Goal: Task Accomplishment & Management: Complete application form

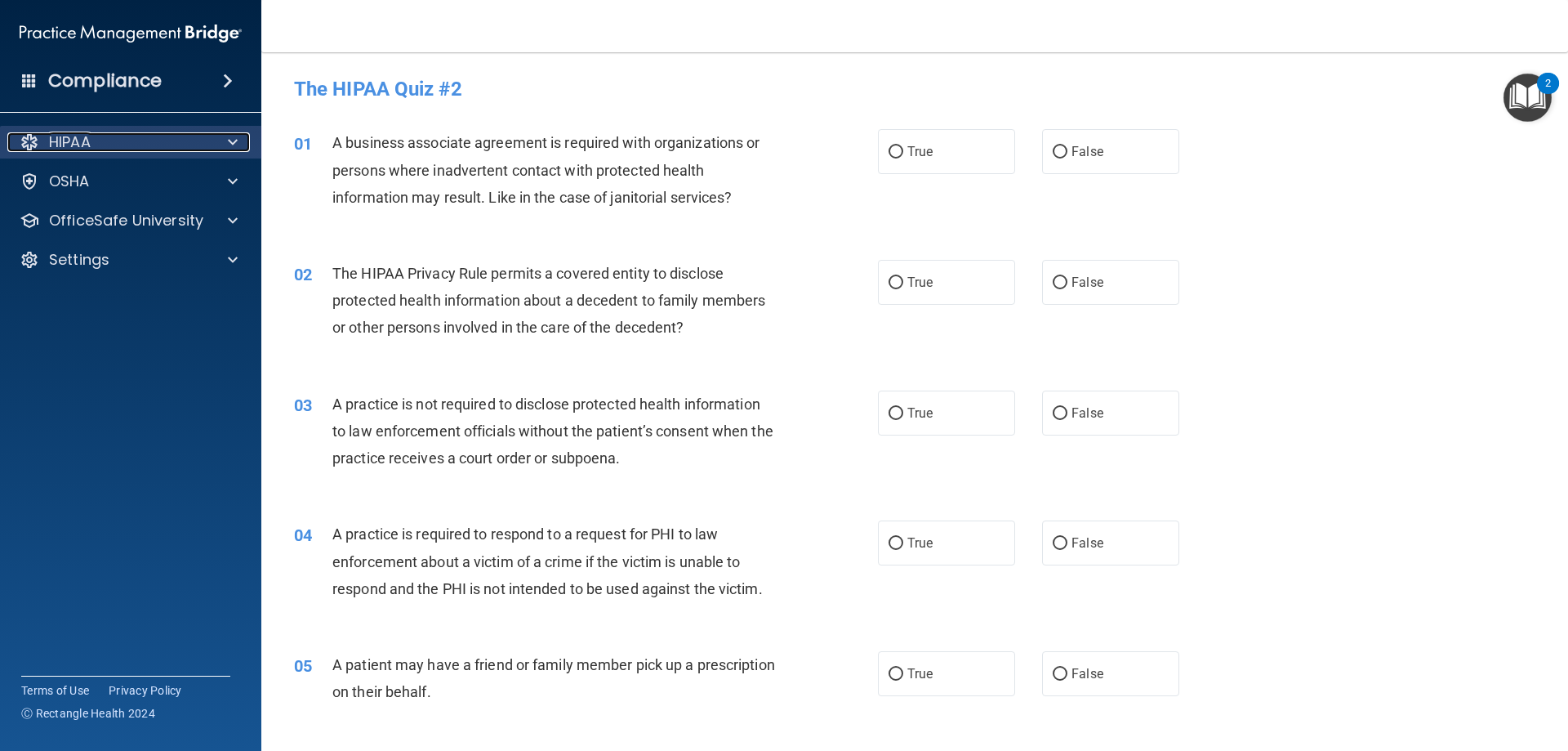
click at [77, 141] on p "HIPAA" at bounding box center [69, 142] width 41 height 19
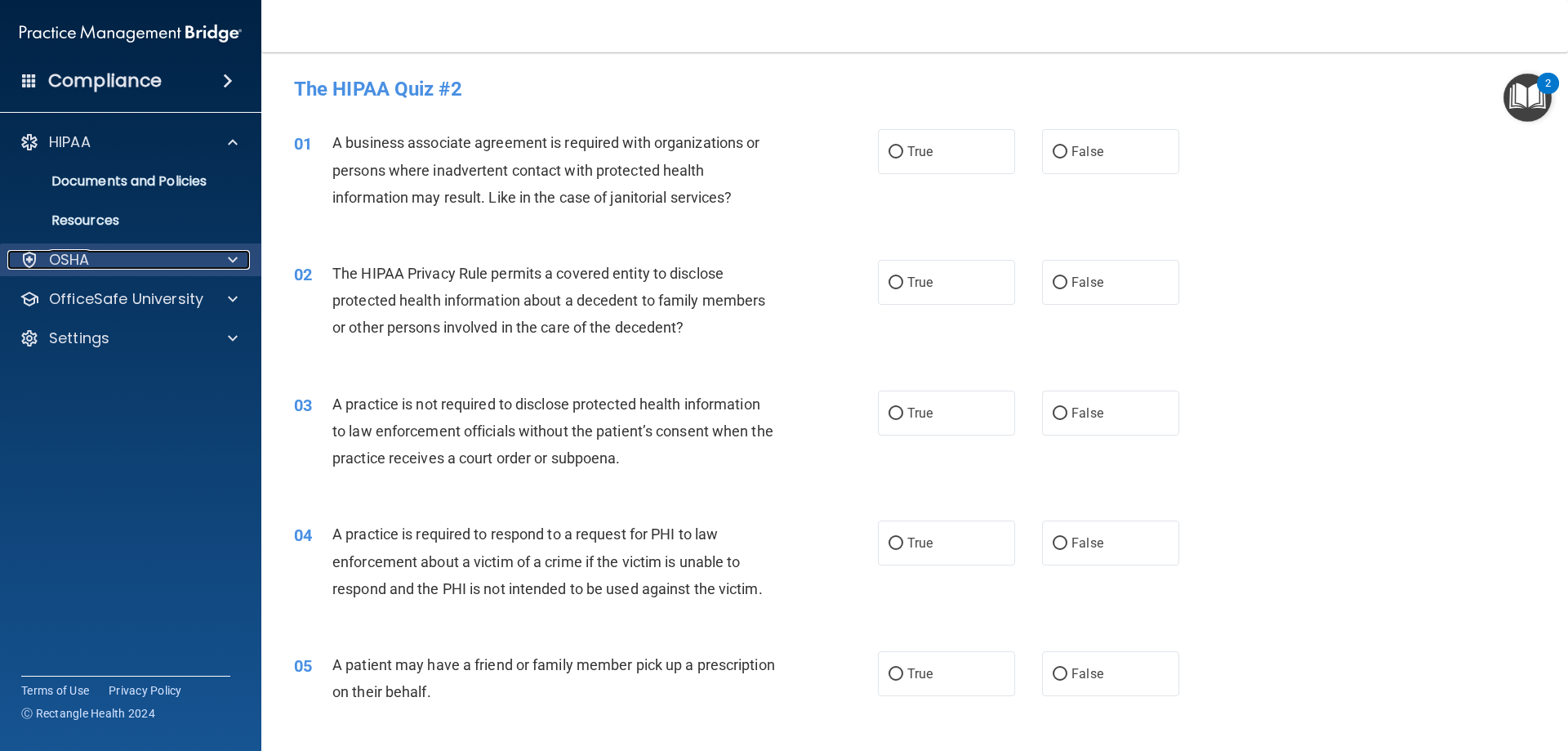
click at [139, 262] on div "OSHA" at bounding box center [109, 259] width 203 height 19
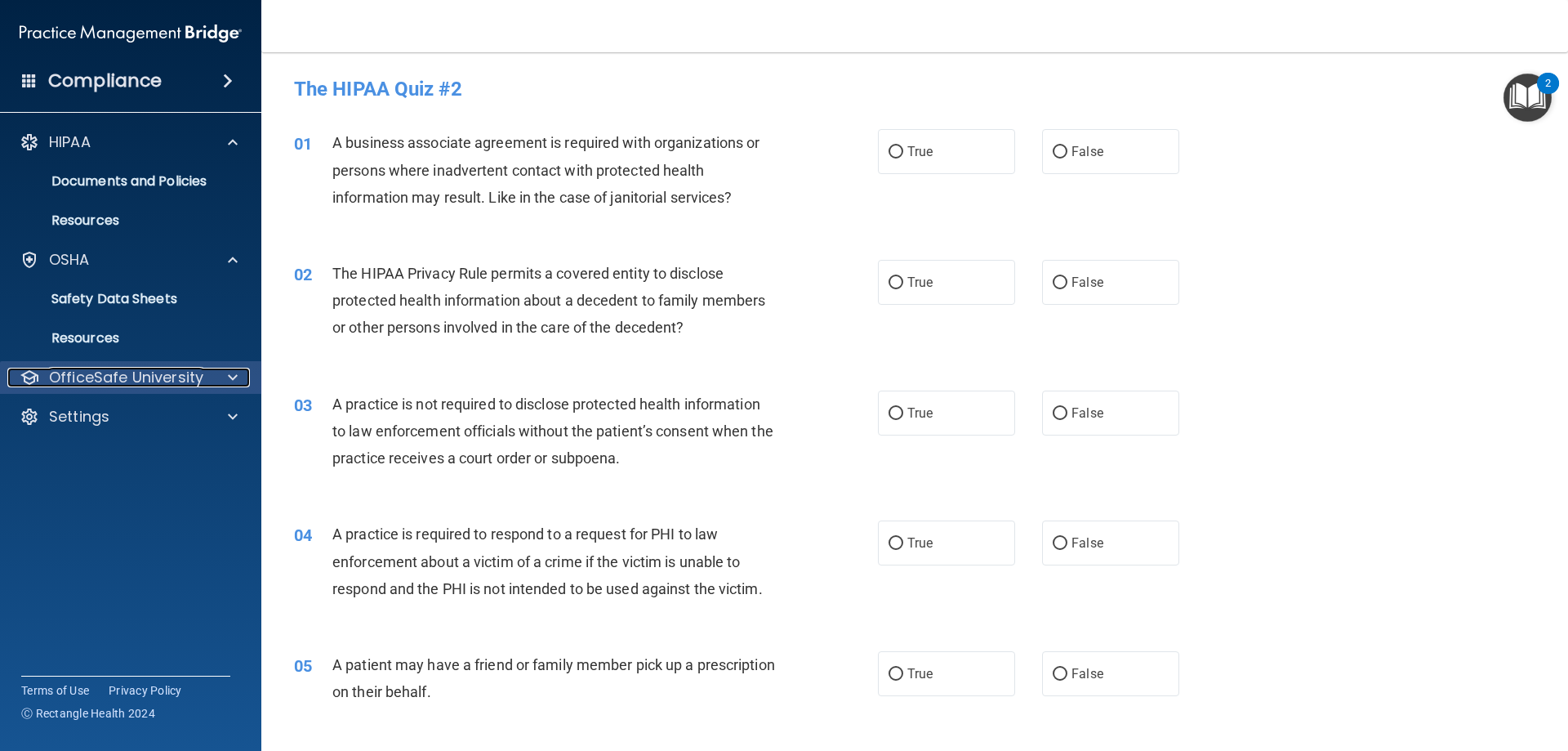
click at [173, 376] on p "OfficeSafe University" at bounding box center [126, 377] width 155 height 19
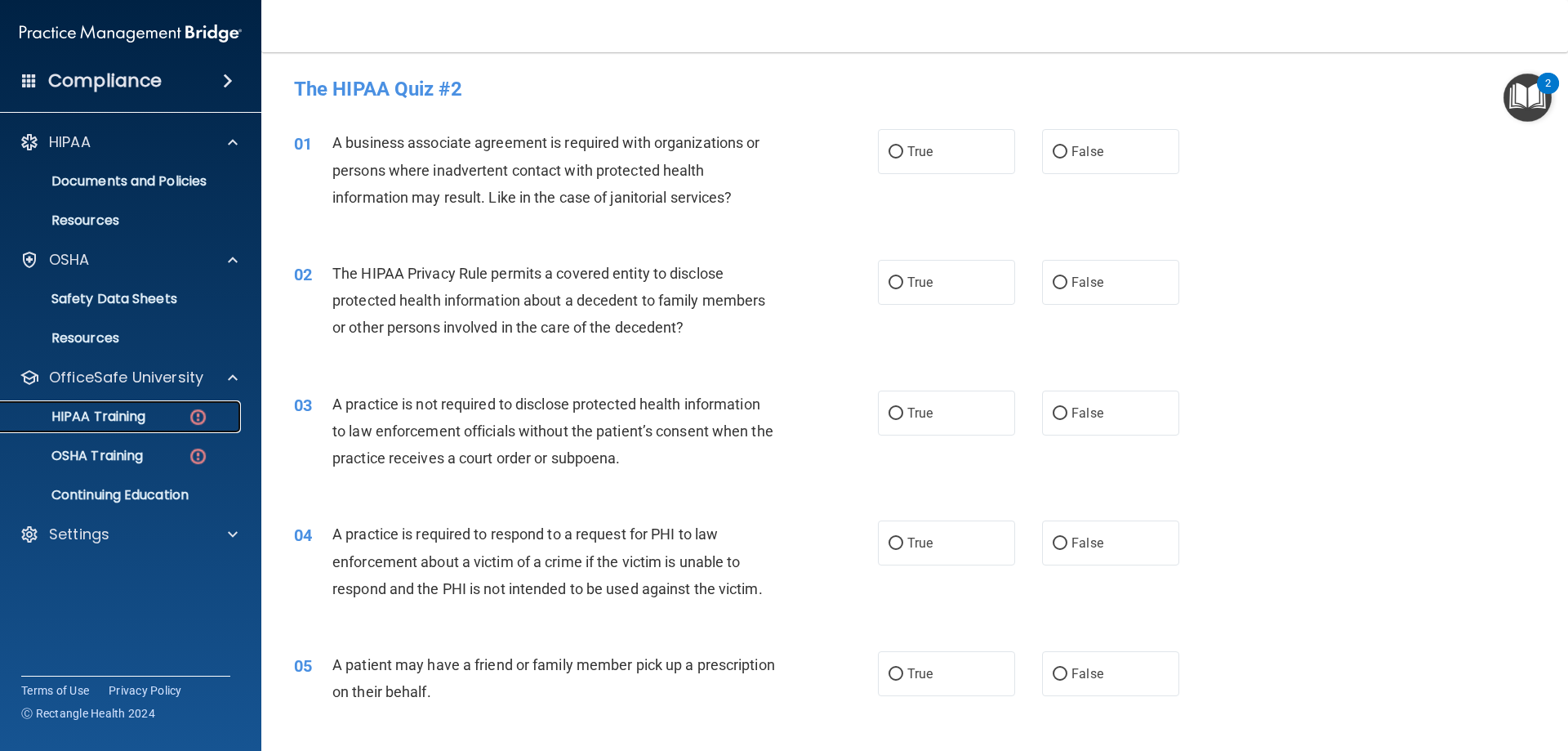
click at [160, 420] on div "HIPAA Training" at bounding box center [122, 416] width 223 height 16
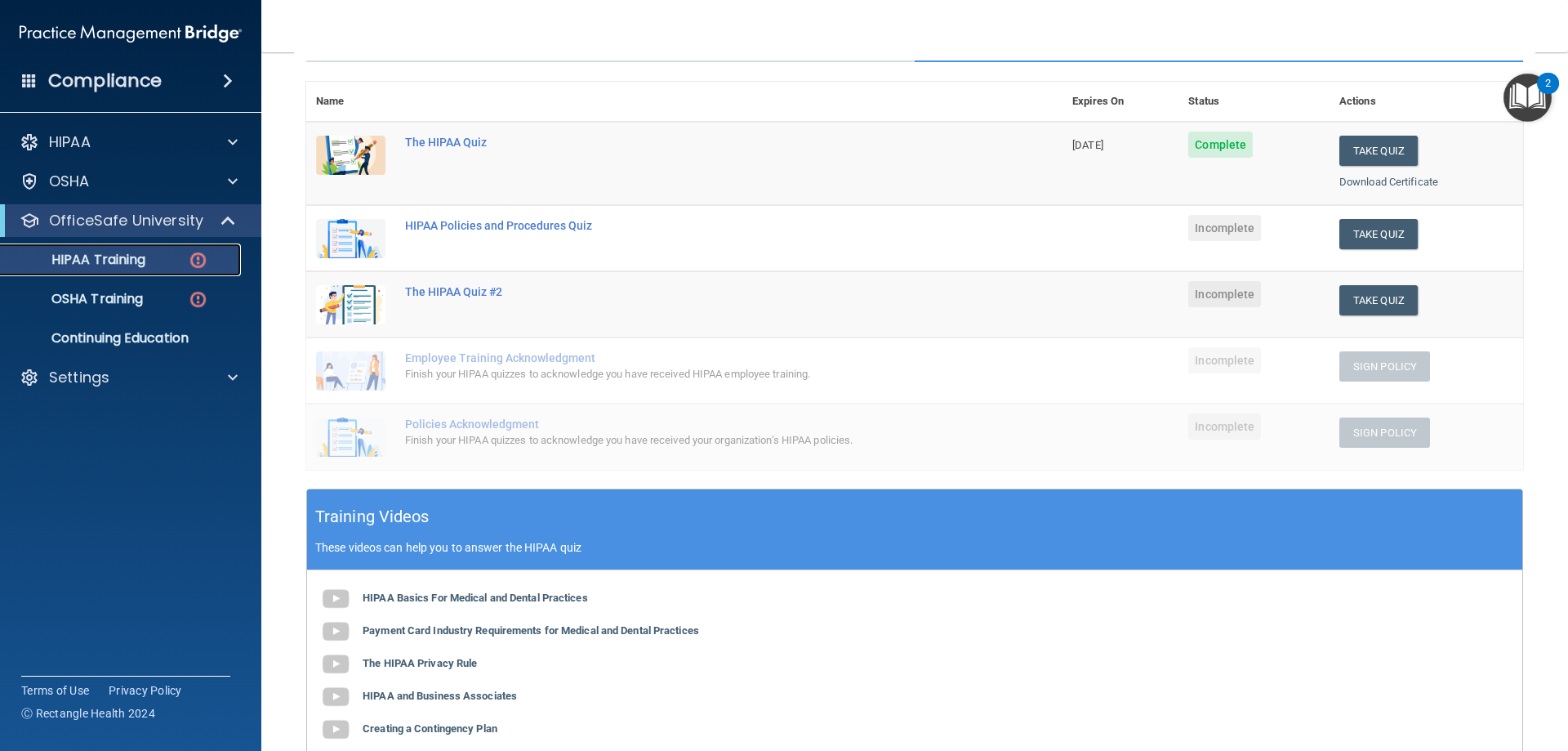
scroll to position [84, 0]
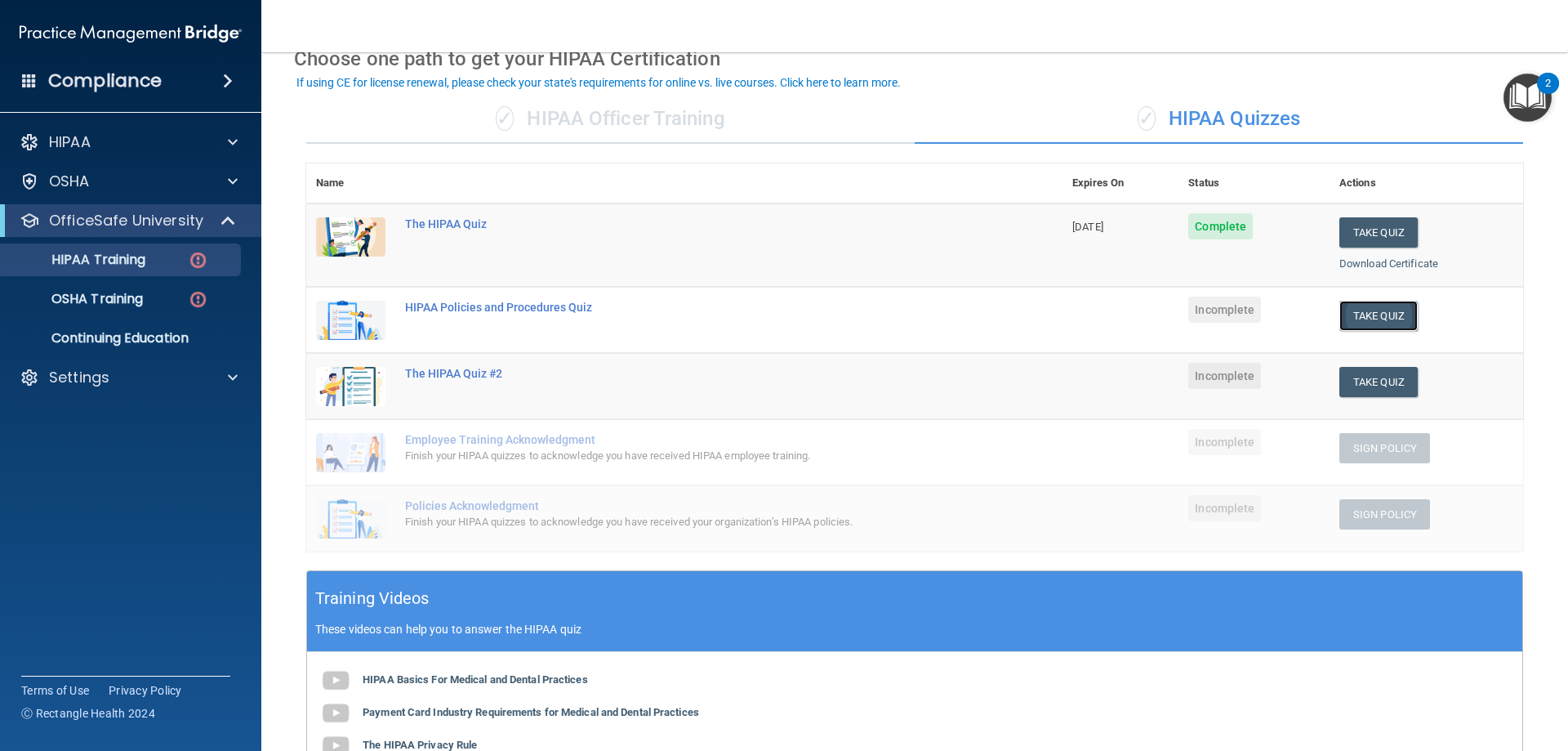
click at [1379, 318] on button "Take Quiz" at bounding box center [1378, 316] width 79 height 30
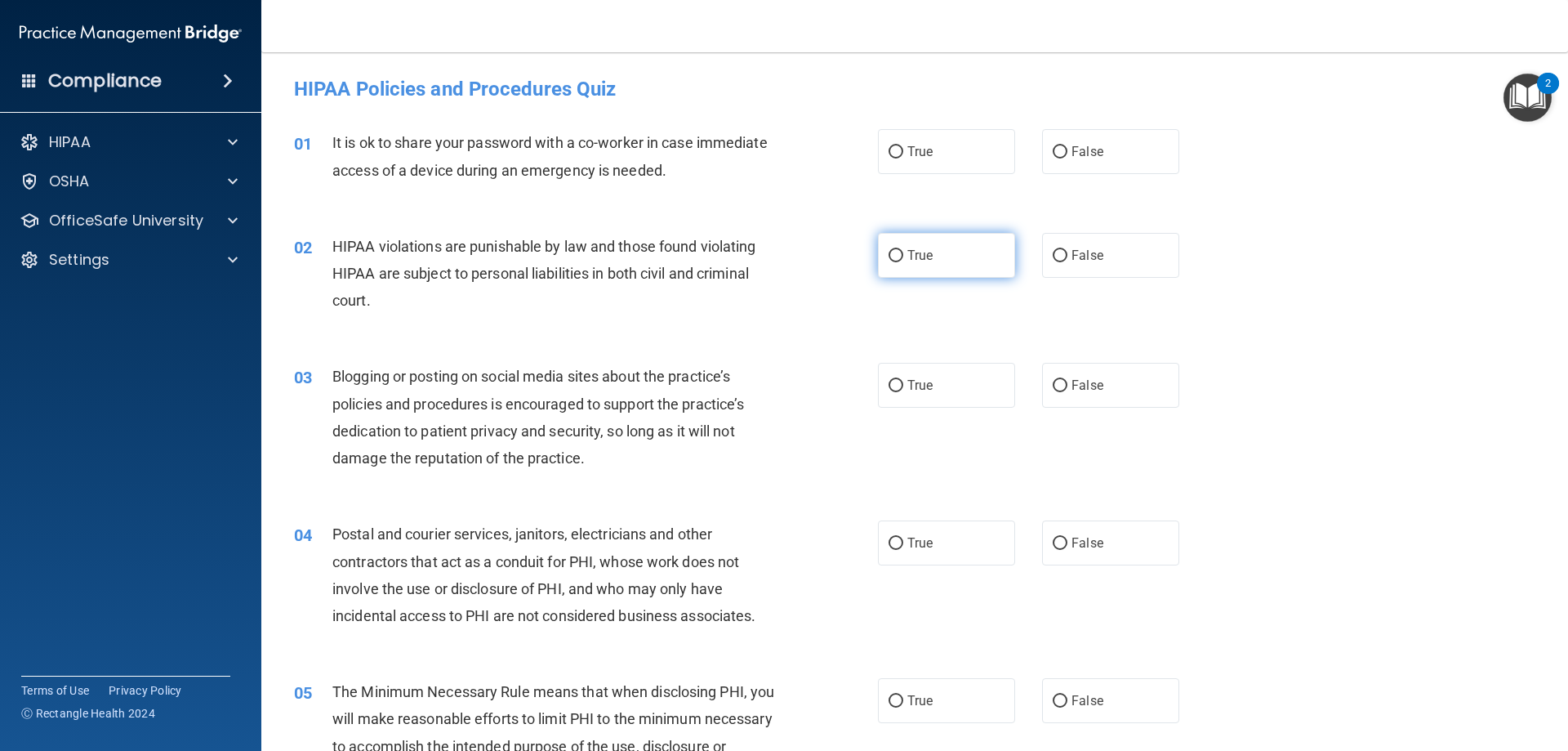
click at [909, 267] on label "True" at bounding box center [946, 255] width 137 height 45
click at [903, 262] on input "True" at bounding box center [895, 256] width 14 height 13
radio input "true"
click at [963, 165] on label "True" at bounding box center [946, 151] width 137 height 45
click at [903, 159] on input "True" at bounding box center [895, 152] width 14 height 13
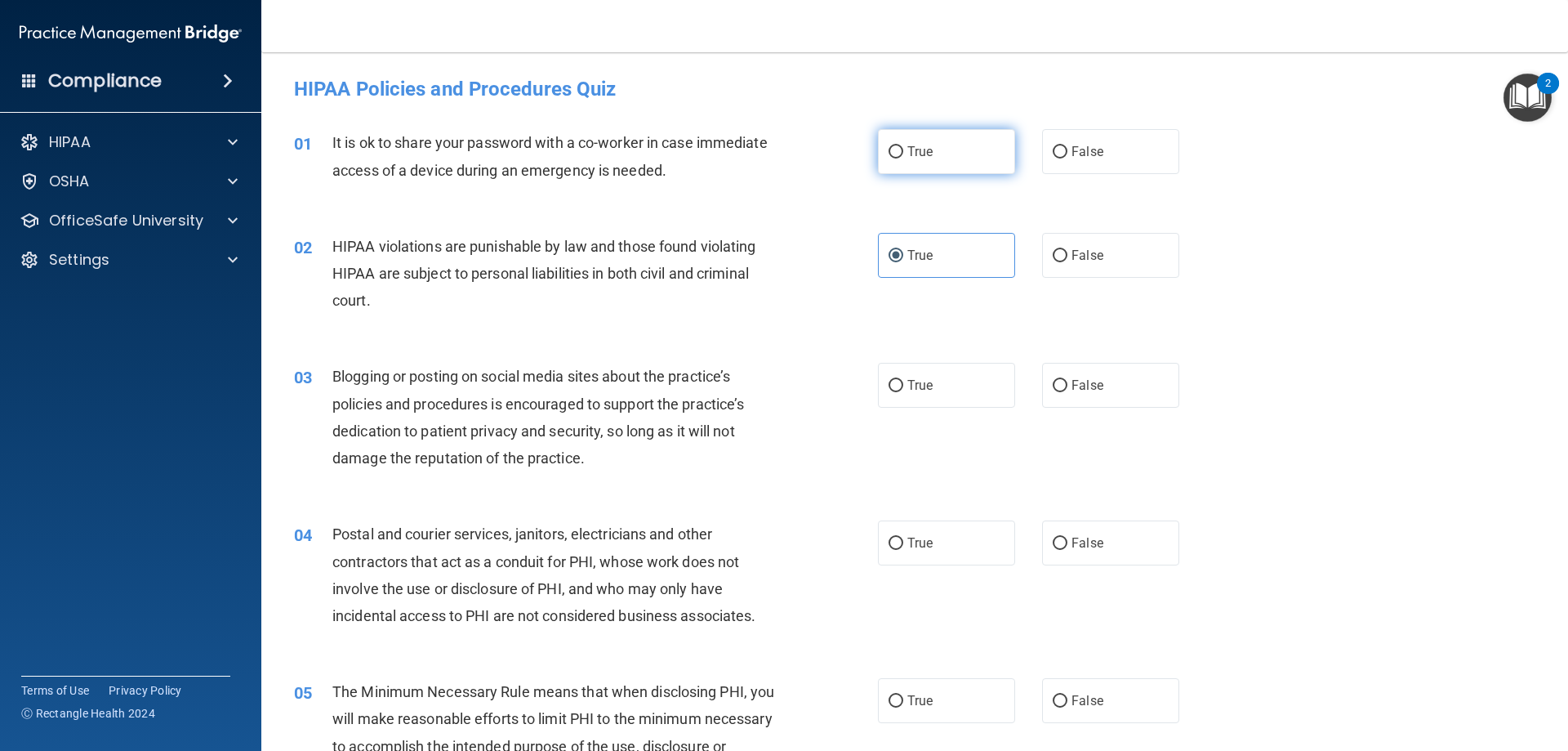
radio input "true"
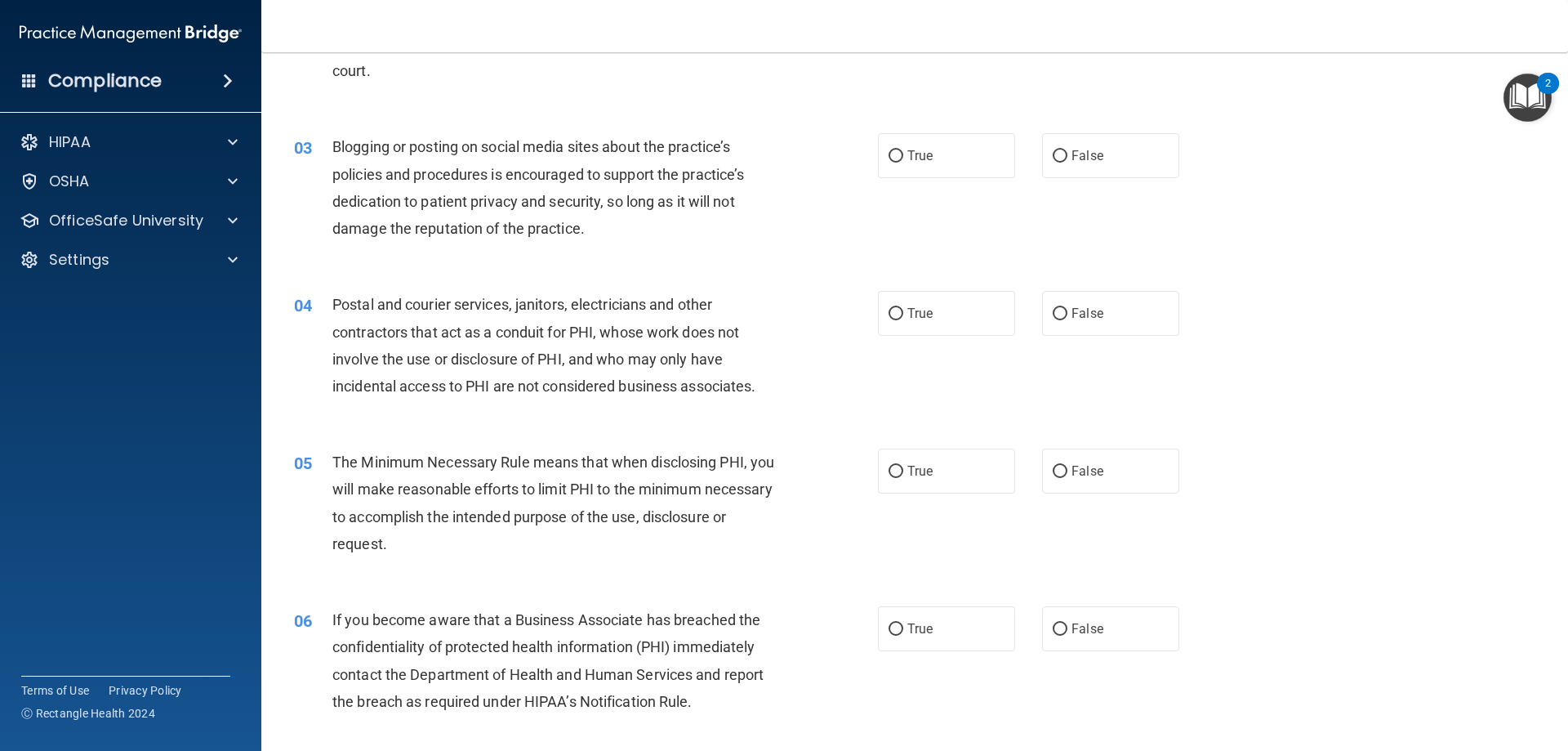
scroll to position [245, 0]
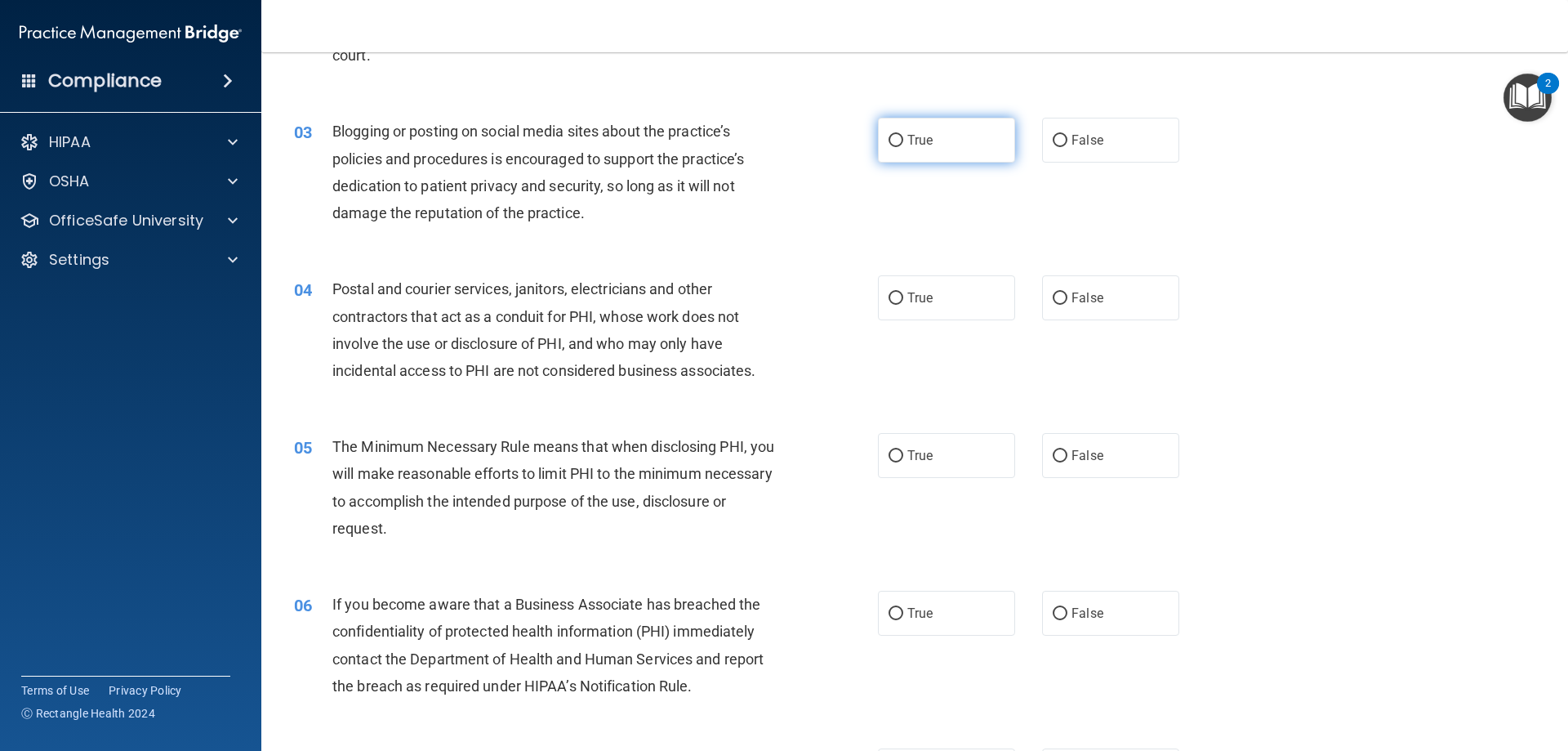
click at [930, 133] on label "True" at bounding box center [946, 139] width 137 height 45
click at [903, 135] on input "True" at bounding box center [895, 141] width 14 height 13
radio input "true"
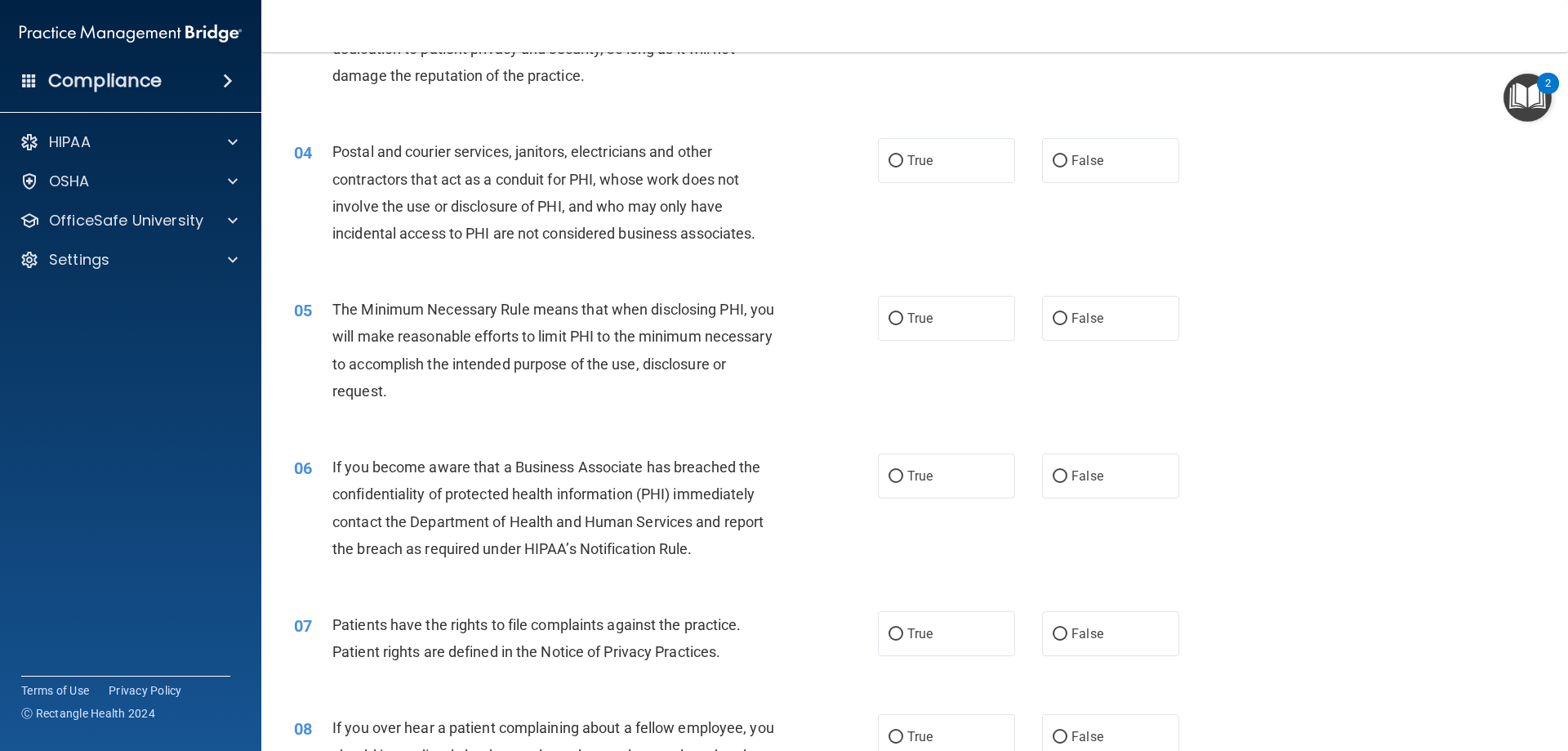
scroll to position [408, 0]
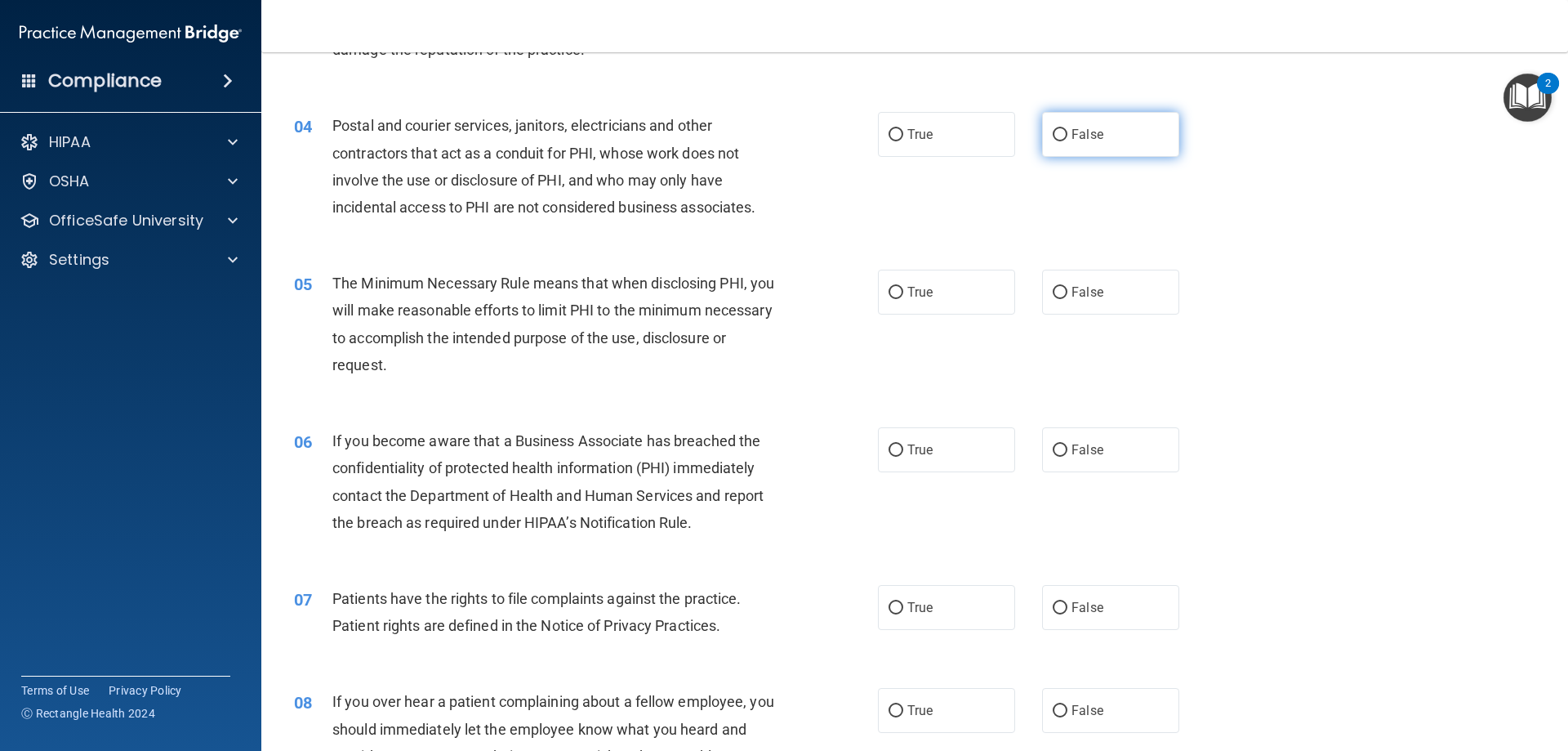
click at [1109, 128] on label "False" at bounding box center [1110, 133] width 137 height 45
click at [1067, 129] on input "False" at bounding box center [1059, 135] width 14 height 13
radio input "true"
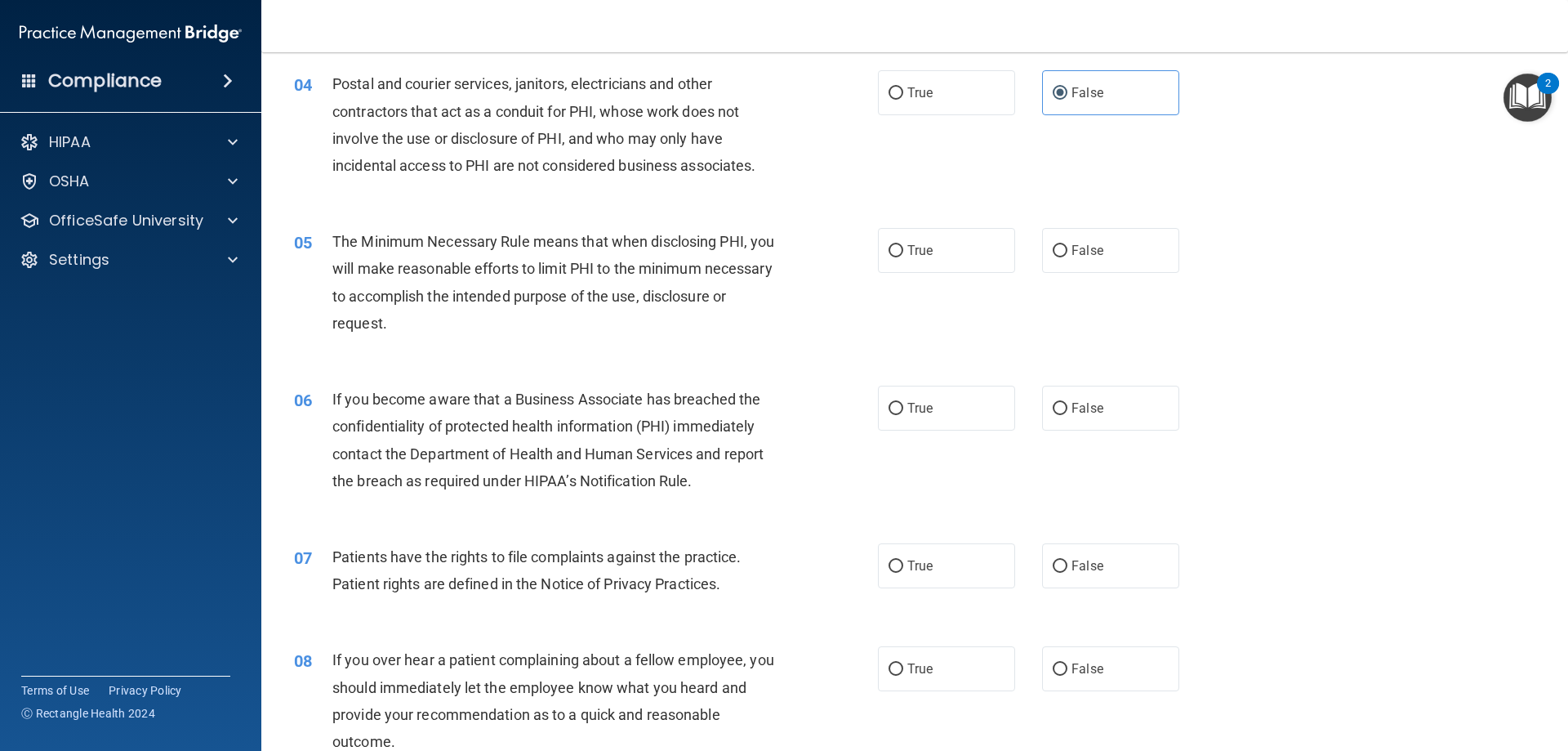
scroll to position [490, 0]
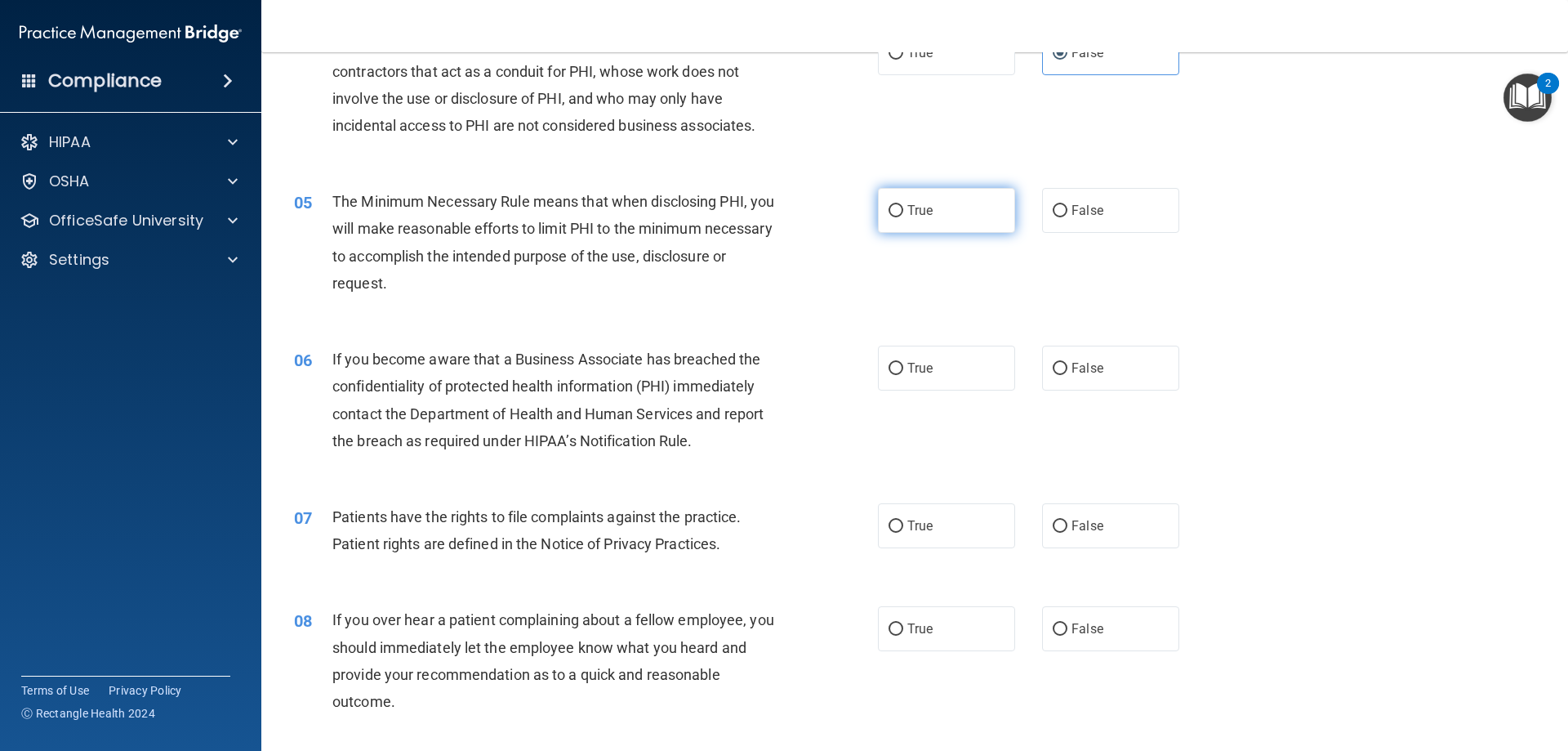
click at [949, 204] on label "True" at bounding box center [946, 210] width 137 height 45
click at [903, 205] on input "True" at bounding box center [895, 211] width 14 height 13
radio input "true"
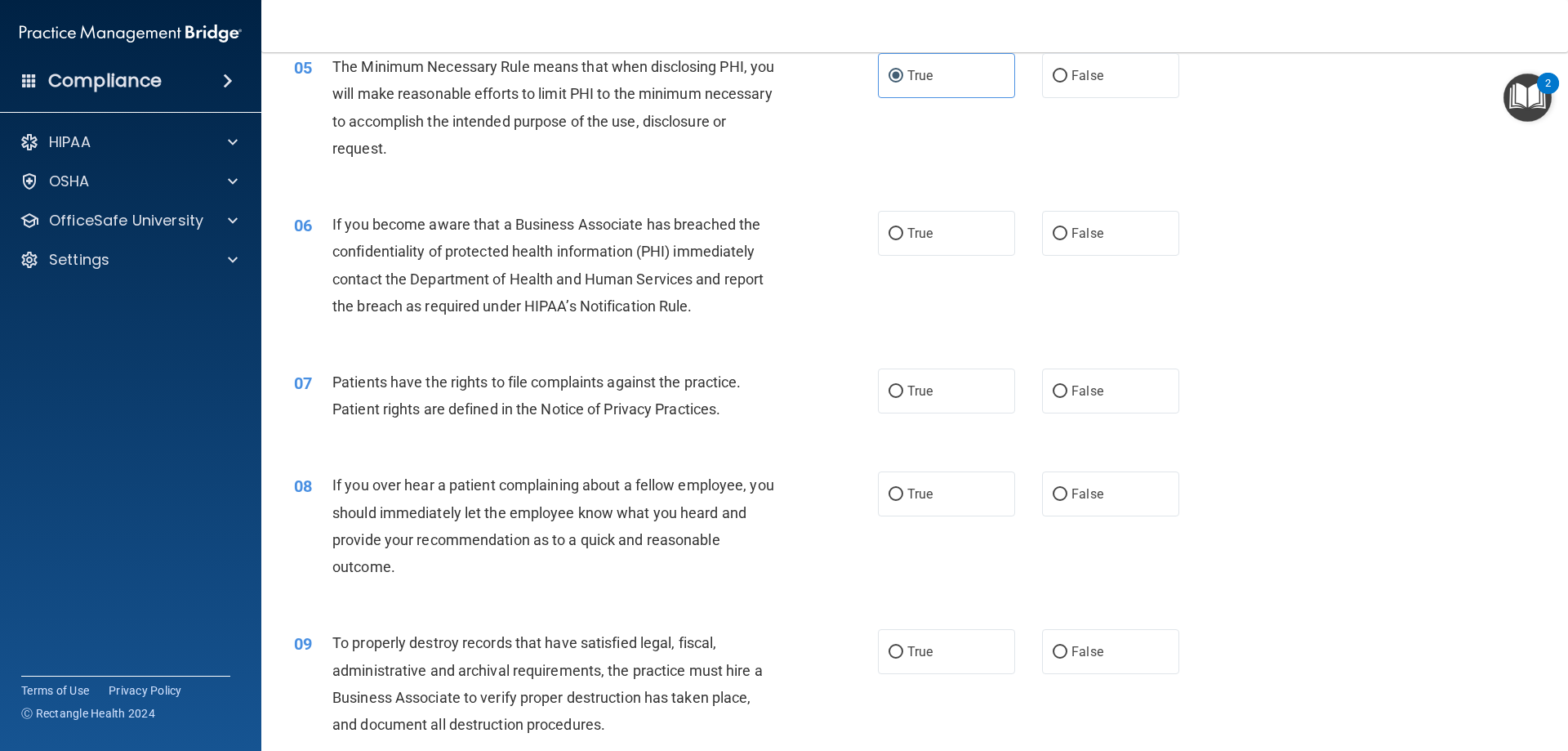
scroll to position [654, 0]
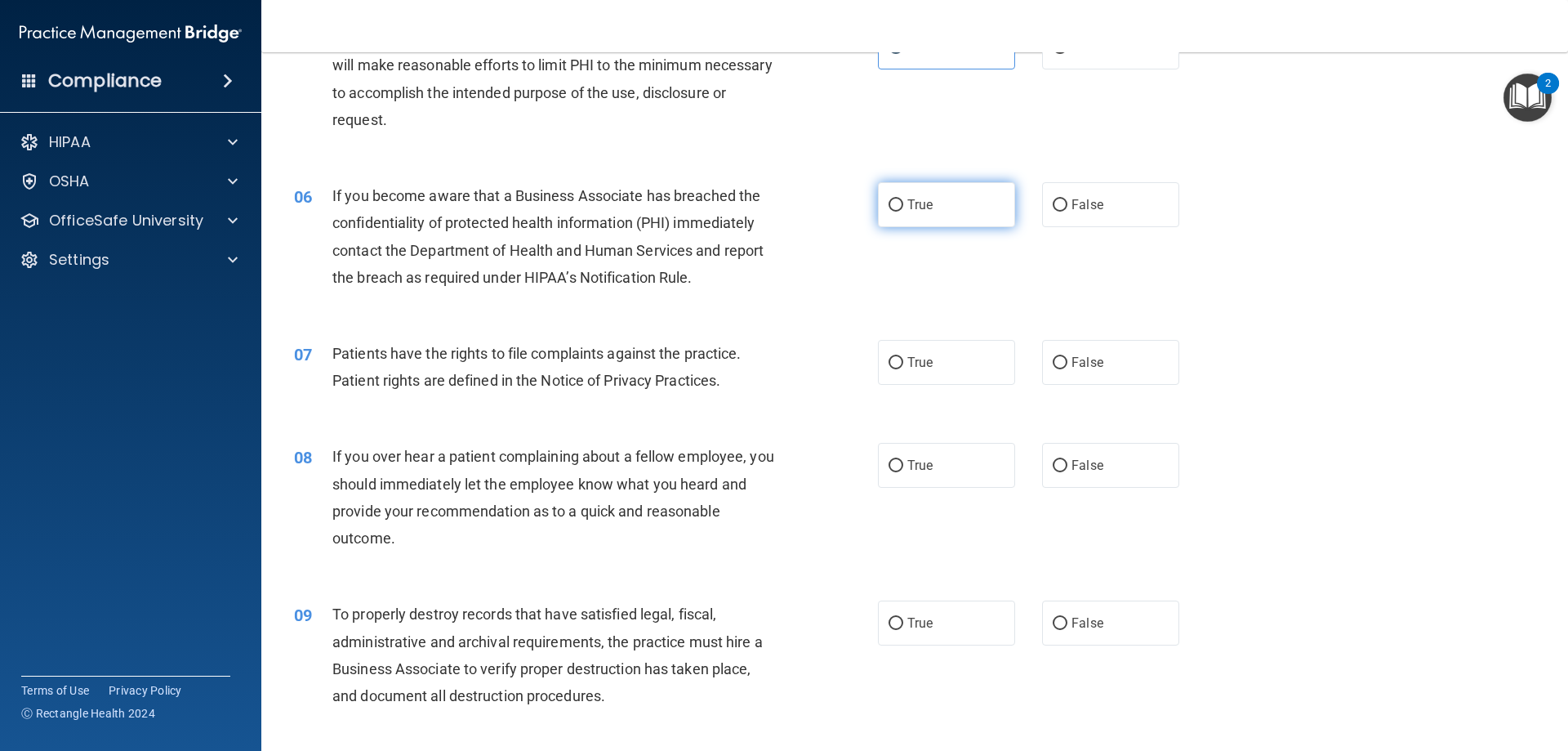
click at [927, 205] on label "True" at bounding box center [946, 204] width 137 height 45
click at [903, 205] on input "True" at bounding box center [895, 205] width 14 height 13
radio input "true"
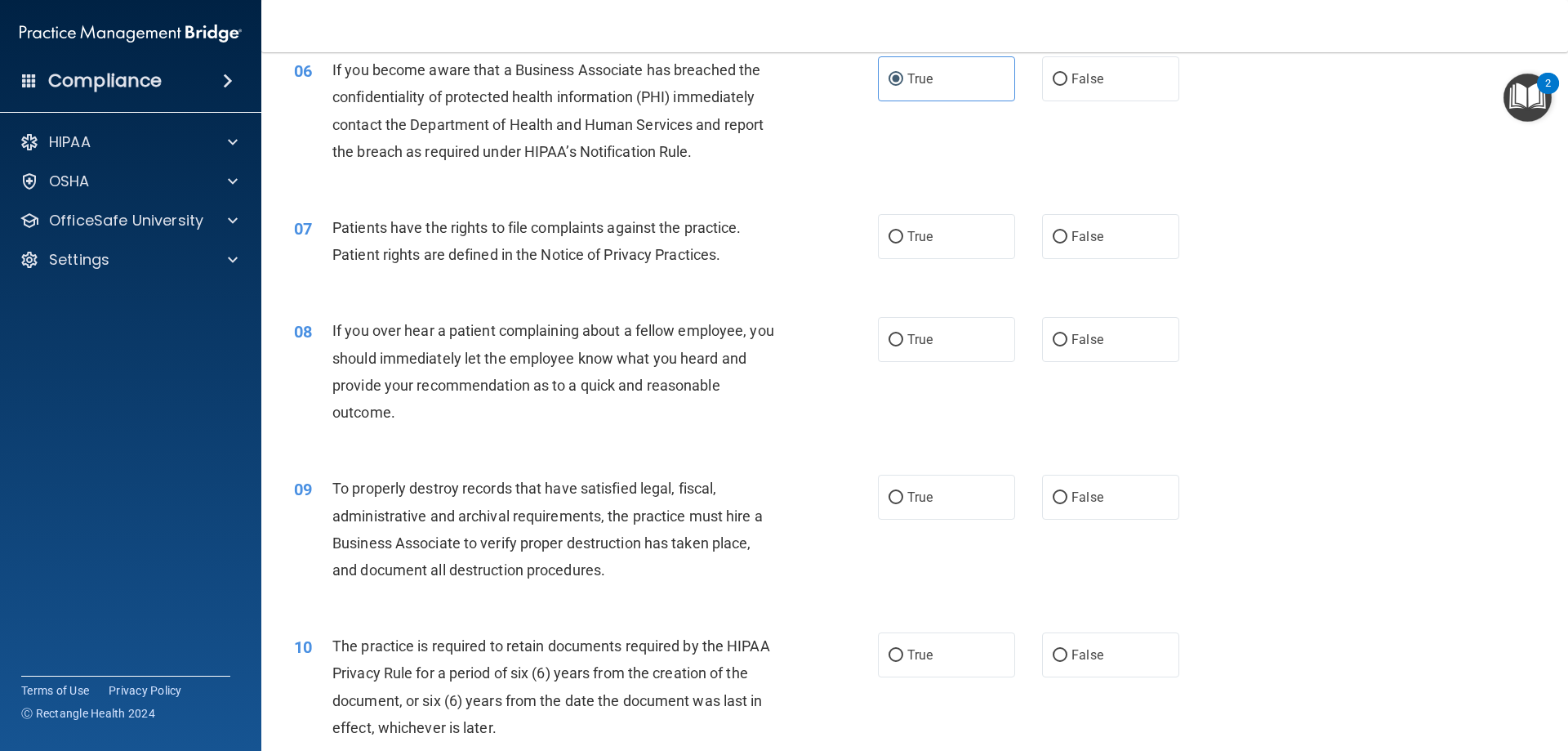
scroll to position [817, 0]
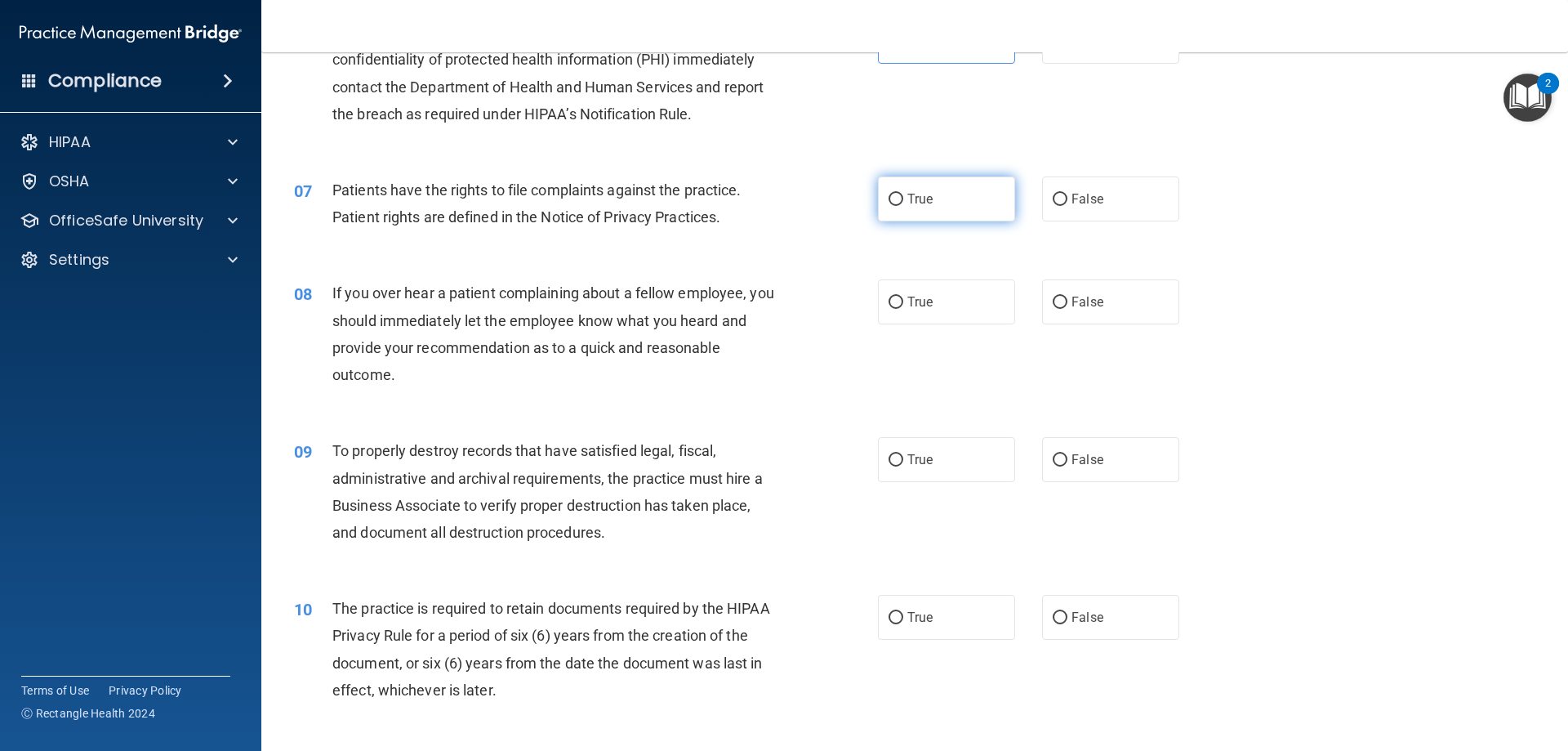
click at [901, 208] on label "True" at bounding box center [946, 199] width 137 height 45
click at [901, 206] on input "True" at bounding box center [895, 199] width 14 height 13
radio input "true"
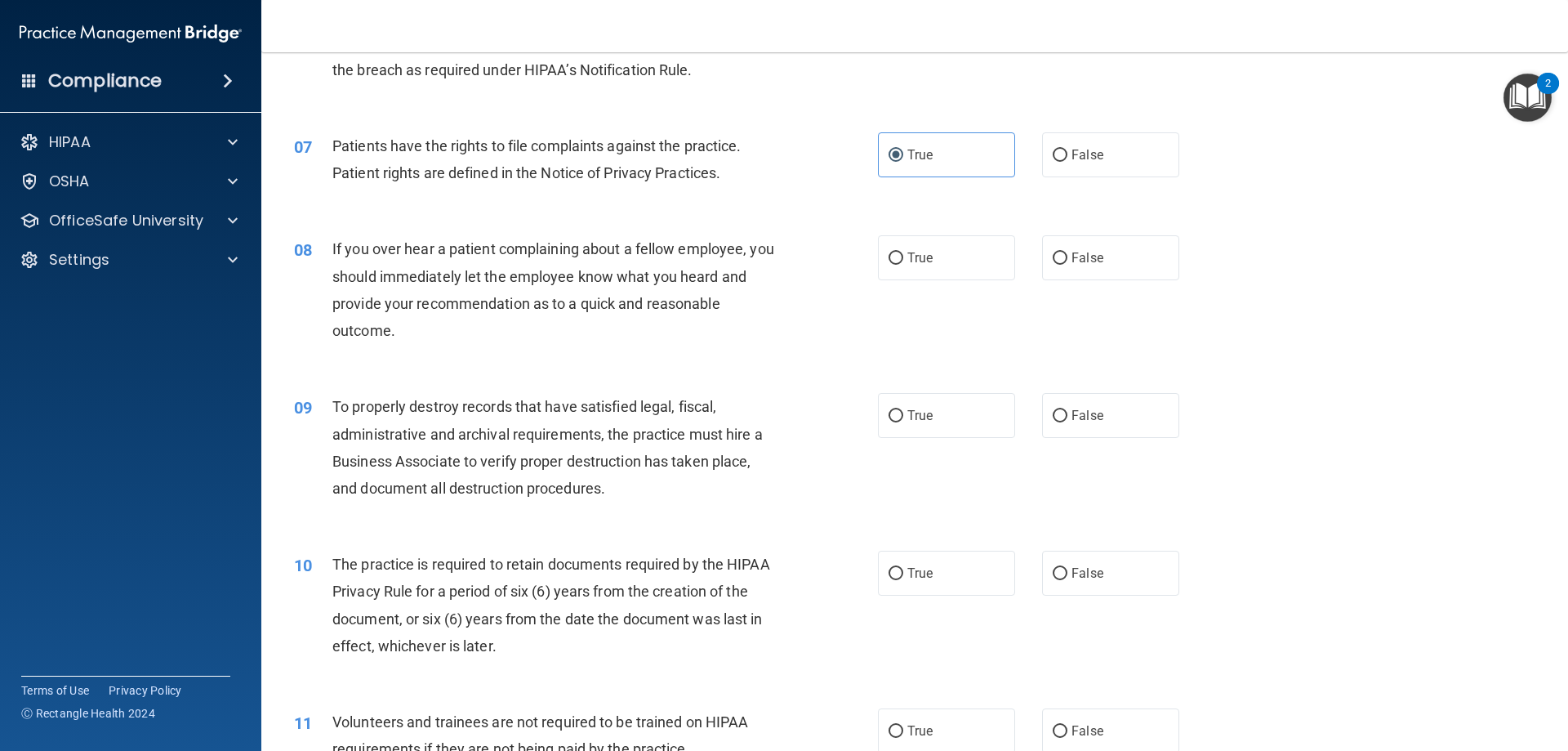
scroll to position [899, 0]
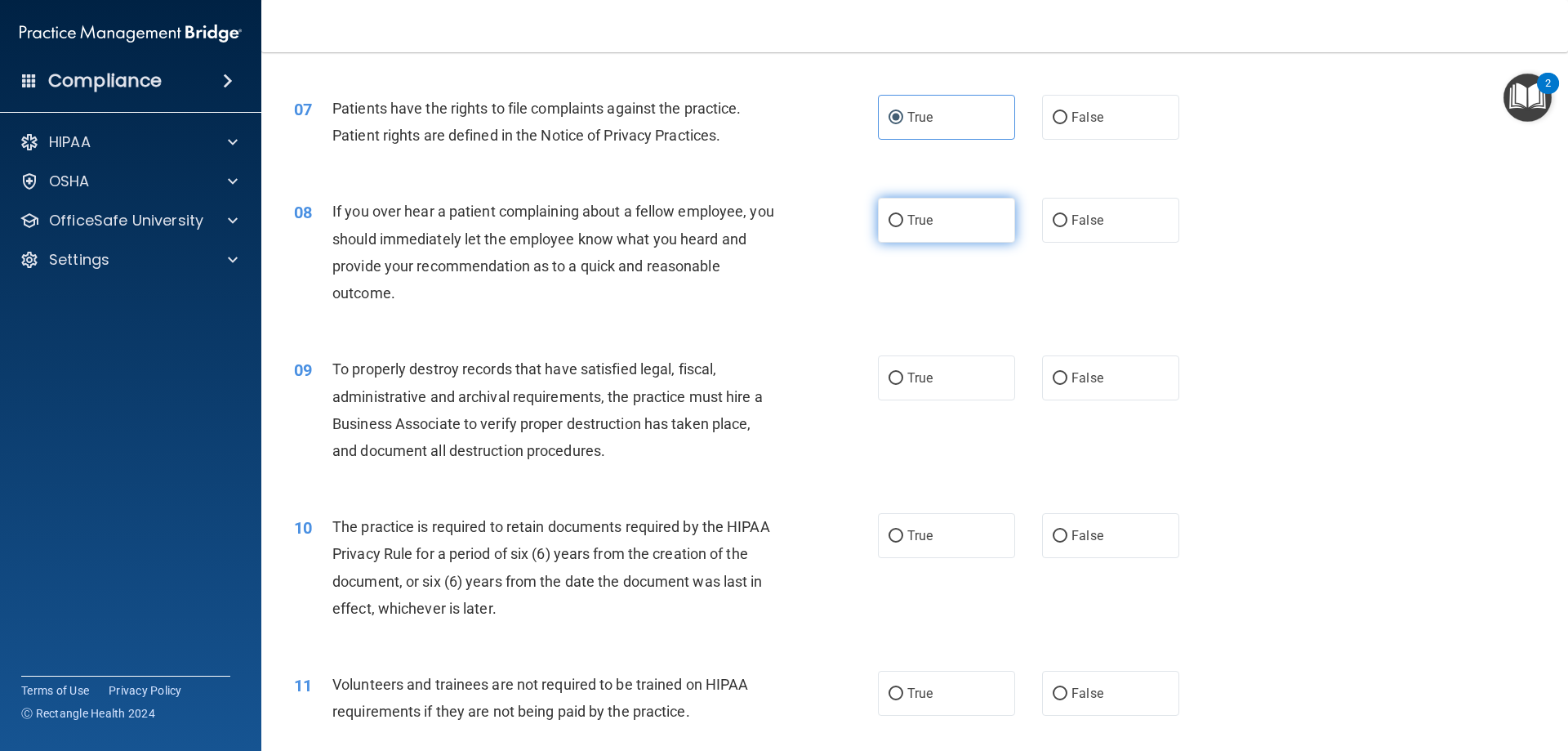
click at [894, 230] on label "True" at bounding box center [946, 220] width 137 height 45
click at [894, 227] on input "True" at bounding box center [895, 220] width 14 height 13
radio input "true"
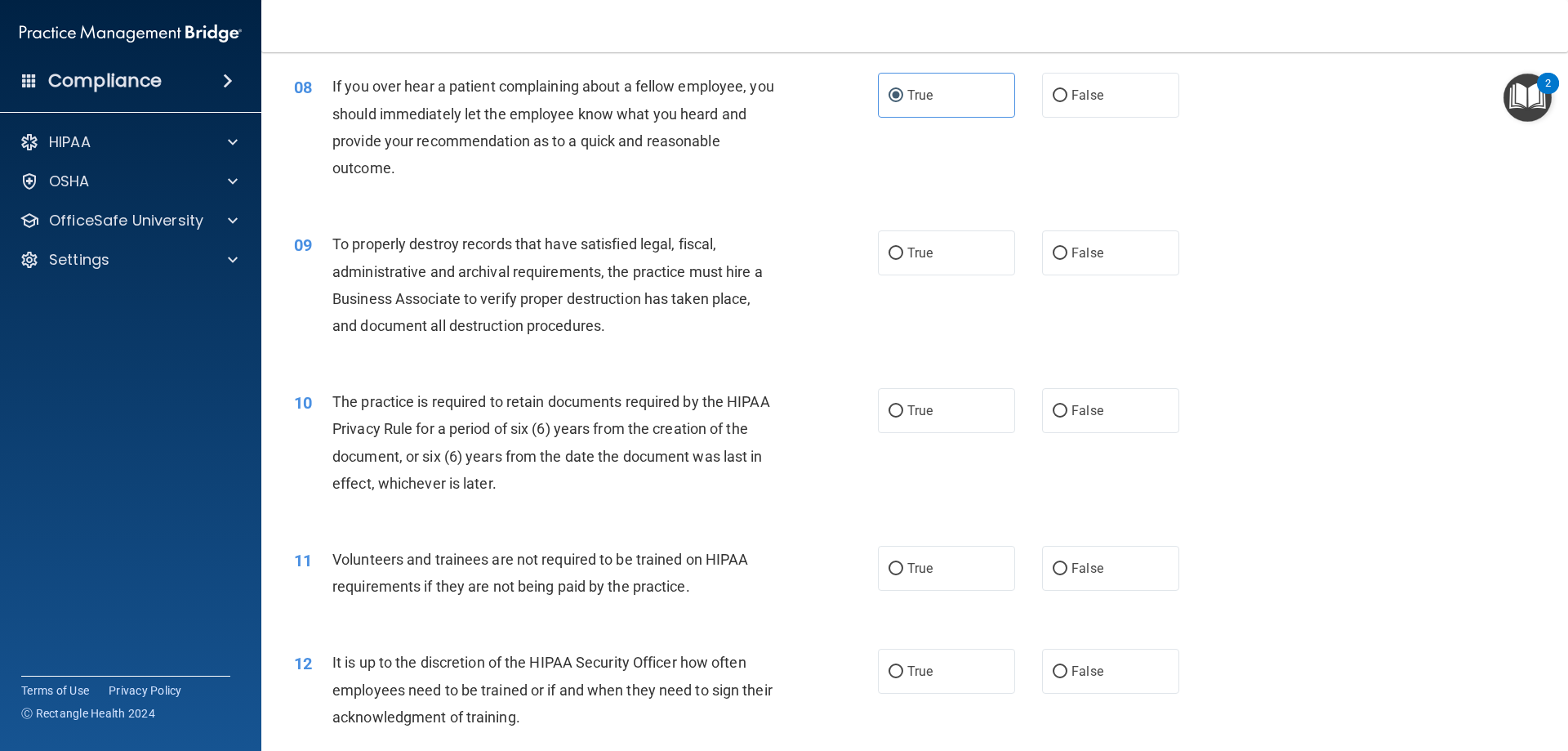
scroll to position [1062, 0]
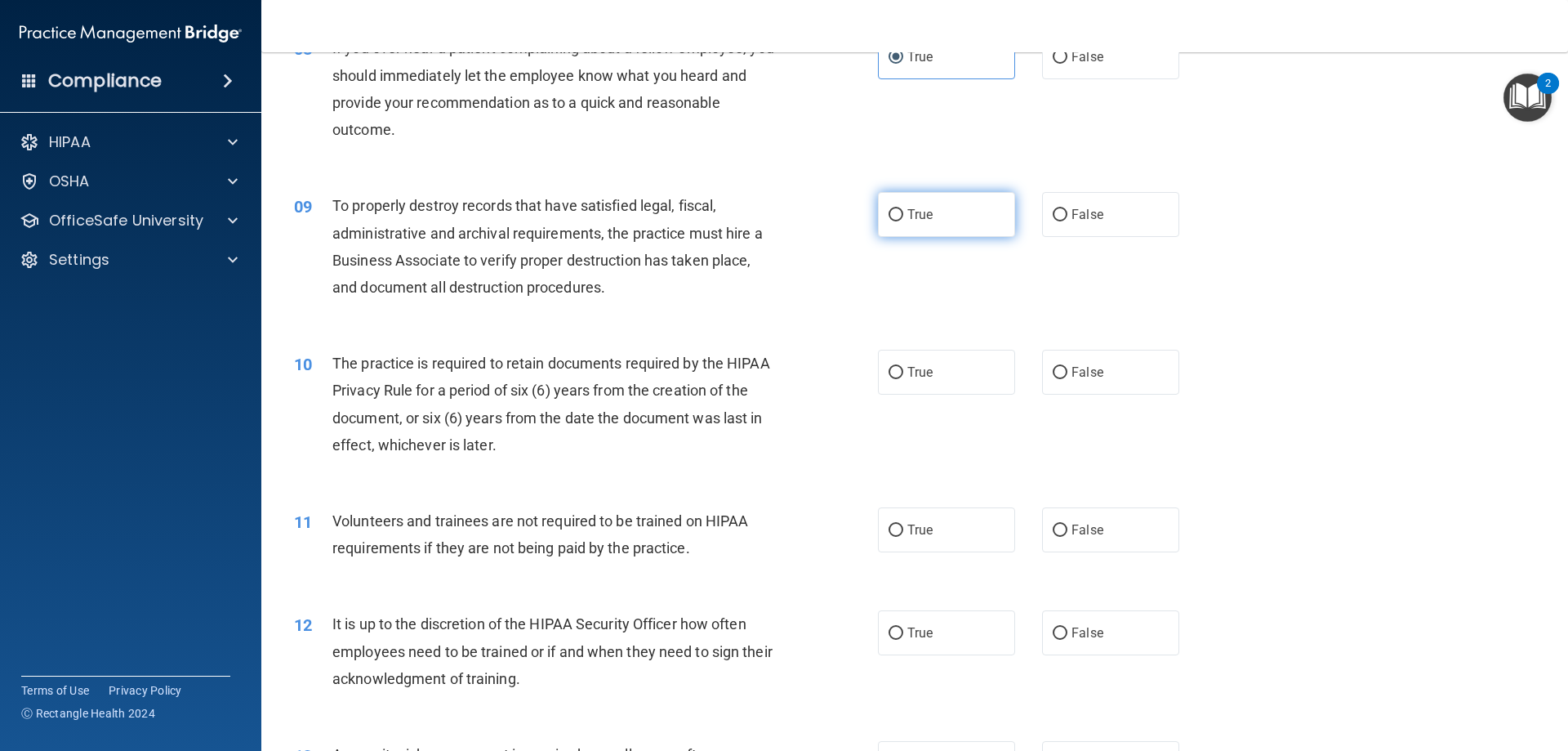
click at [951, 217] on label "True" at bounding box center [946, 214] width 137 height 45
click at [903, 217] on input "True" at bounding box center [895, 215] width 14 height 13
radio input "true"
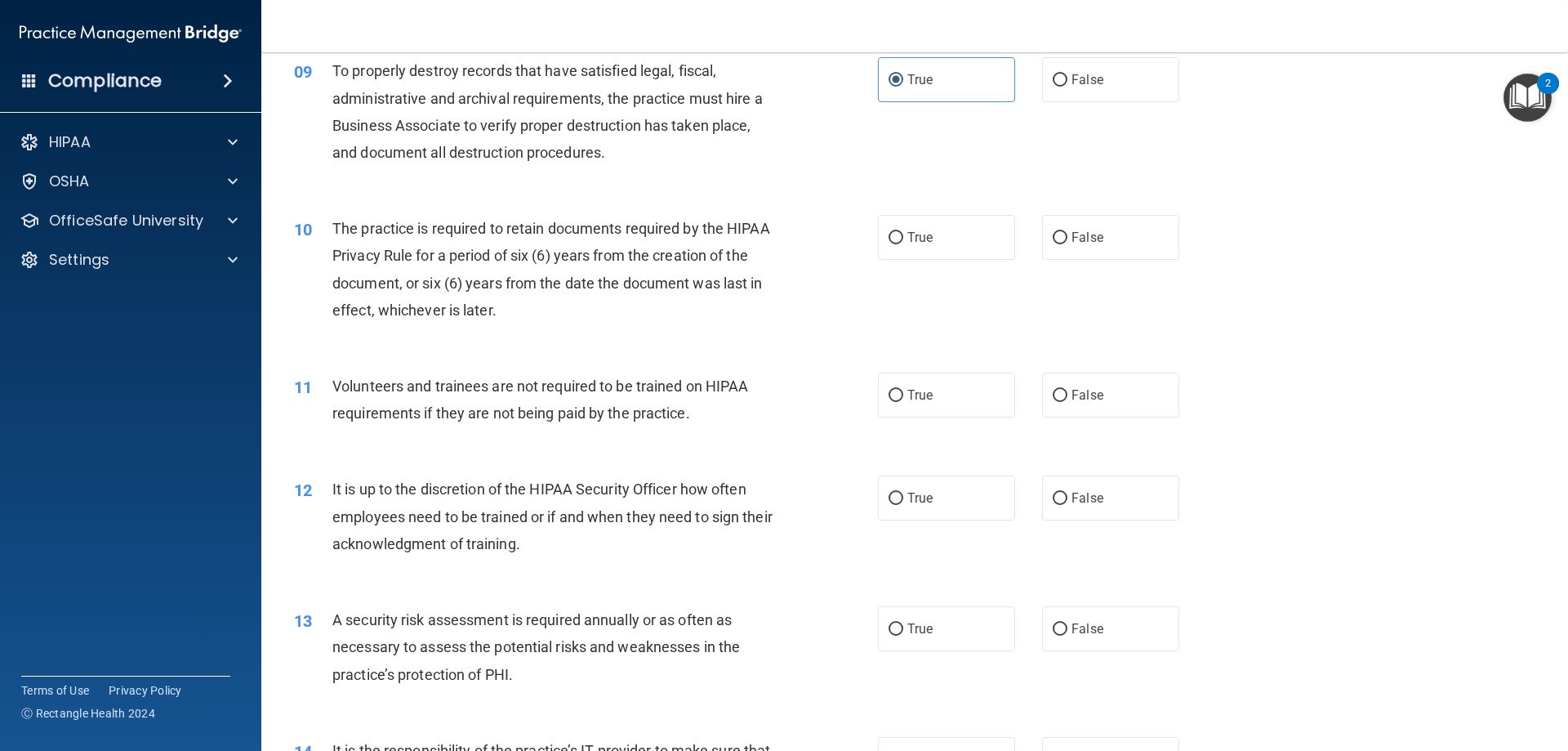
scroll to position [1225, 0]
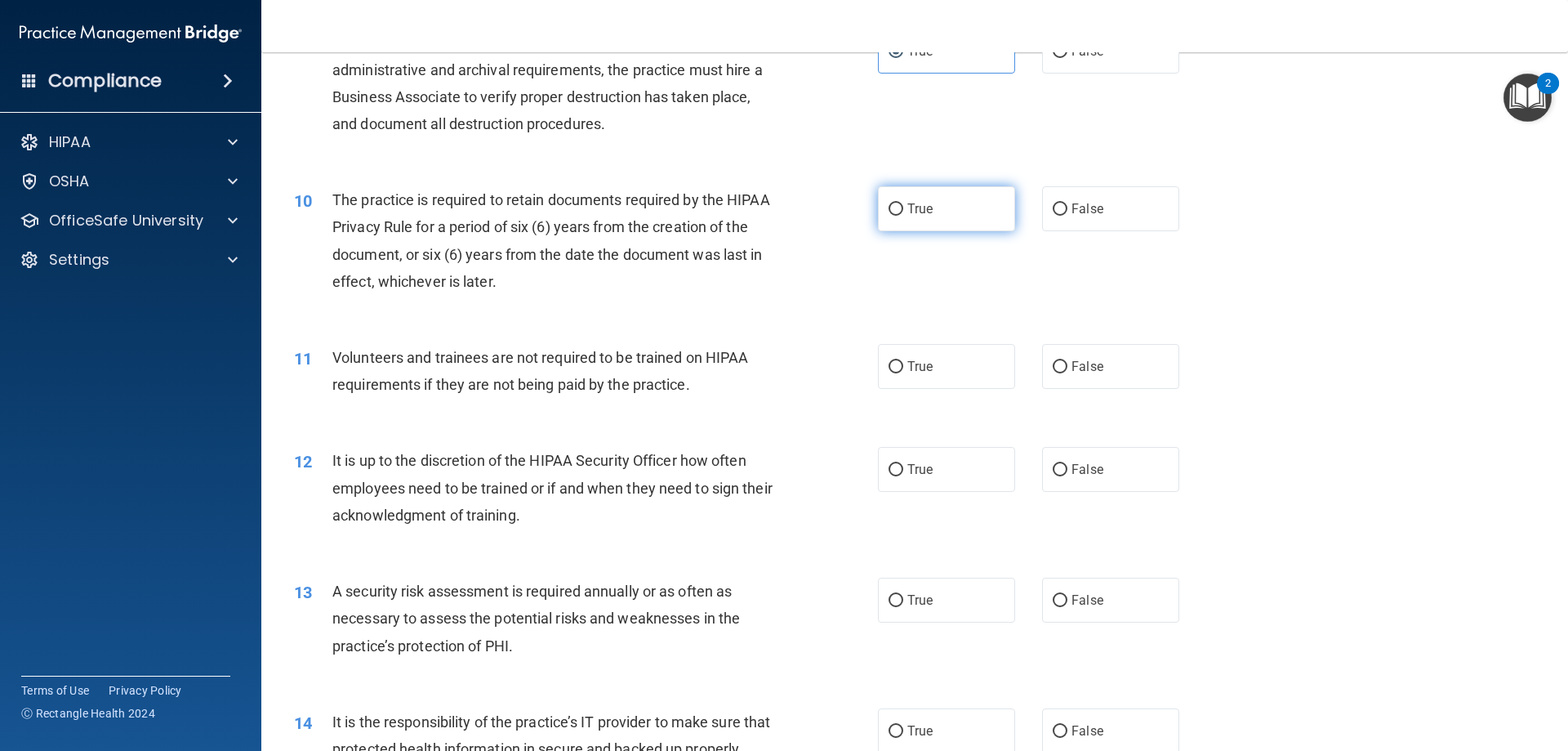
click at [882, 230] on label "True" at bounding box center [946, 208] width 137 height 45
click at [888, 215] on input "True" at bounding box center [895, 210] width 14 height 13
radio input "true"
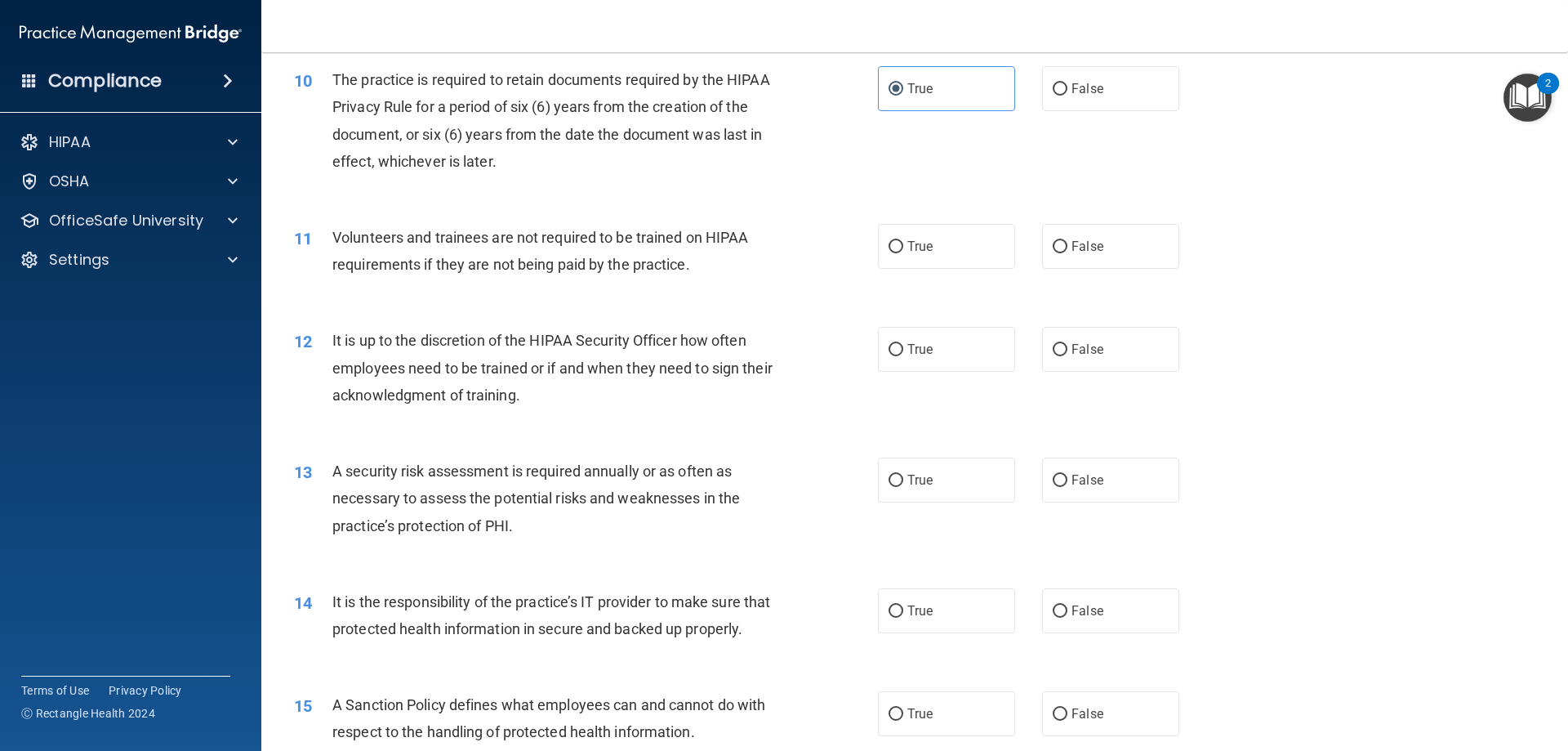
scroll to position [1389, 0]
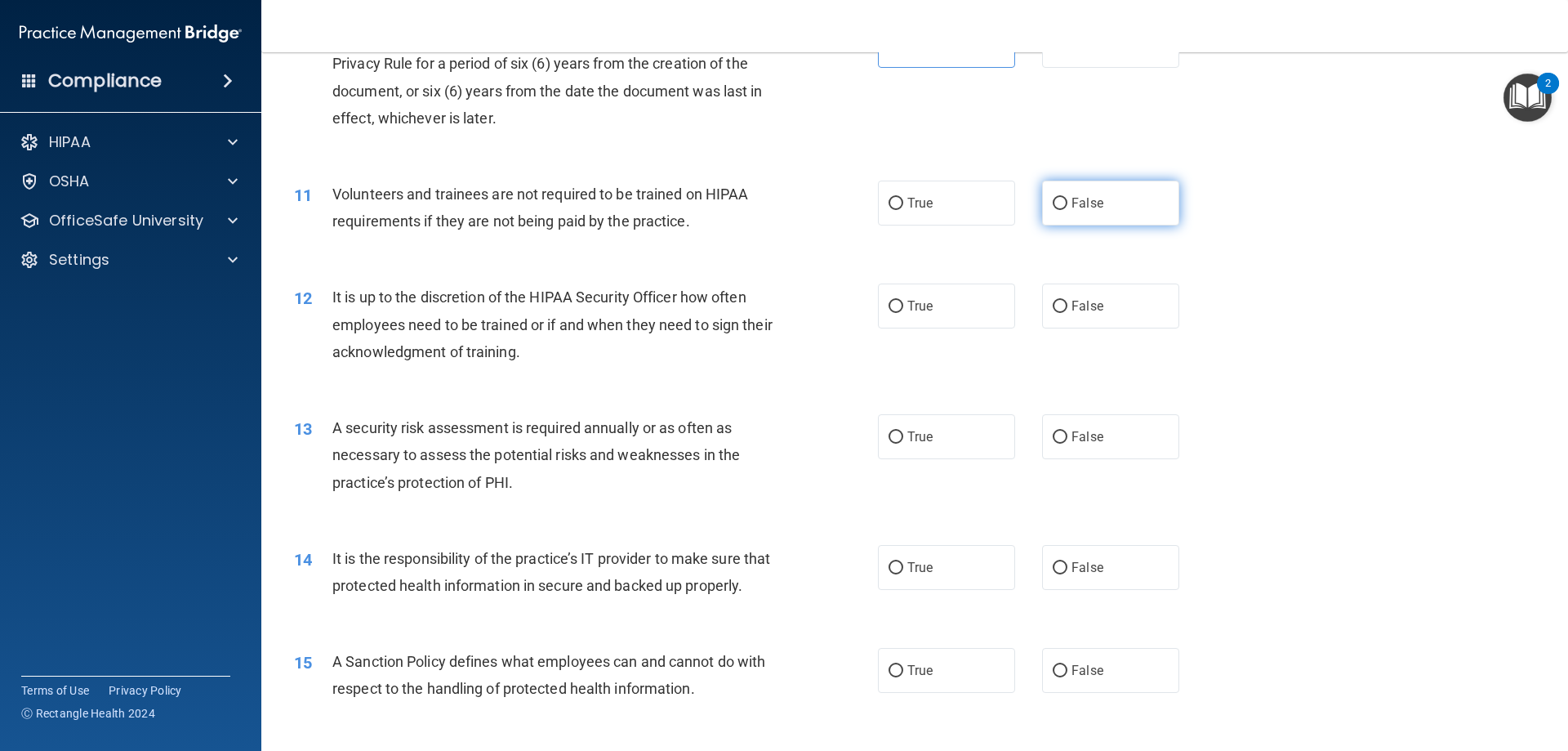
click at [1103, 187] on label "False" at bounding box center [1110, 203] width 137 height 45
click at [1067, 198] on input "False" at bounding box center [1059, 204] width 14 height 13
radio input "true"
click at [923, 315] on label "True" at bounding box center [946, 306] width 137 height 45
click at [893, 304] on input "True" at bounding box center [895, 307] width 14 height 13
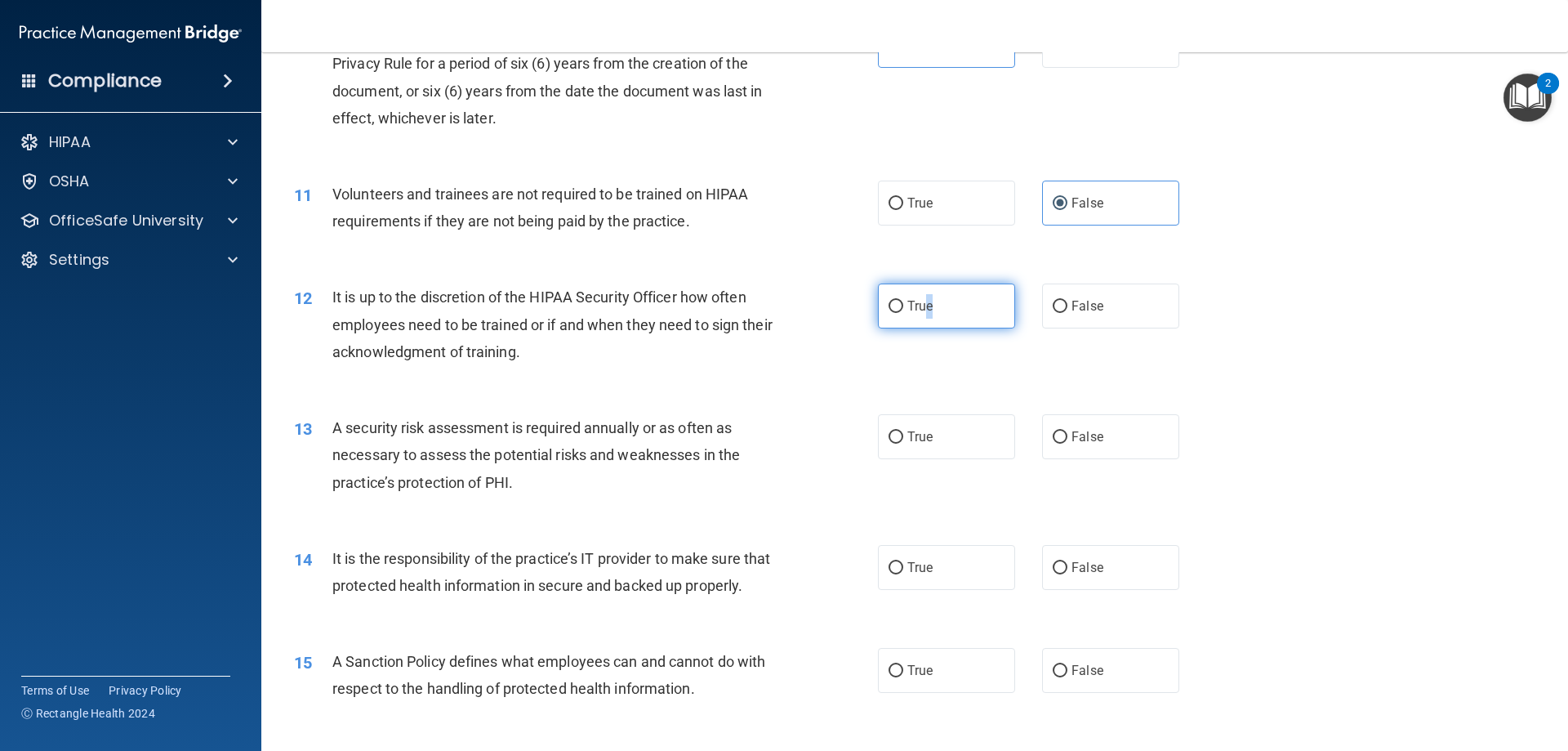
radio input "true"
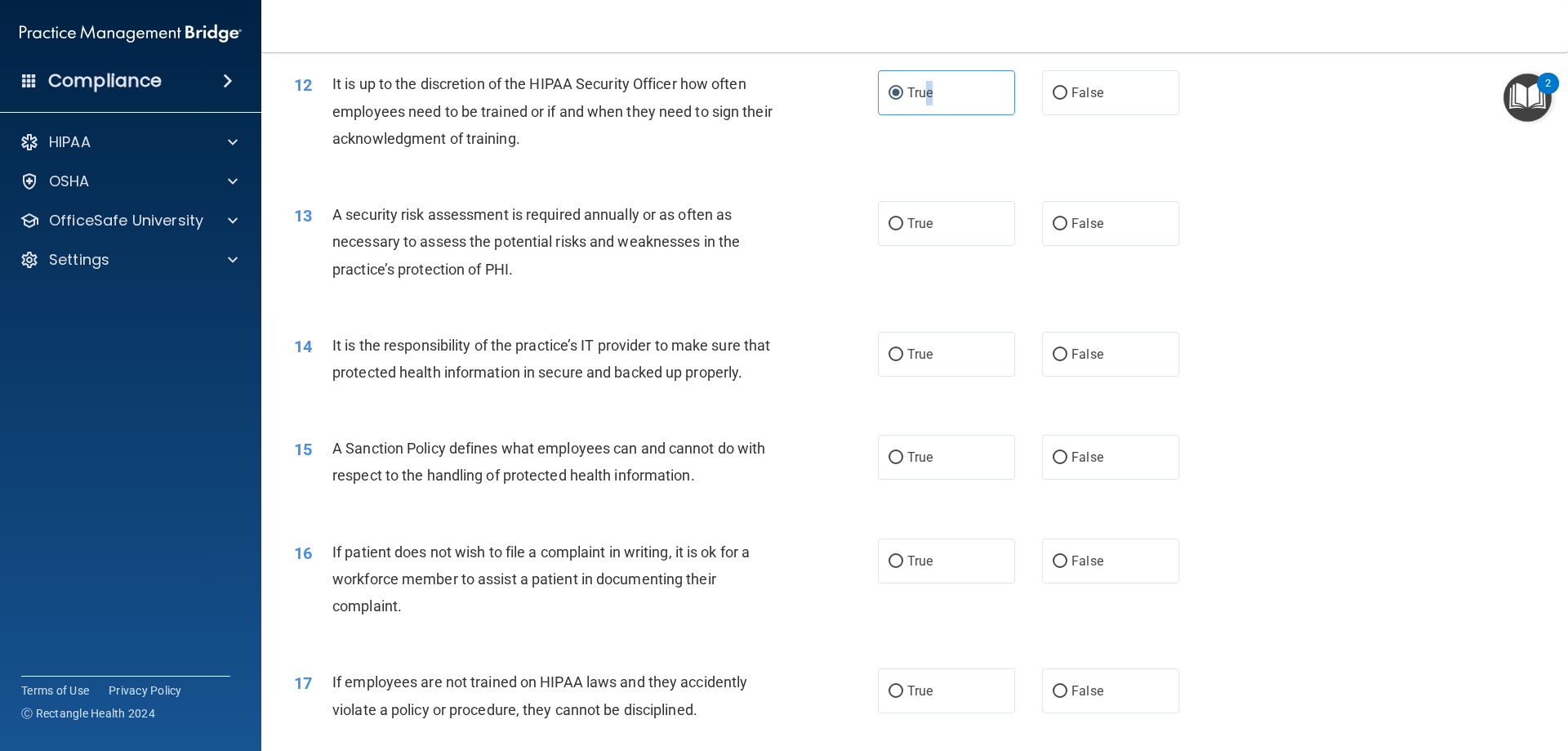
scroll to position [1634, 0]
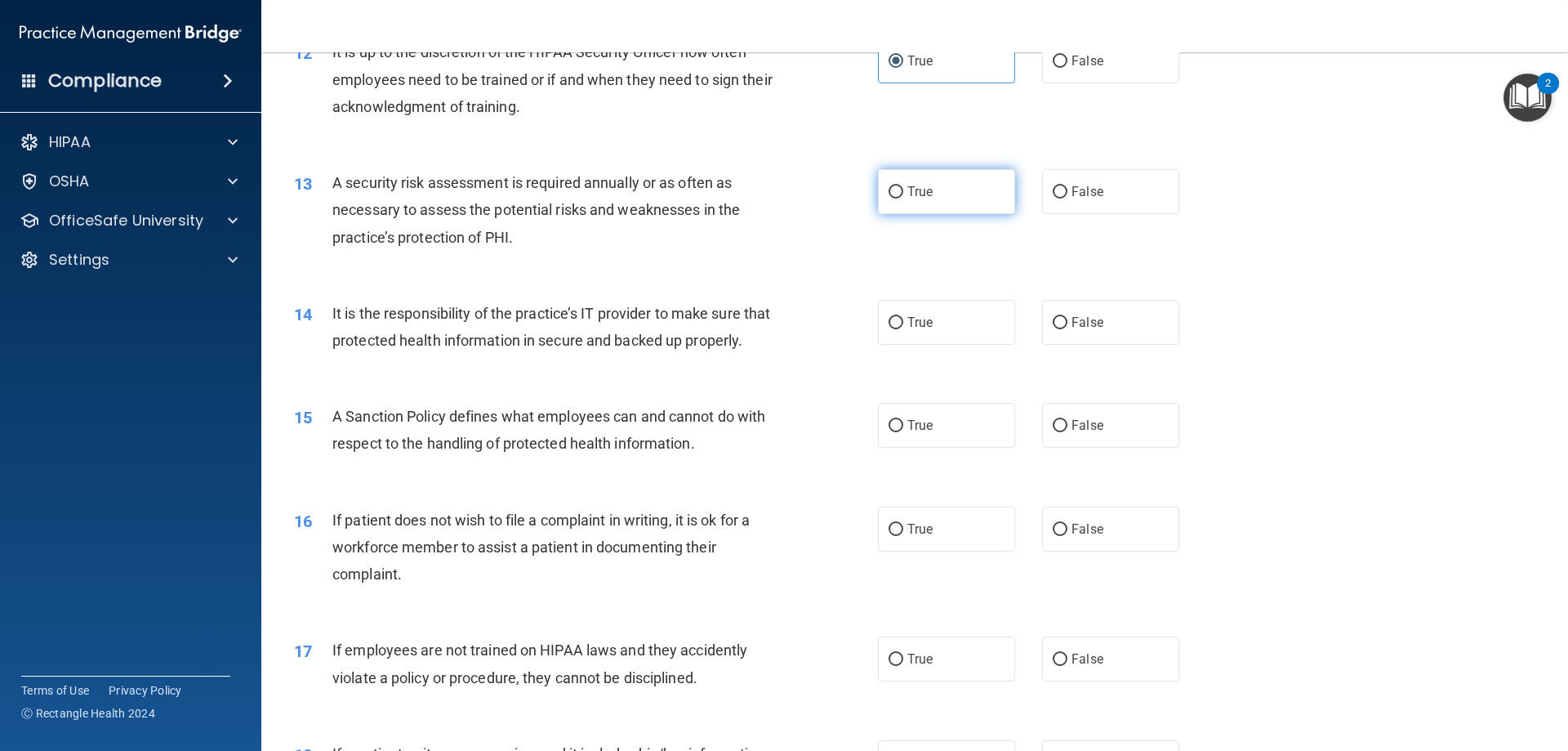
click at [908, 194] on span "True" at bounding box center [920, 192] width 25 height 15
click at [903, 194] on input "True" at bounding box center [895, 192] width 14 height 13
radio input "true"
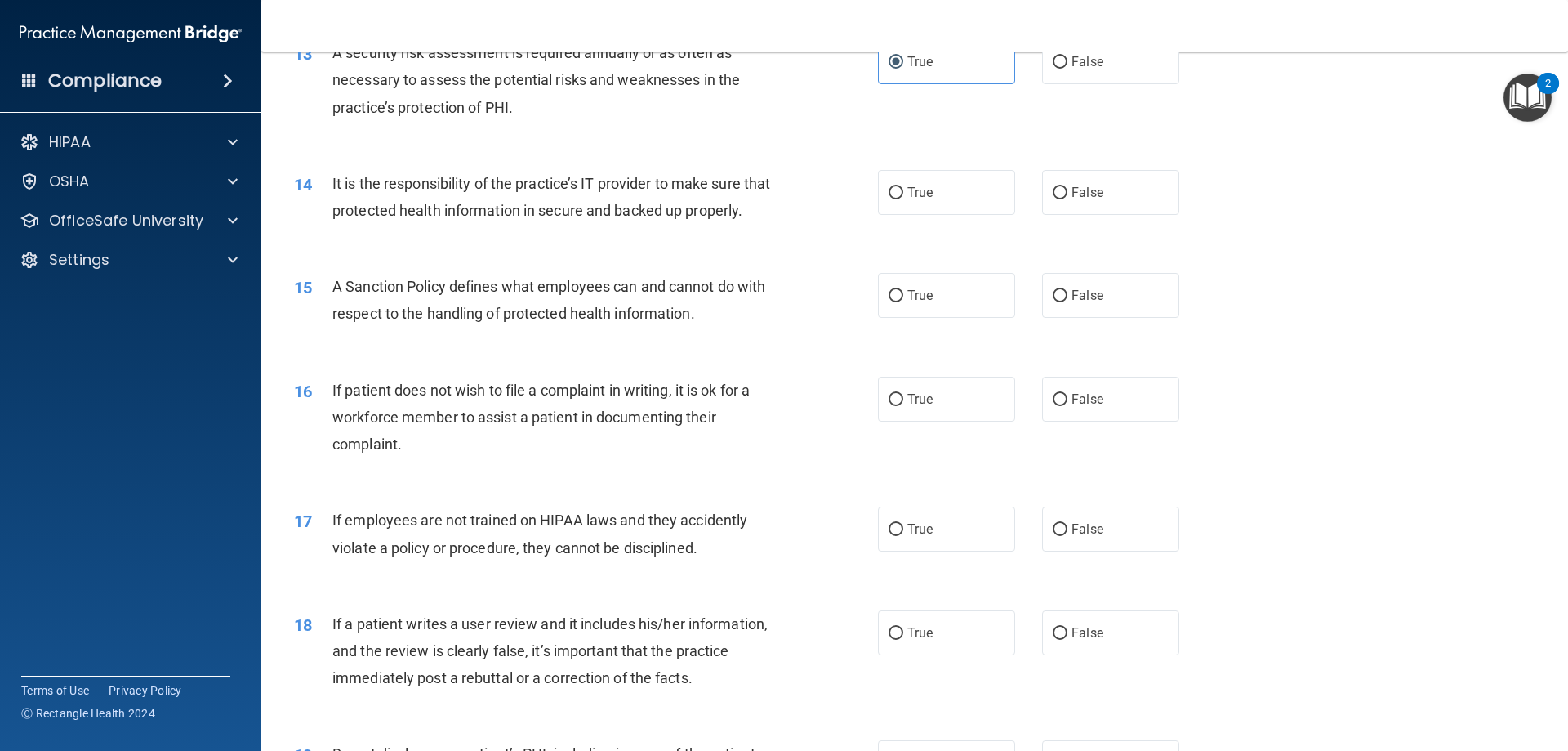
scroll to position [1797, 0]
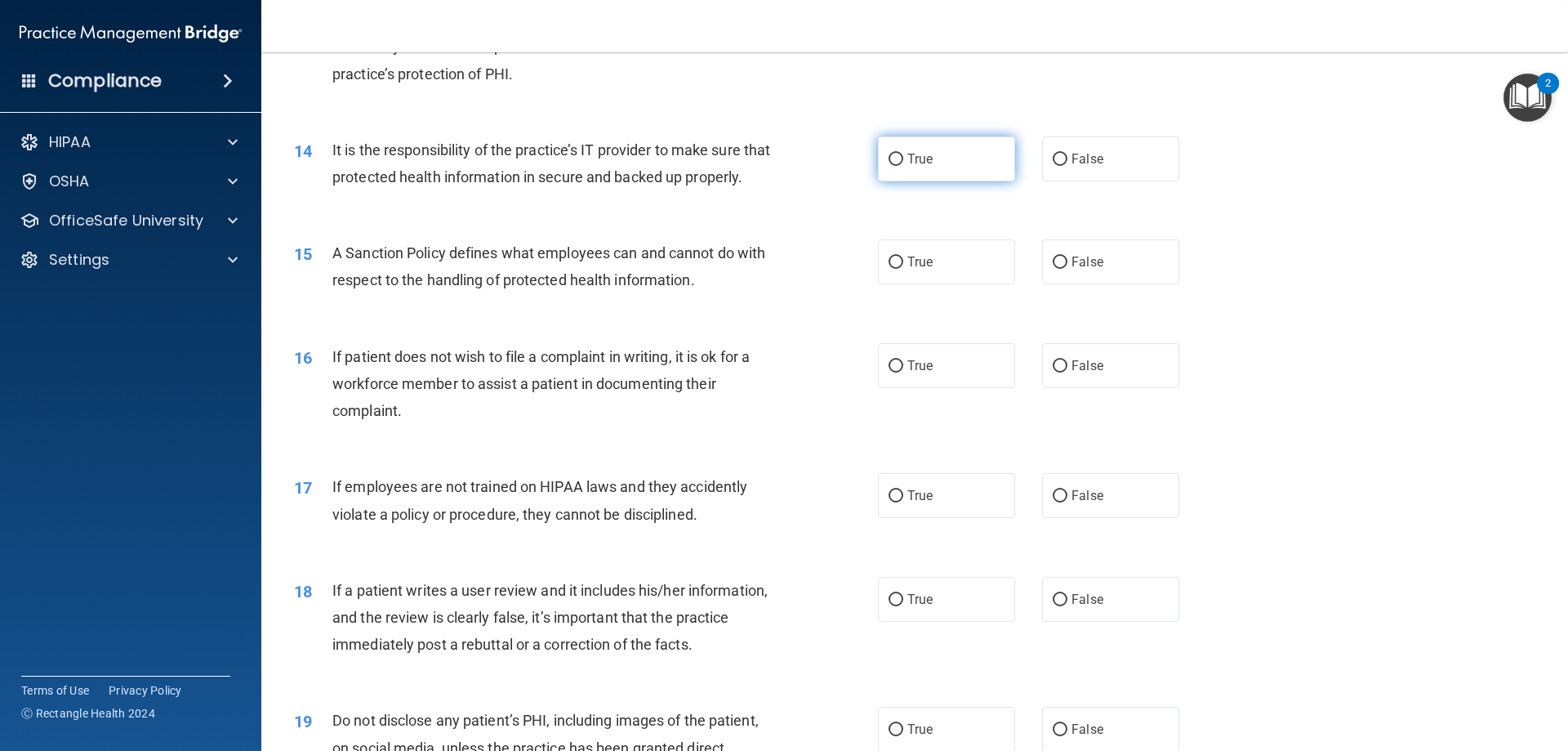
click at [888, 156] on input "True" at bounding box center [895, 160] width 14 height 13
radio input "true"
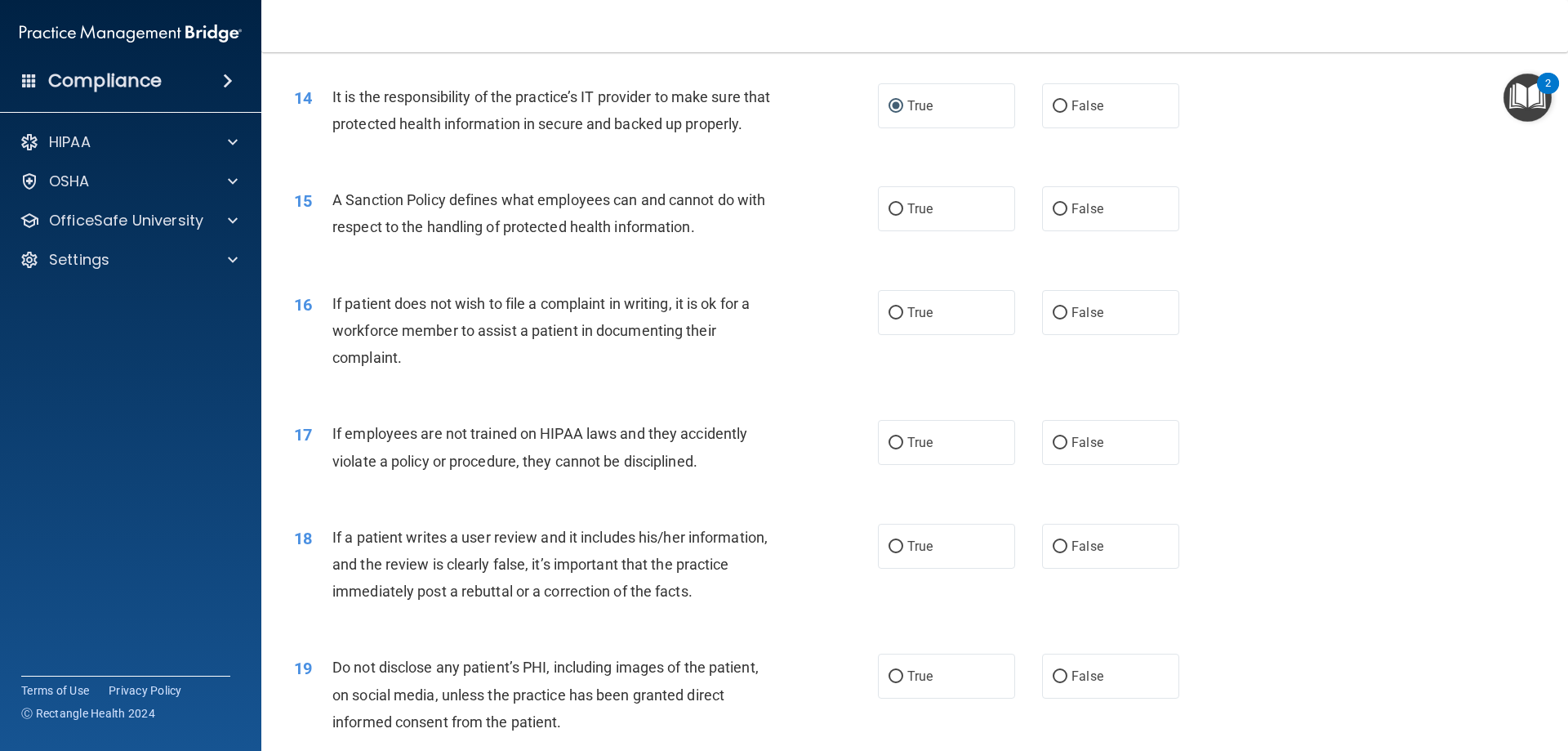
scroll to position [1879, 0]
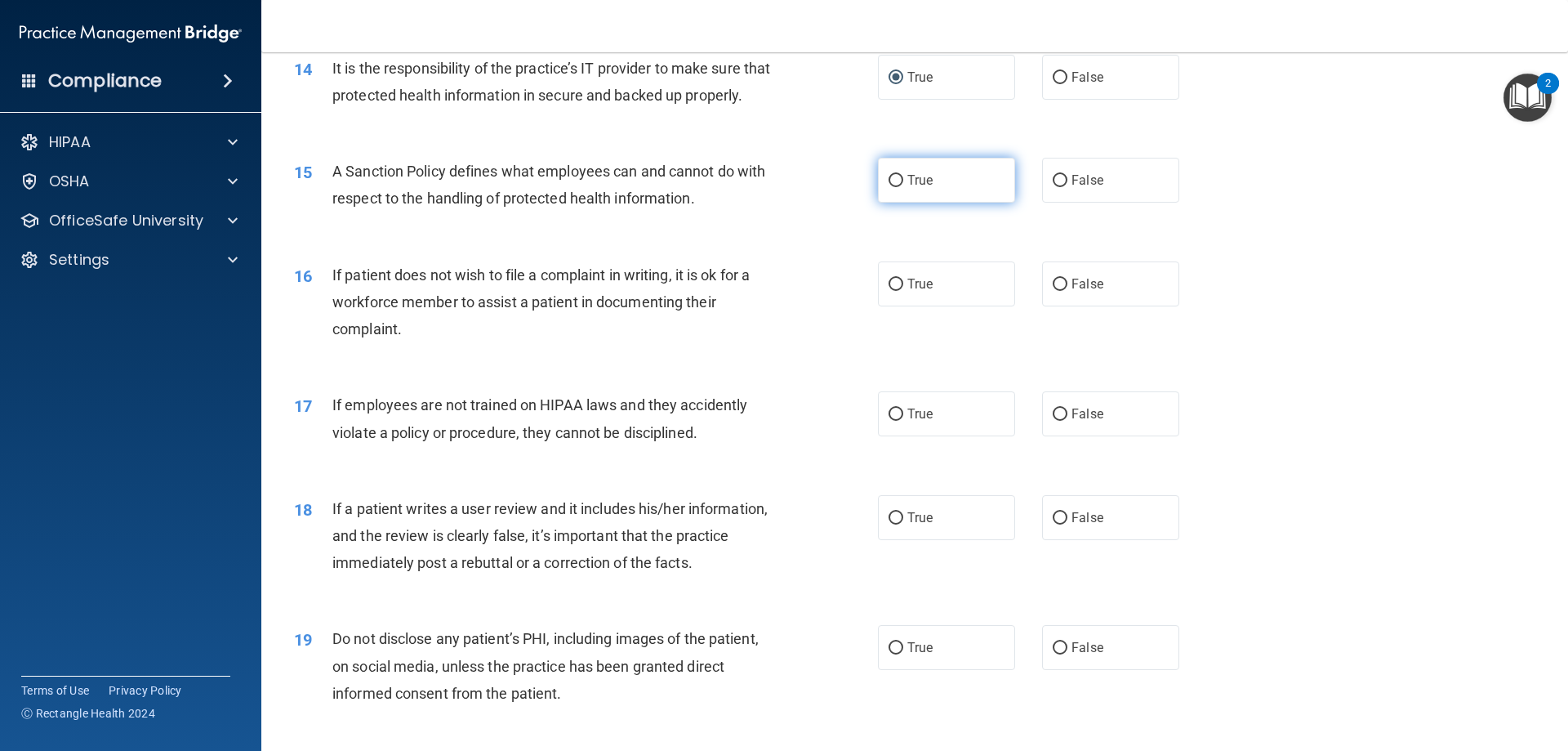
click at [900, 203] on label "True" at bounding box center [946, 180] width 137 height 45
click at [900, 187] on input "True" at bounding box center [895, 181] width 14 height 13
radio input "true"
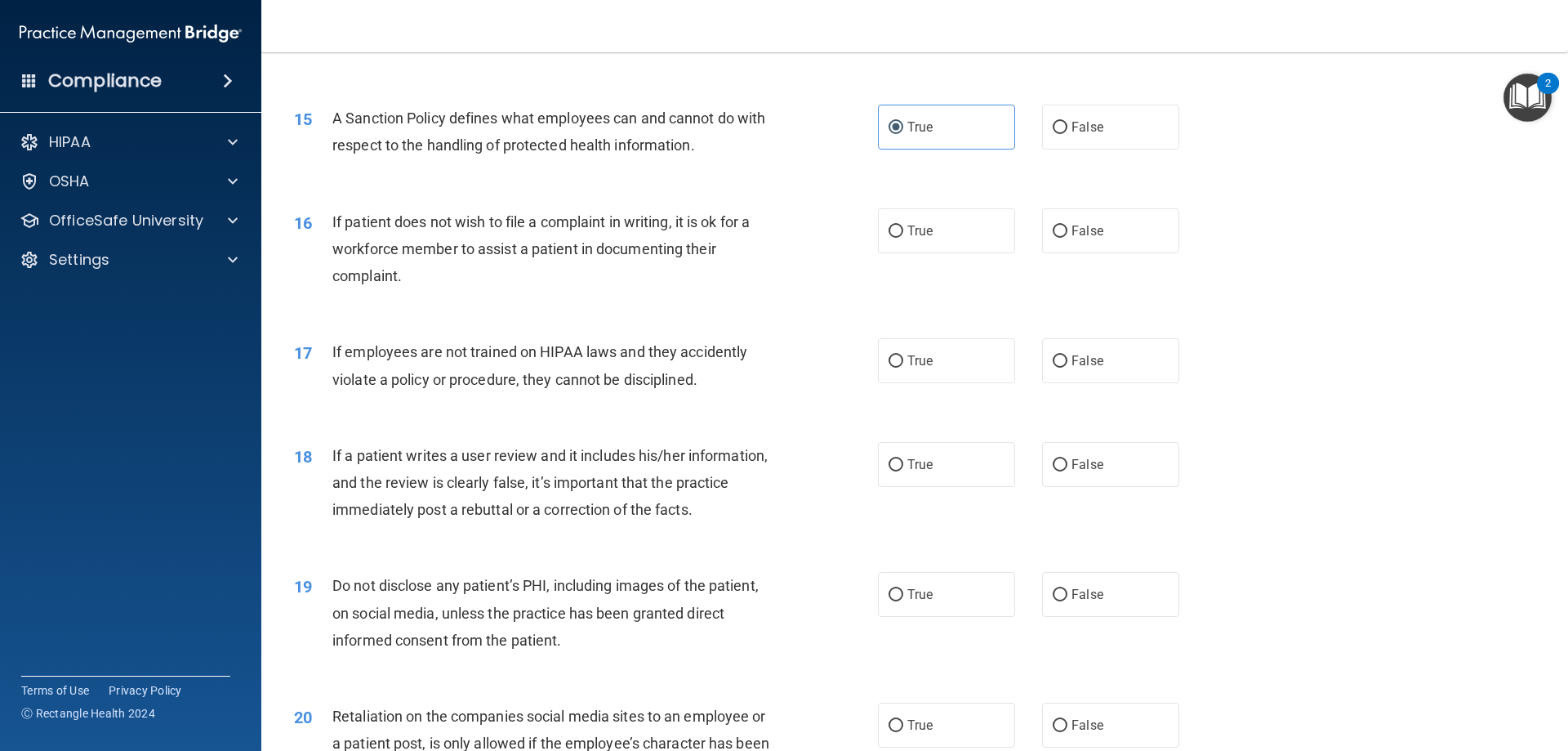
scroll to position [1961, 0]
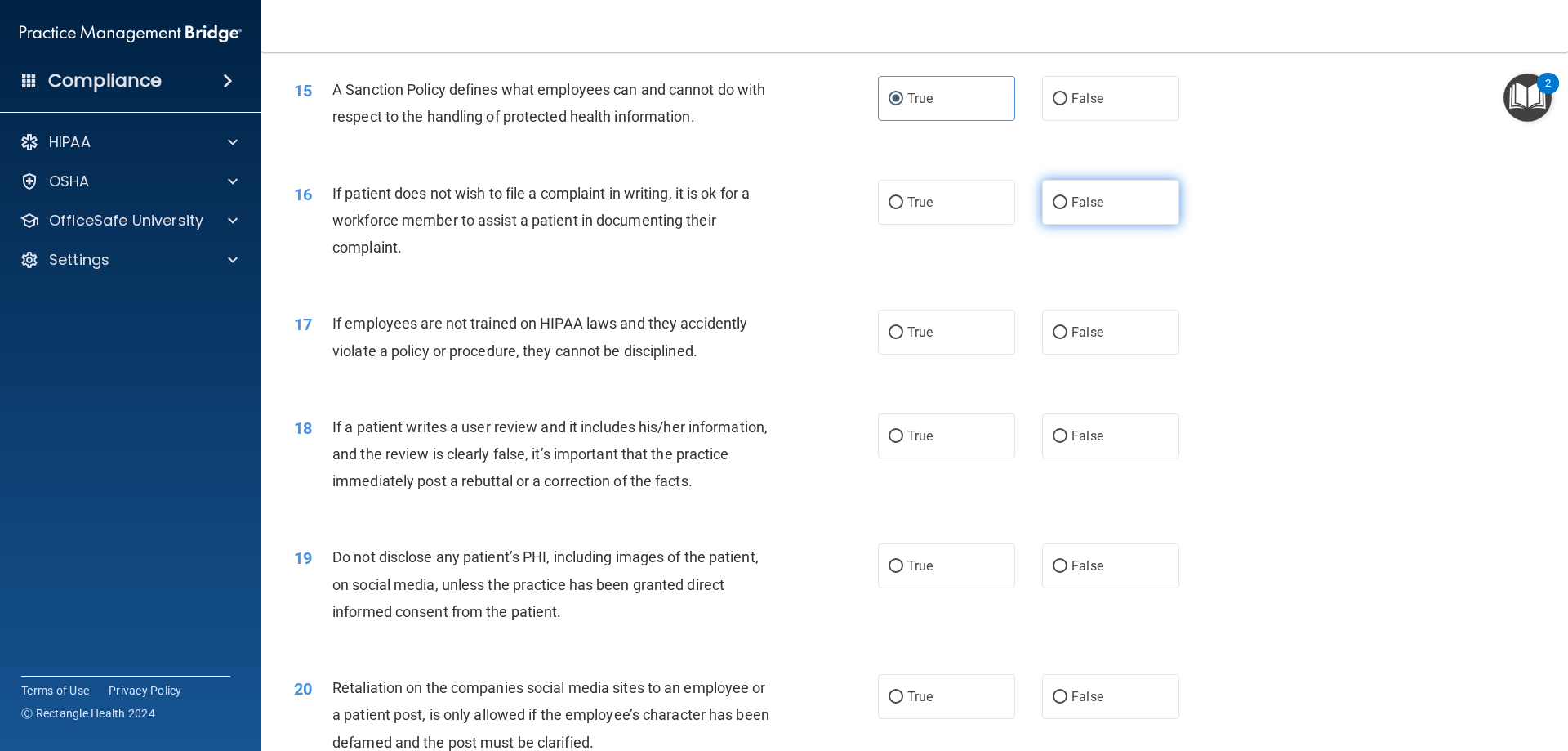
click at [1052, 210] on input "False" at bounding box center [1059, 203] width 14 height 13
radio input "true"
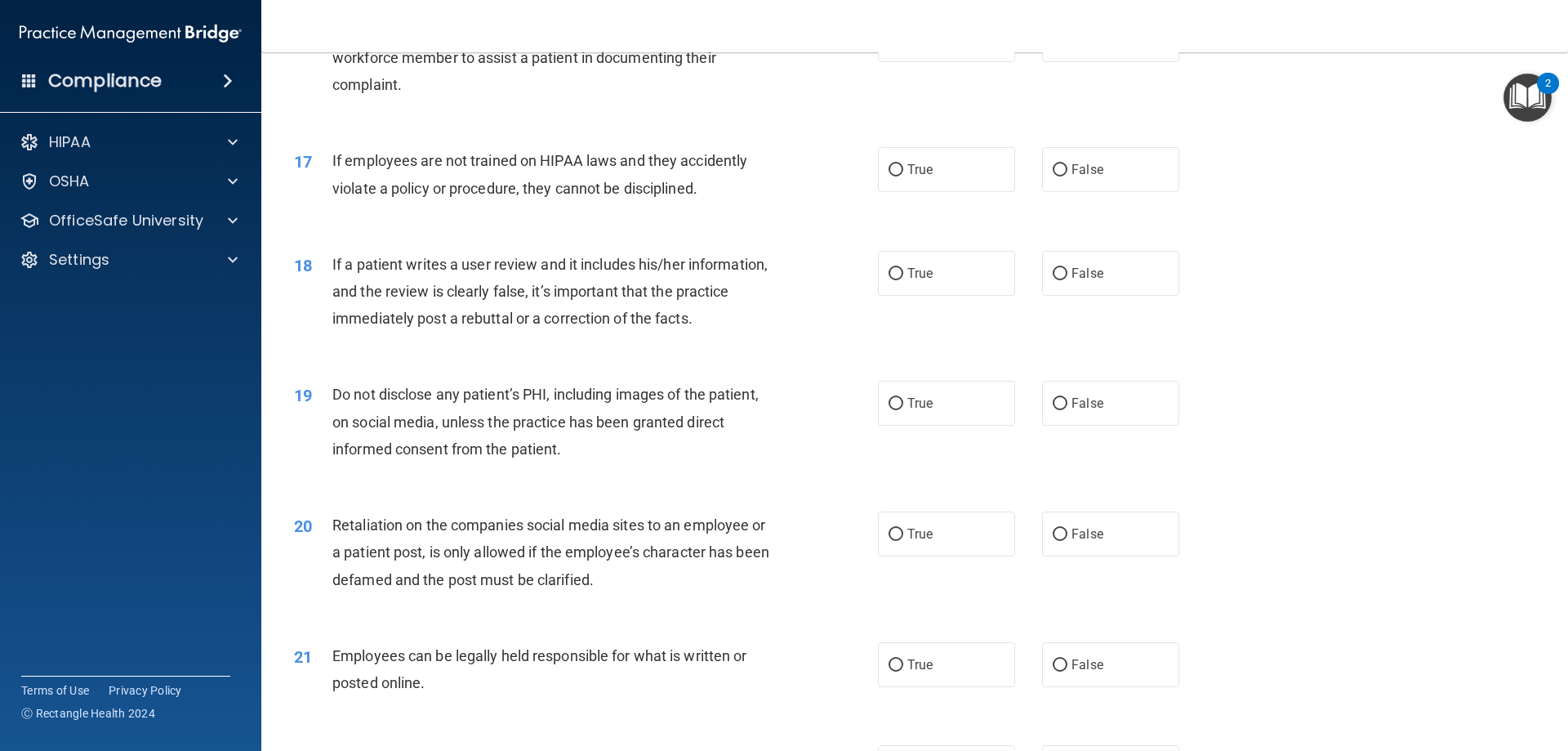
scroll to position [2124, 0]
click at [1096, 189] on label "False" at bounding box center [1110, 168] width 137 height 45
click at [1067, 176] on input "False" at bounding box center [1059, 169] width 14 height 13
radio input "true"
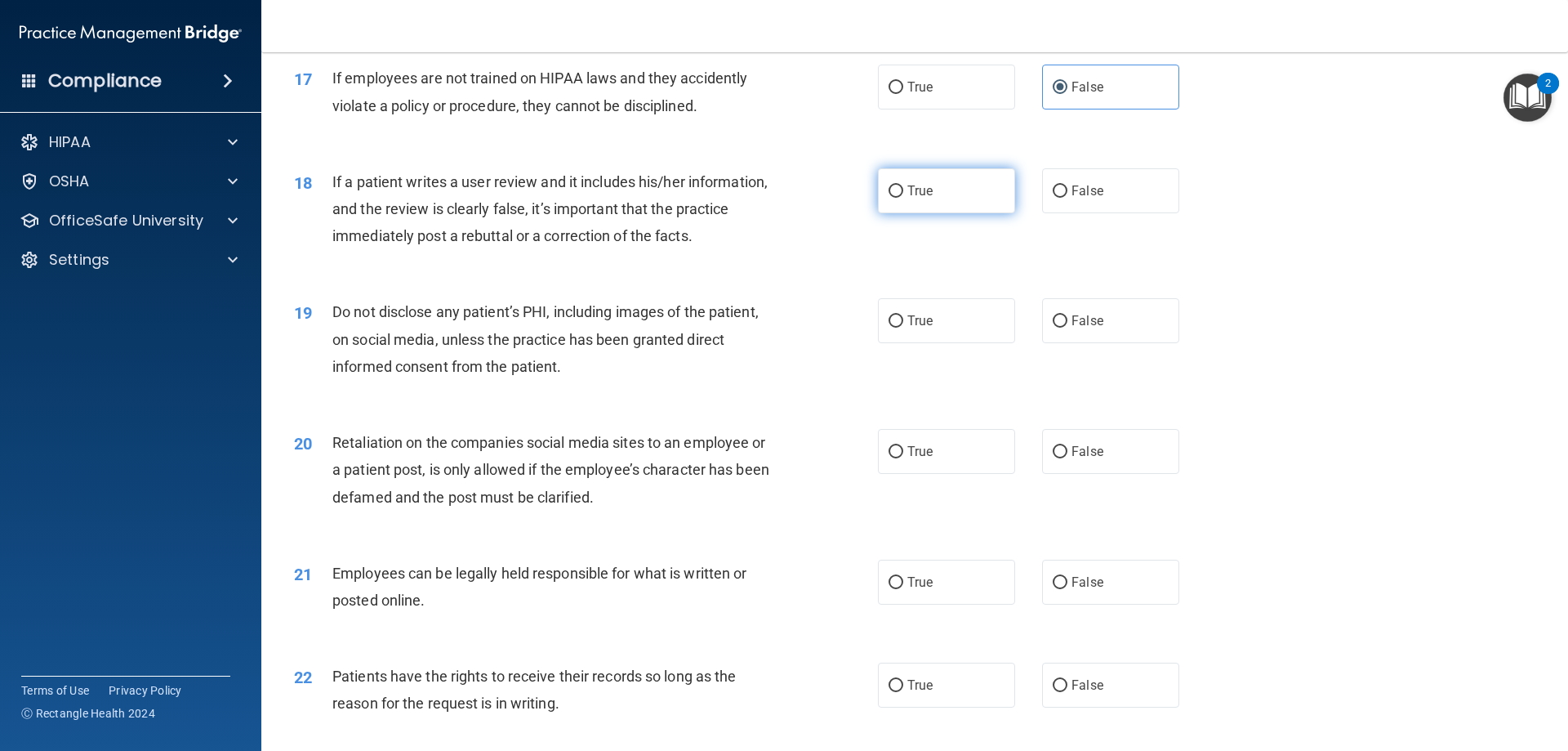
click at [893, 198] on input "True" at bounding box center [895, 191] width 14 height 13
radio input "true"
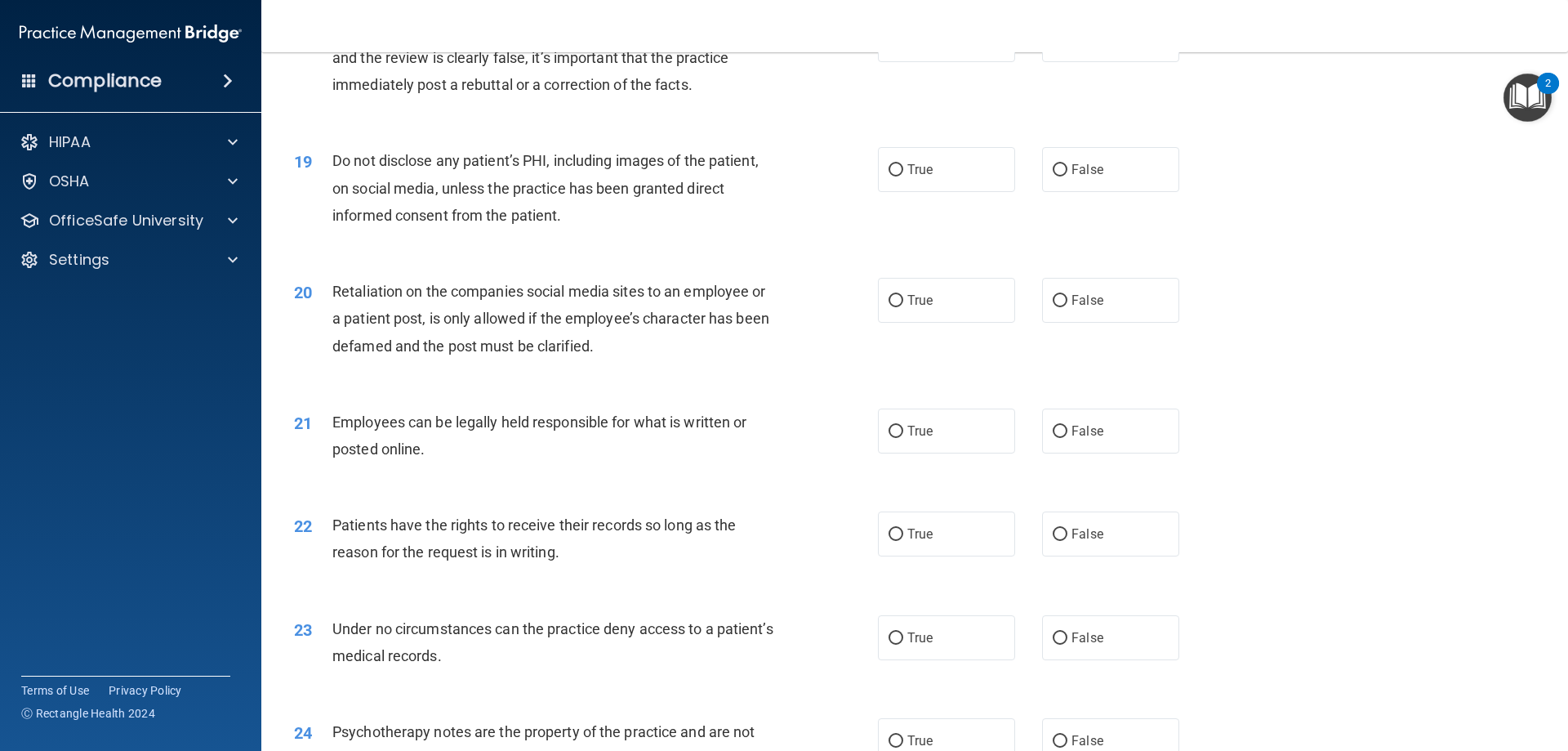
scroll to position [2369, 0]
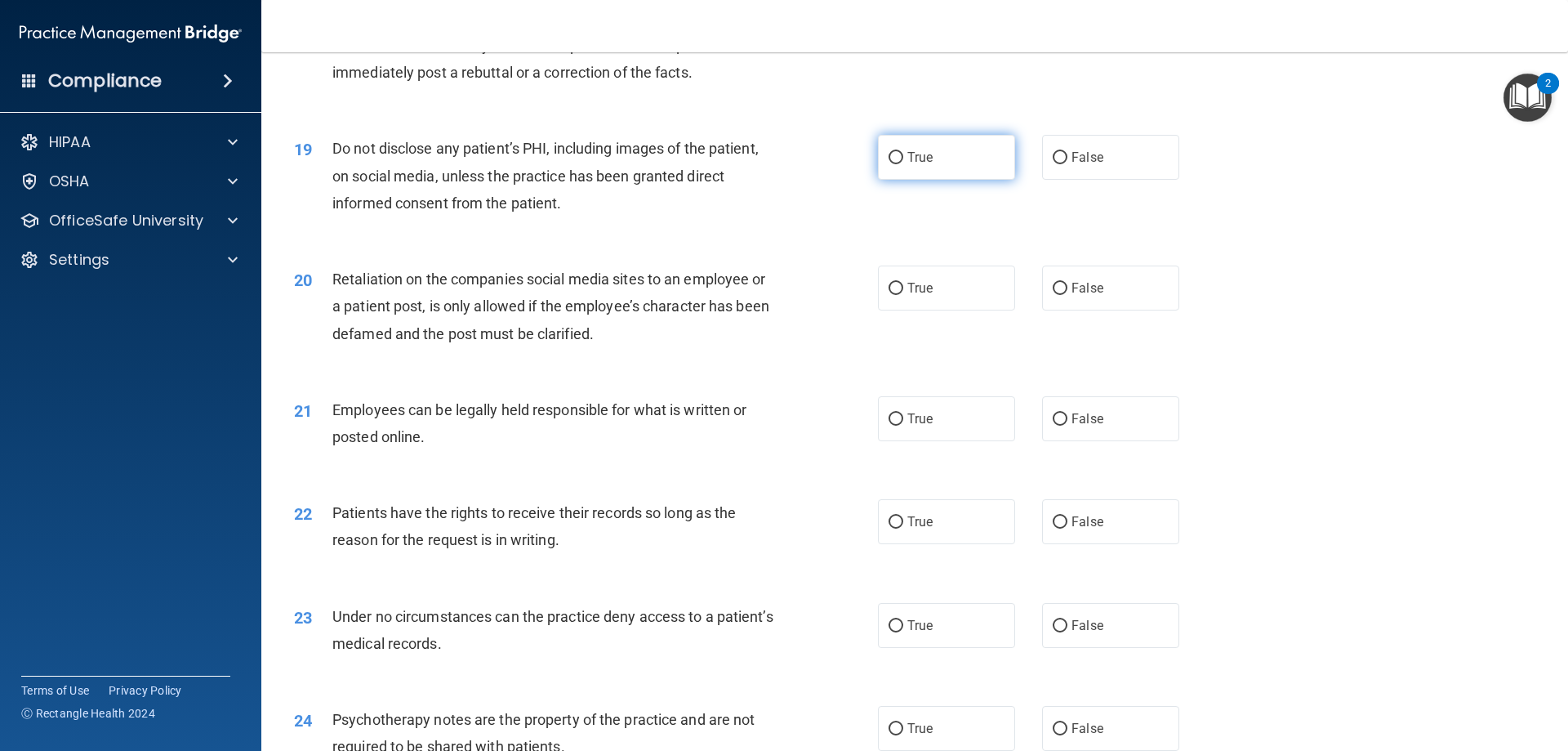
click at [902, 166] on label "True" at bounding box center [946, 157] width 137 height 45
click at [902, 164] on input "True" at bounding box center [895, 158] width 14 height 13
radio input "true"
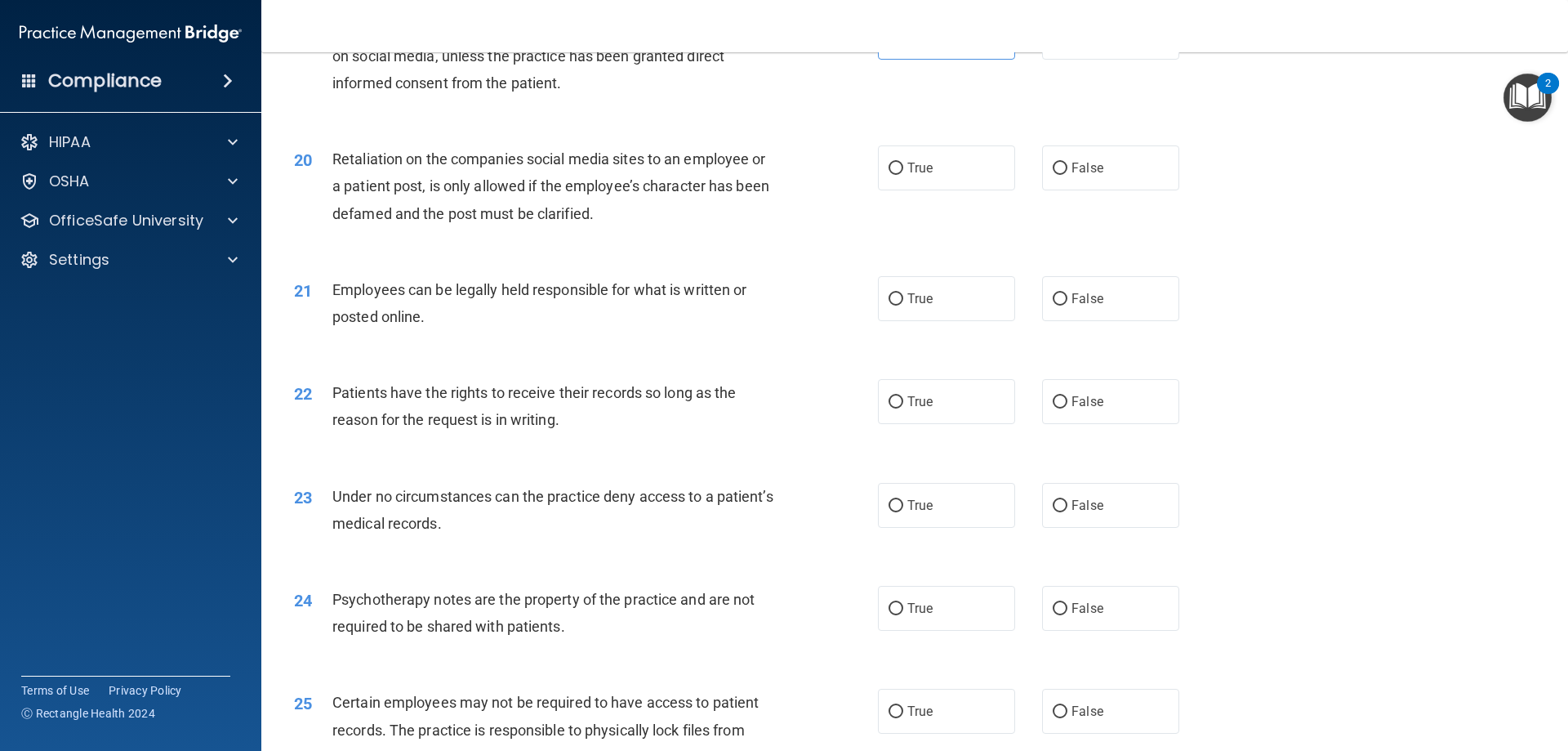
scroll to position [2532, 0]
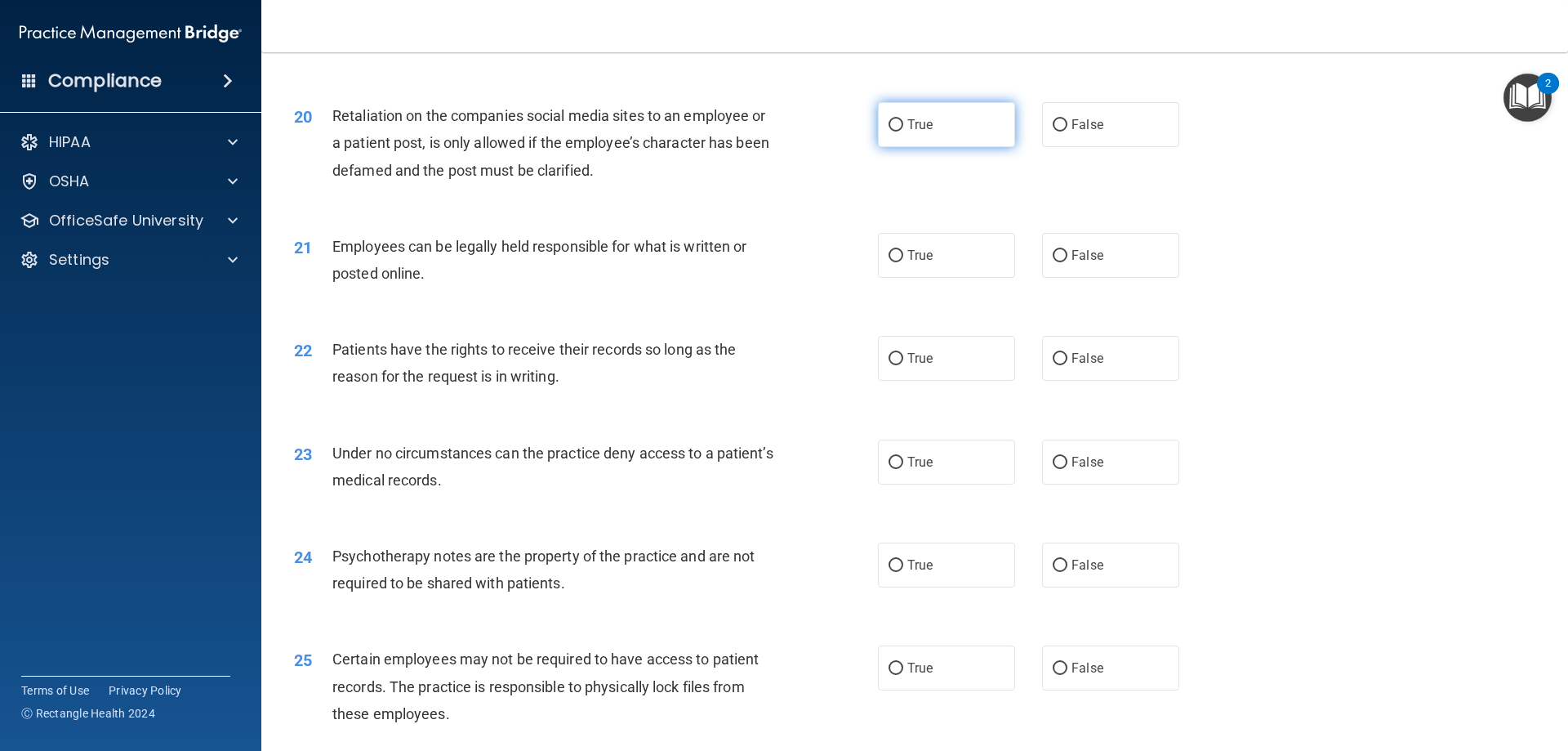
click at [888, 132] on input "True" at bounding box center [895, 125] width 14 height 13
radio input "true"
click at [1043, 145] on label "False" at bounding box center [1110, 124] width 137 height 45
click at [1052, 132] on input "False" at bounding box center [1059, 125] width 14 height 13
radio input "true"
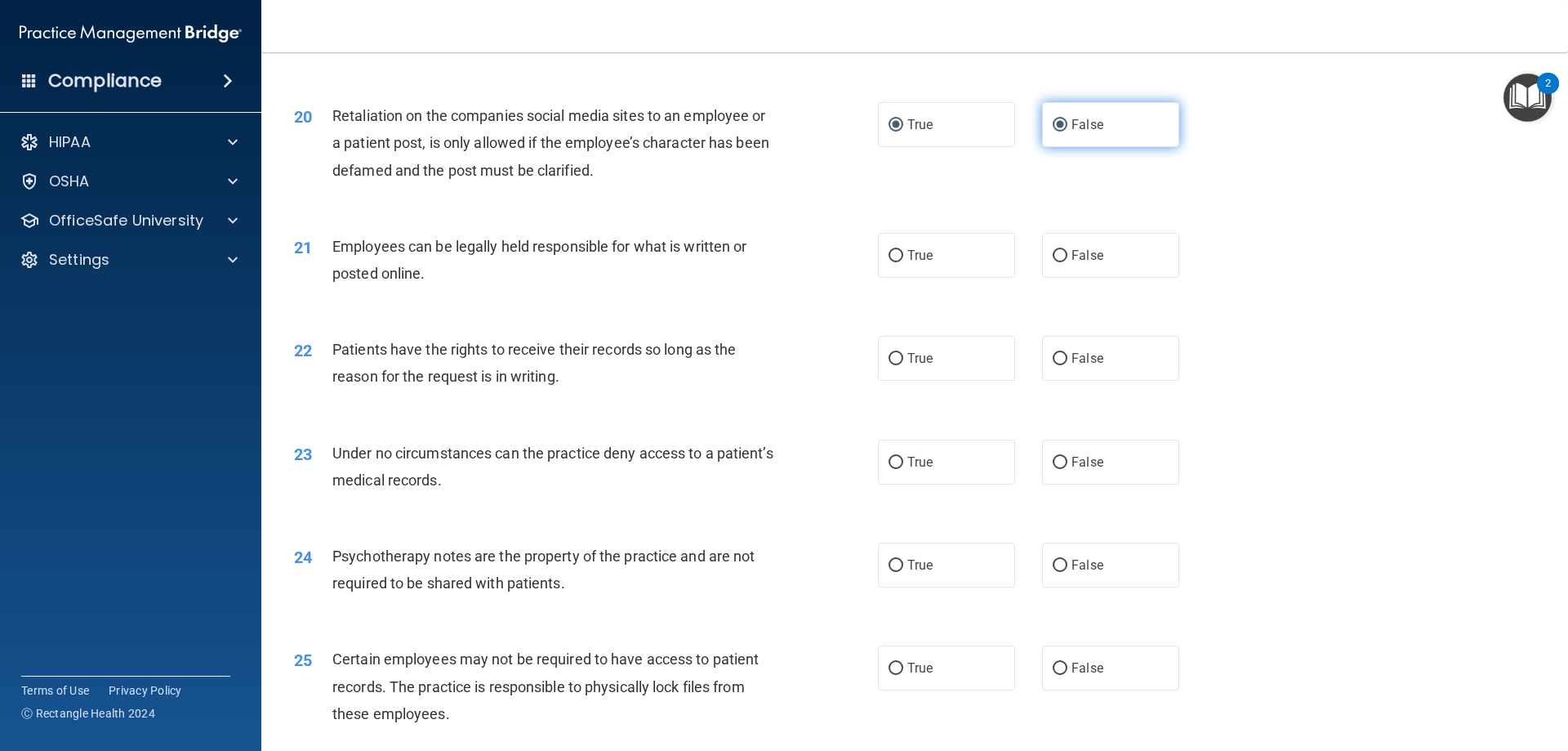
radio input "false"
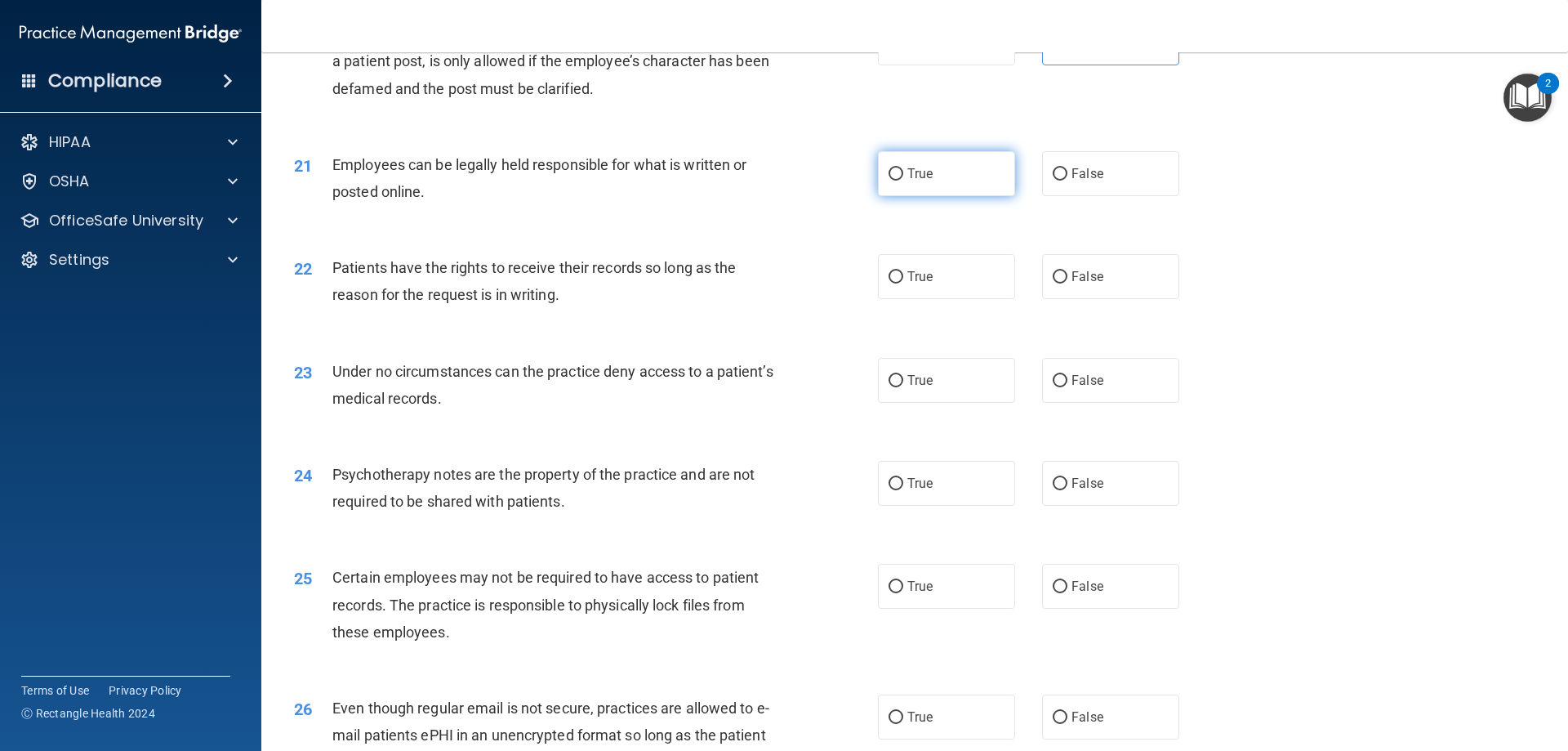
click at [883, 187] on label "True" at bounding box center [946, 173] width 137 height 45
click at [888, 181] on input "True" at bounding box center [895, 174] width 14 height 13
radio input "true"
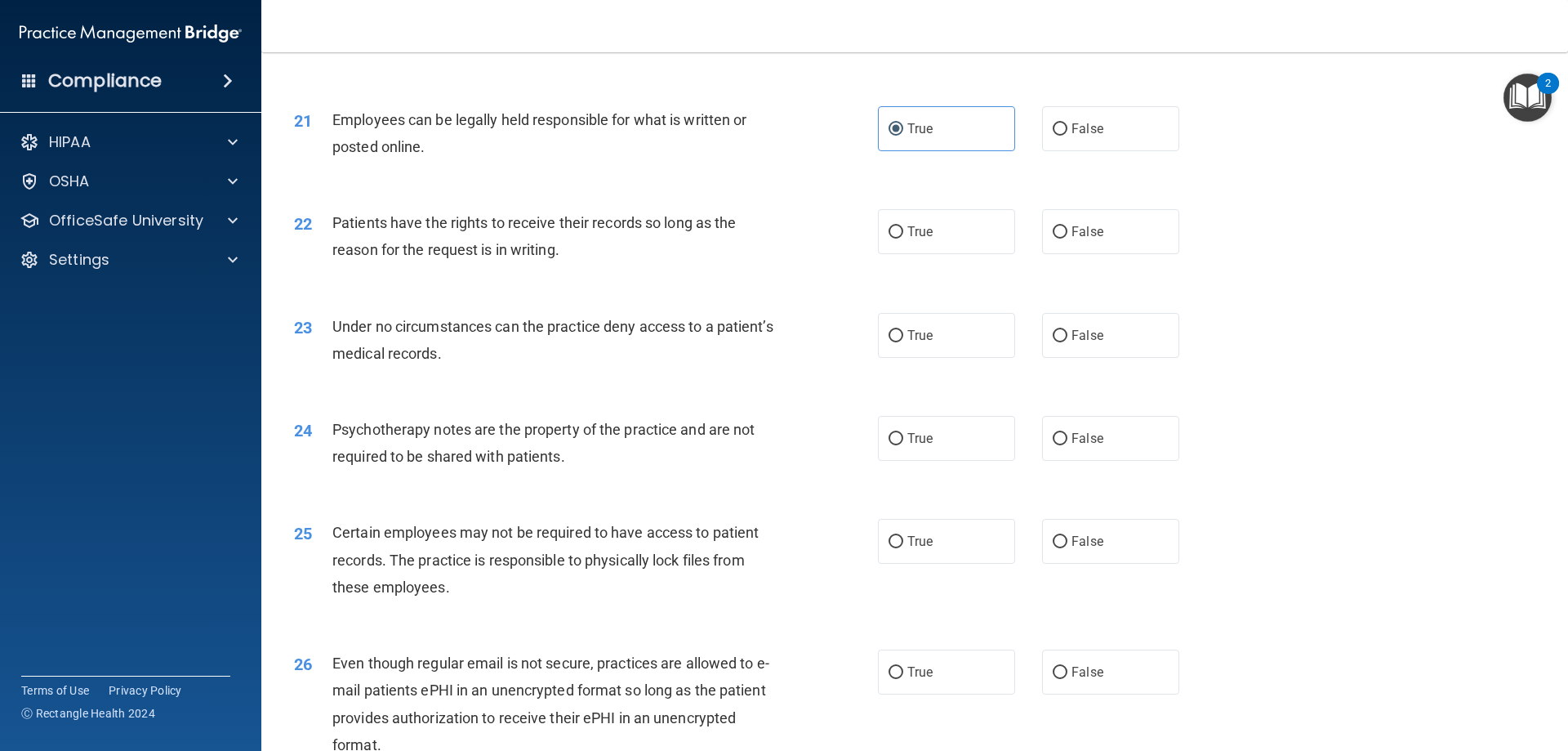
scroll to position [2696, 0]
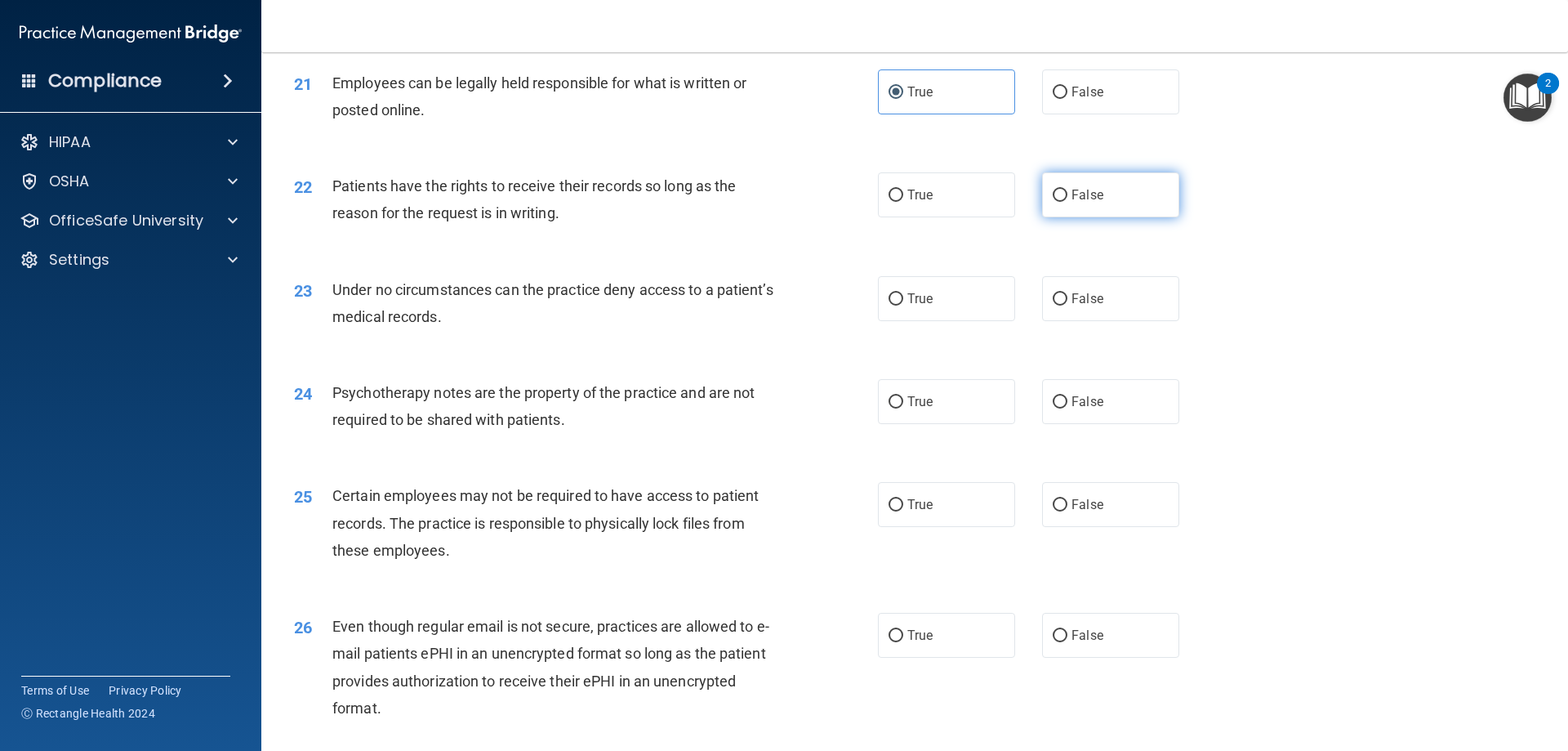
click at [1048, 217] on label "False" at bounding box center [1110, 194] width 137 height 45
click at [1052, 202] on input "False" at bounding box center [1059, 195] width 14 height 13
radio input "true"
click at [958, 217] on label "True" at bounding box center [946, 194] width 137 height 45
click at [903, 202] on input "True" at bounding box center [895, 195] width 14 height 13
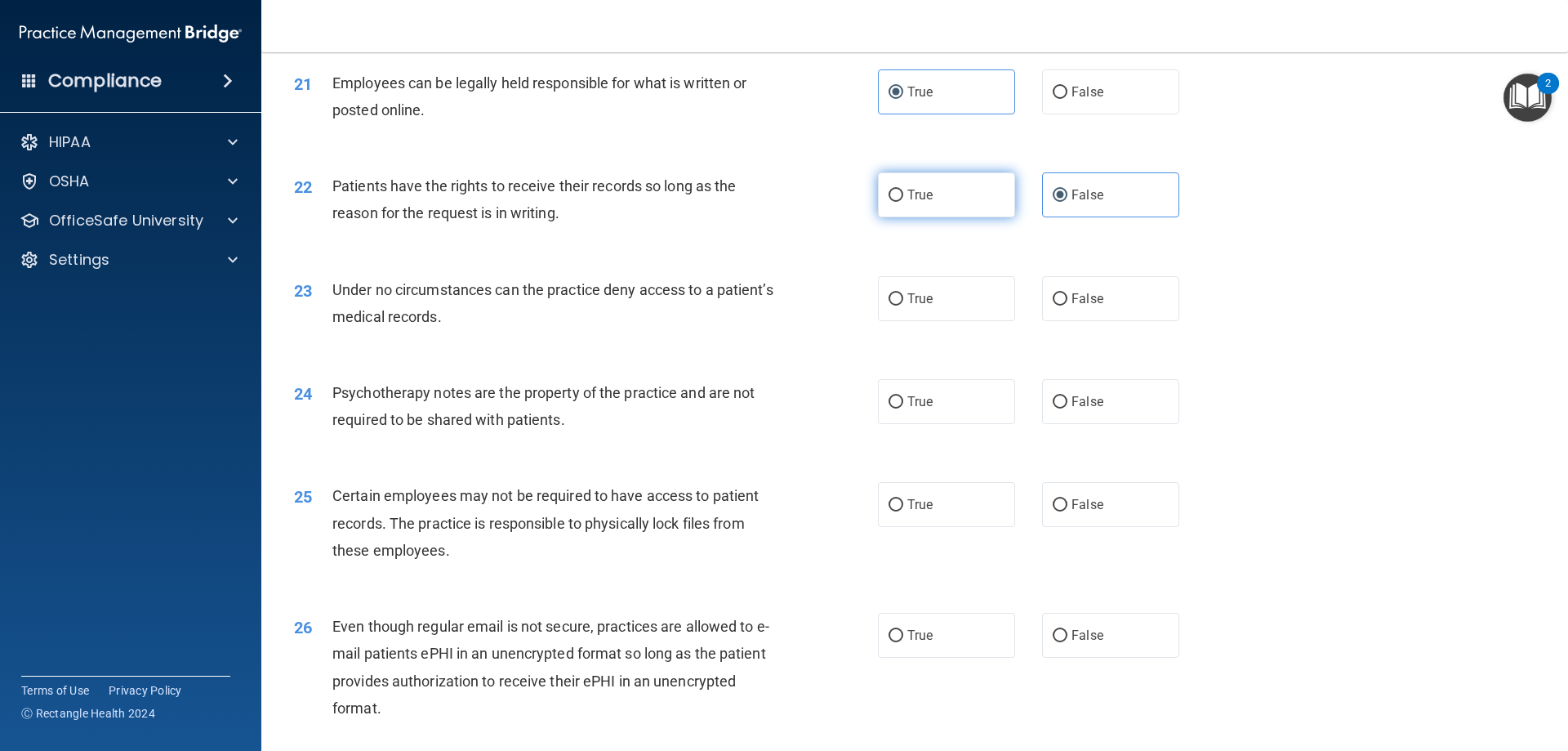
radio input "true"
radio input "false"
click at [934, 321] on label "True" at bounding box center [946, 298] width 137 height 45
click at [903, 306] on input "True" at bounding box center [895, 299] width 14 height 13
radio input "true"
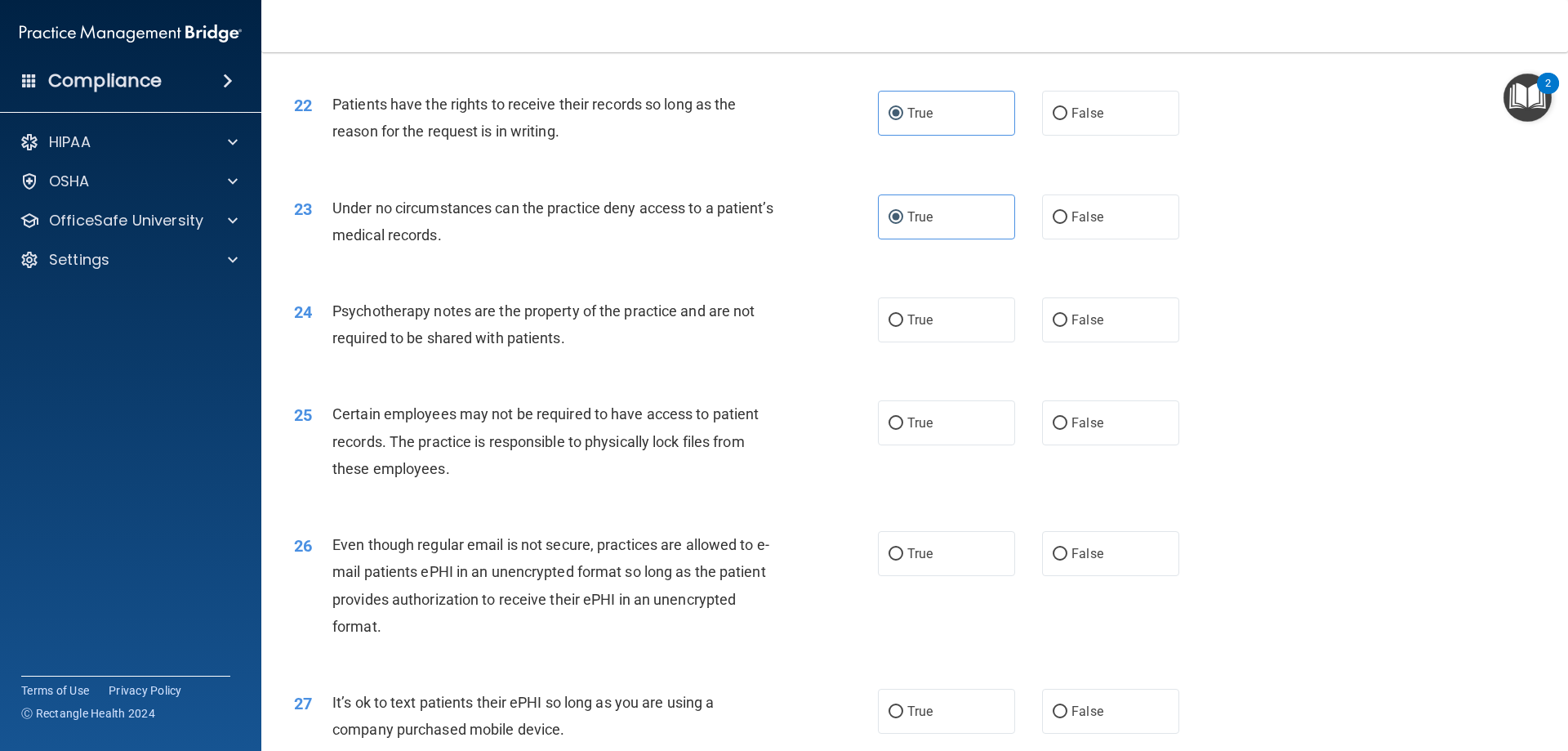
scroll to position [2859, 0]
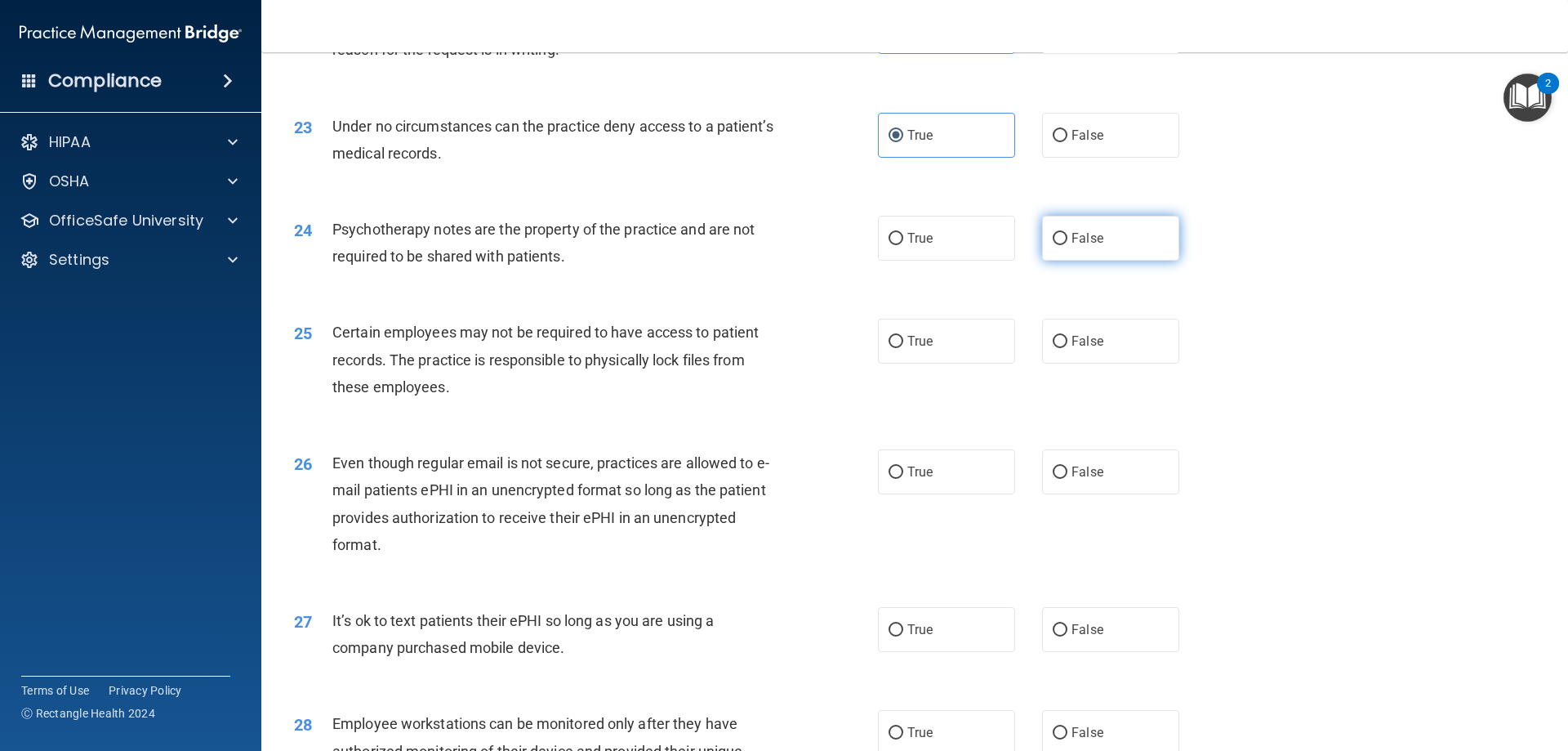
click at [1080, 246] on span "False" at bounding box center [1088, 238] width 32 height 15
click at [1067, 245] on input "False" at bounding box center [1059, 239] width 14 height 13
radio input "true"
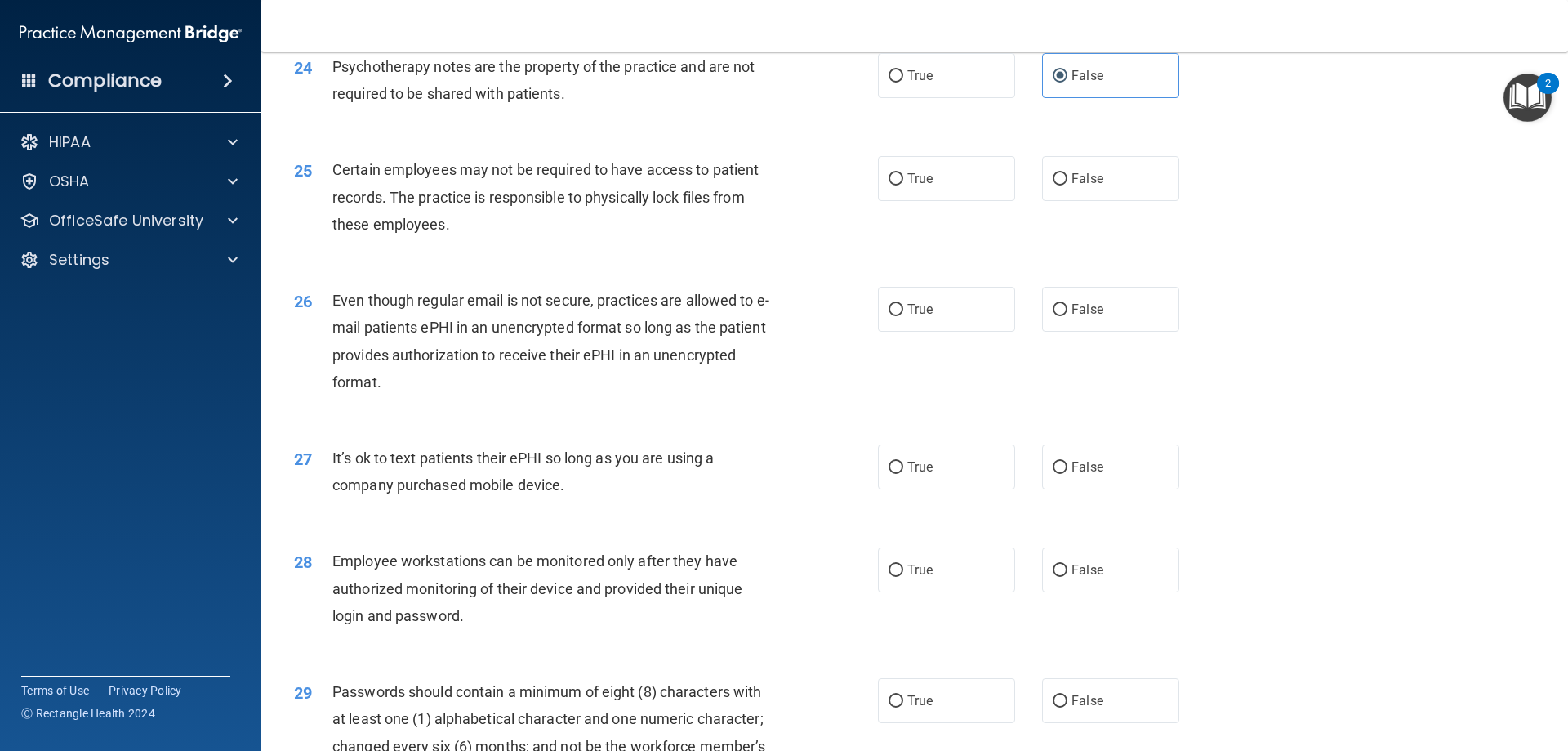
scroll to position [3023, 0]
click at [1095, 195] on label "False" at bounding box center [1110, 177] width 137 height 45
click at [1067, 185] on input "False" at bounding box center [1059, 178] width 14 height 13
radio input "true"
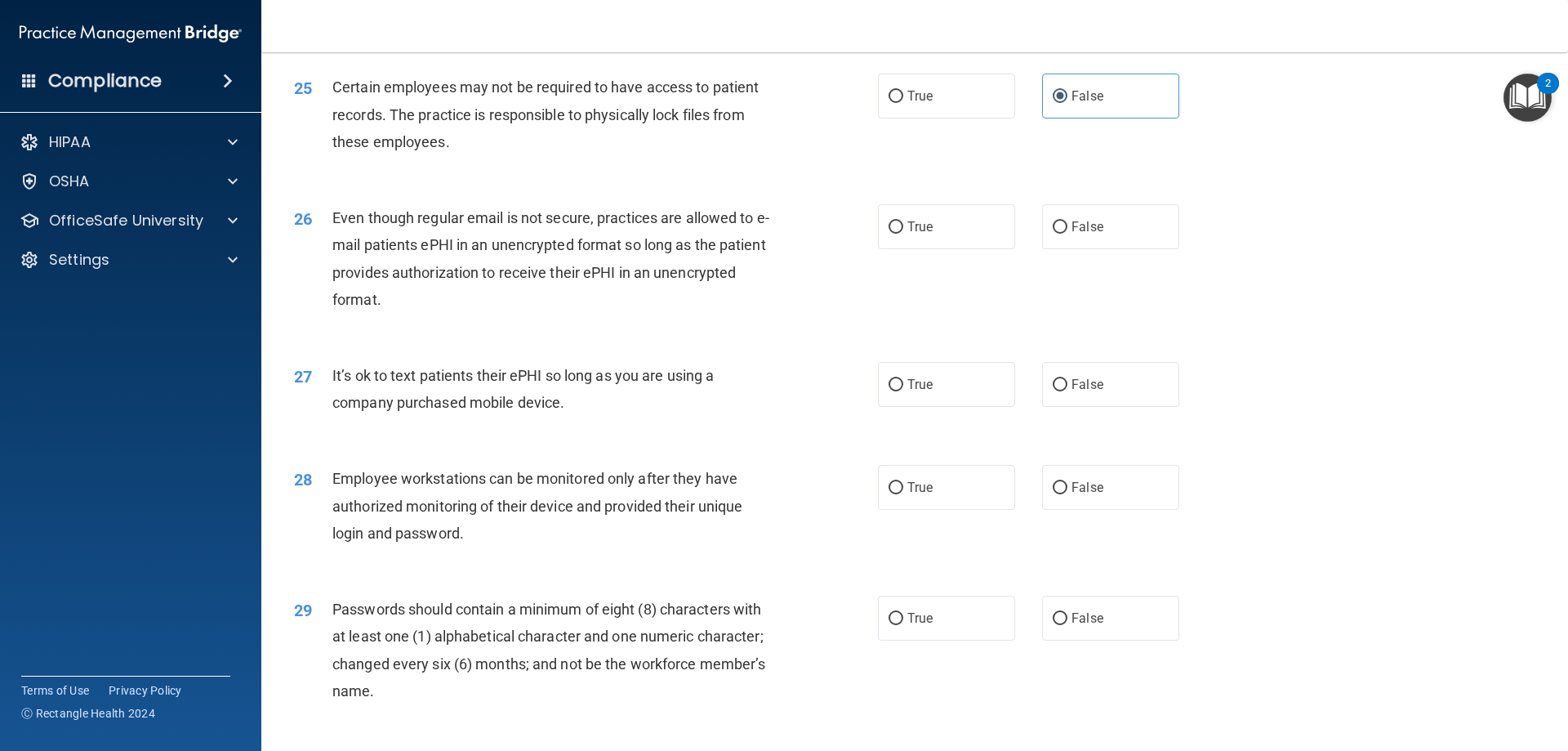
scroll to position [3105, 0]
click at [1073, 234] on span "False" at bounding box center [1088, 226] width 32 height 15
click at [1067, 233] on input "False" at bounding box center [1059, 226] width 14 height 13
radio input "true"
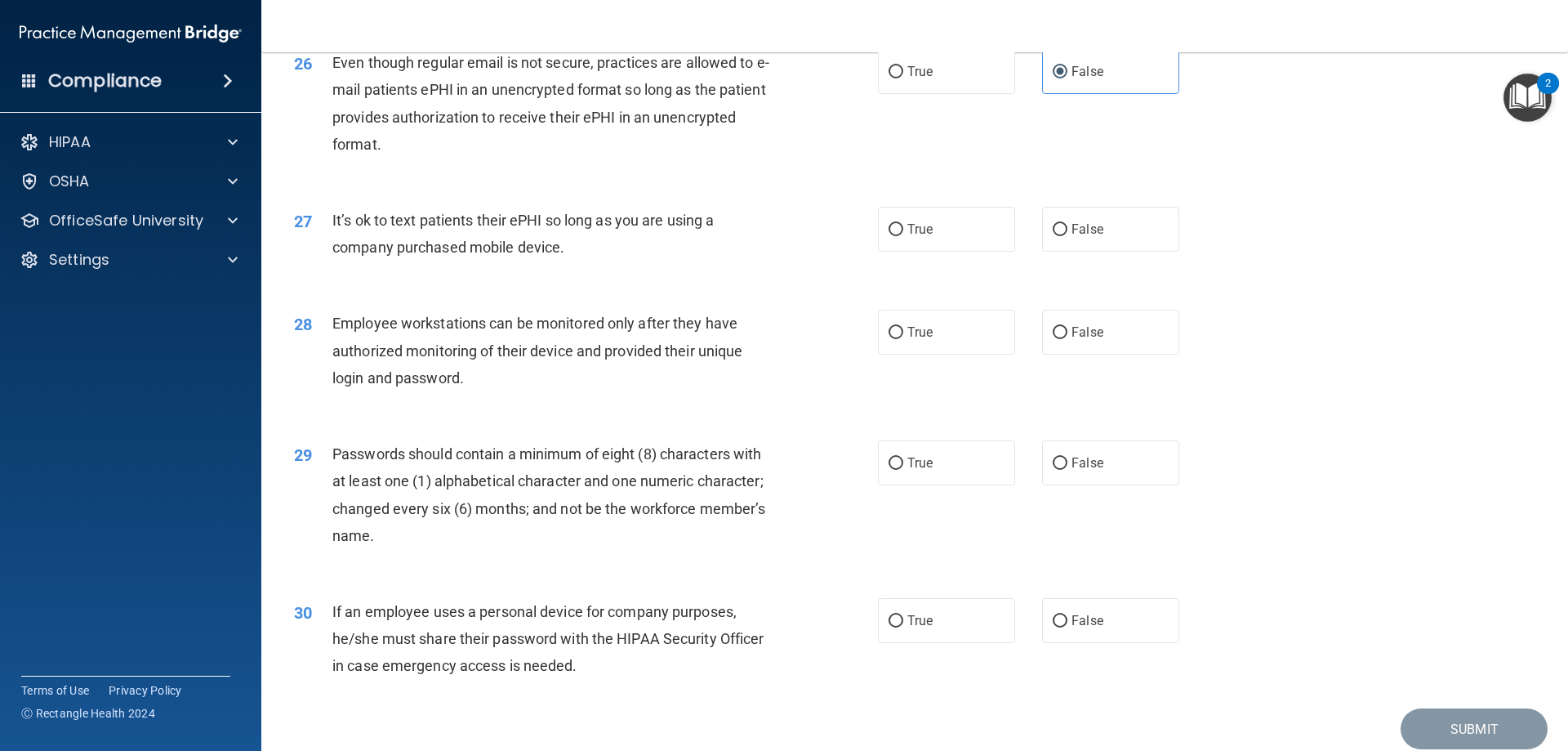
scroll to position [3268, 0]
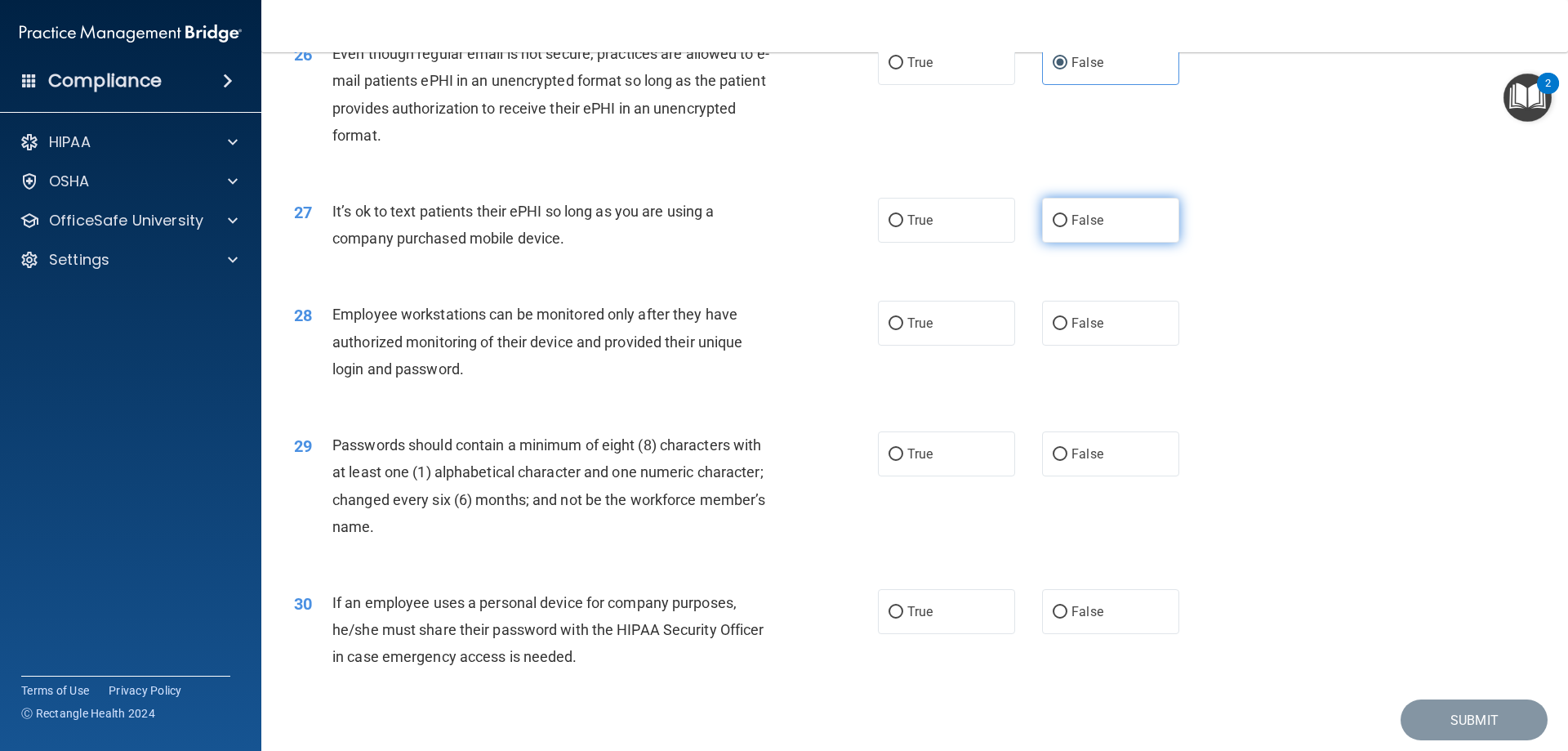
click at [1047, 236] on label "False" at bounding box center [1110, 220] width 137 height 45
click at [1052, 227] on input "False" at bounding box center [1059, 220] width 14 height 13
radio input "true"
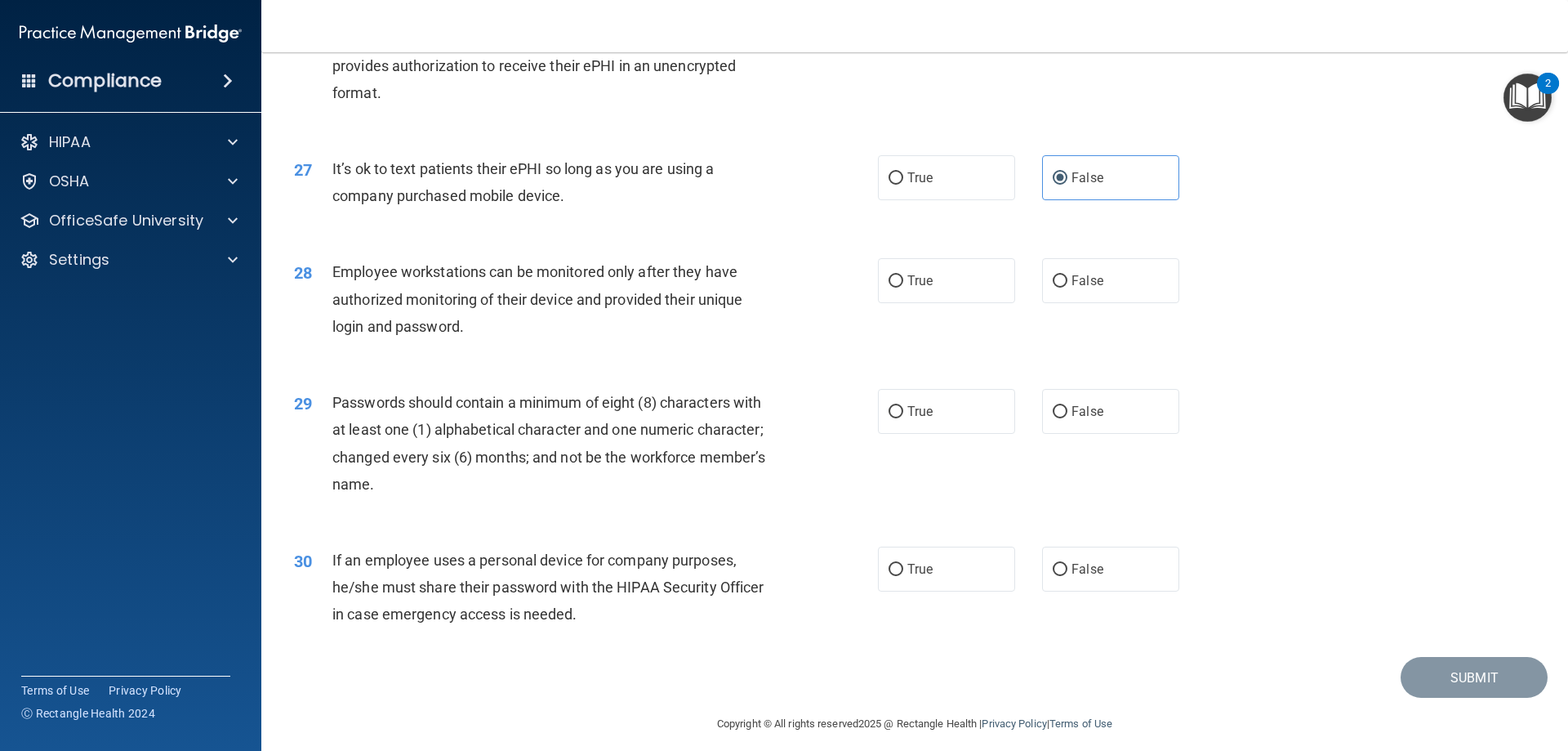
scroll to position [3350, 0]
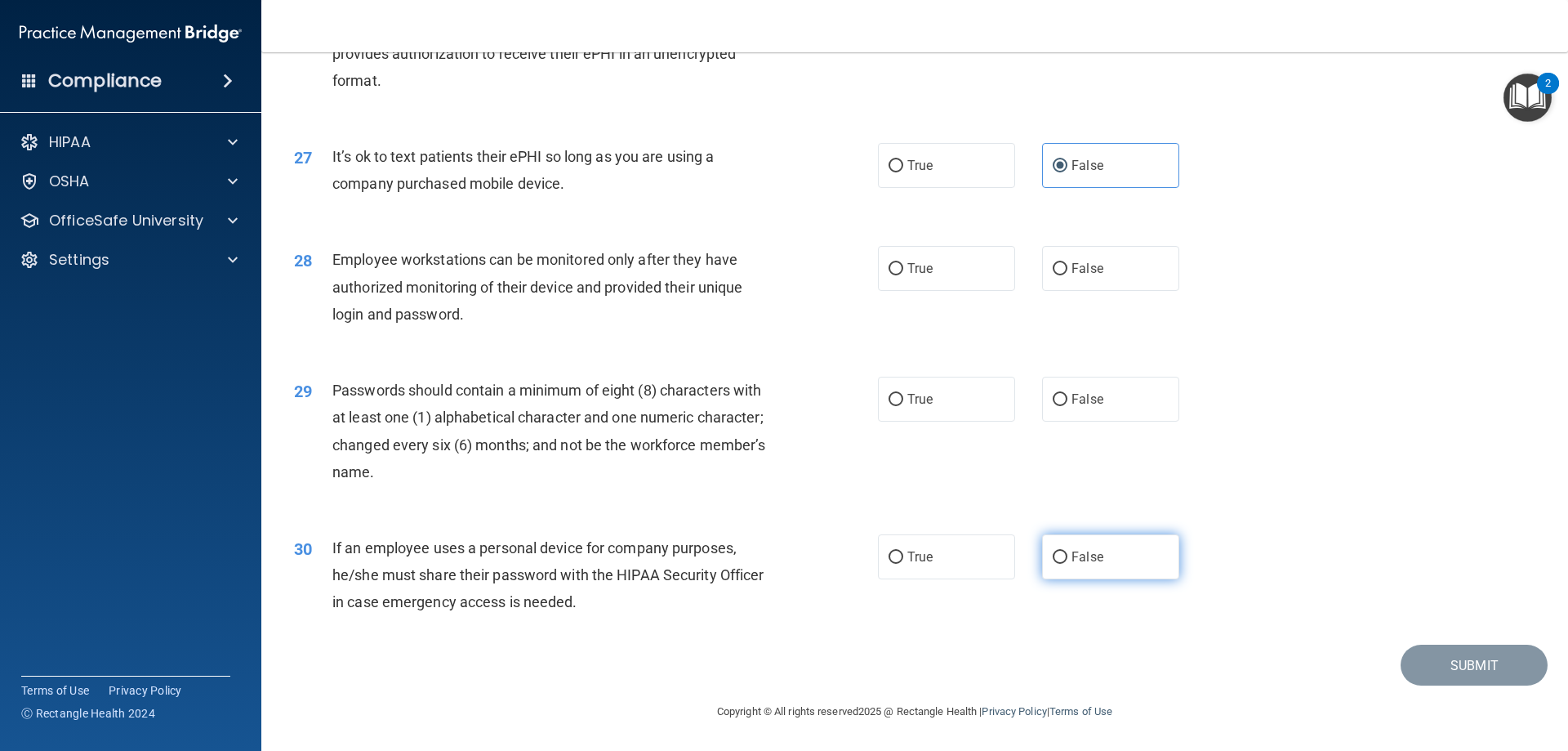
click at [1072, 554] on span "False" at bounding box center [1088, 557] width 32 height 15
click at [1067, 554] on input "False" at bounding box center [1059, 558] width 14 height 13
radio input "true"
click at [988, 554] on label "True" at bounding box center [946, 556] width 137 height 45
click at [903, 554] on input "True" at bounding box center [895, 558] width 14 height 13
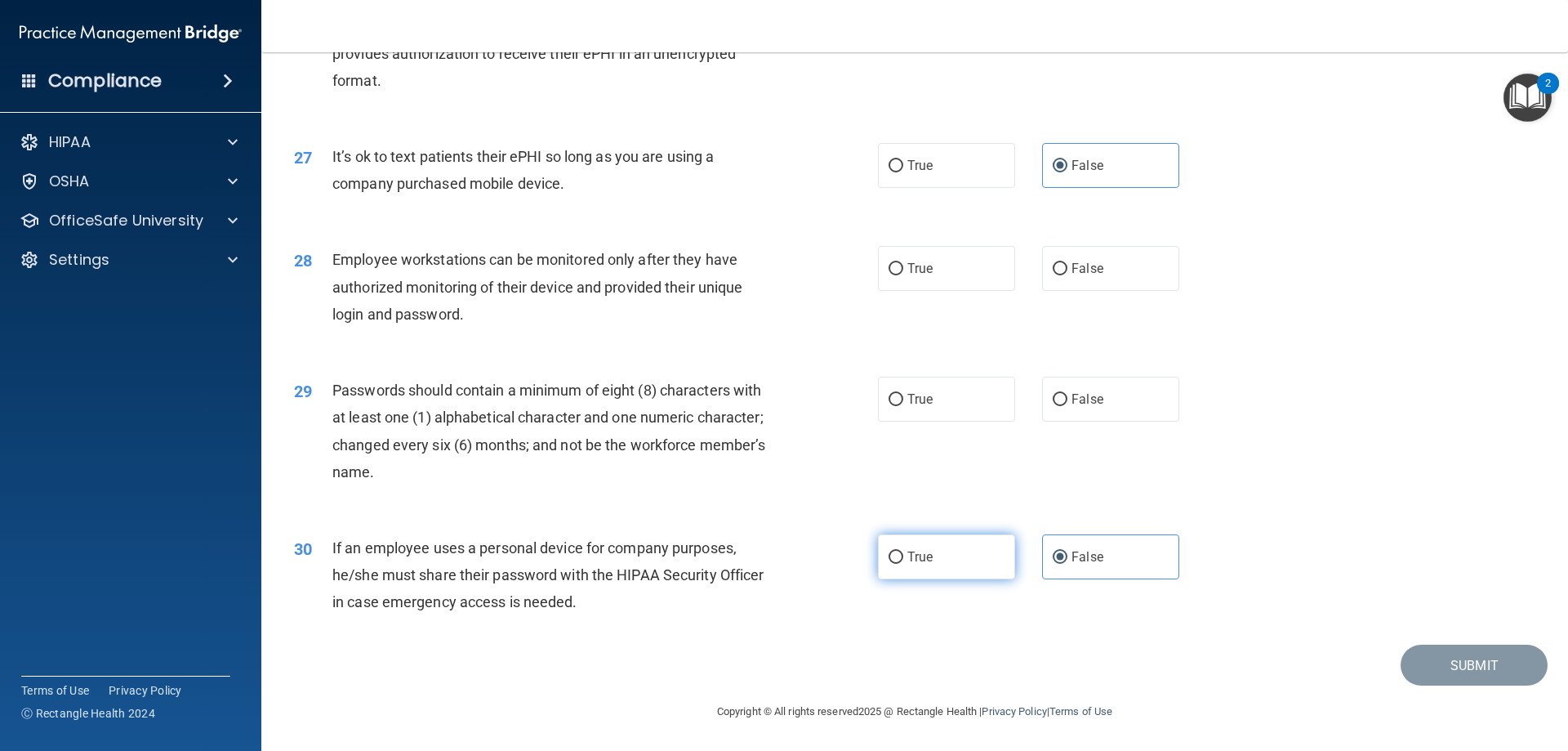
radio input "true"
radio input "false"
click at [938, 407] on label "True" at bounding box center [946, 399] width 137 height 45
click at [903, 406] on input "True" at bounding box center [895, 400] width 14 height 13
radio input "true"
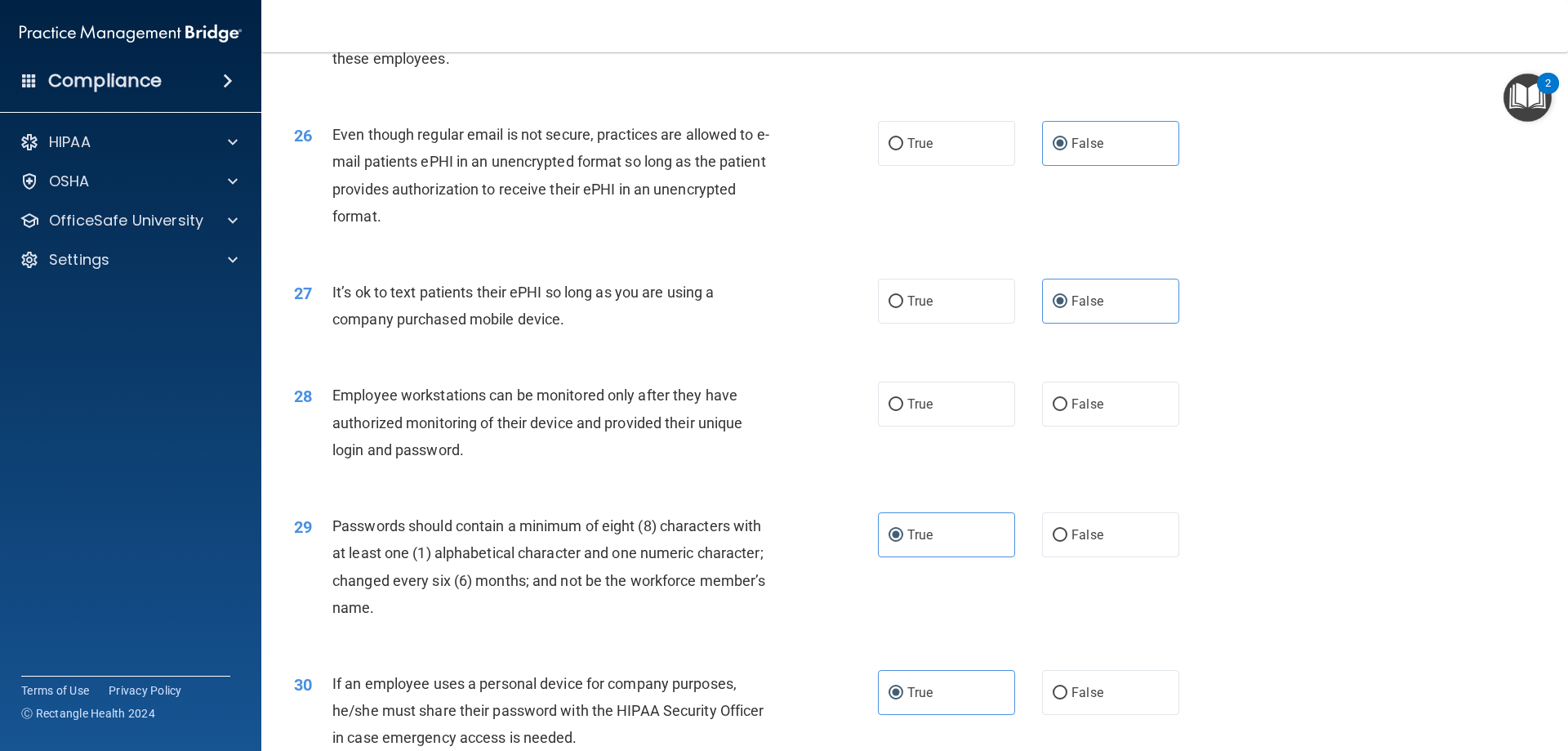
scroll to position [3186, 0]
click at [1017, 424] on div "True False" at bounding box center [1042, 405] width 329 height 45
click at [1094, 412] on span "False" at bounding box center [1088, 405] width 32 height 15
click at [1067, 411] on input "False" at bounding box center [1059, 405] width 14 height 13
radio input "true"
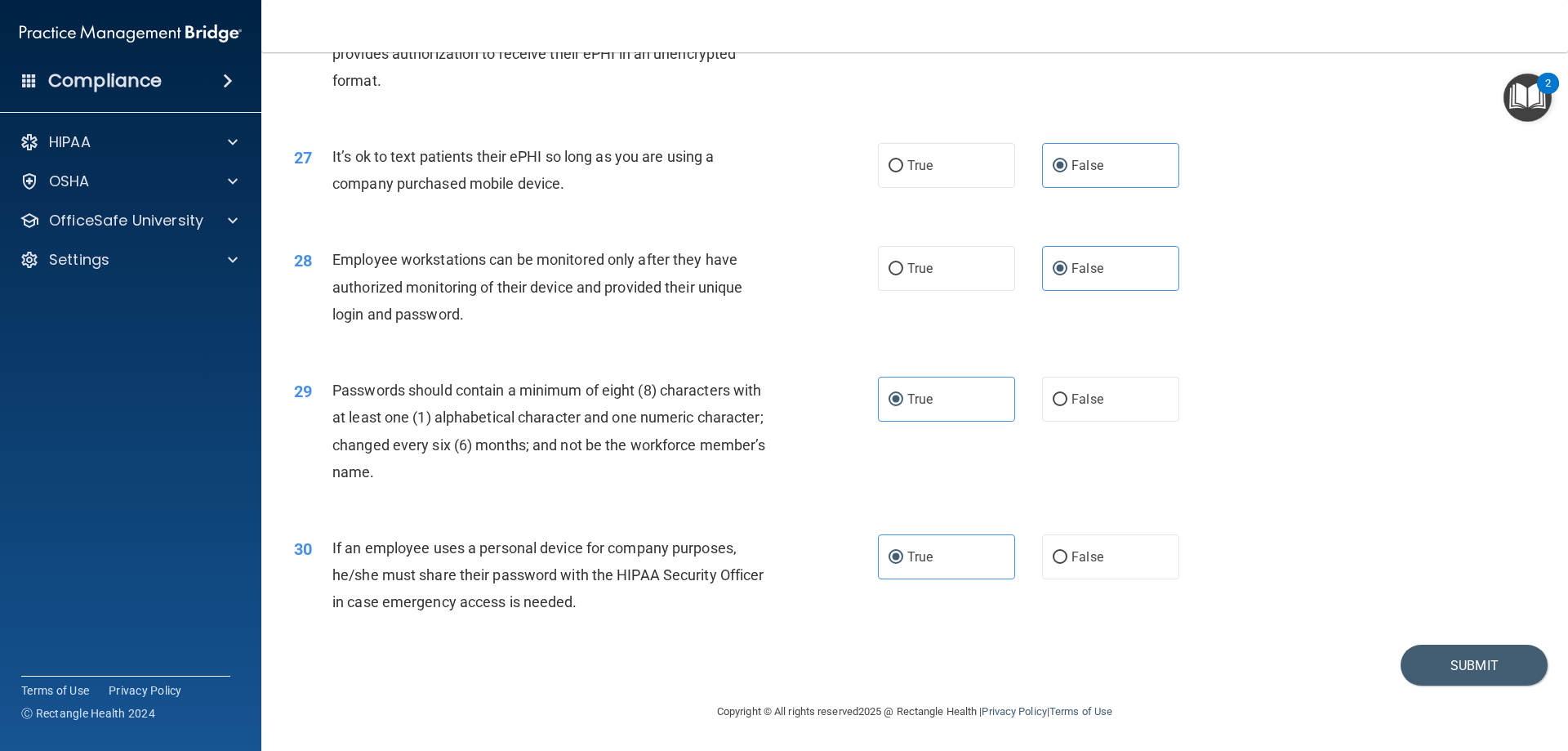
scroll to position [3350, 0]
click at [1445, 655] on button "Submit" at bounding box center [1473, 665] width 147 height 41
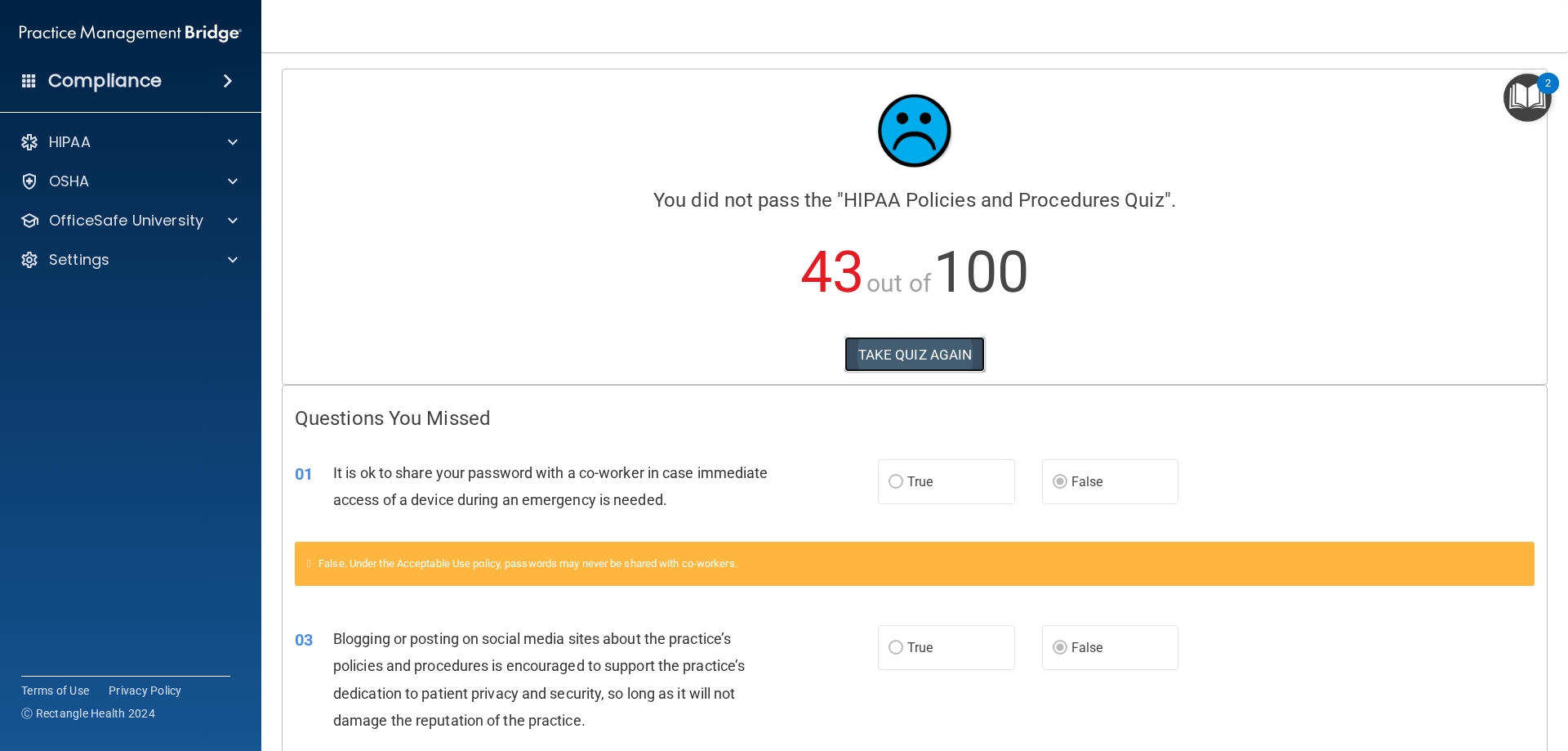
click at [893, 351] on button "TAKE QUIZ AGAIN" at bounding box center [914, 354] width 141 height 36
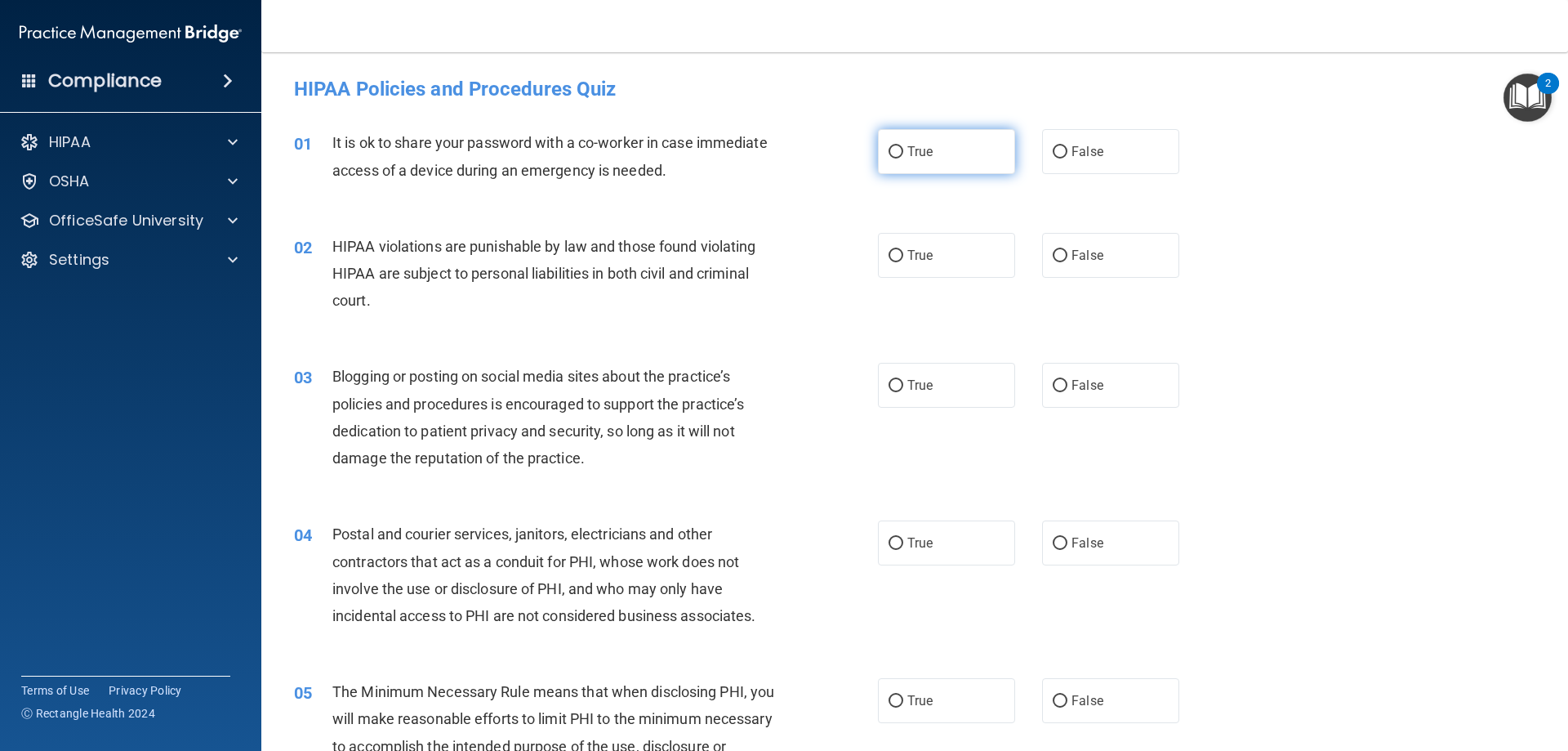
click at [888, 152] on input "True" at bounding box center [895, 152] width 14 height 13
radio input "true"
click at [909, 254] on span "True" at bounding box center [920, 255] width 25 height 15
click at [903, 254] on input "True" at bounding box center [895, 256] width 14 height 13
radio input "true"
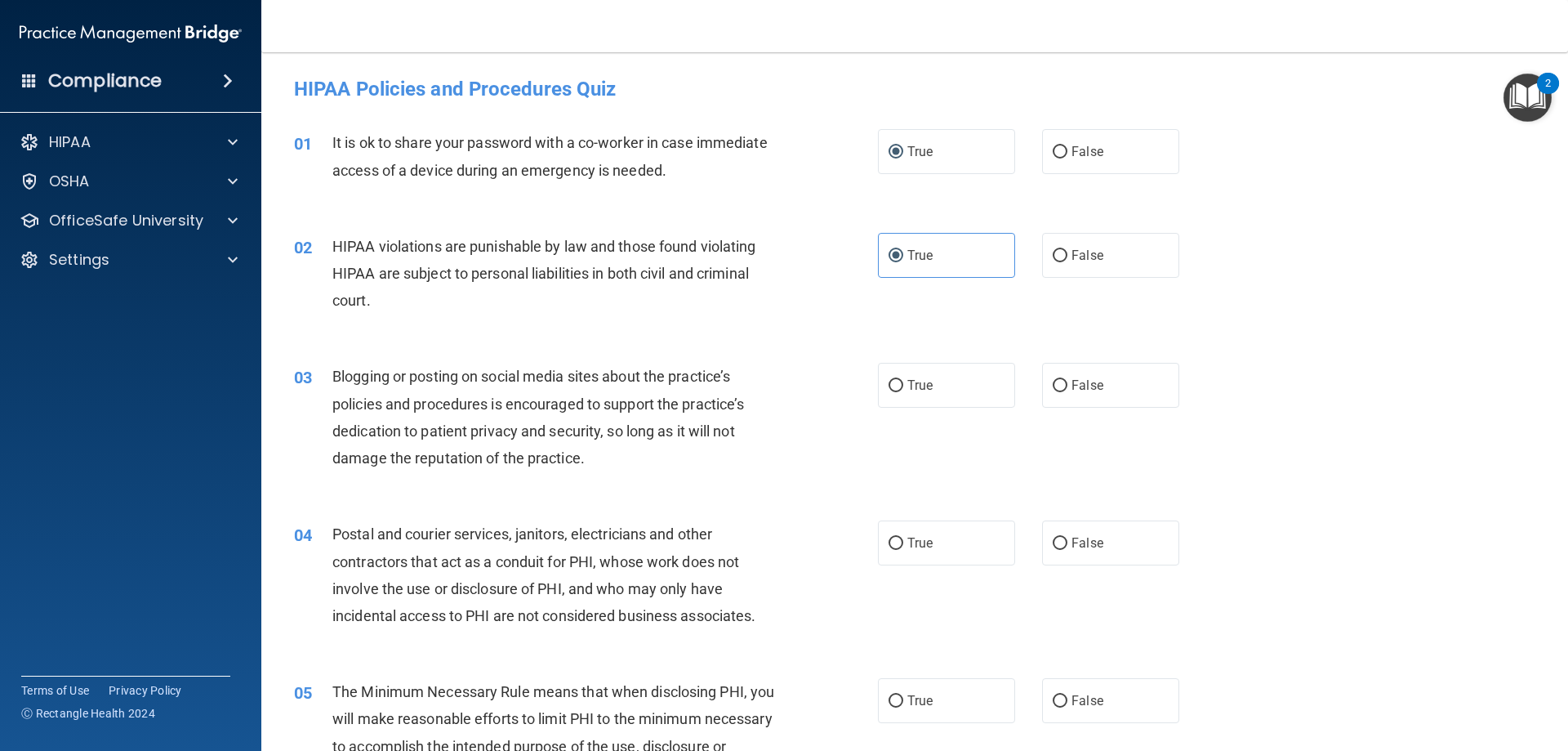
scroll to position [82, 0]
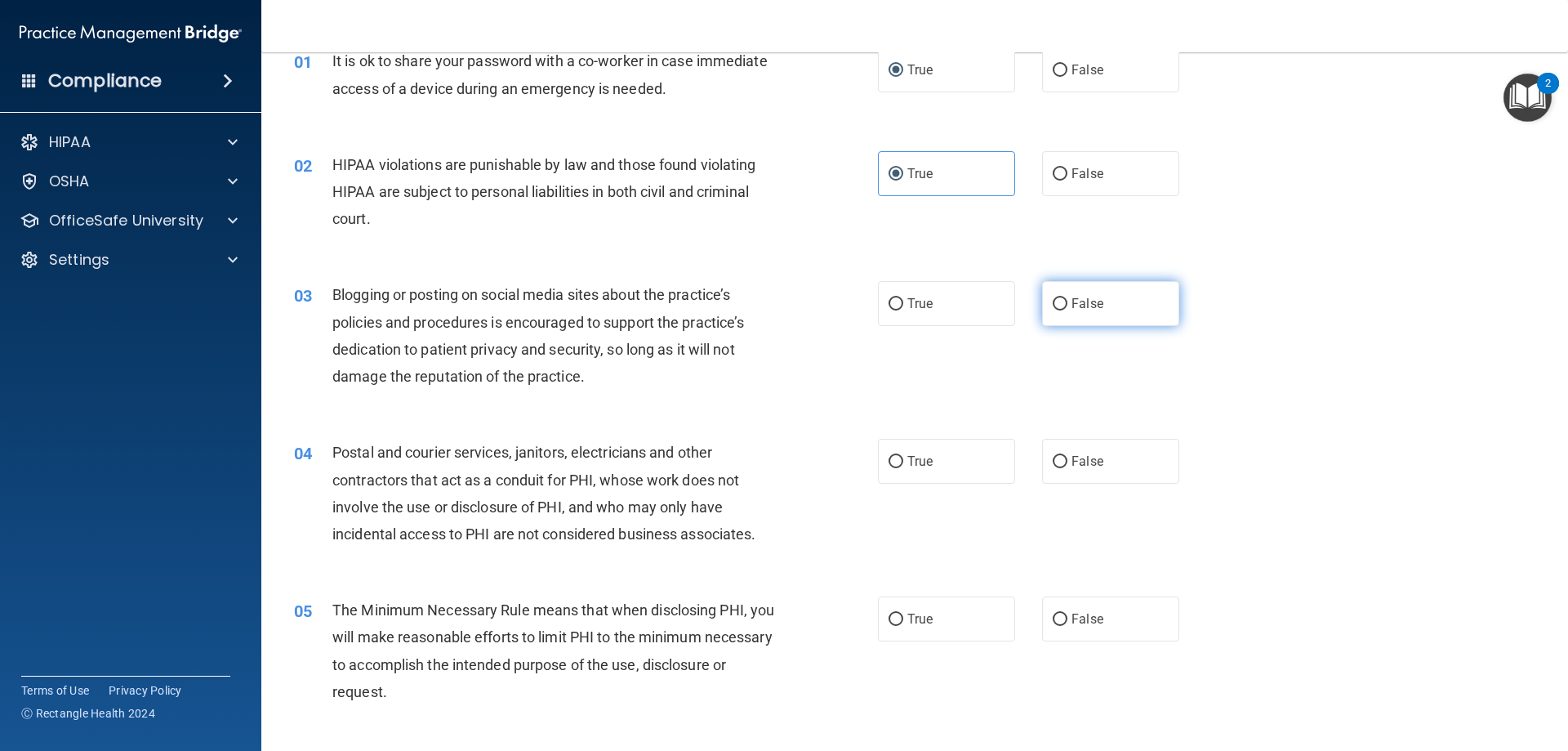
click at [1057, 307] on input "False" at bounding box center [1059, 304] width 14 height 13
radio input "true"
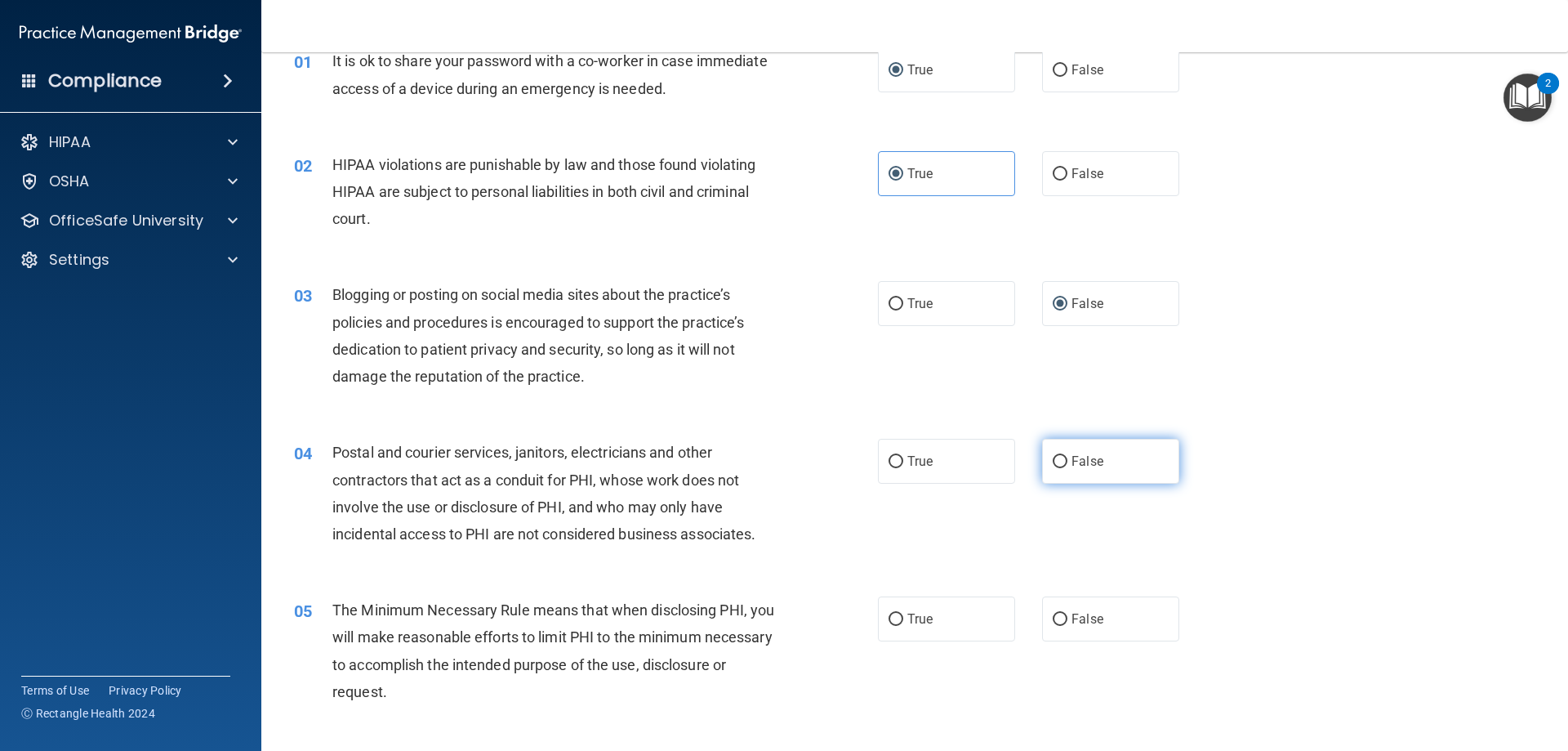
click at [1052, 460] on input "False" at bounding box center [1059, 462] width 14 height 13
radio input "true"
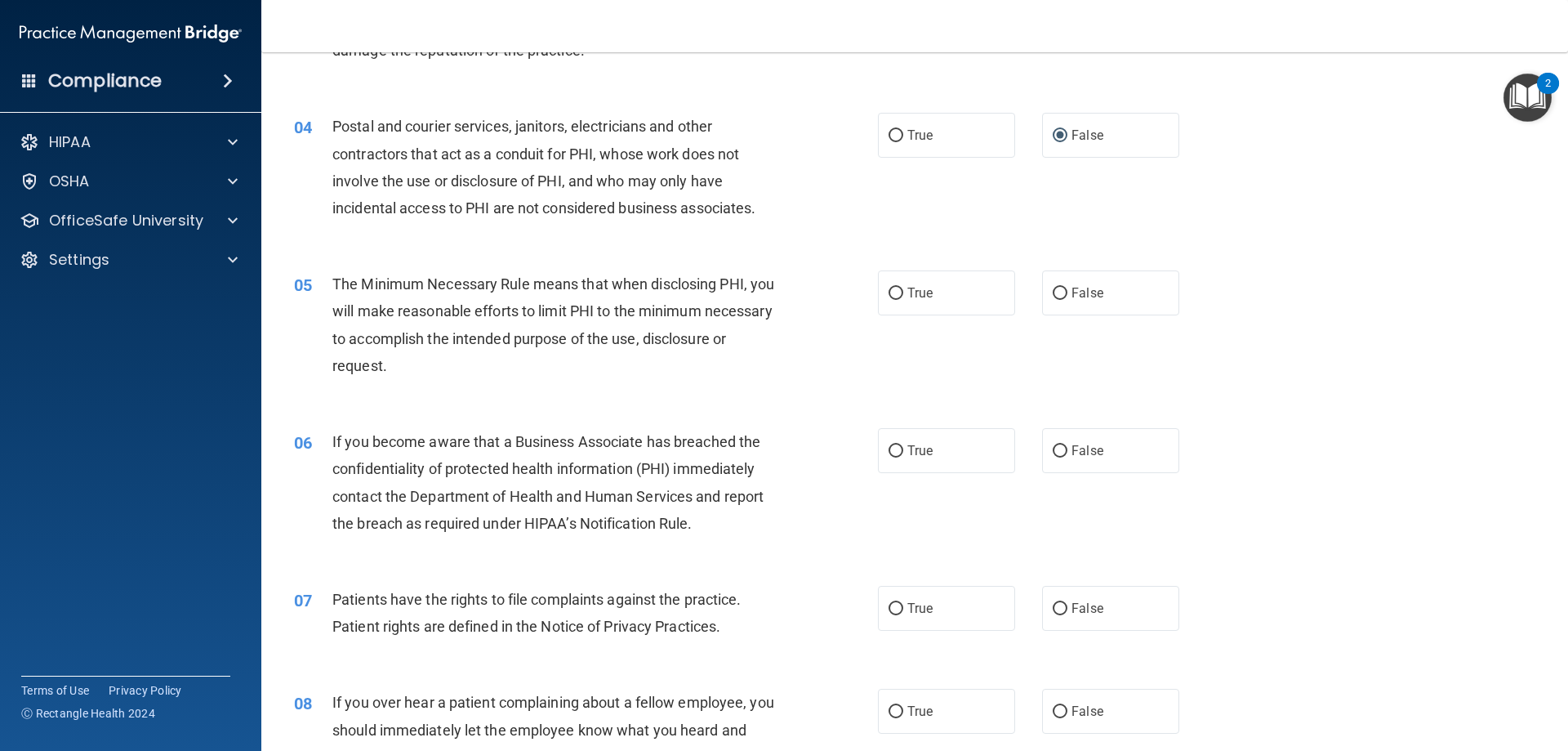
scroll to position [408, 0]
click at [857, 299] on div "05 The Minimum Necessary Rule means that when disclosing PHI, you will make rea…" at bounding box center [585, 328] width 632 height 117
click at [890, 290] on input "True" at bounding box center [895, 292] width 14 height 13
radio input "true"
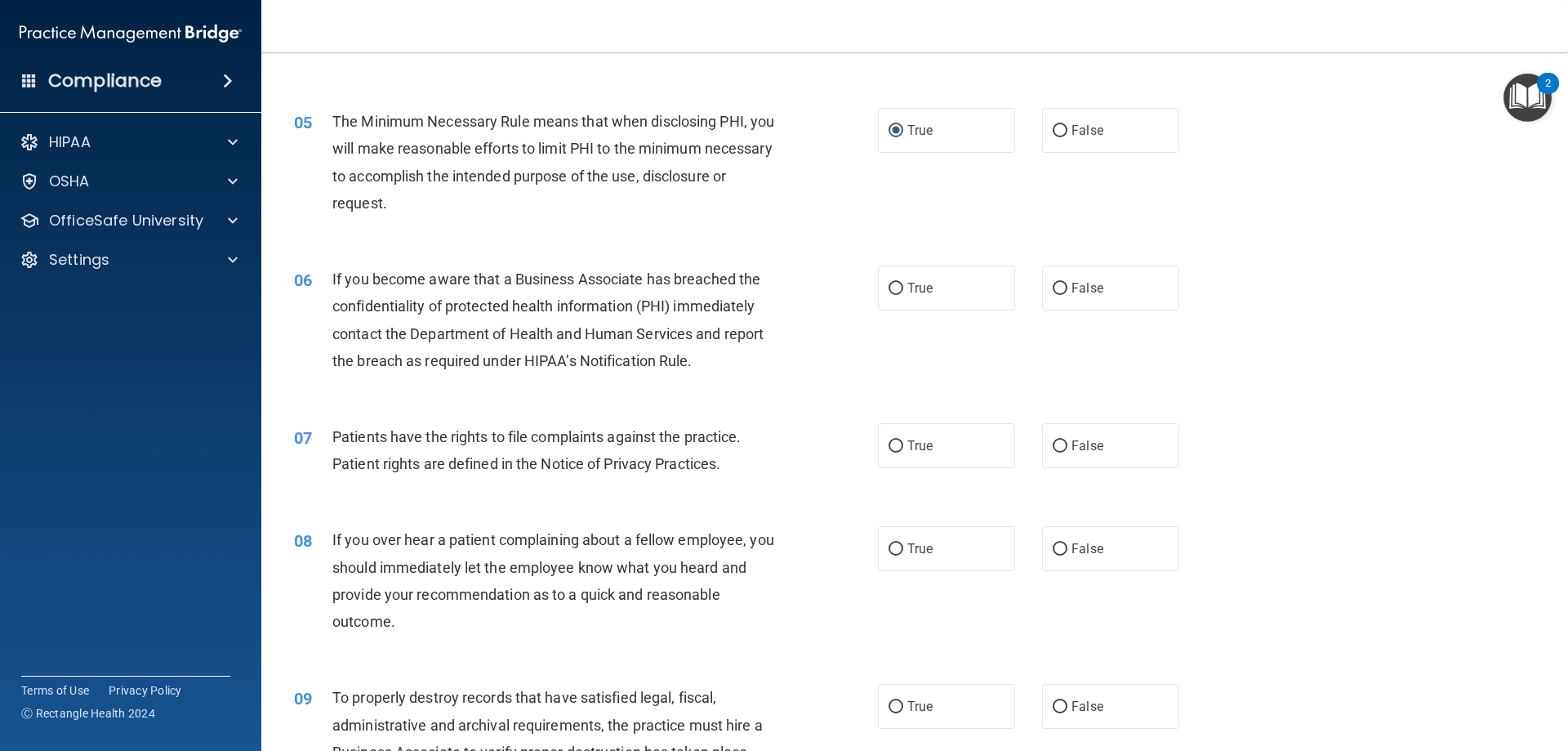
scroll to position [572, 0]
click at [890, 293] on input "True" at bounding box center [895, 287] width 14 height 13
radio input "true"
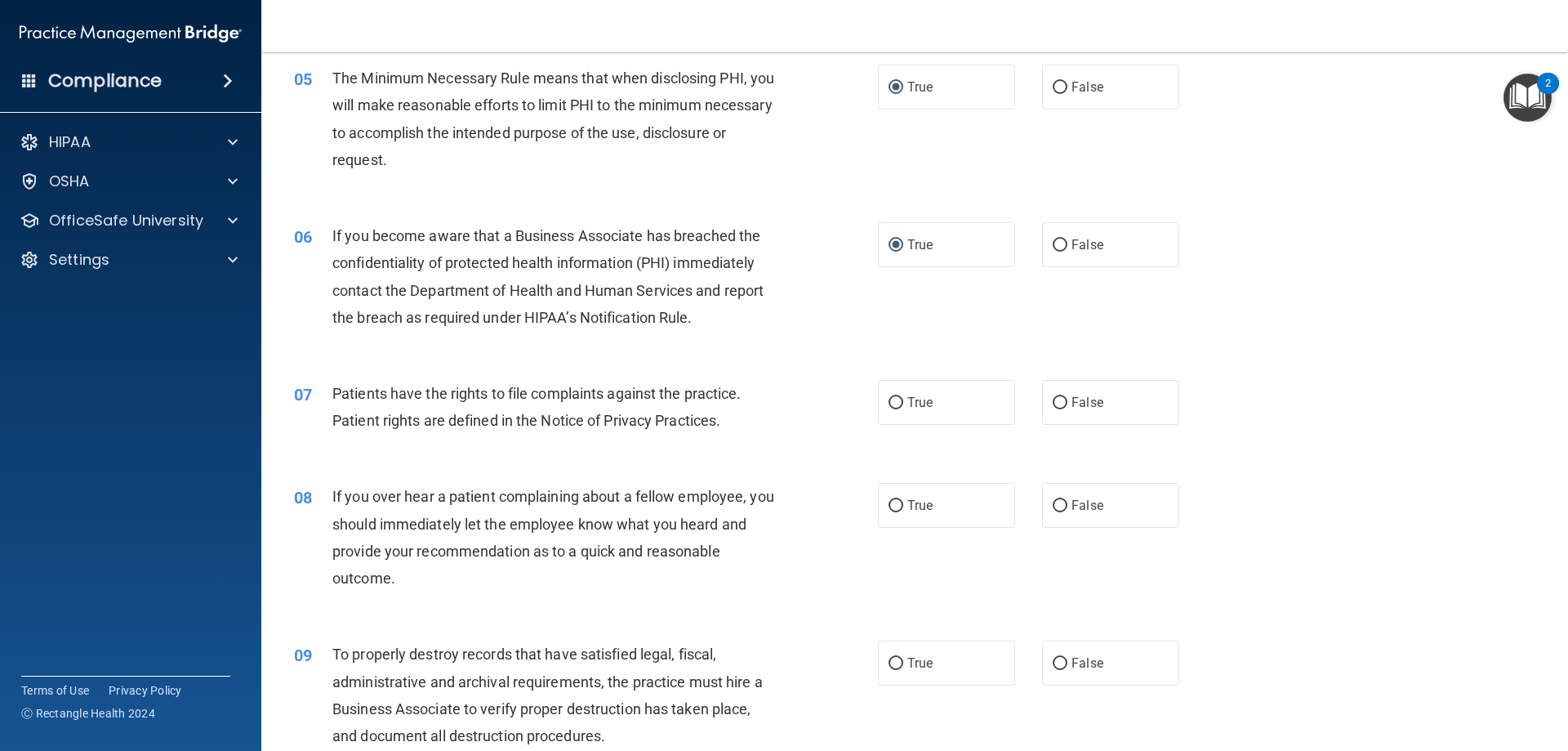
scroll to position [654, 0]
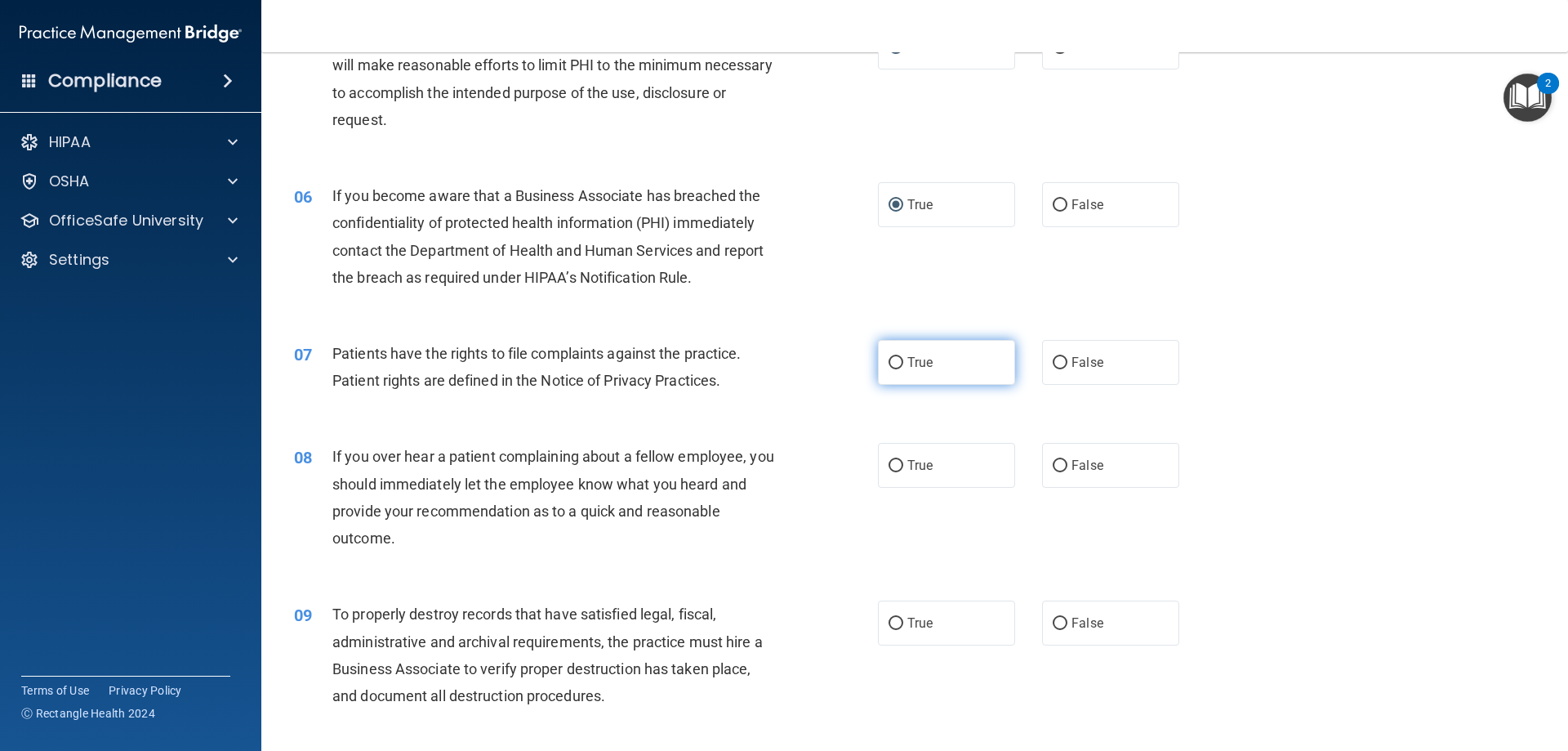
click at [901, 372] on label "True" at bounding box center [946, 362] width 137 height 45
click at [901, 369] on input "True" at bounding box center [895, 363] width 14 height 13
radio input "true"
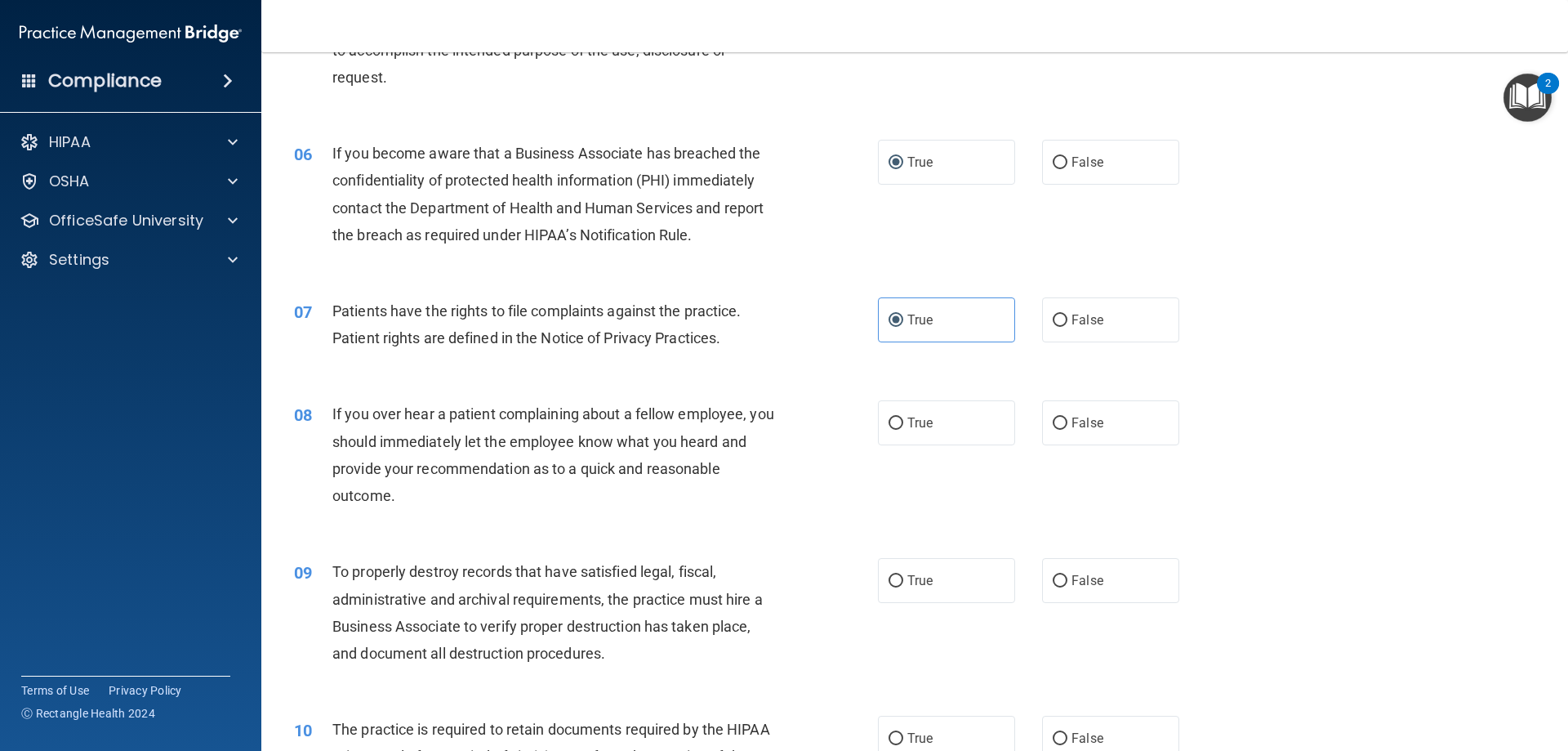
scroll to position [735, 0]
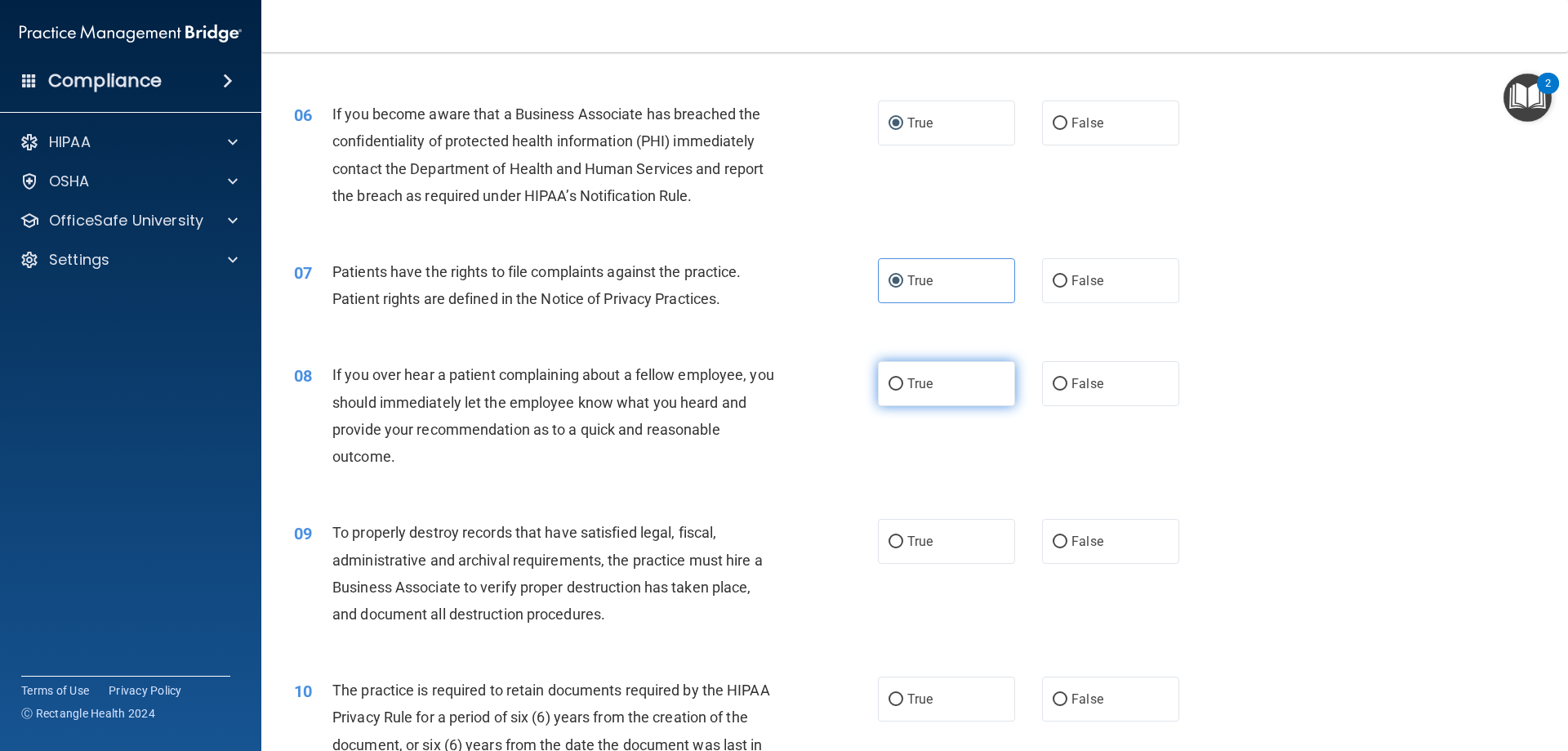
click at [914, 367] on label "True" at bounding box center [946, 383] width 137 height 45
click at [903, 378] on input "True" at bounding box center [895, 384] width 14 height 13
radio input "true"
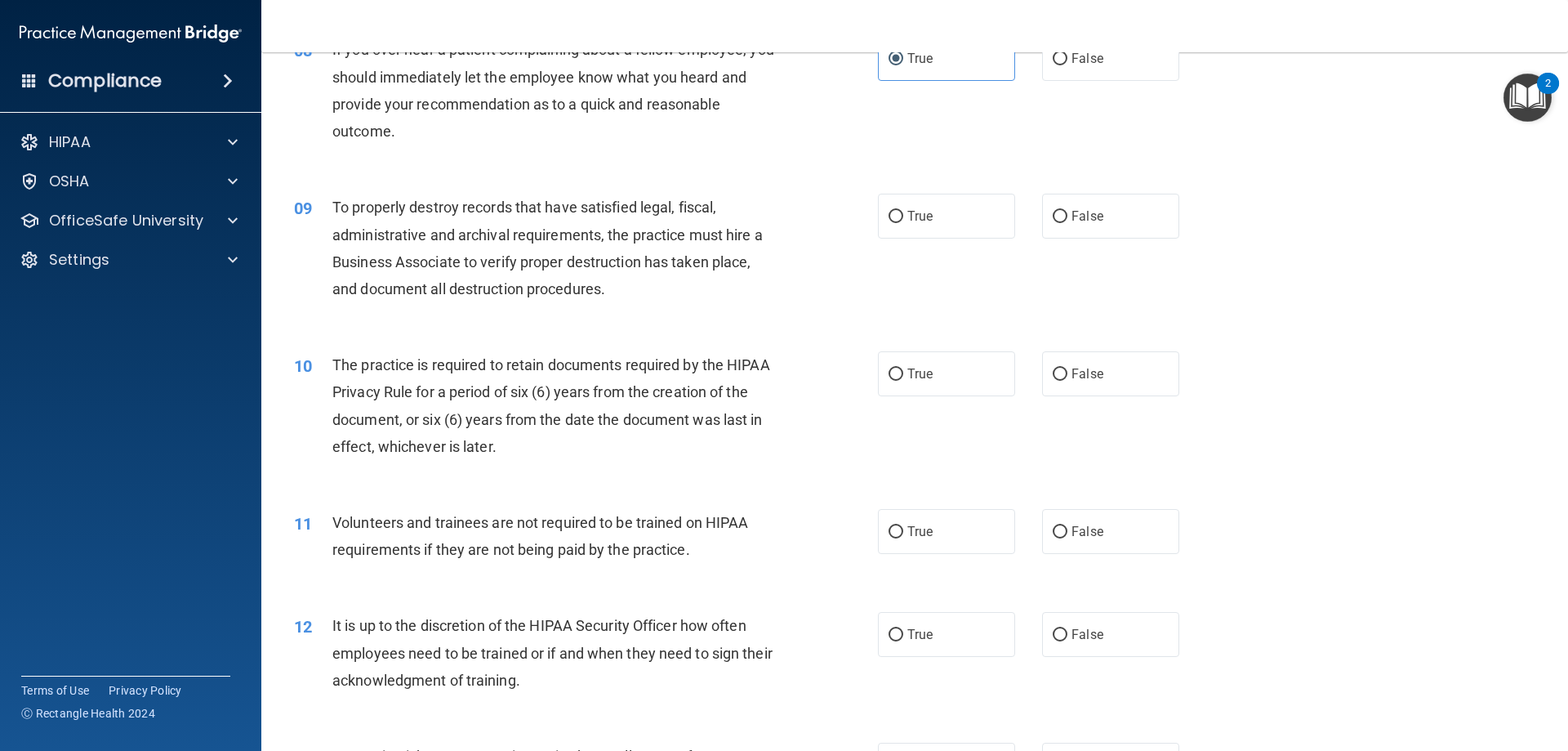
scroll to position [1062, 0]
click at [891, 224] on label "True" at bounding box center [946, 214] width 137 height 45
click at [891, 221] on input "True" at bounding box center [895, 215] width 14 height 13
radio input "true"
click at [888, 373] on input "True" at bounding box center [895, 373] width 14 height 13
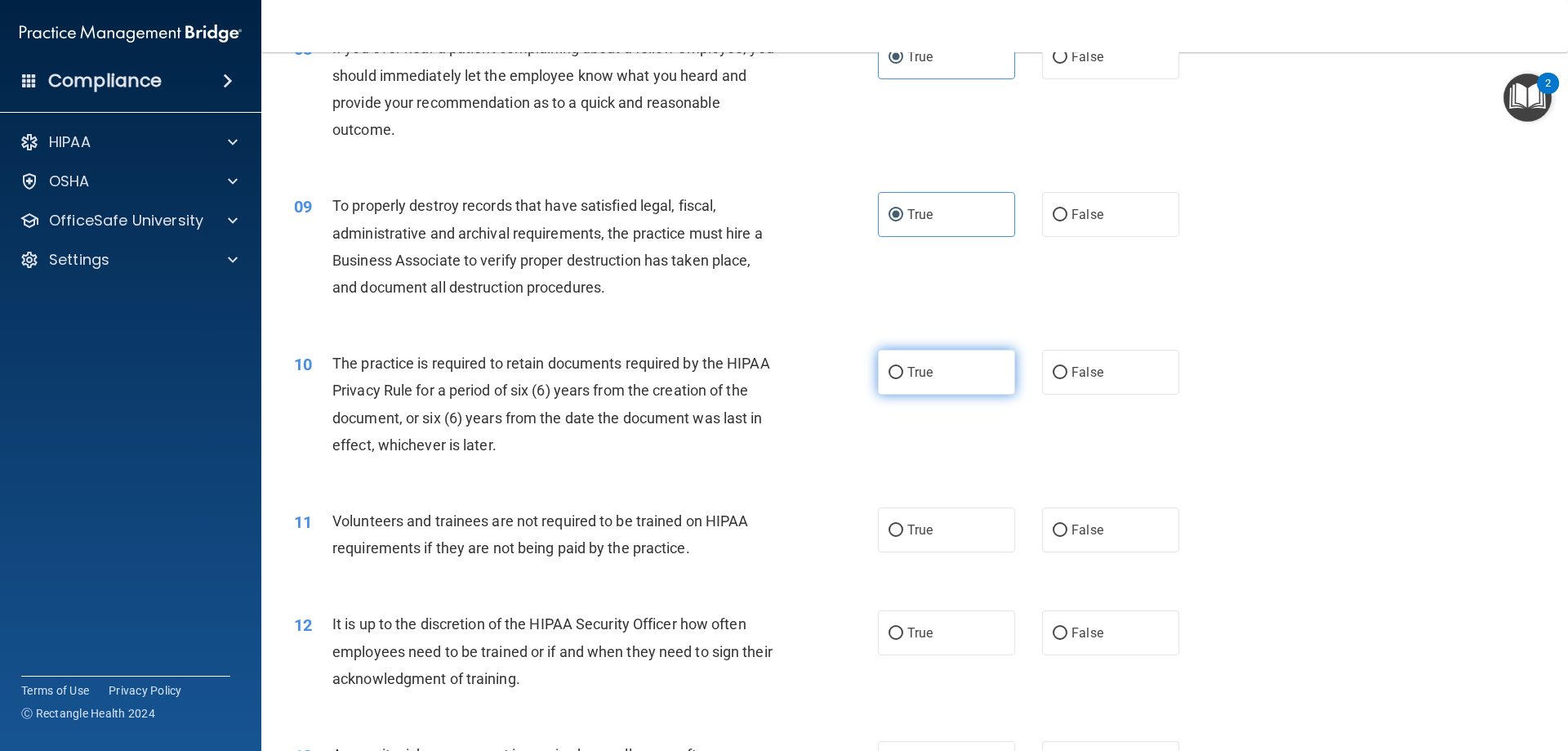
radio input "true"
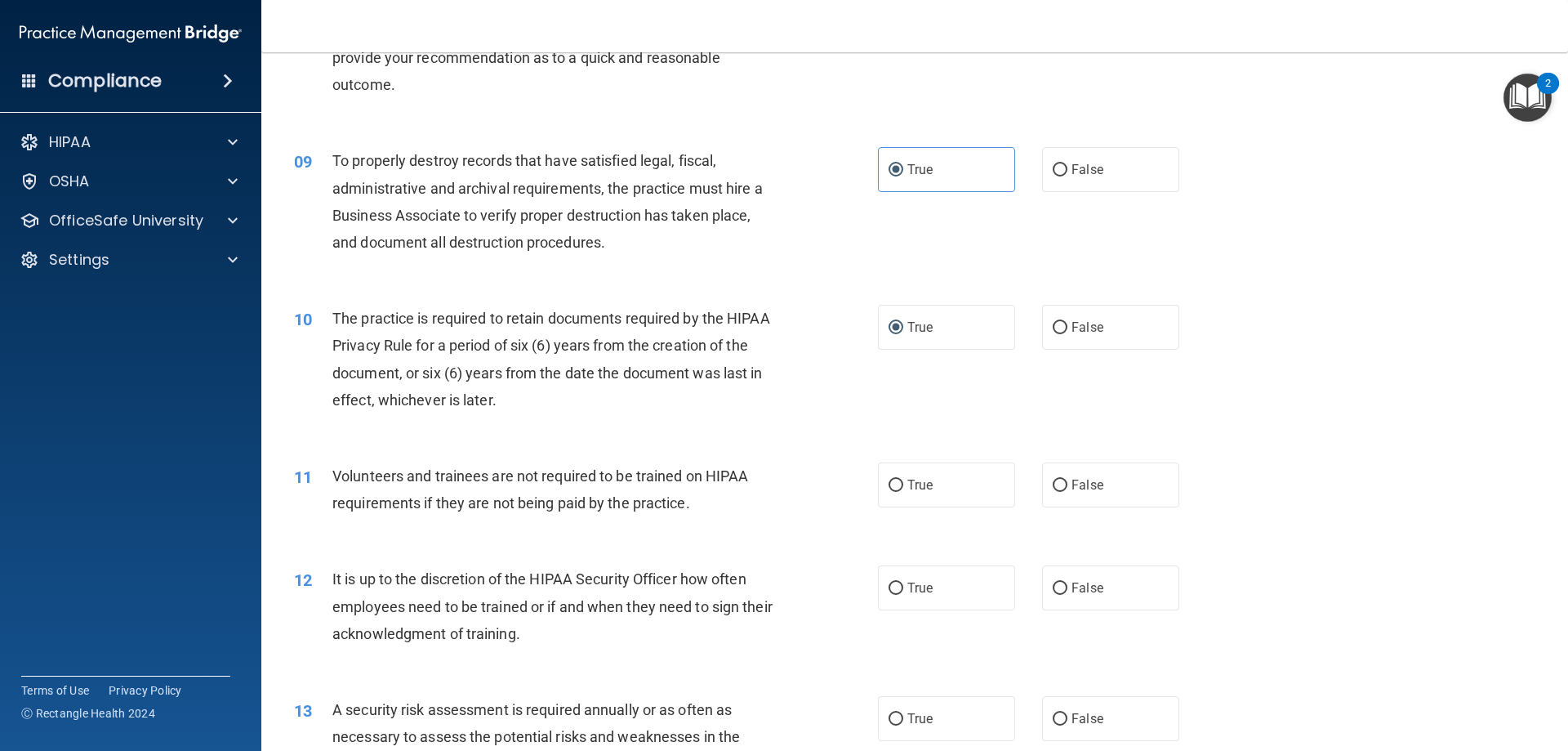
scroll to position [1144, 0]
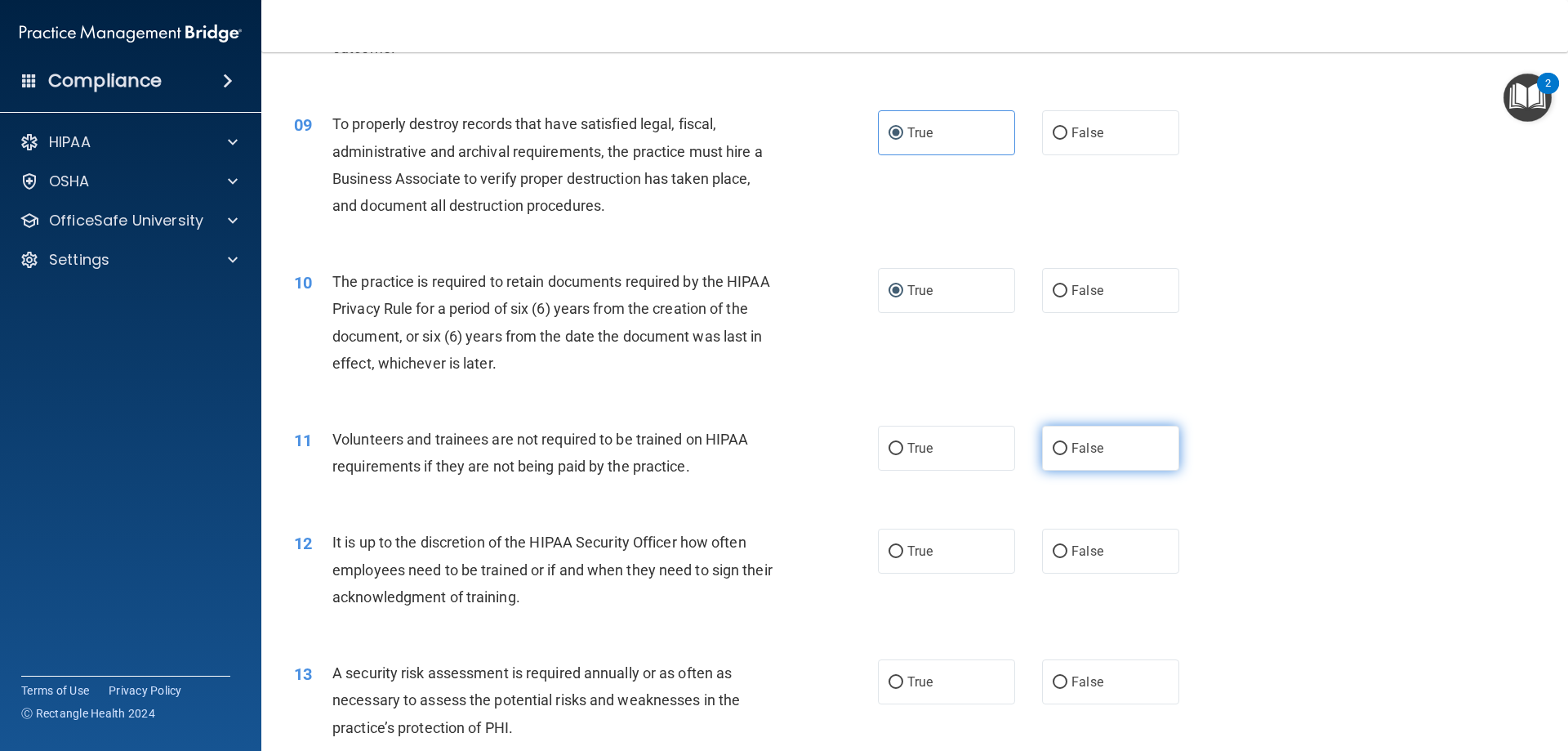
click at [1057, 457] on label "False" at bounding box center [1110, 448] width 137 height 45
click at [1057, 455] on input "False" at bounding box center [1059, 449] width 14 height 13
radio input "true"
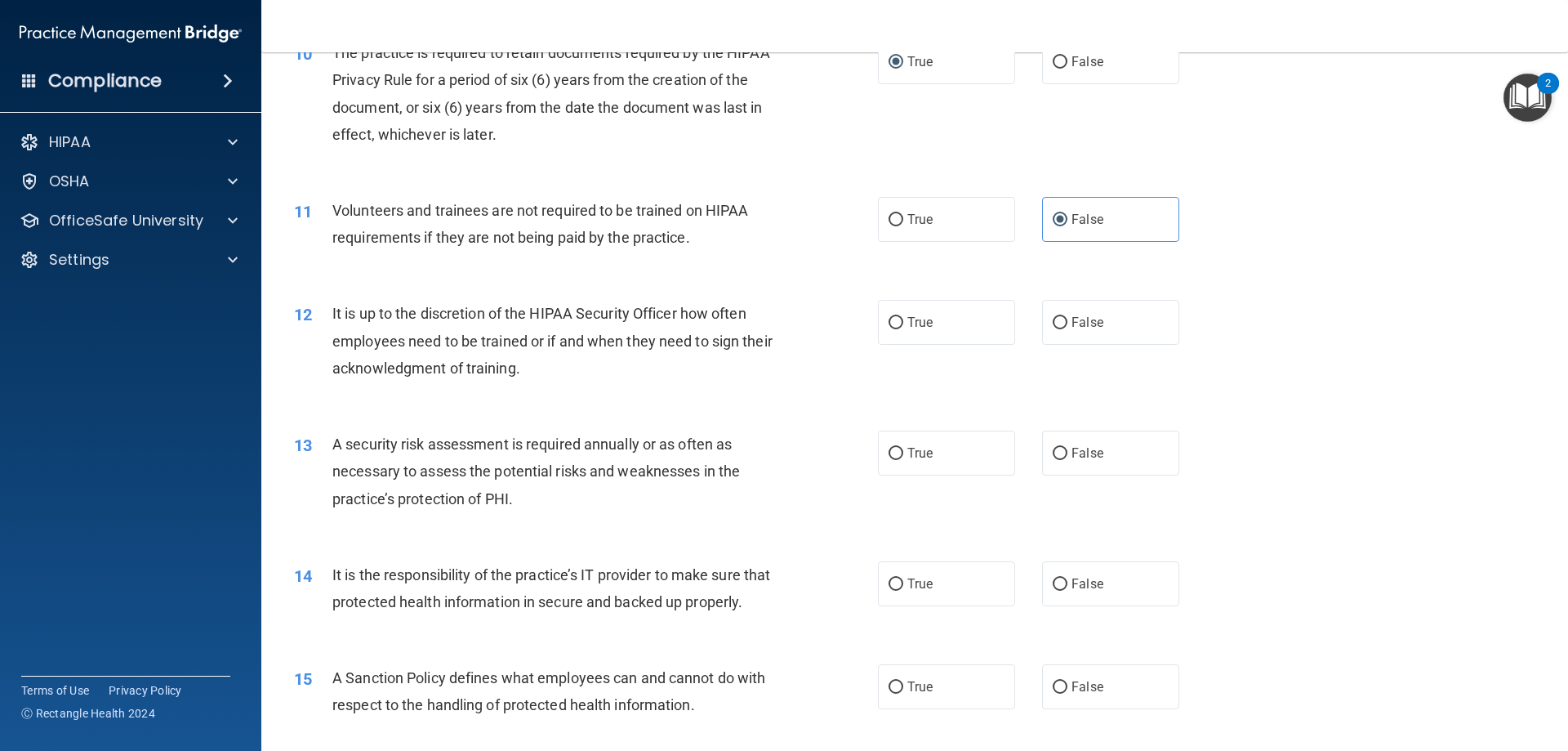
scroll to position [1389, 0]
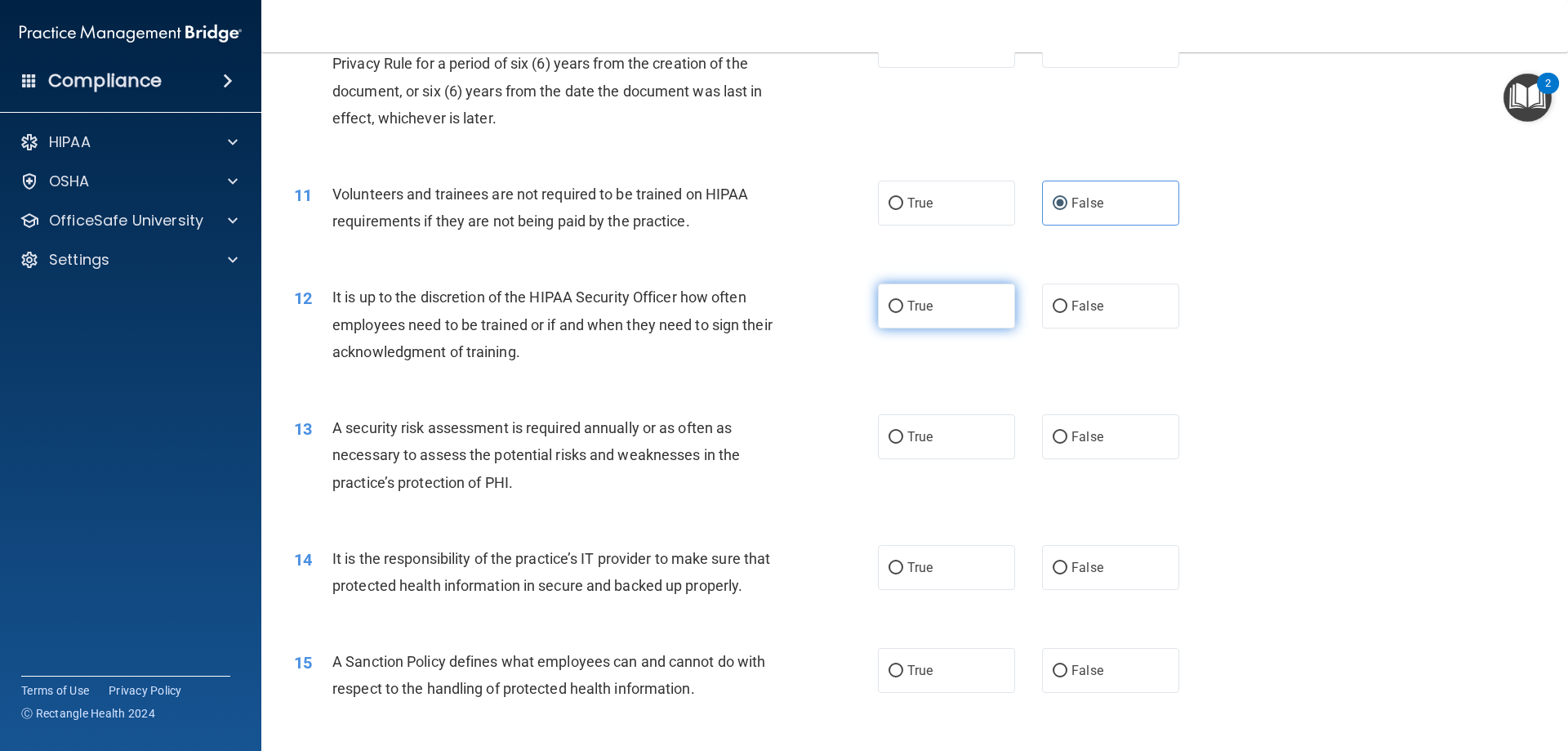
click at [892, 307] on input "True" at bounding box center [895, 307] width 14 height 13
radio input "true"
click at [945, 426] on label "True" at bounding box center [946, 436] width 137 height 45
click at [903, 432] on input "True" at bounding box center [895, 438] width 14 height 13
radio input "true"
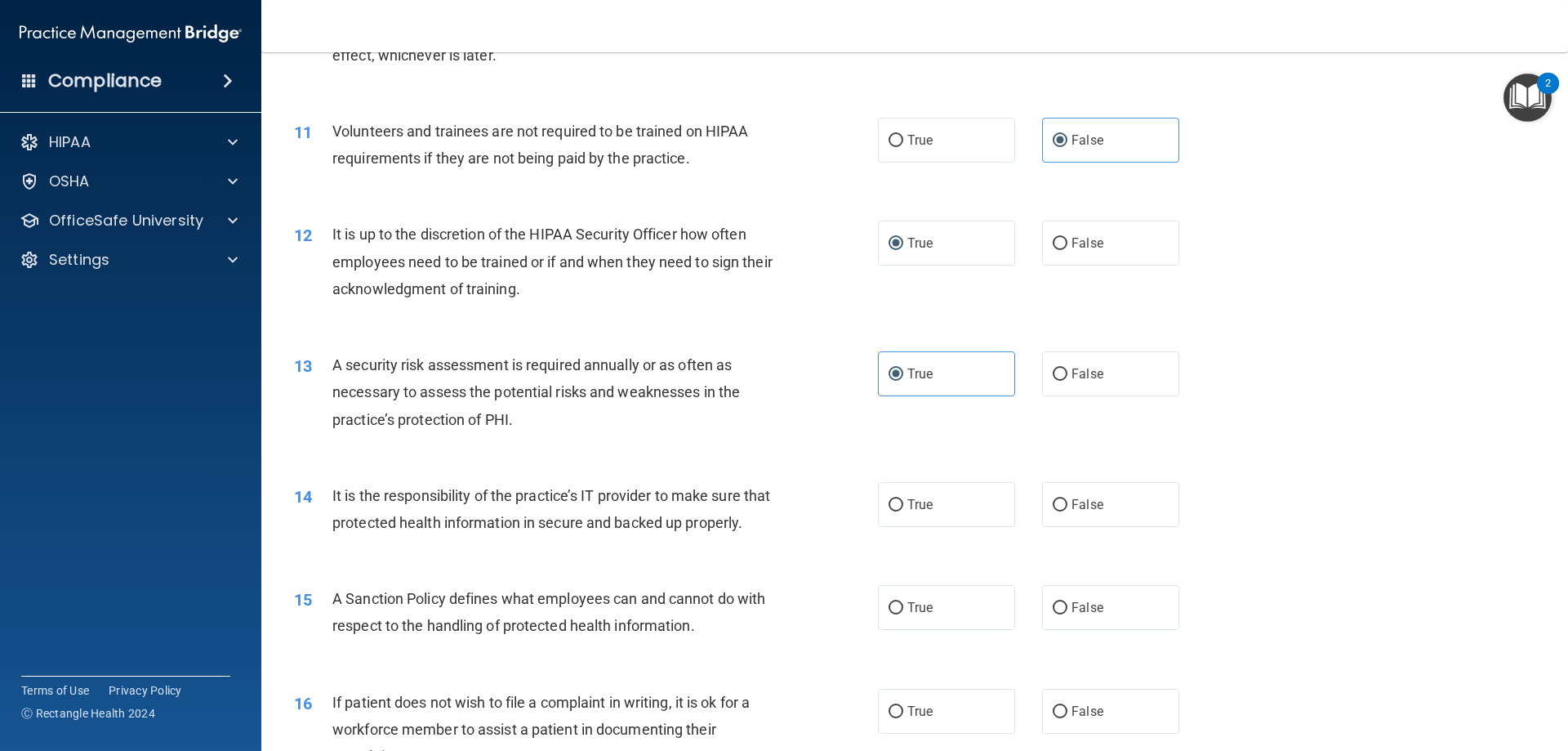
scroll to position [1552, 0]
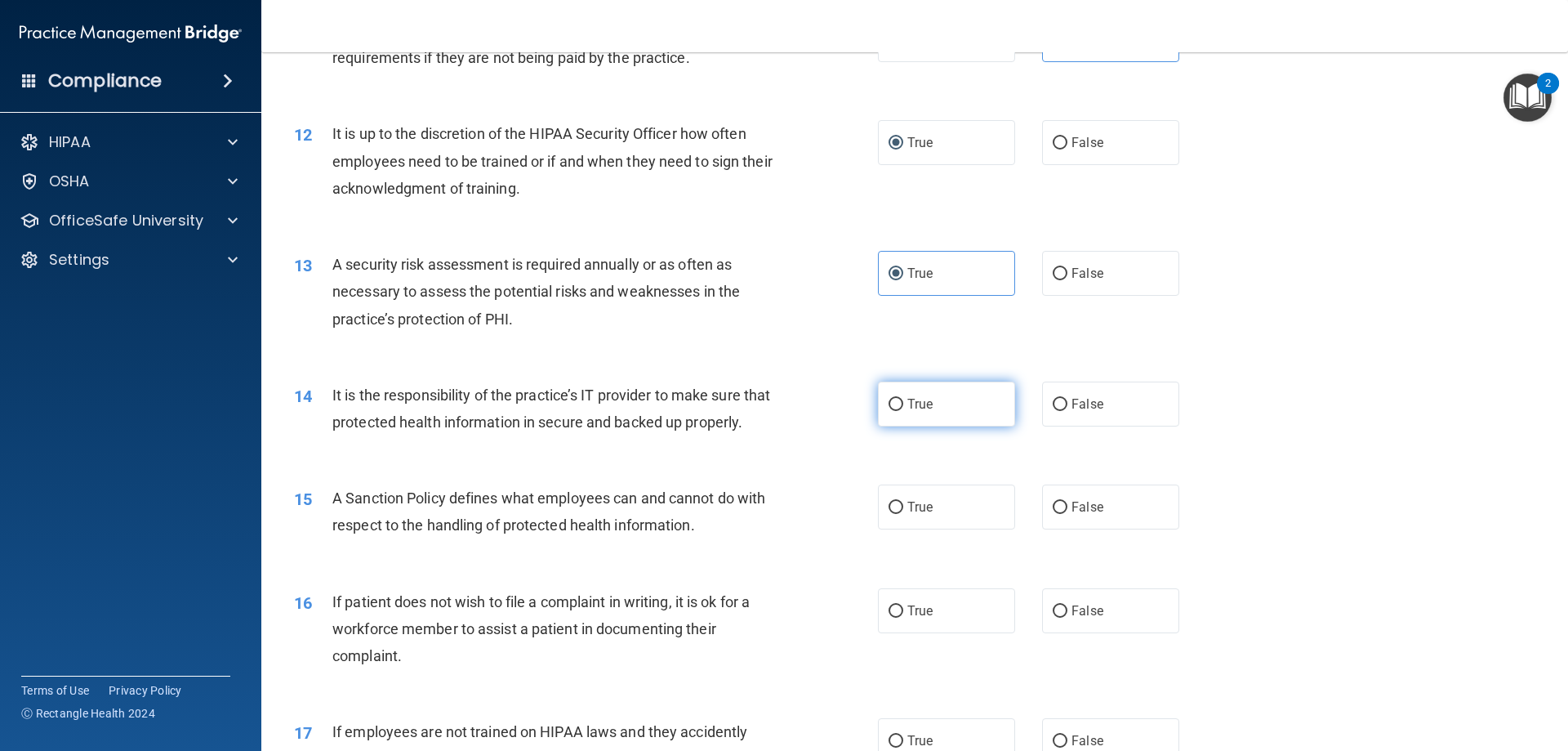
click at [894, 393] on label "True" at bounding box center [946, 404] width 137 height 45
click at [894, 399] on input "True" at bounding box center [895, 405] width 14 height 13
radio input "true"
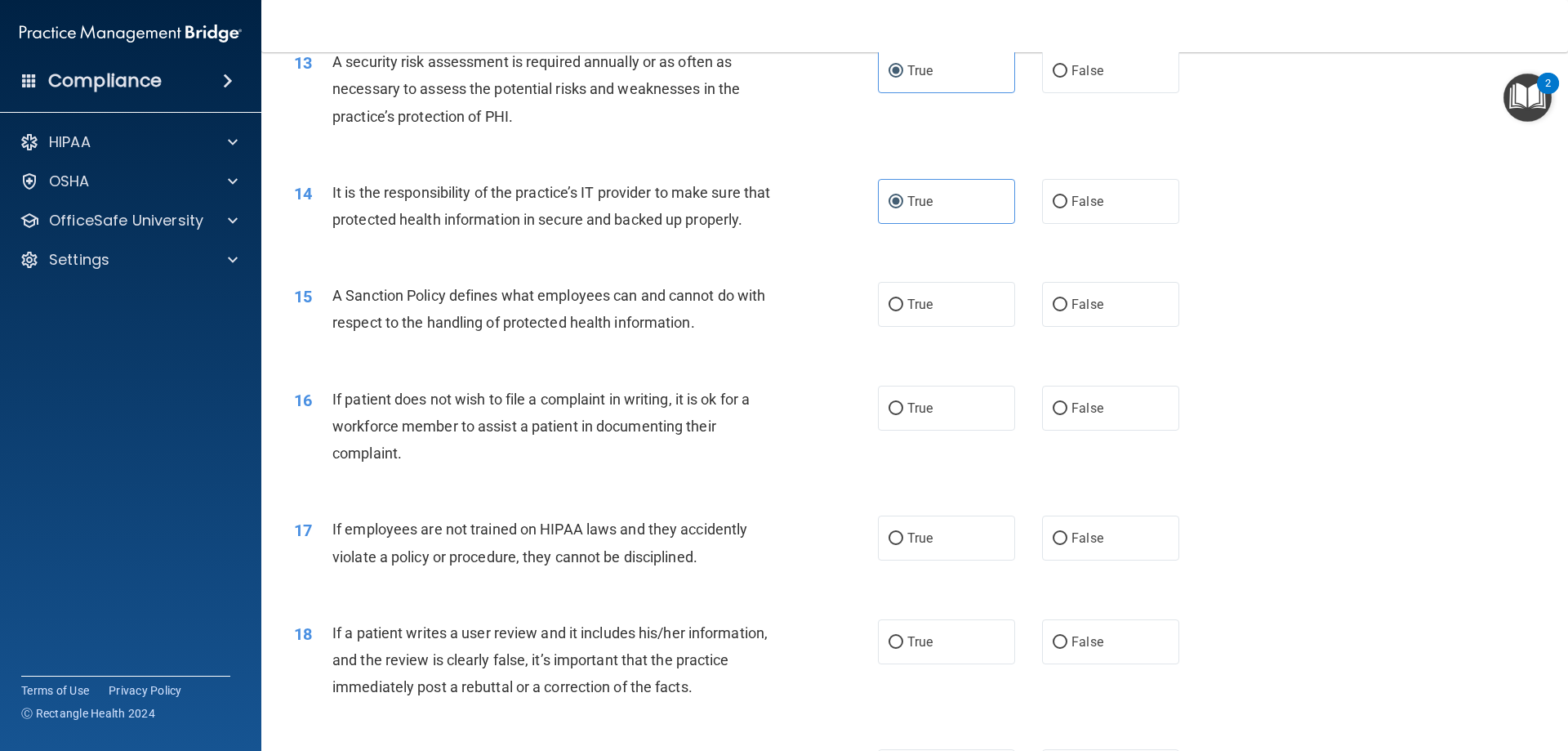
scroll to position [1797, 0]
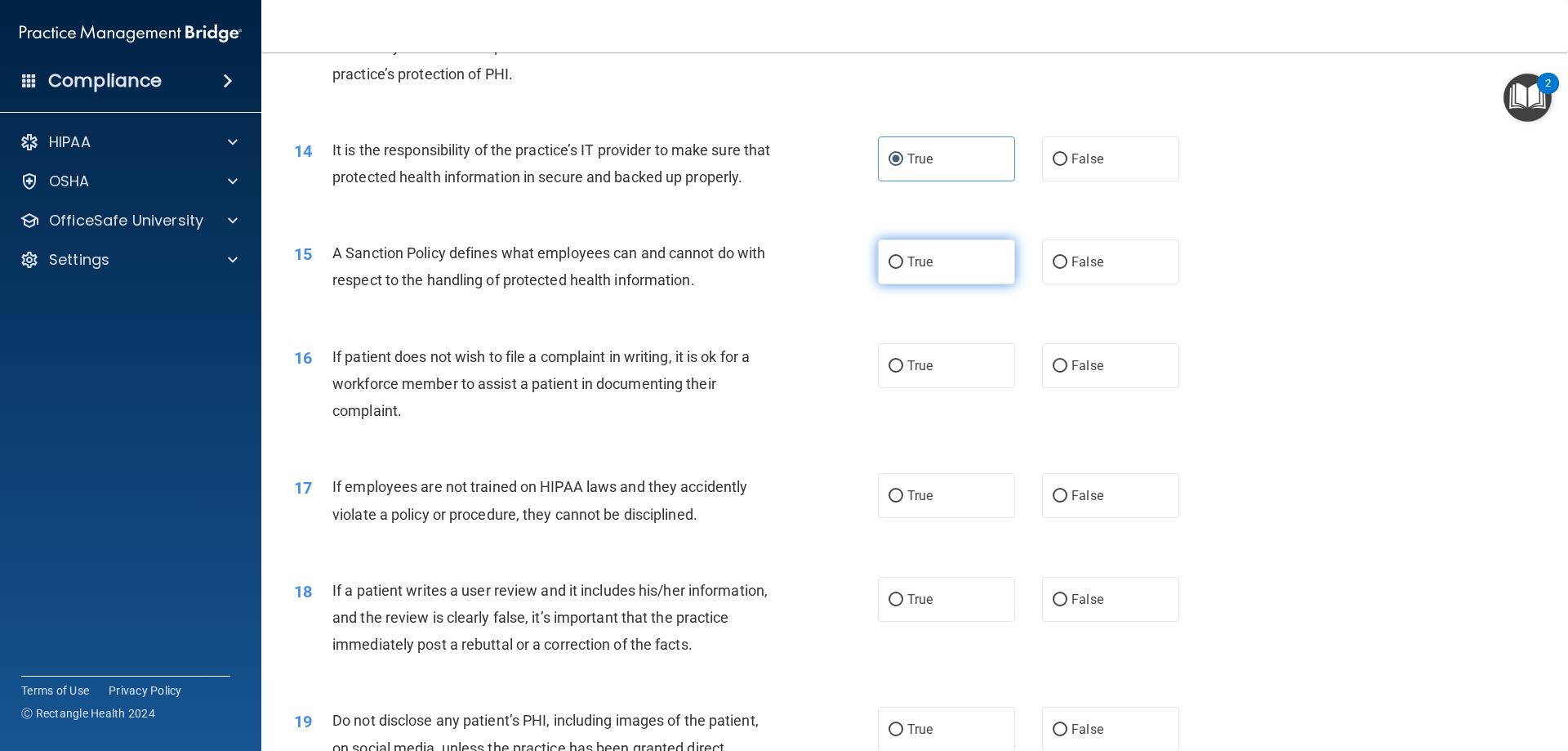
click at [890, 277] on label "True" at bounding box center [946, 261] width 137 height 45
click at [890, 269] on input "True" at bounding box center [895, 263] width 14 height 13
radio input "true"
click at [1058, 373] on input "False" at bounding box center [1059, 366] width 14 height 13
radio input "true"
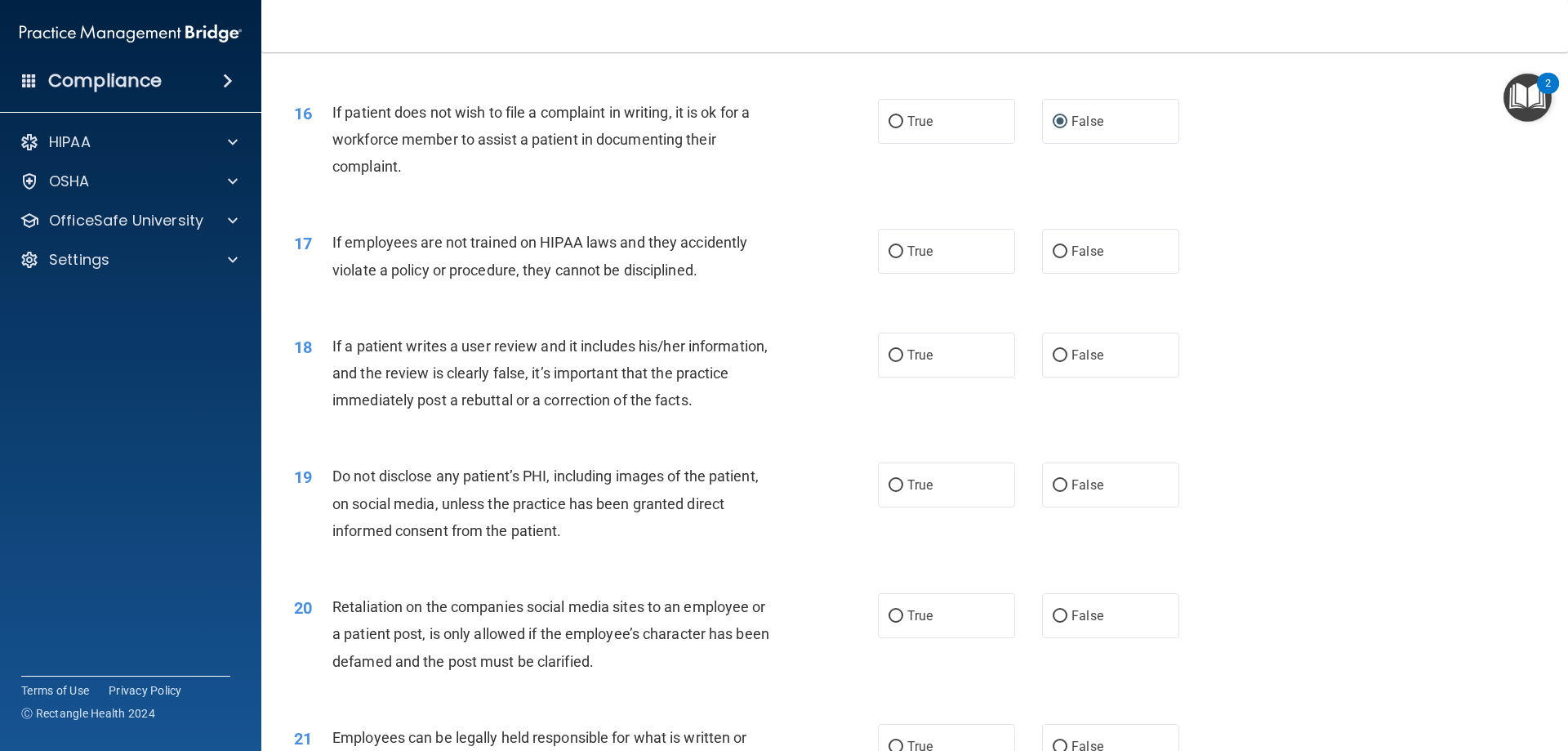
scroll to position [2042, 0]
click at [1056, 258] on input "False" at bounding box center [1059, 251] width 14 height 13
radio input "true"
click at [893, 361] on input "True" at bounding box center [895, 355] width 14 height 13
radio input "true"
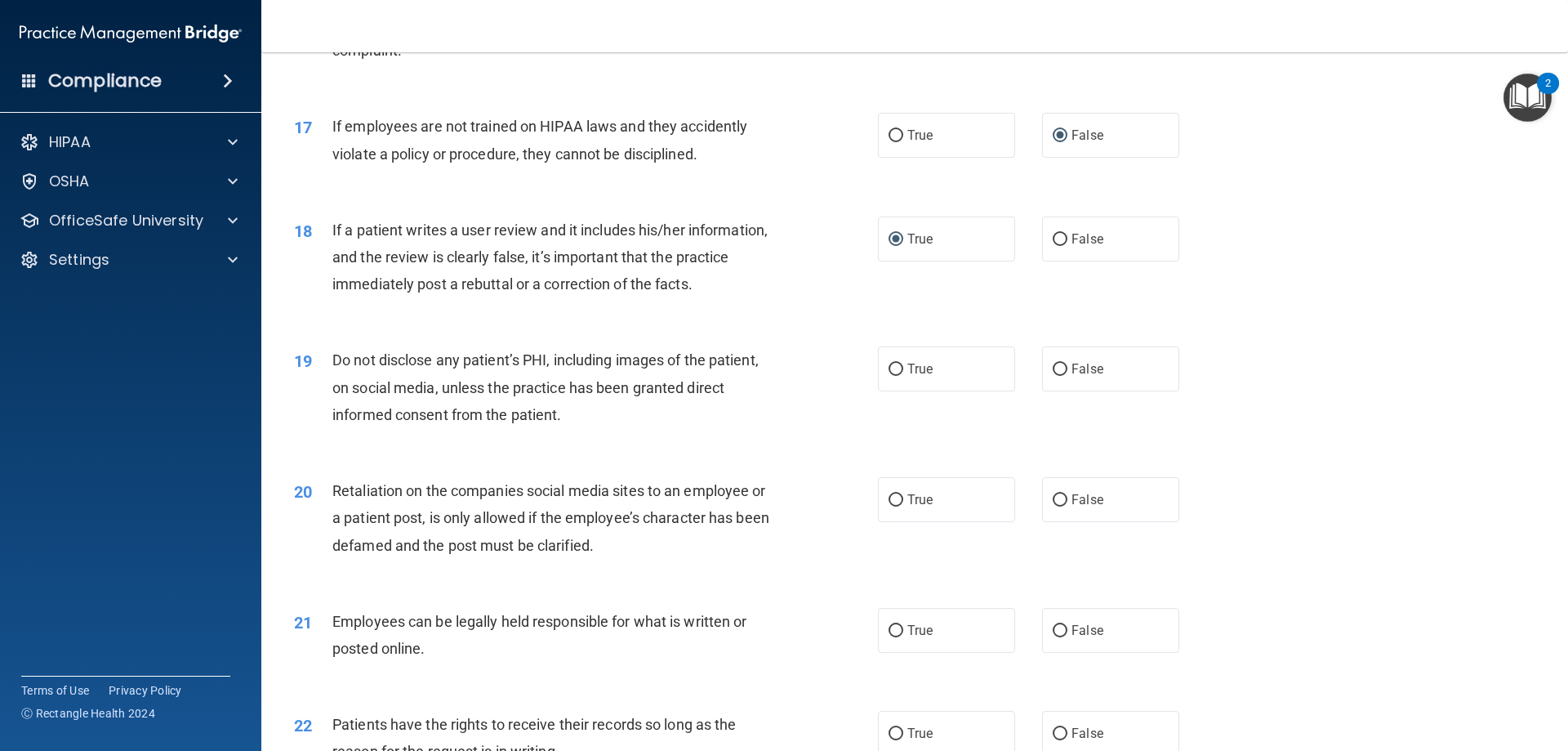
scroll to position [2206, 0]
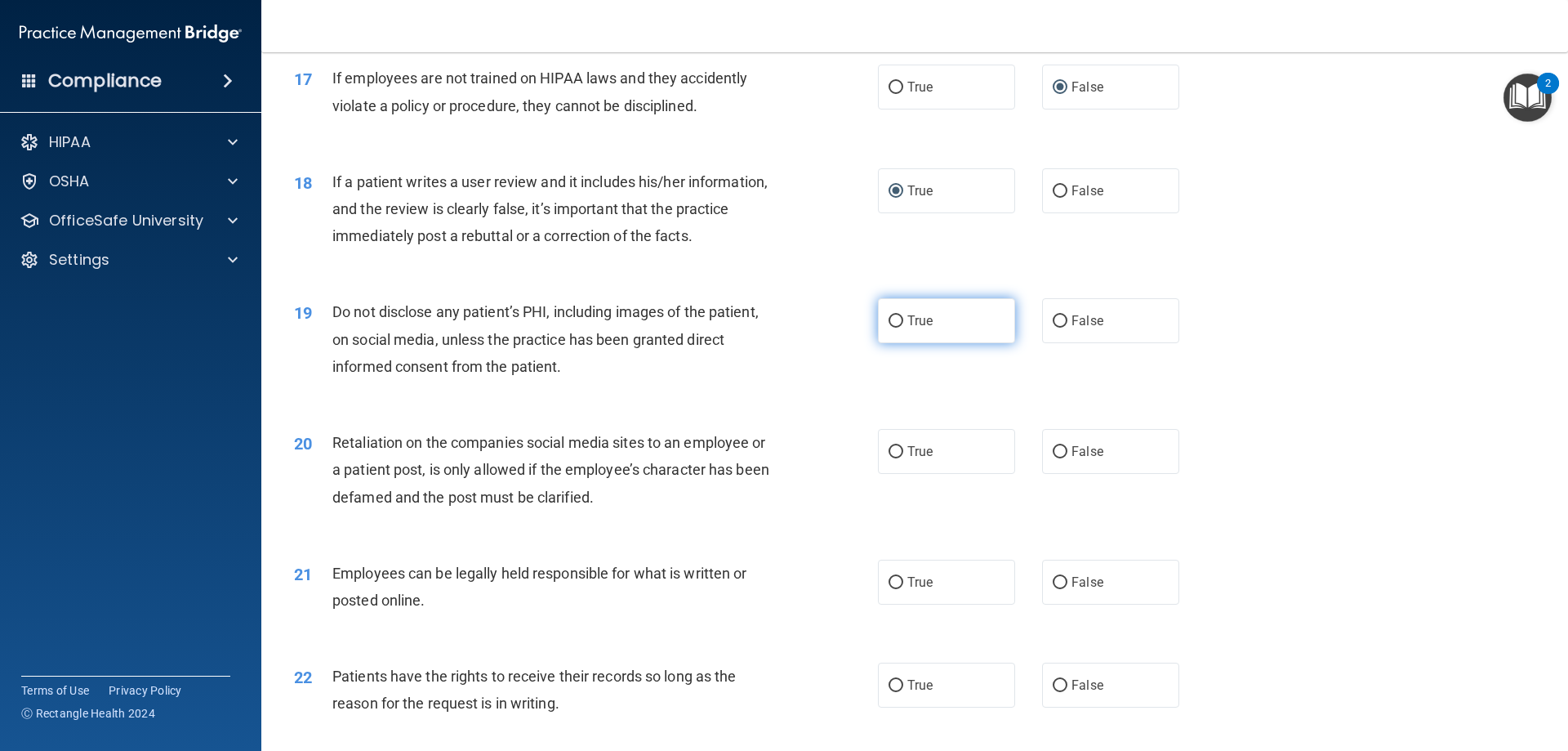
click at [920, 329] on span "True" at bounding box center [920, 320] width 25 height 15
click at [903, 328] on input "True" at bounding box center [895, 321] width 14 height 13
radio input "true"
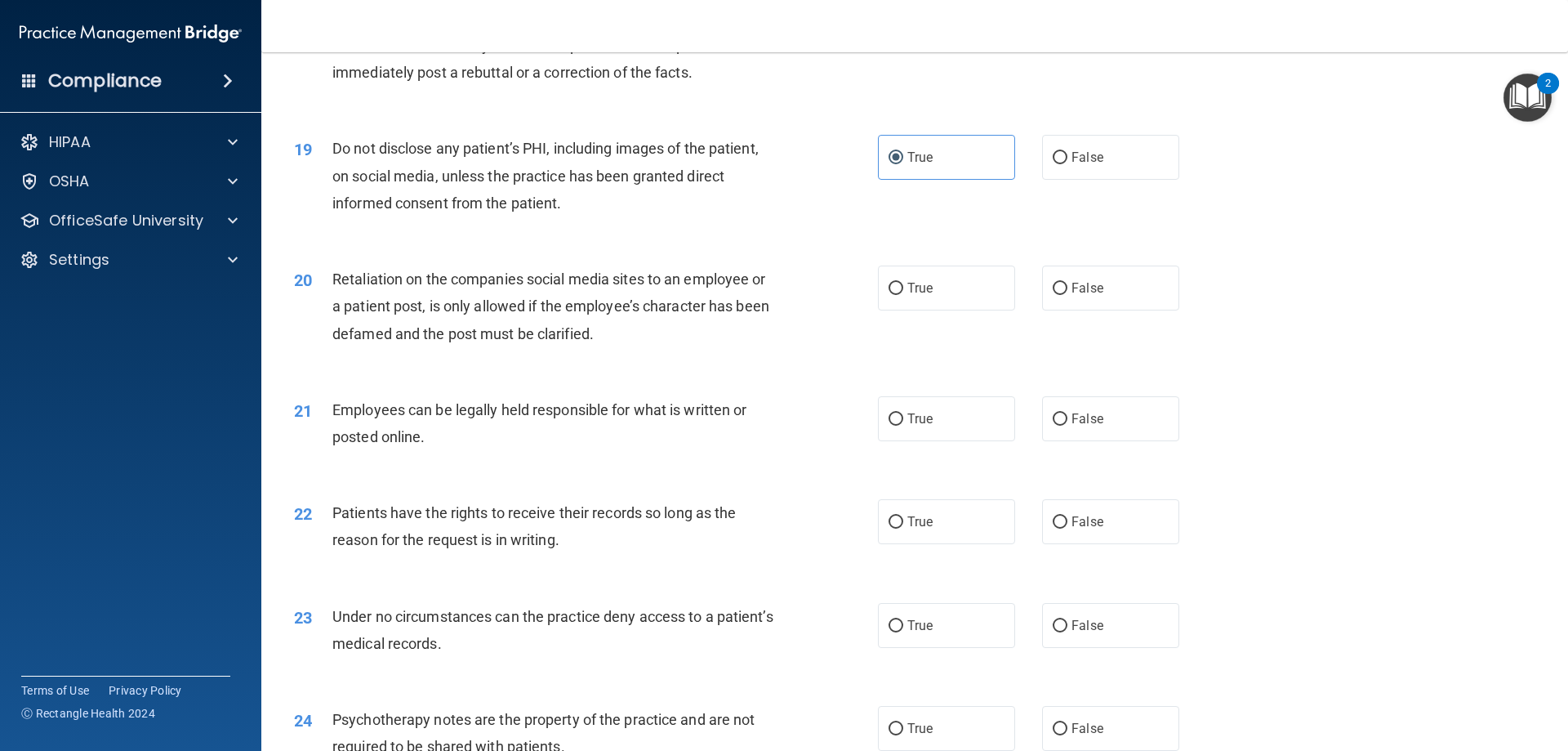
scroll to position [2451, 0]
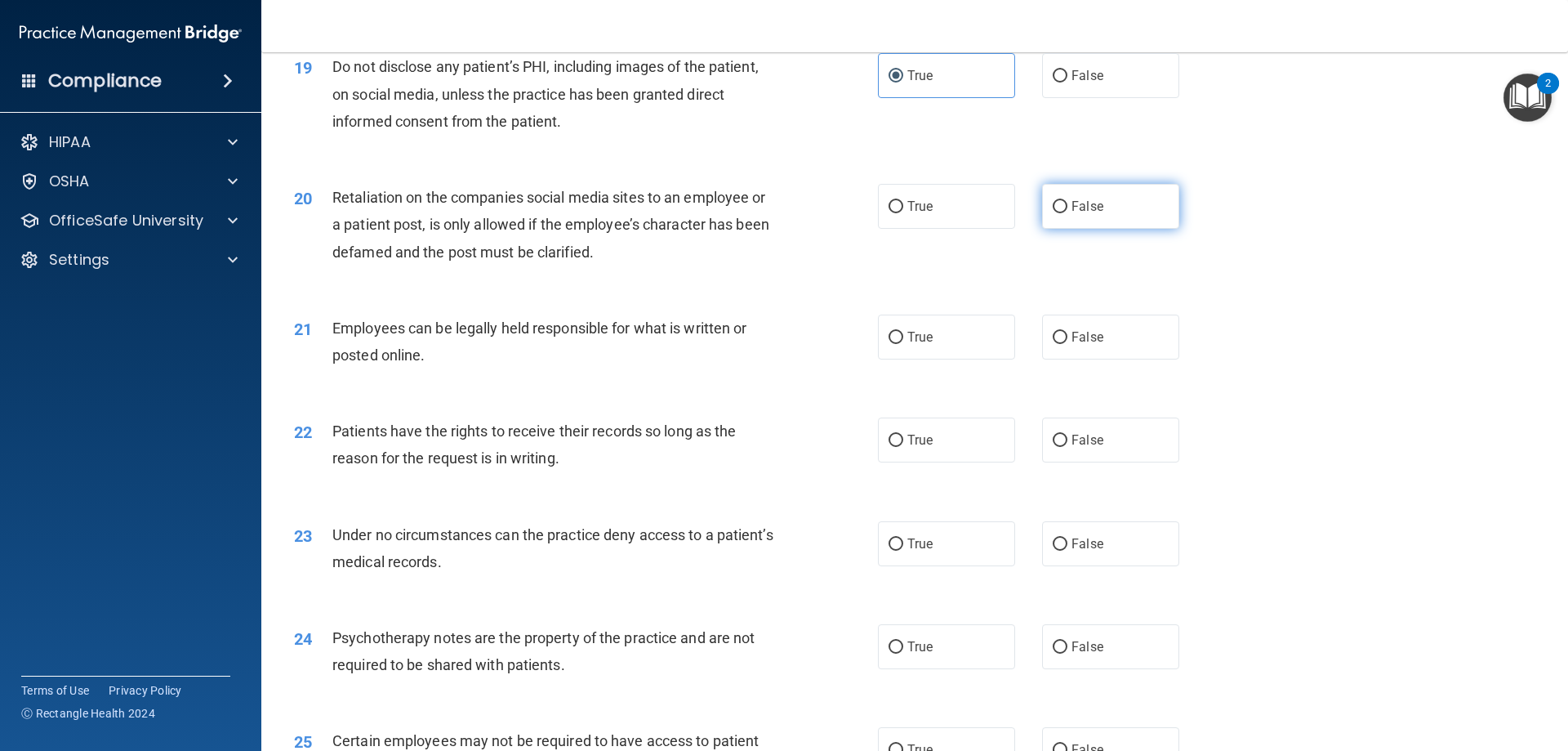
click at [1074, 229] on label "False" at bounding box center [1110, 206] width 137 height 45
click at [1067, 213] on input "False" at bounding box center [1059, 207] width 14 height 13
radio input "true"
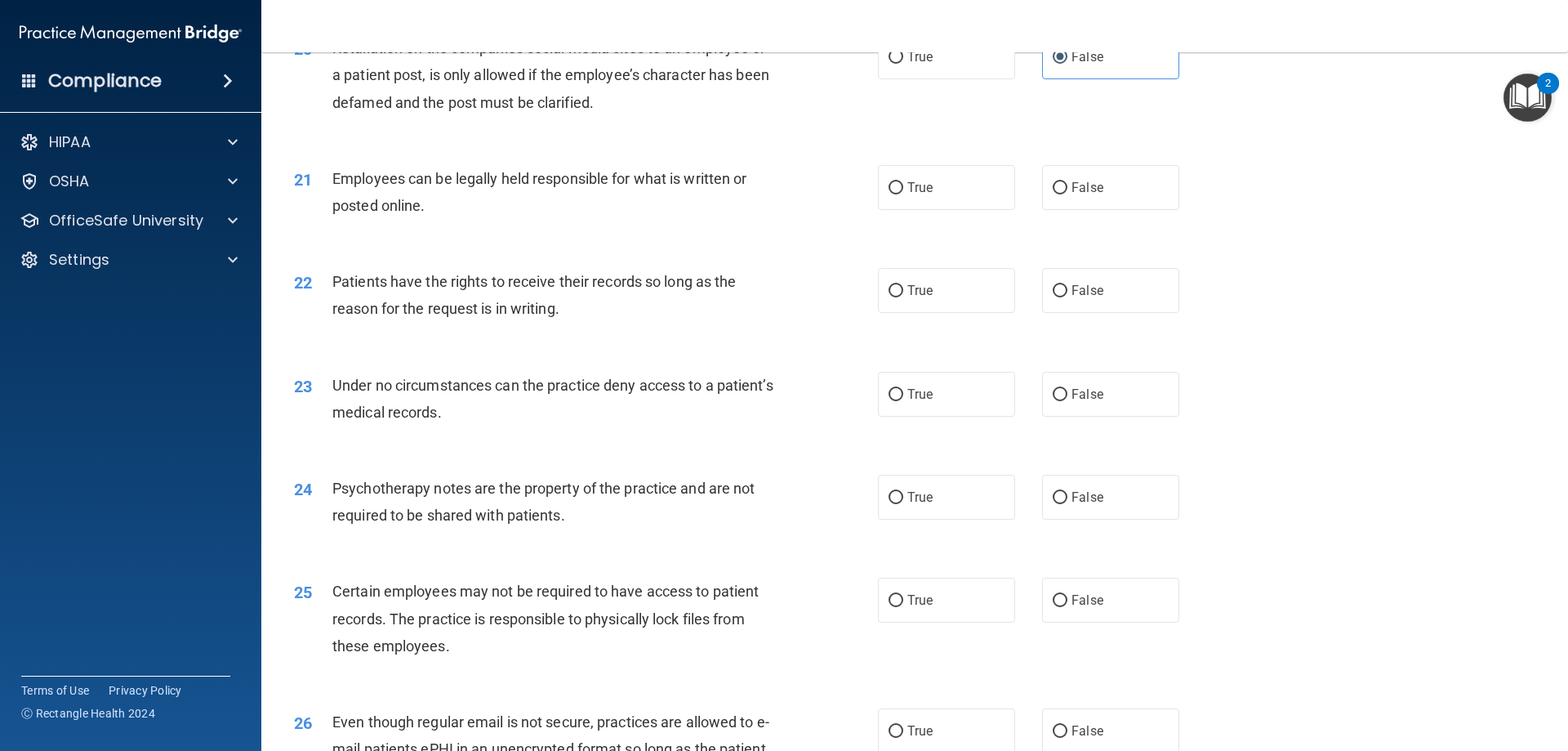
scroll to position [2614, 0]
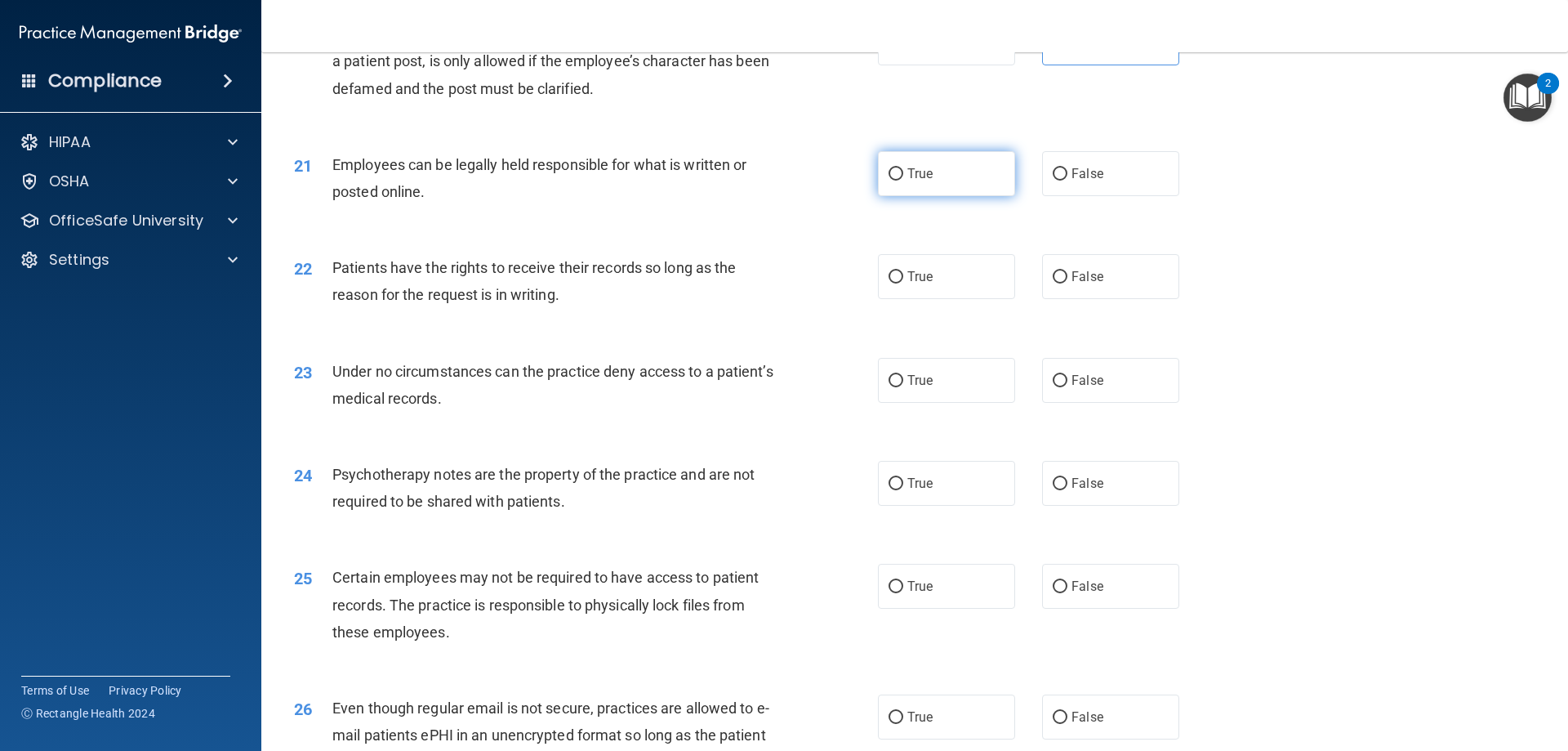
click at [892, 181] on input "True" at bounding box center [895, 174] width 14 height 13
radio input "true"
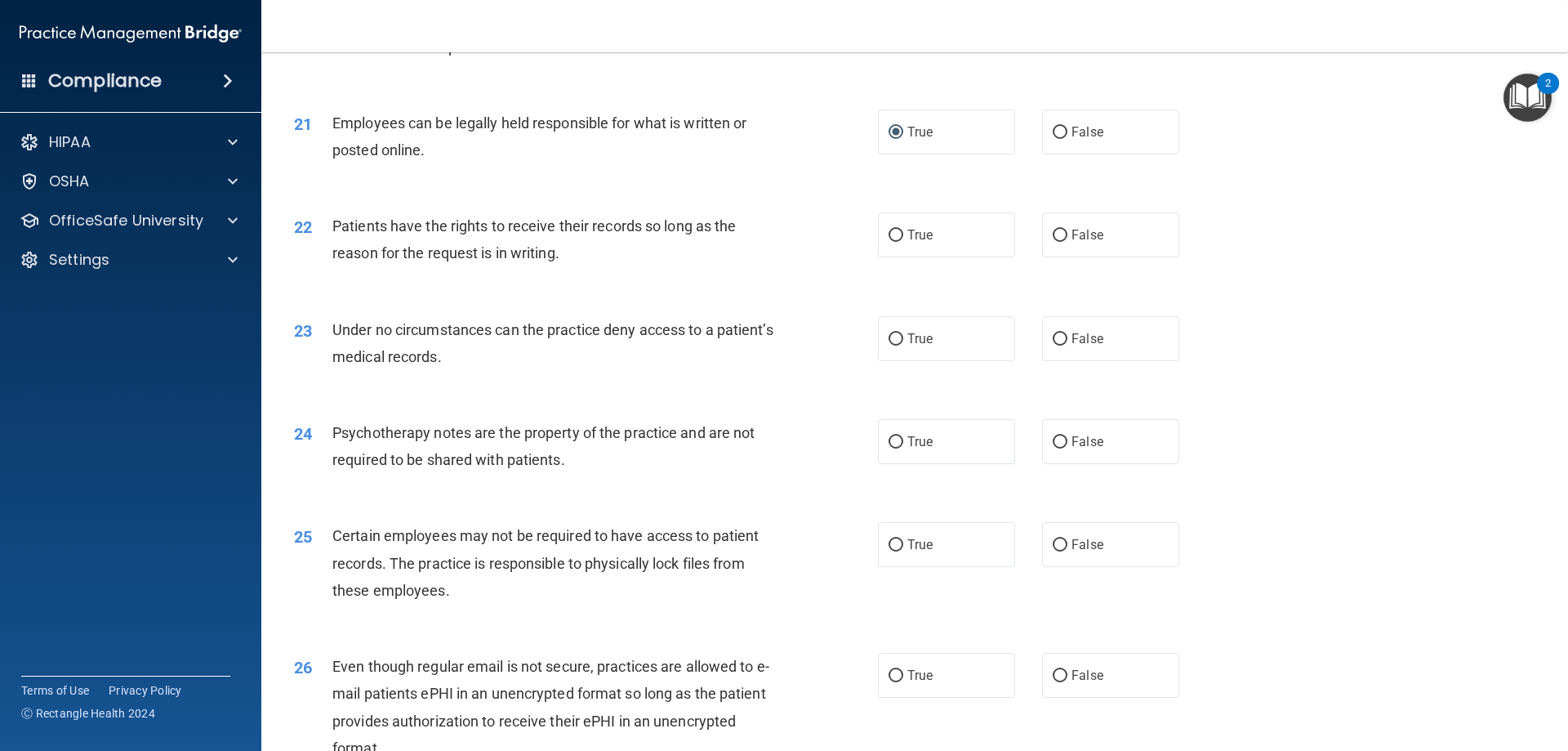
scroll to position [2696, 0]
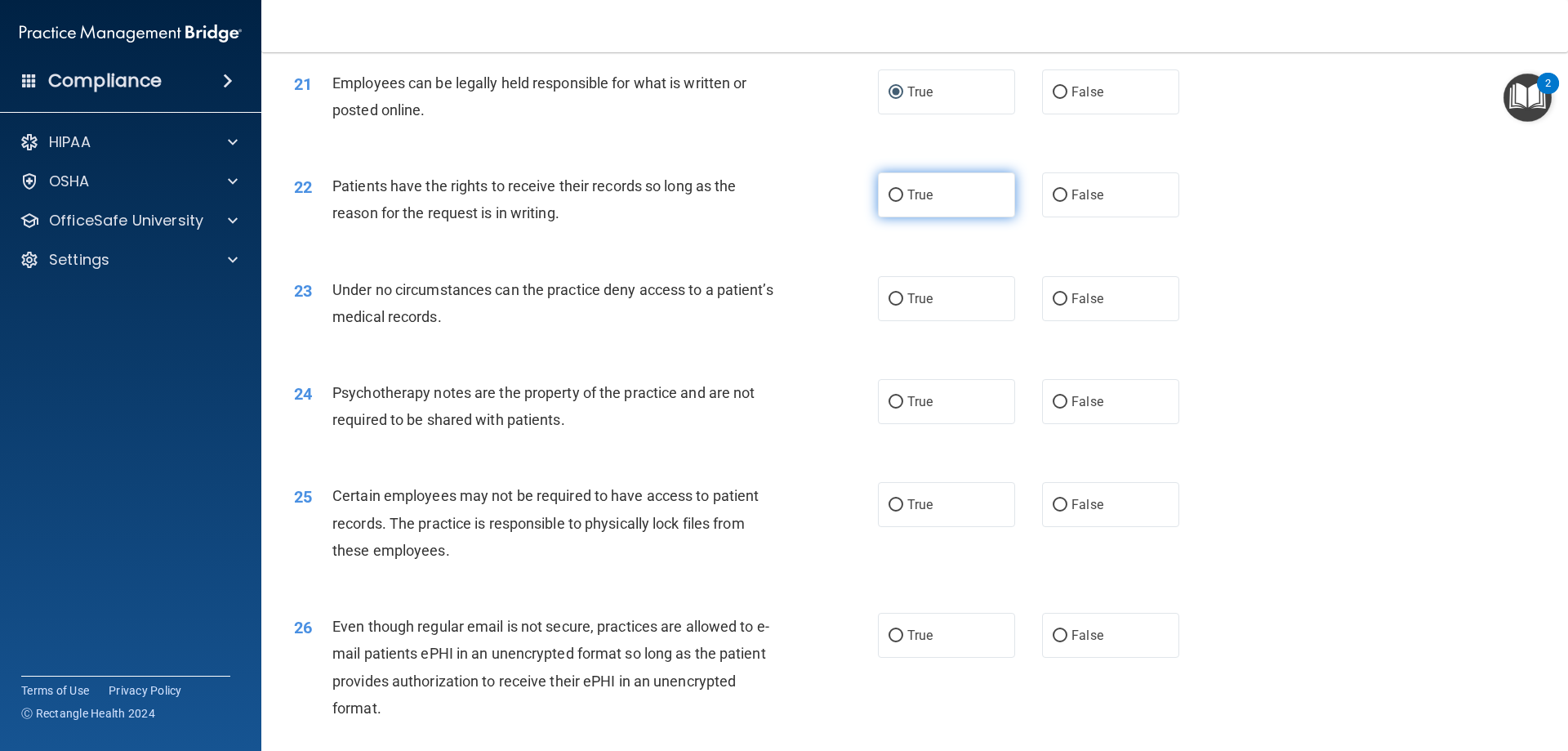
click at [896, 202] on input "True" at bounding box center [895, 195] width 14 height 13
radio input "true"
click at [907, 307] on span "True" at bounding box center [920, 298] width 25 height 15
click at [901, 306] on input "True" at bounding box center [895, 299] width 14 height 13
radio input "true"
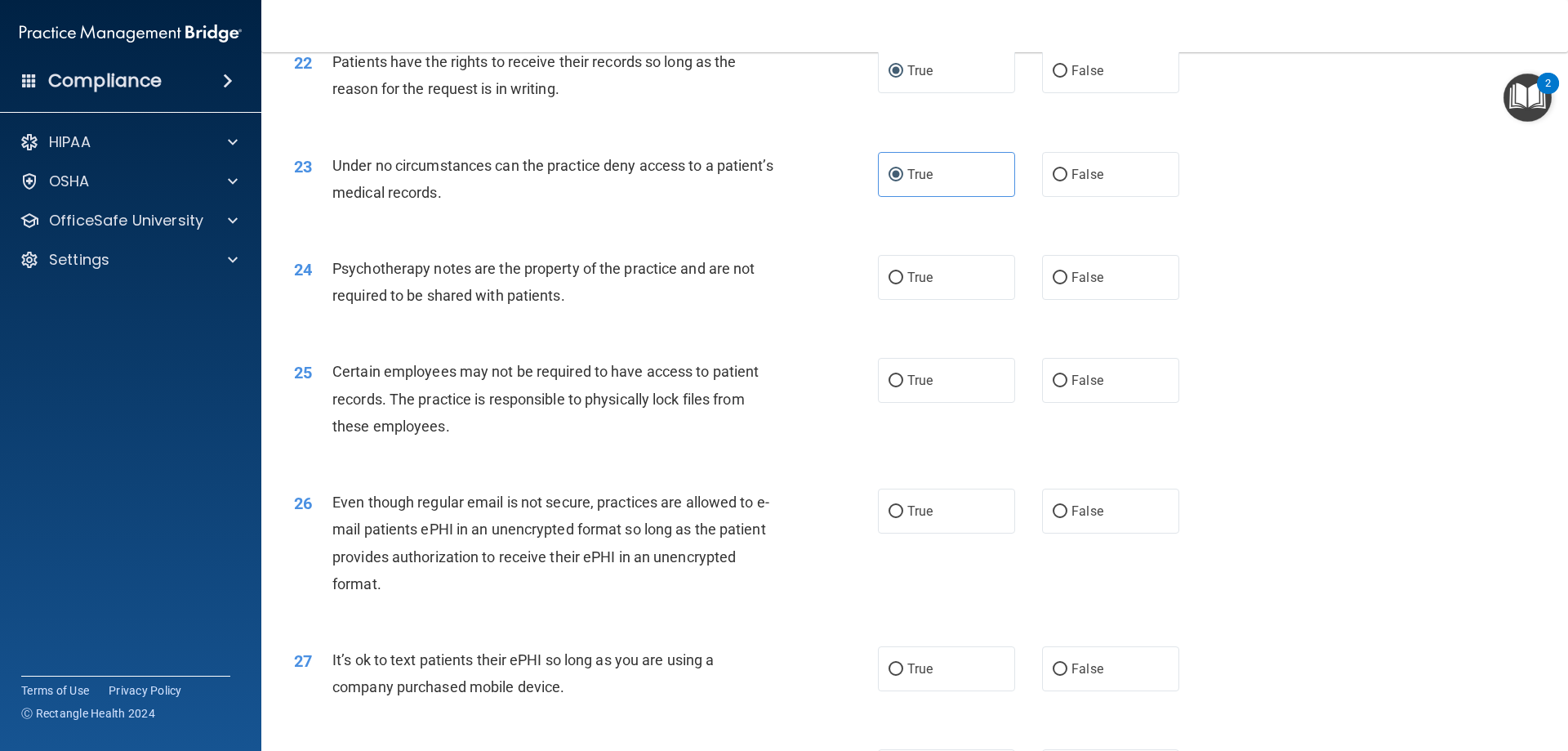
scroll to position [2859, 0]
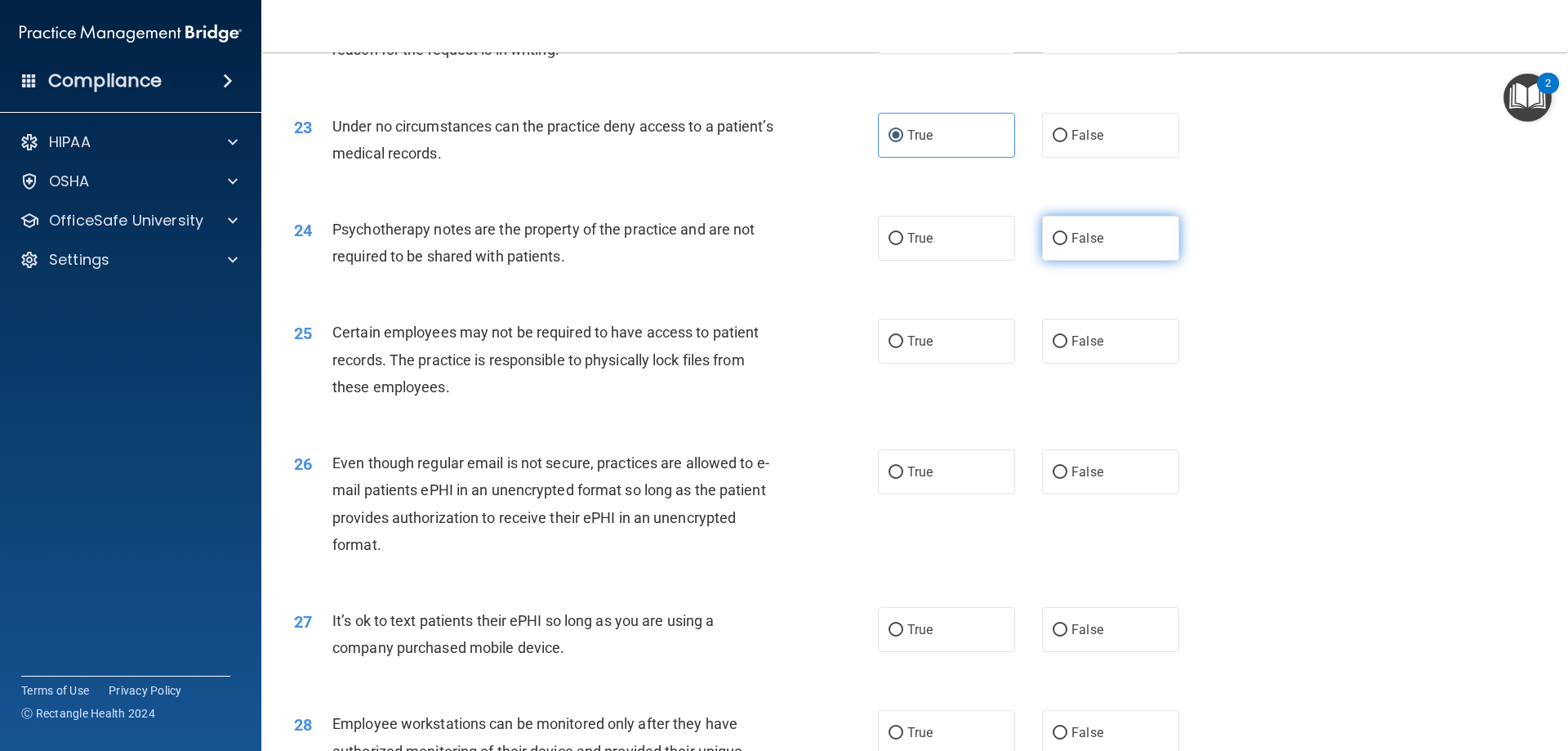
click at [1055, 245] on input "False" at bounding box center [1059, 239] width 14 height 13
radio input "true"
click at [1052, 348] on input "False" at bounding box center [1059, 341] width 14 height 13
radio input "true"
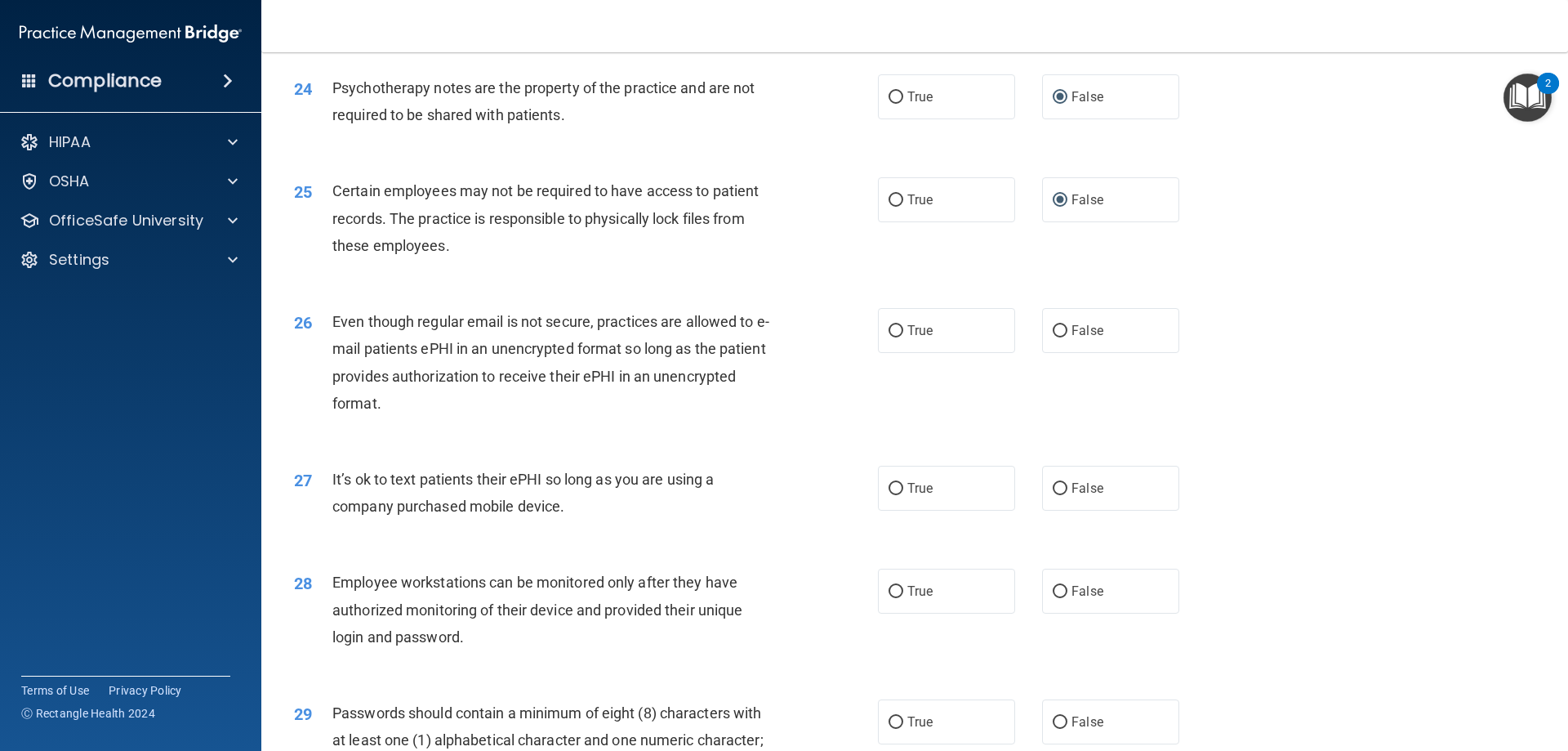
scroll to position [3023, 0]
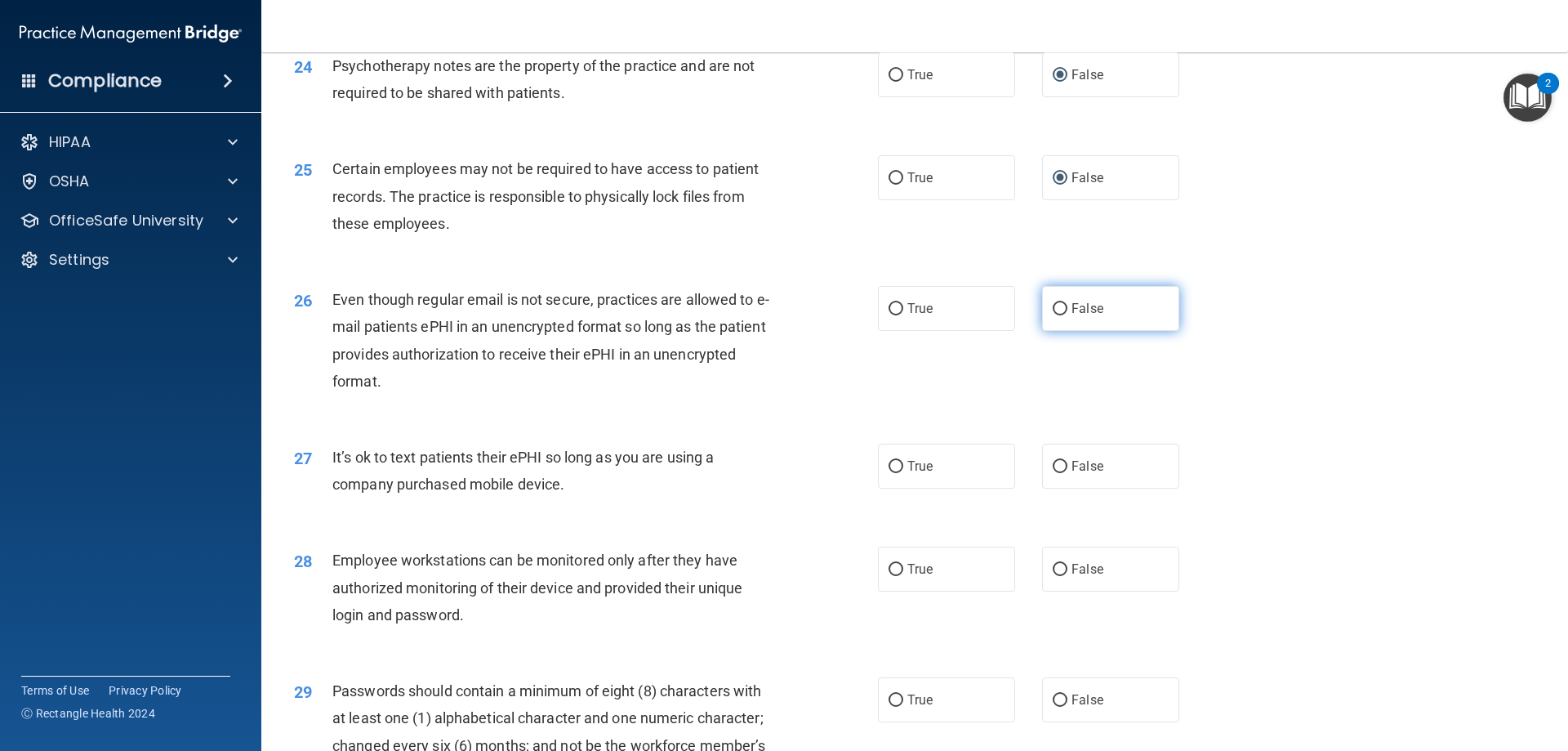
click at [1052, 315] on input "False" at bounding box center [1059, 309] width 14 height 13
radio input "true"
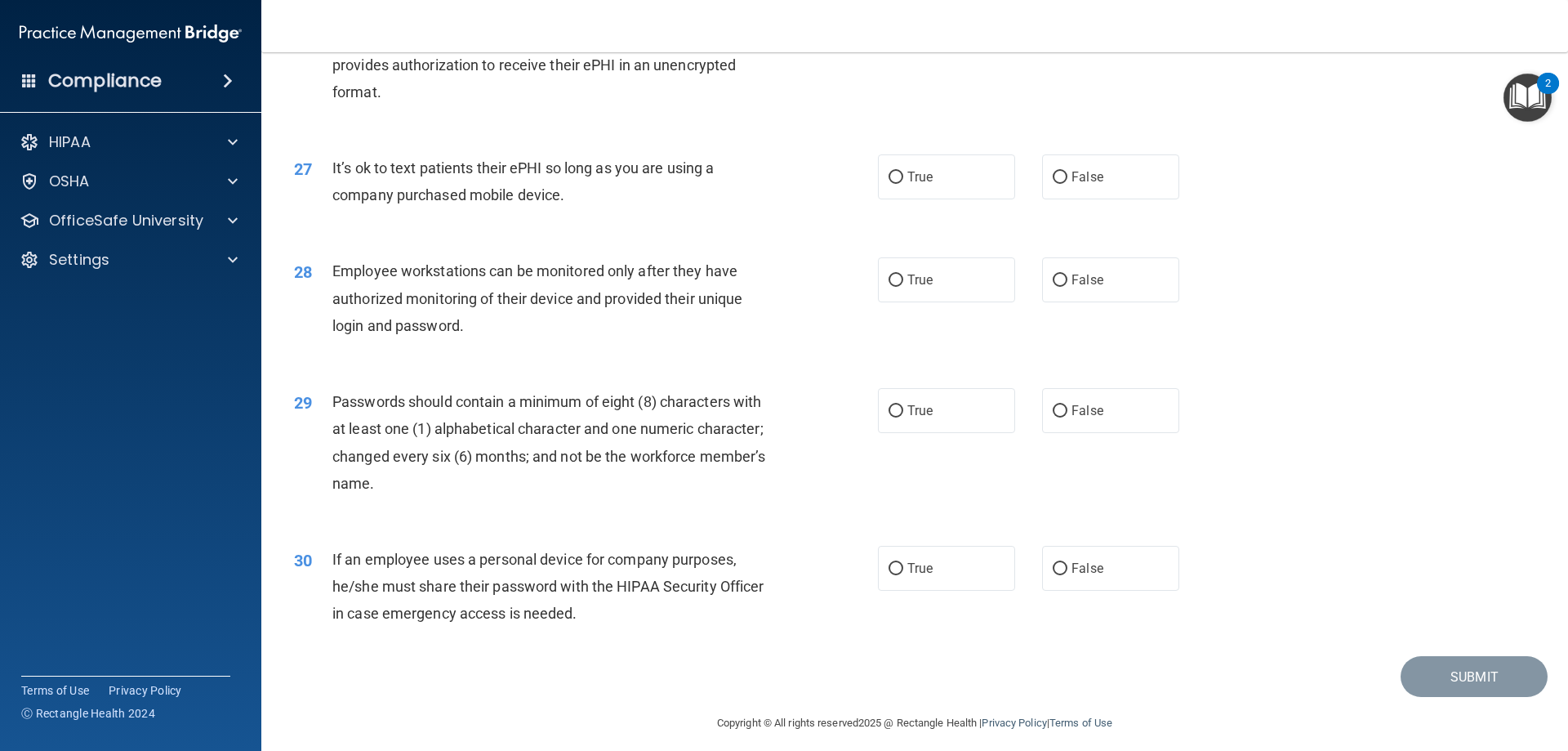
scroll to position [3349, 0]
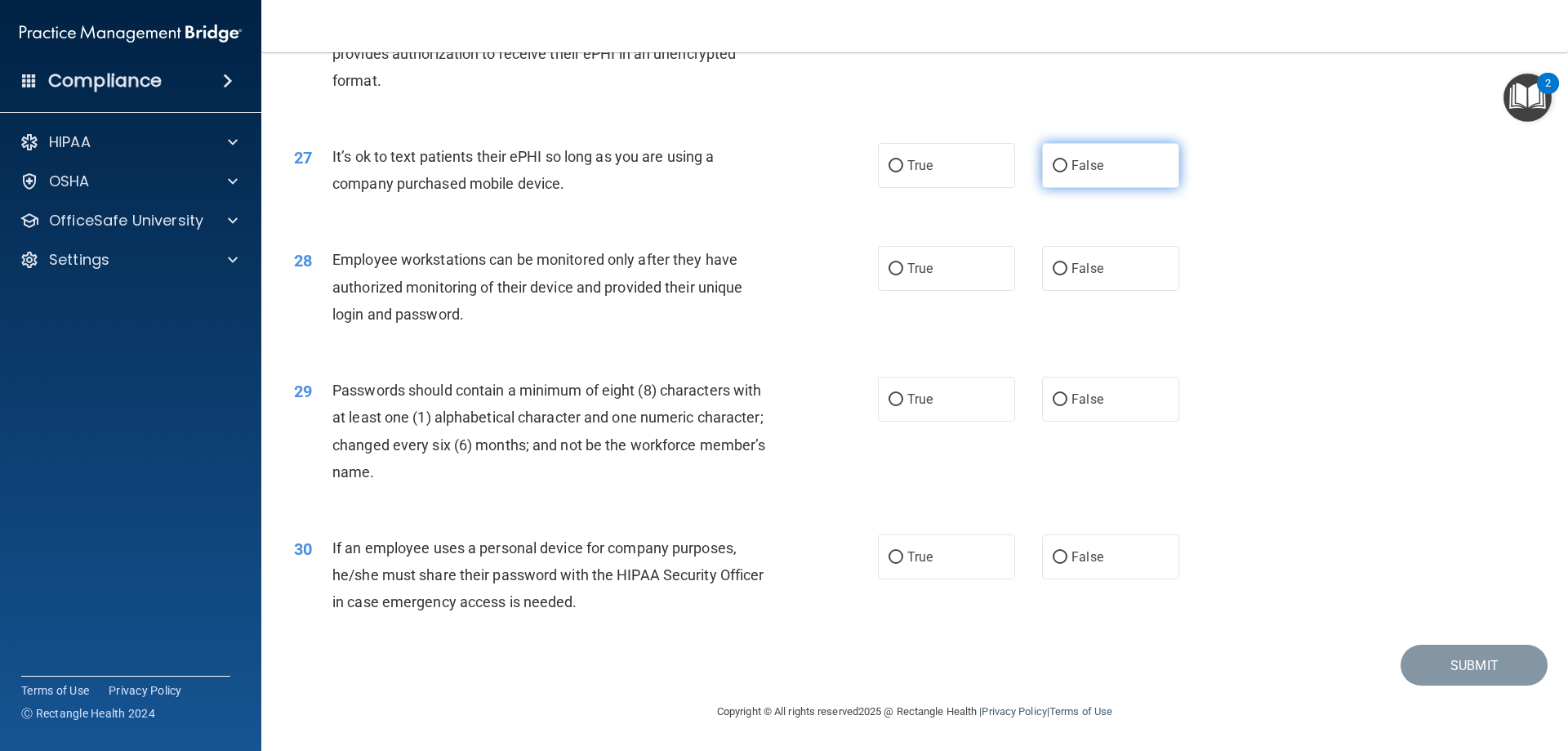
click at [1052, 172] on input "False" at bounding box center [1059, 166] width 14 height 13
radio input "true"
click at [1055, 268] on input "False" at bounding box center [1059, 269] width 14 height 13
radio input "true"
click at [888, 403] on input "True" at bounding box center [895, 400] width 14 height 13
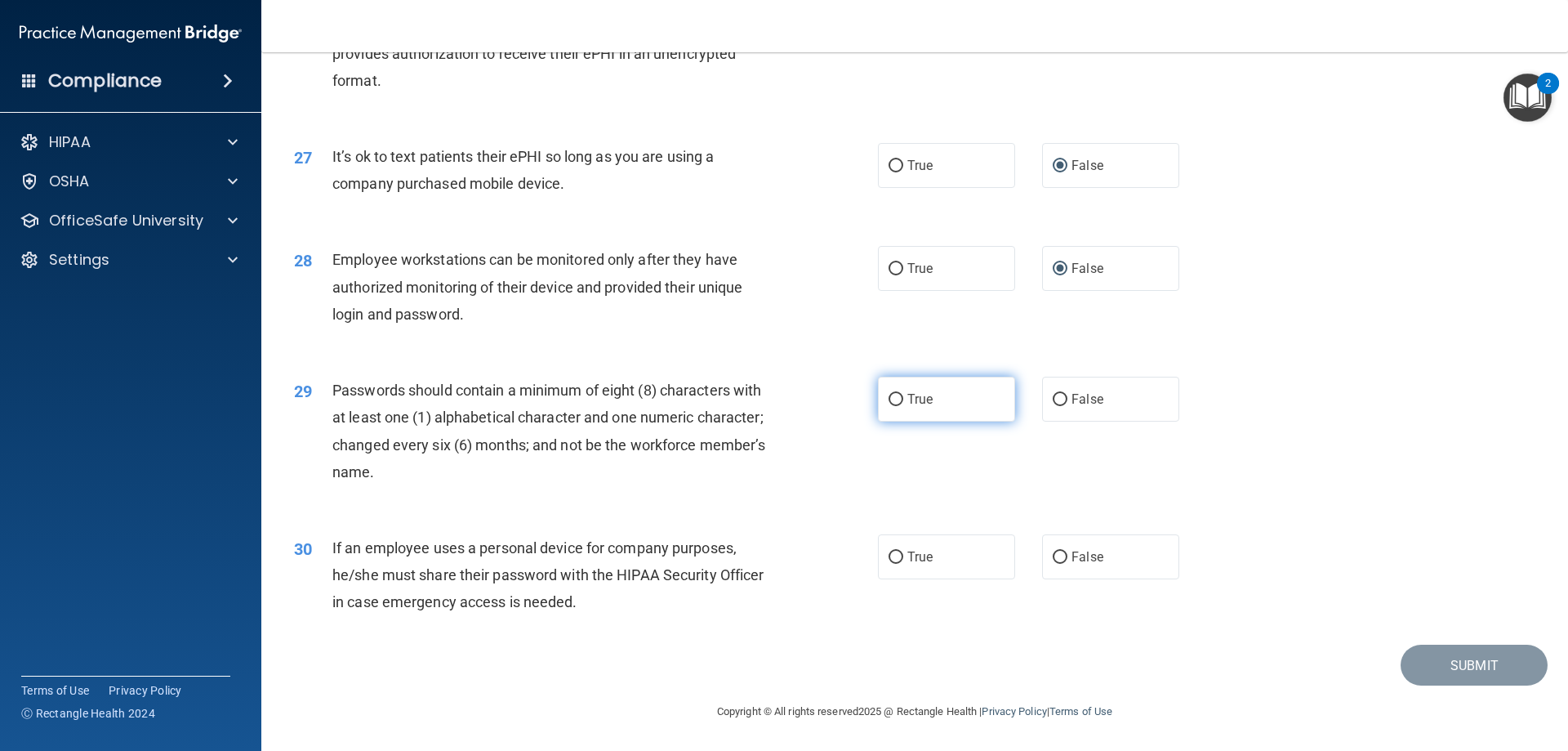
radio input "true"
click at [900, 563] on label "True" at bounding box center [946, 556] width 137 height 45
click at [900, 563] on input "True" at bounding box center [895, 558] width 14 height 13
radio input "true"
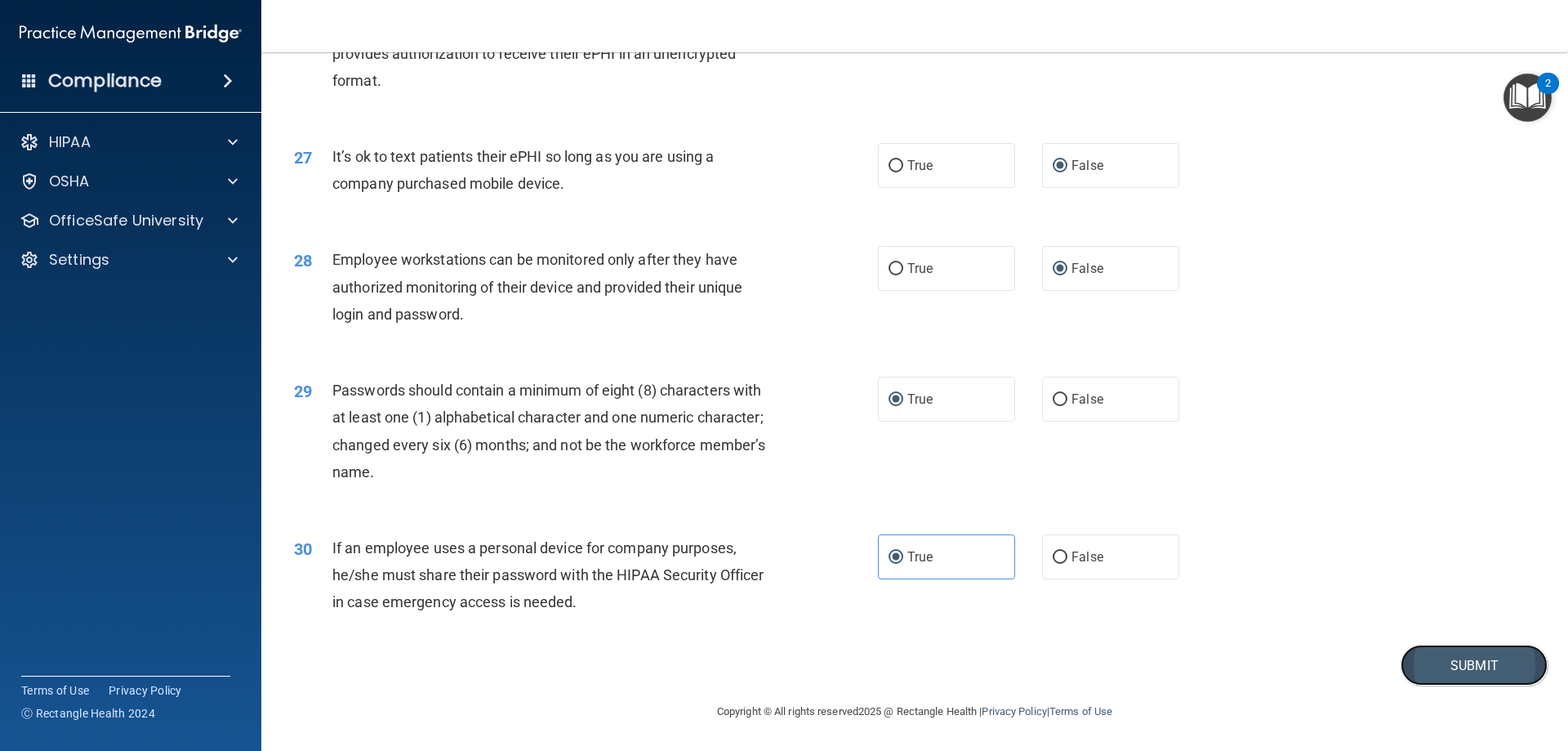
click at [1495, 669] on button "Submit" at bounding box center [1473, 665] width 147 height 41
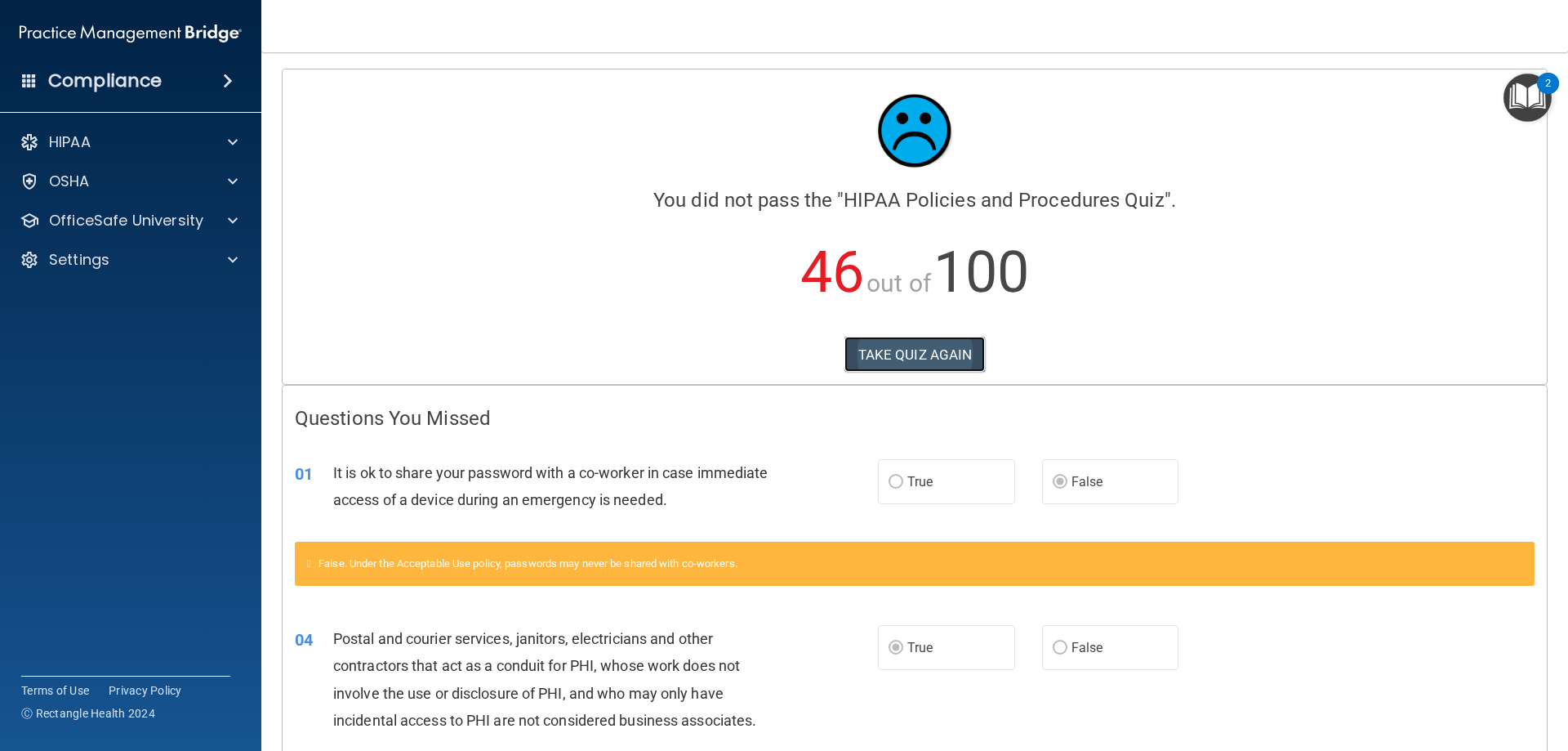
click at [908, 353] on button "TAKE QUIZ AGAIN" at bounding box center [914, 354] width 141 height 36
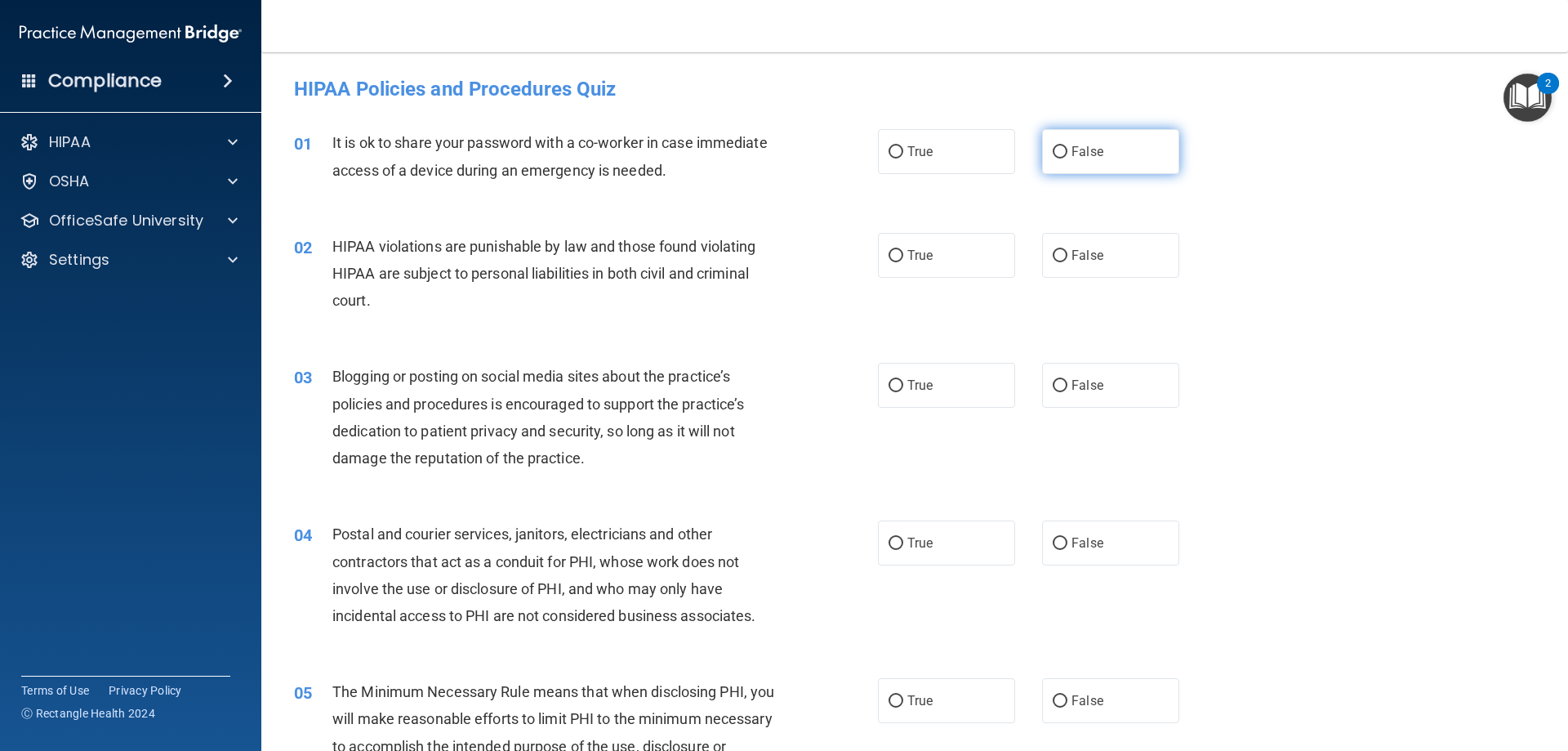
click at [1052, 149] on input "False" at bounding box center [1059, 152] width 14 height 13
radio input "true"
click at [907, 264] on label "True" at bounding box center [946, 255] width 137 height 45
click at [903, 262] on input "True" at bounding box center [895, 256] width 14 height 13
radio input "true"
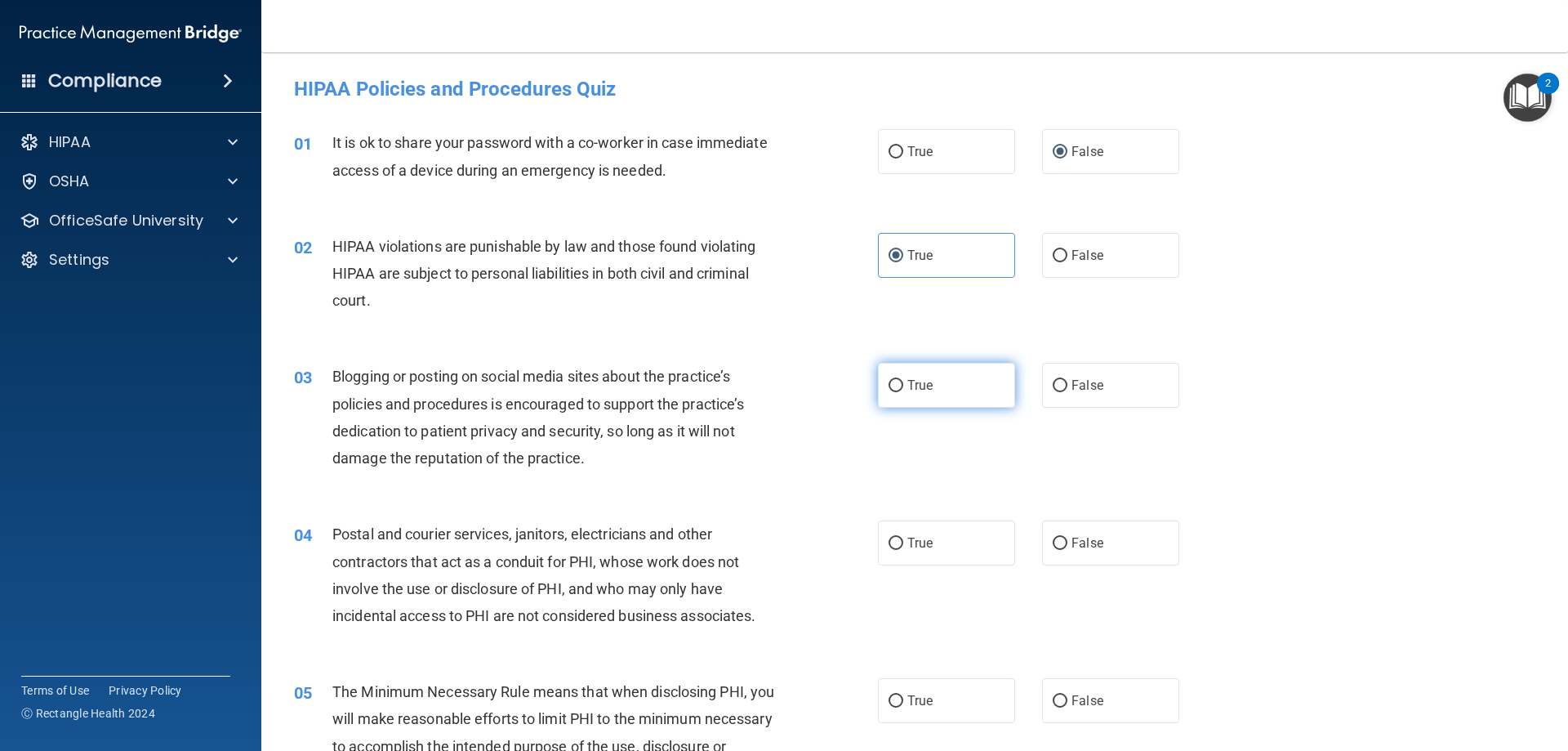
click at [898, 399] on label "True" at bounding box center [946, 384] width 137 height 45
click at [898, 392] on input "True" at bounding box center [895, 386] width 14 height 13
radio input "true"
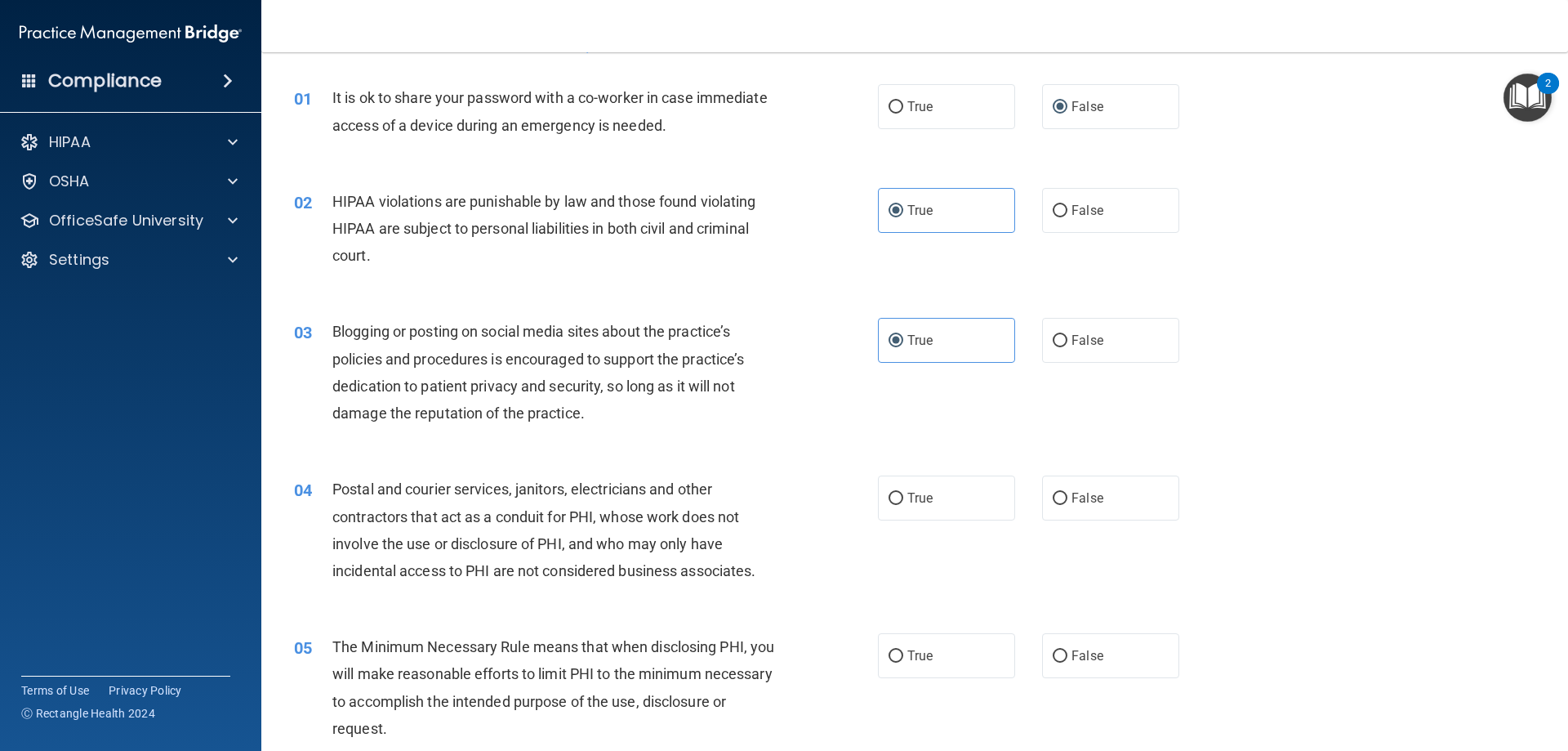
scroll to position [163, 0]
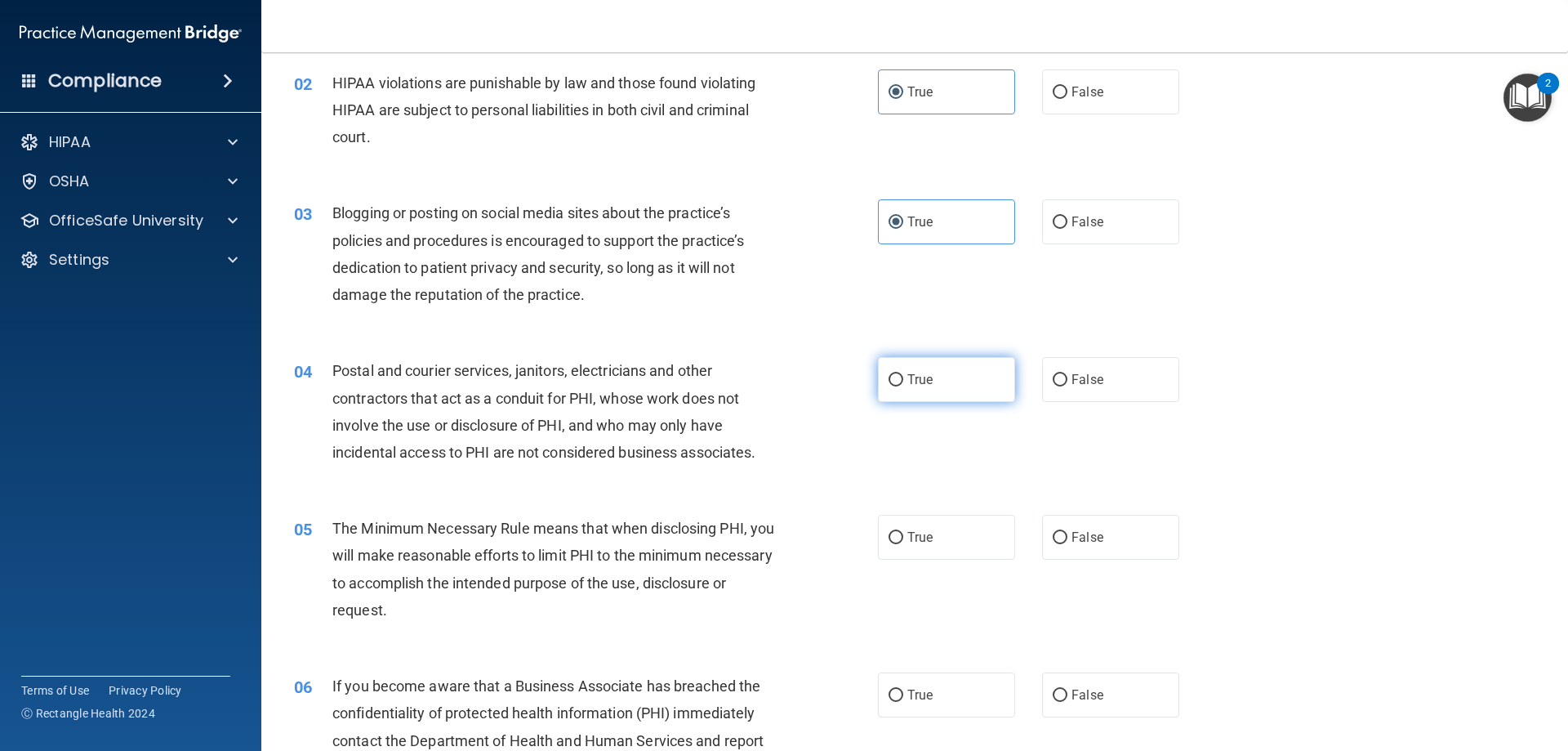
click at [888, 381] on input "True" at bounding box center [895, 380] width 14 height 13
radio input "true"
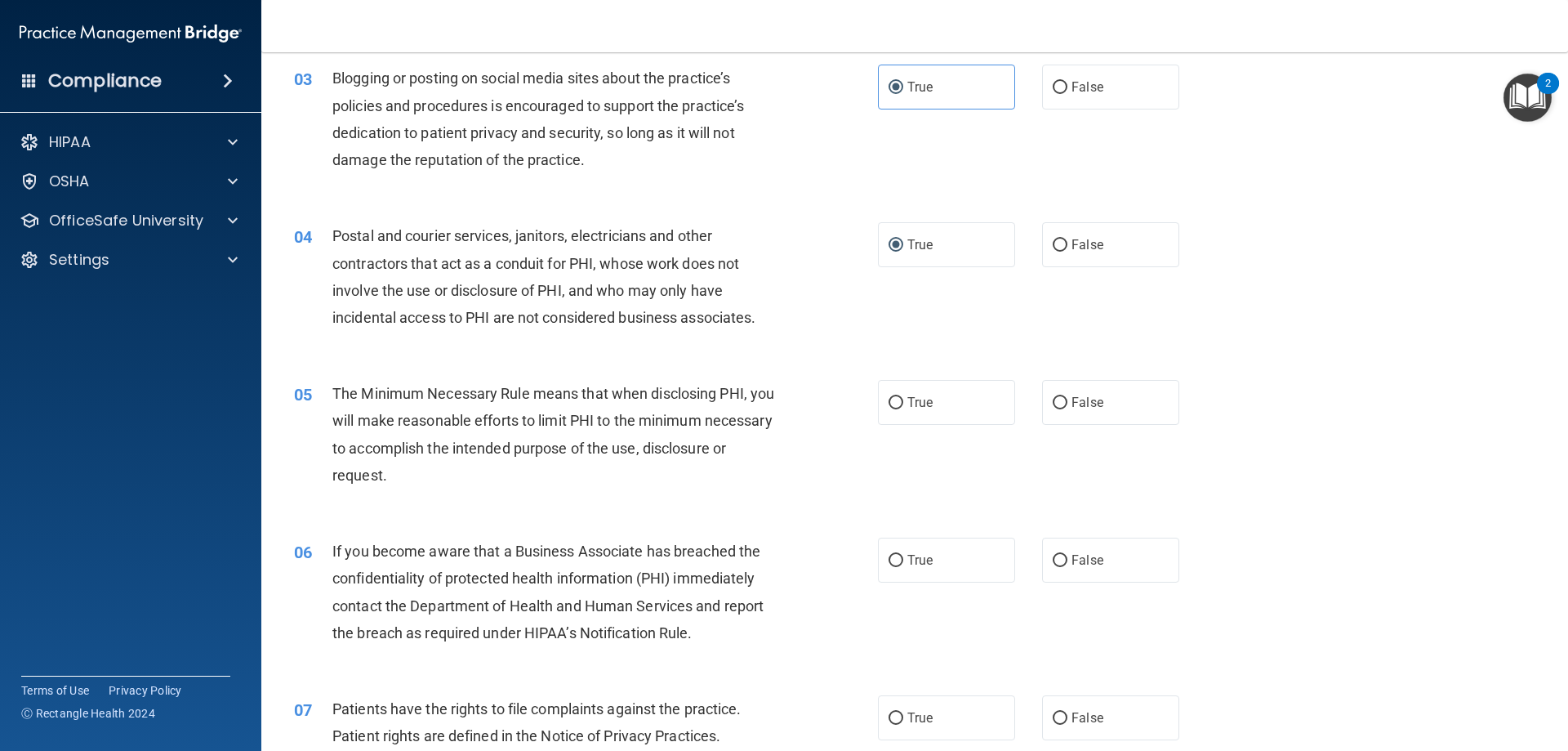
scroll to position [327, 0]
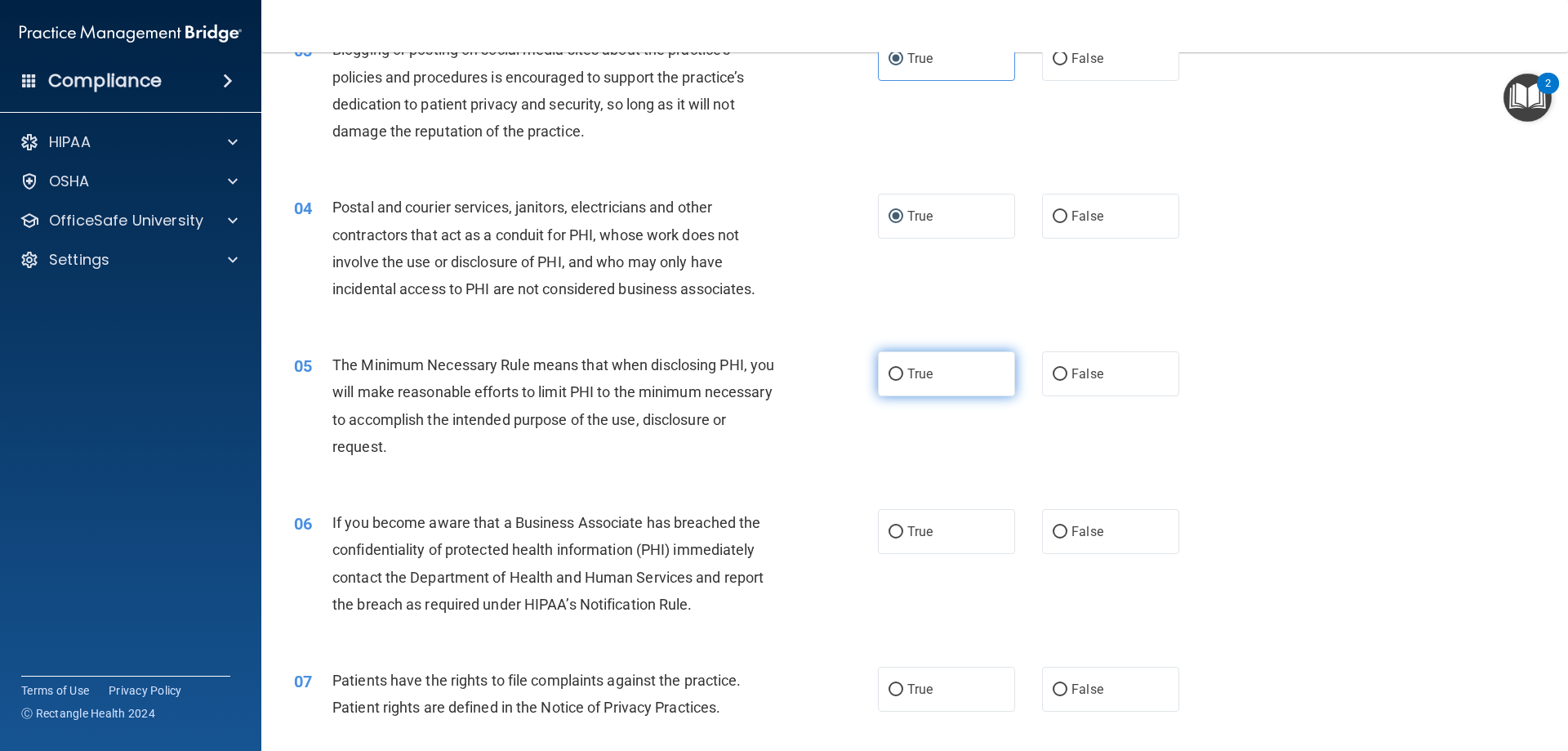
click at [891, 369] on input "True" at bounding box center [895, 374] width 14 height 13
radio input "true"
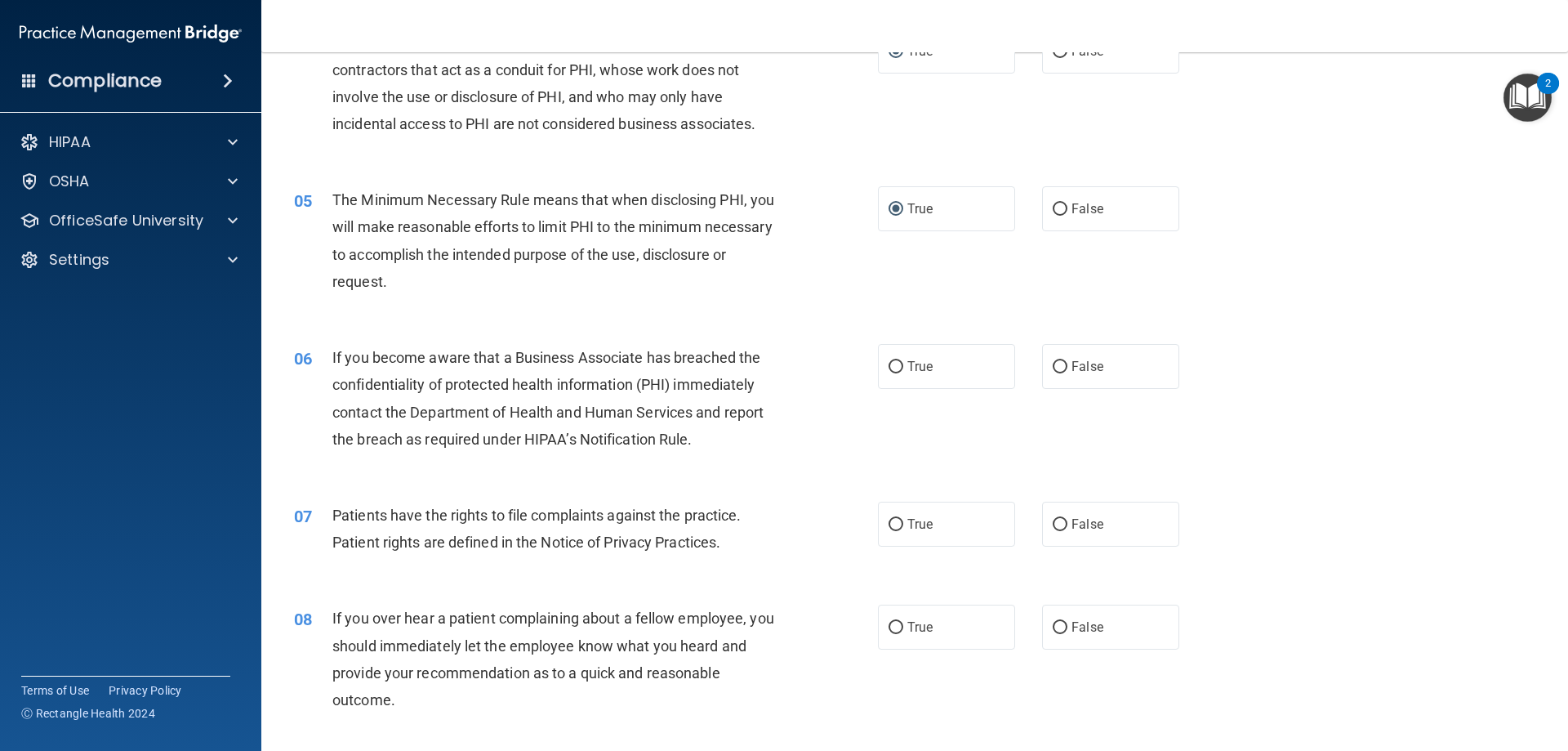
scroll to position [572, 0]
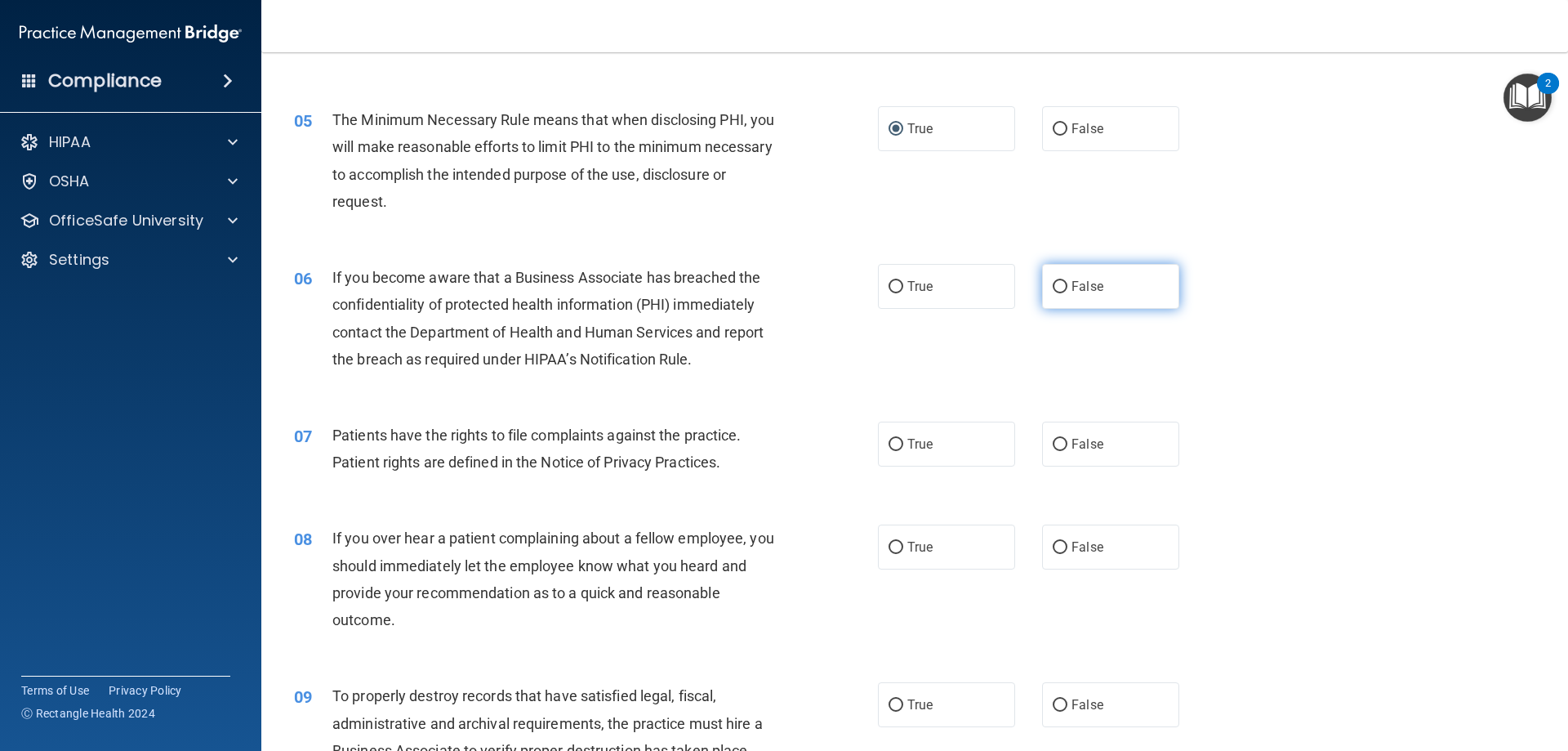
click at [1055, 281] on input "False" at bounding box center [1059, 287] width 14 height 13
radio input "true"
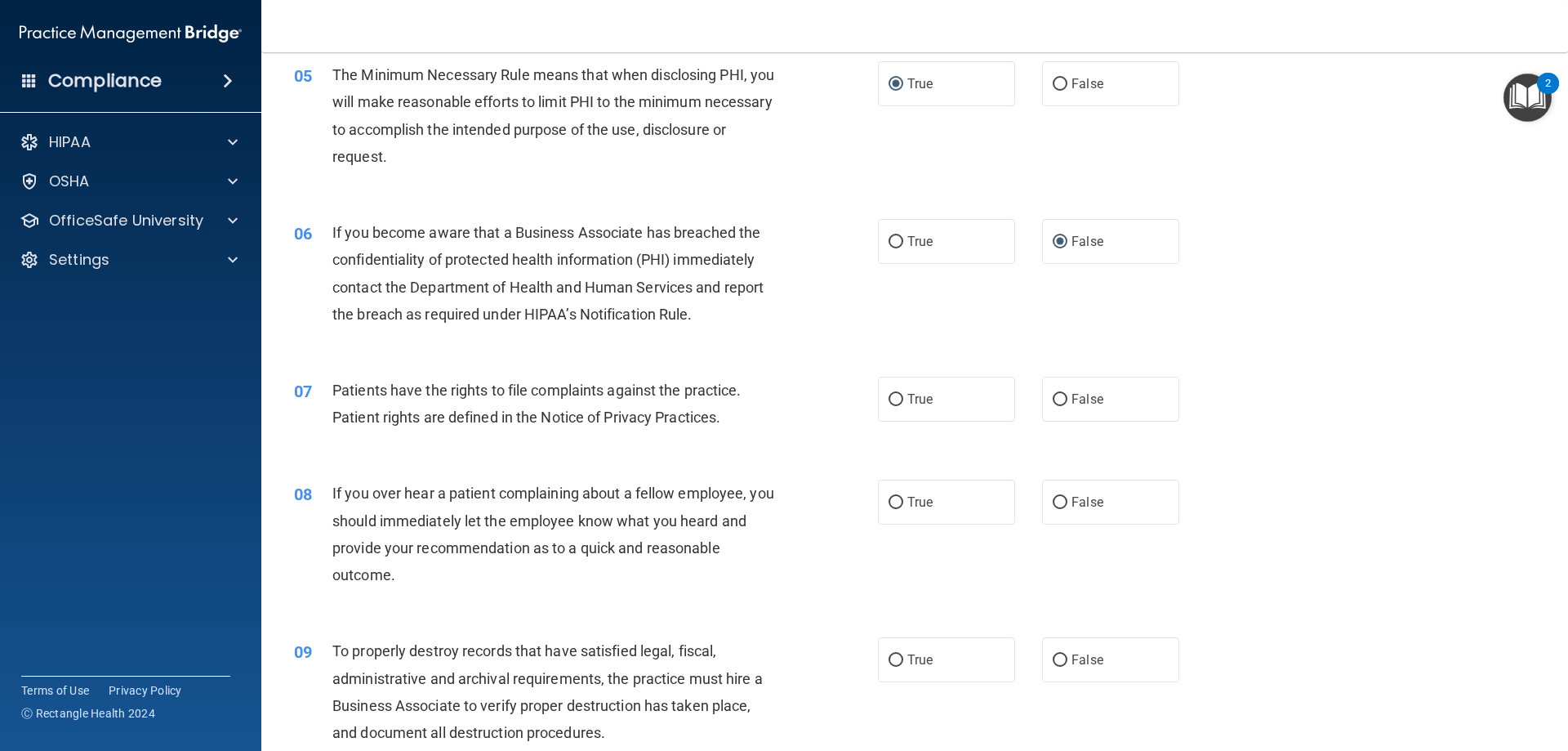
scroll to position [654, 0]
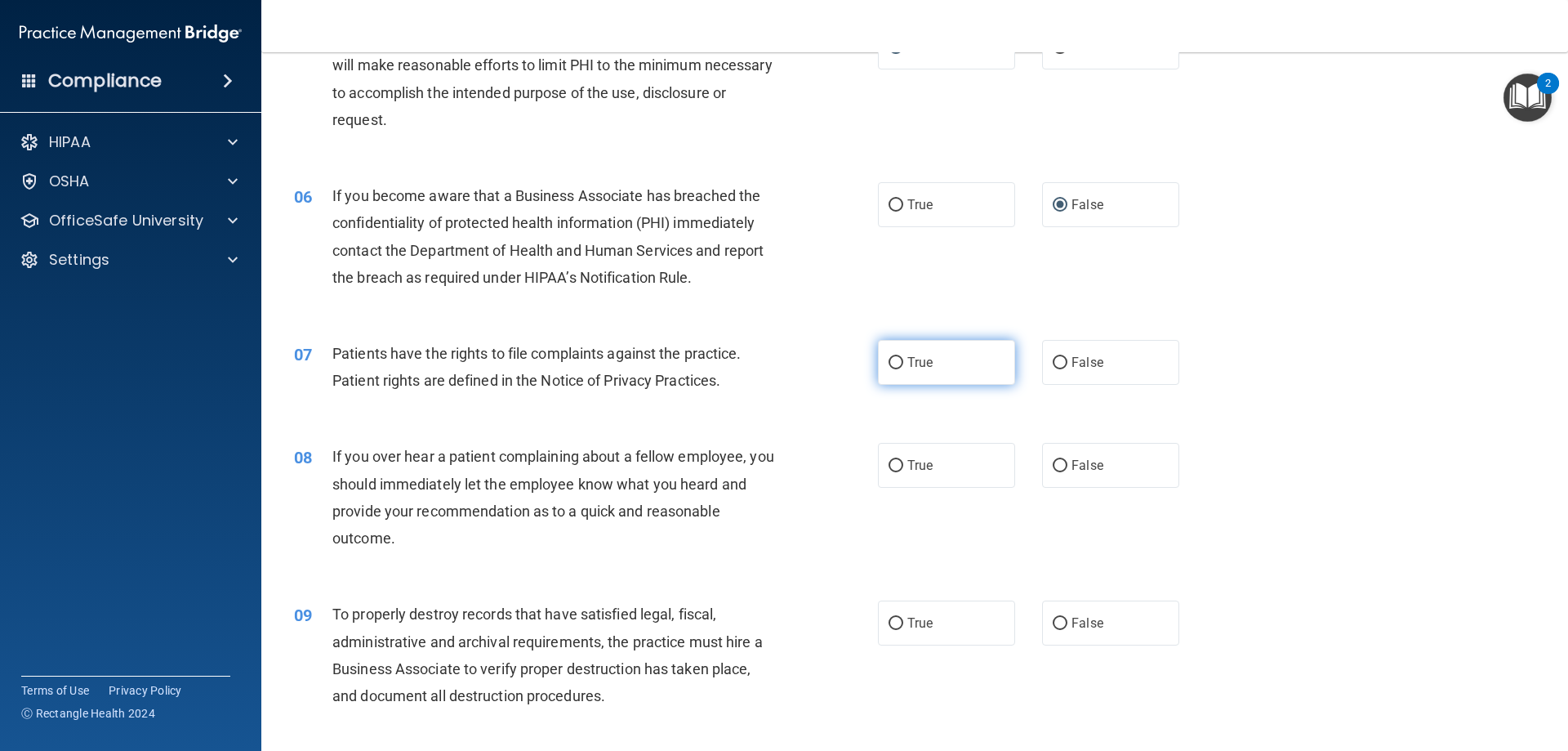
click at [897, 375] on label "True" at bounding box center [946, 362] width 137 height 45
click at [897, 369] on input "True" at bounding box center [895, 363] width 14 height 13
radio input "true"
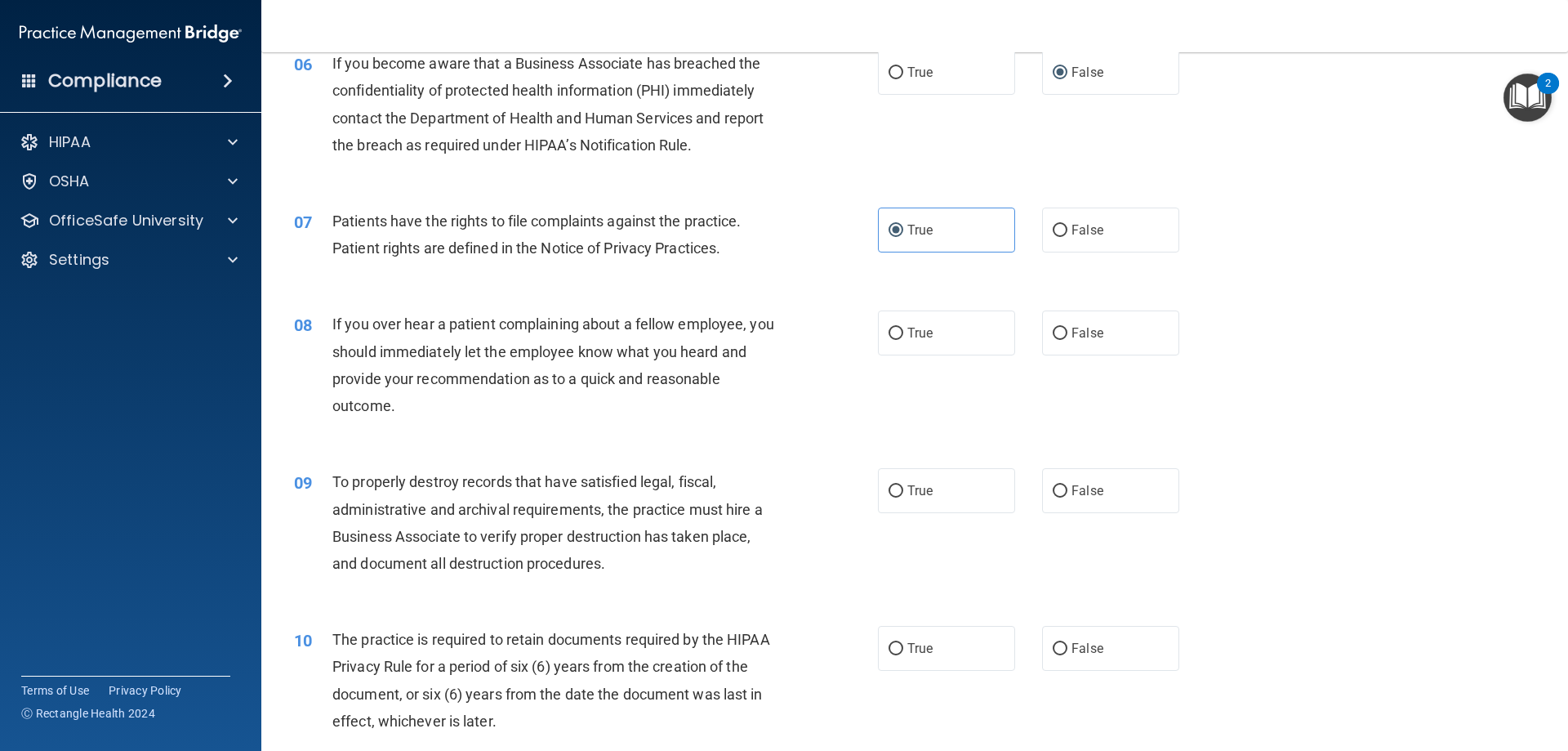
scroll to position [817, 0]
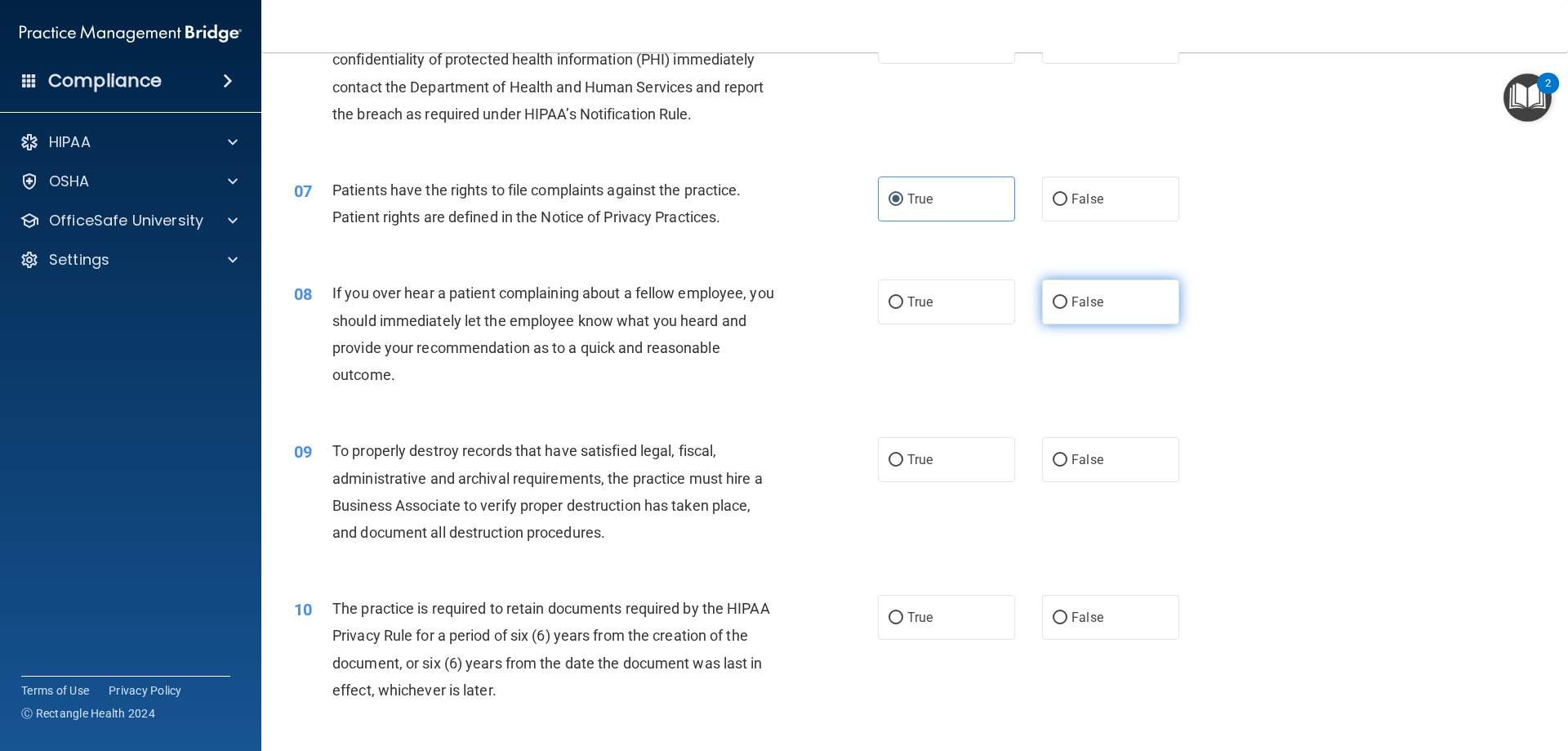
click at [1061, 301] on label "False" at bounding box center [1110, 302] width 137 height 45
click at [1061, 301] on input "False" at bounding box center [1059, 302] width 14 height 13
radio input "true"
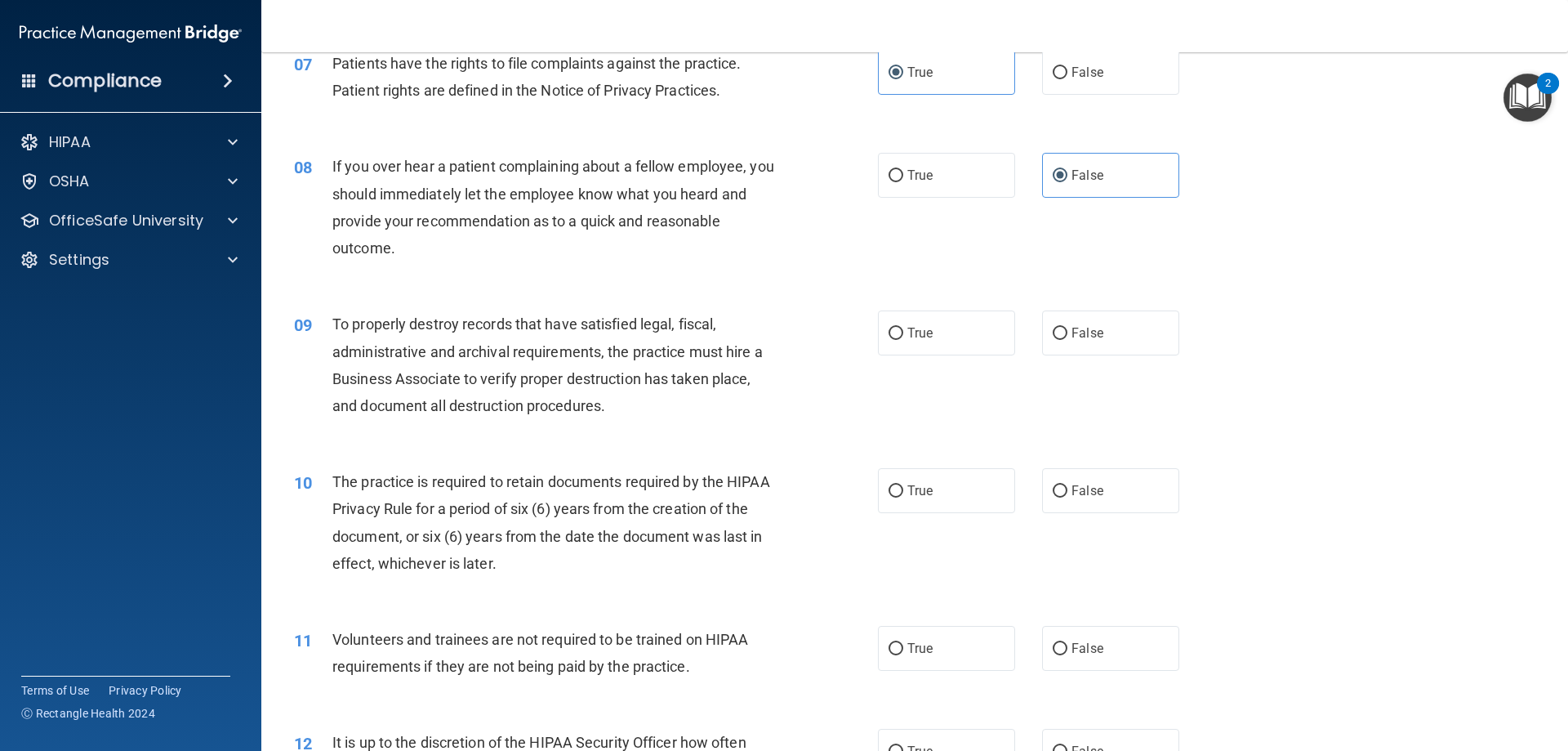
scroll to position [980, 0]
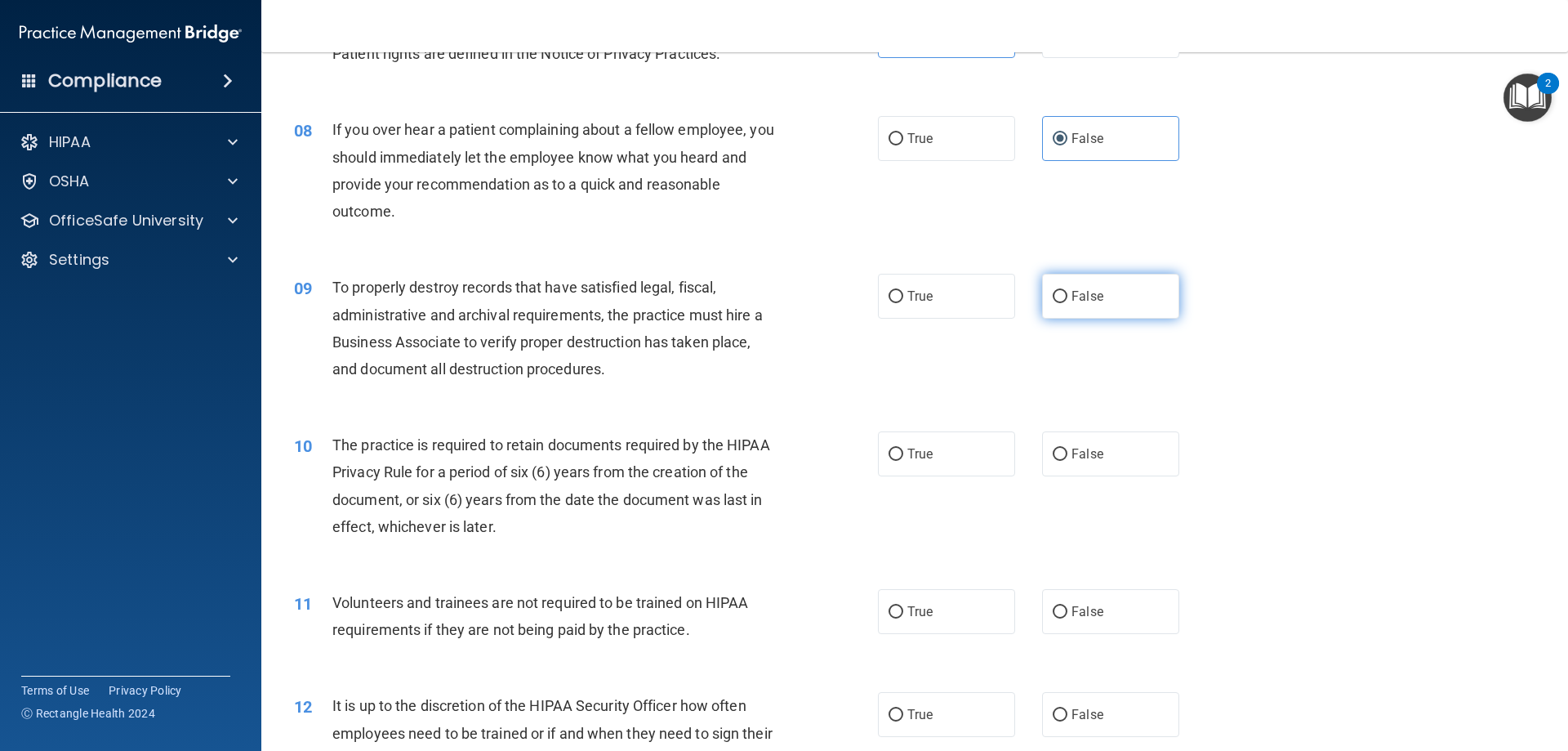
click at [1079, 301] on span "False" at bounding box center [1088, 296] width 32 height 15
click at [1067, 301] on input "False" at bounding box center [1059, 297] width 14 height 13
radio input "true"
click at [887, 464] on label "True" at bounding box center [946, 454] width 137 height 45
click at [888, 460] on input "True" at bounding box center [895, 454] width 14 height 13
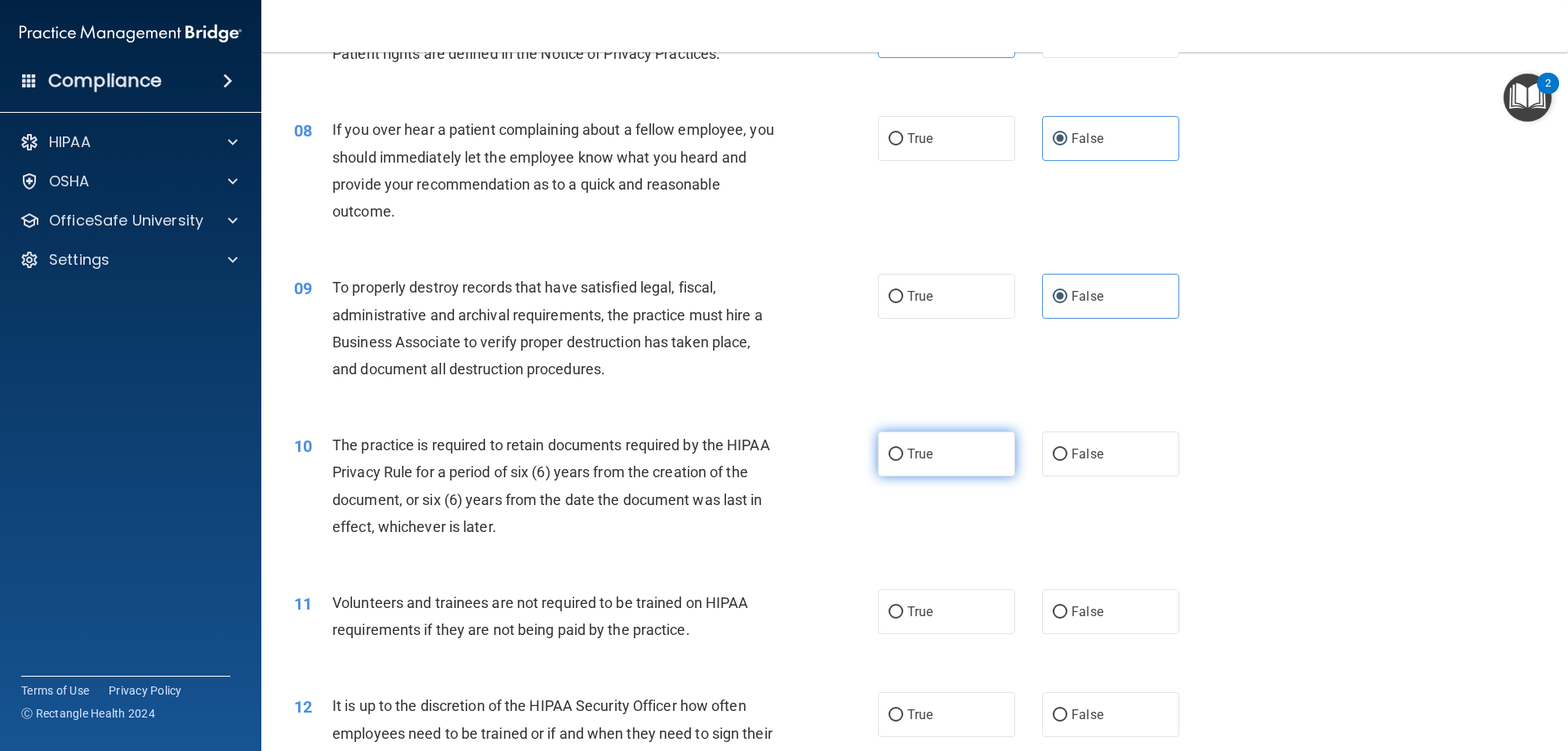
radio input "true"
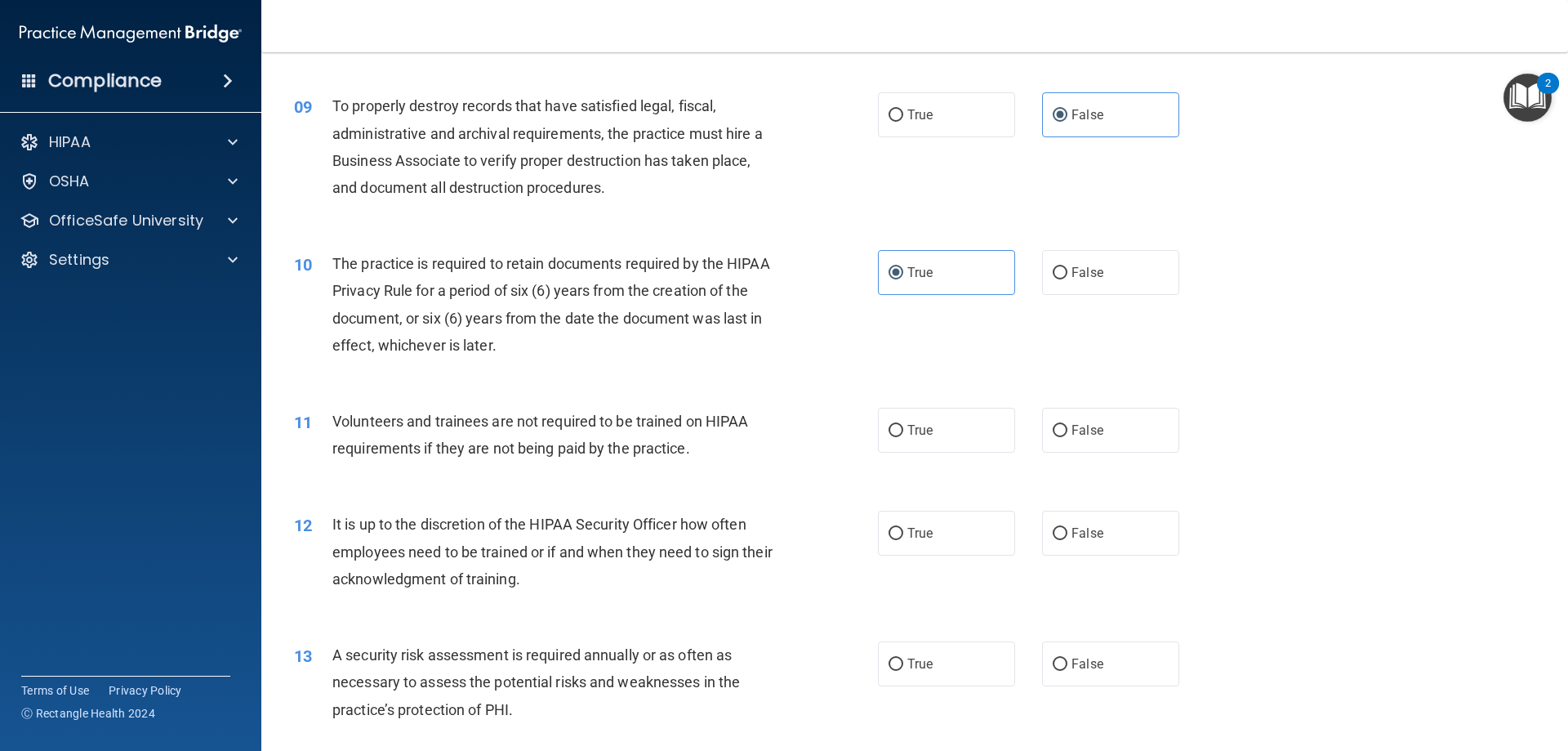
scroll to position [1225, 0]
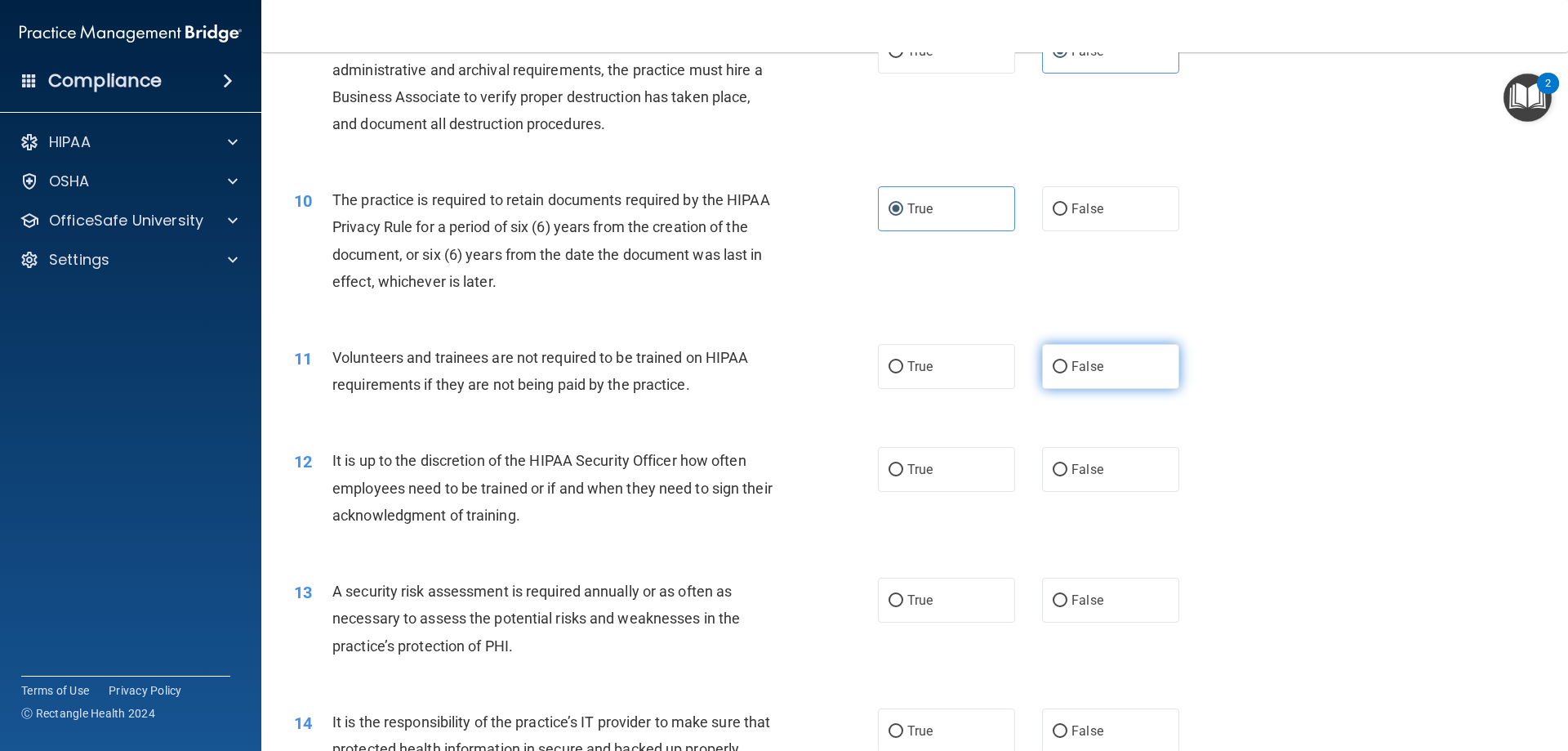
click at [1052, 371] on input "False" at bounding box center [1059, 367] width 14 height 13
radio input "true"
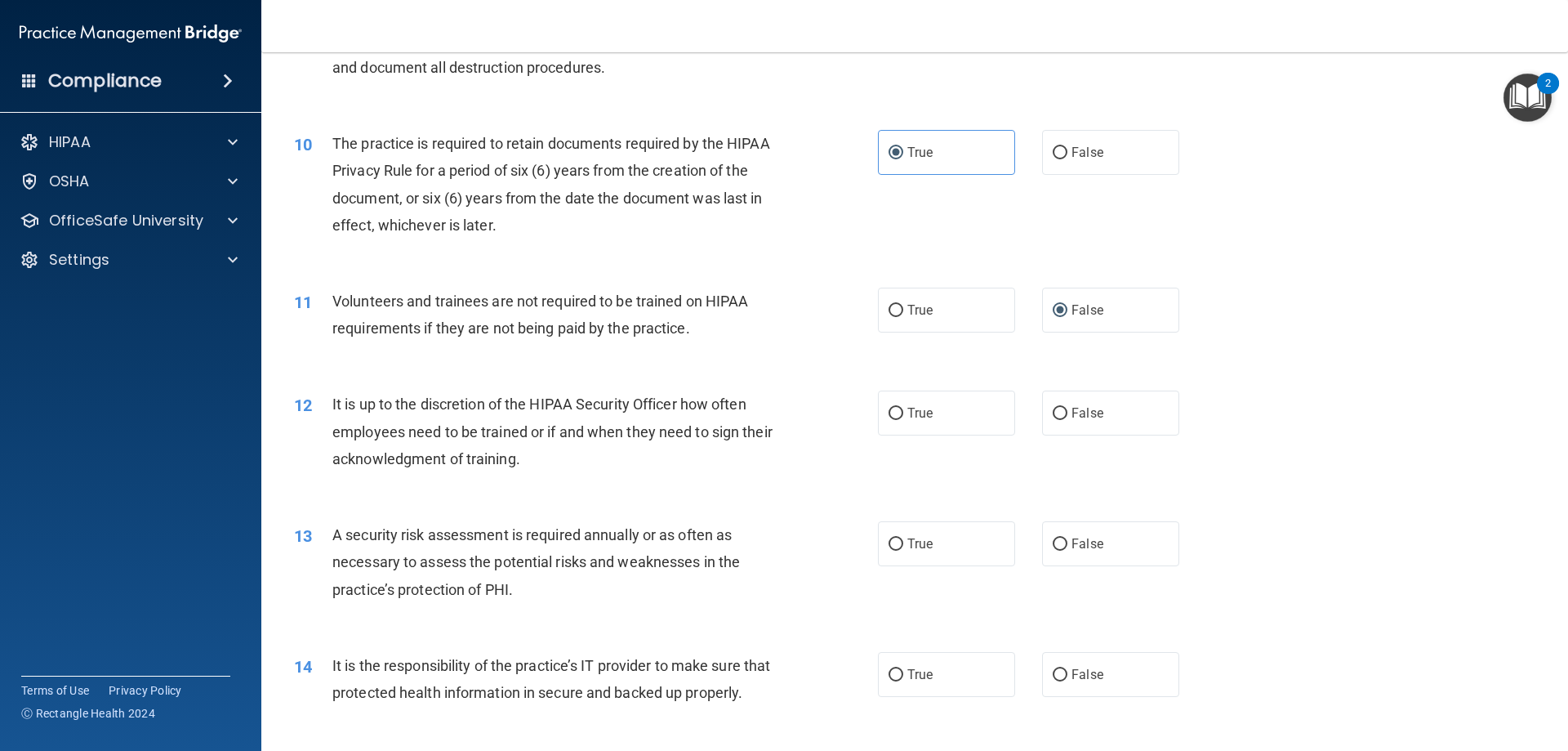
scroll to position [1389, 0]
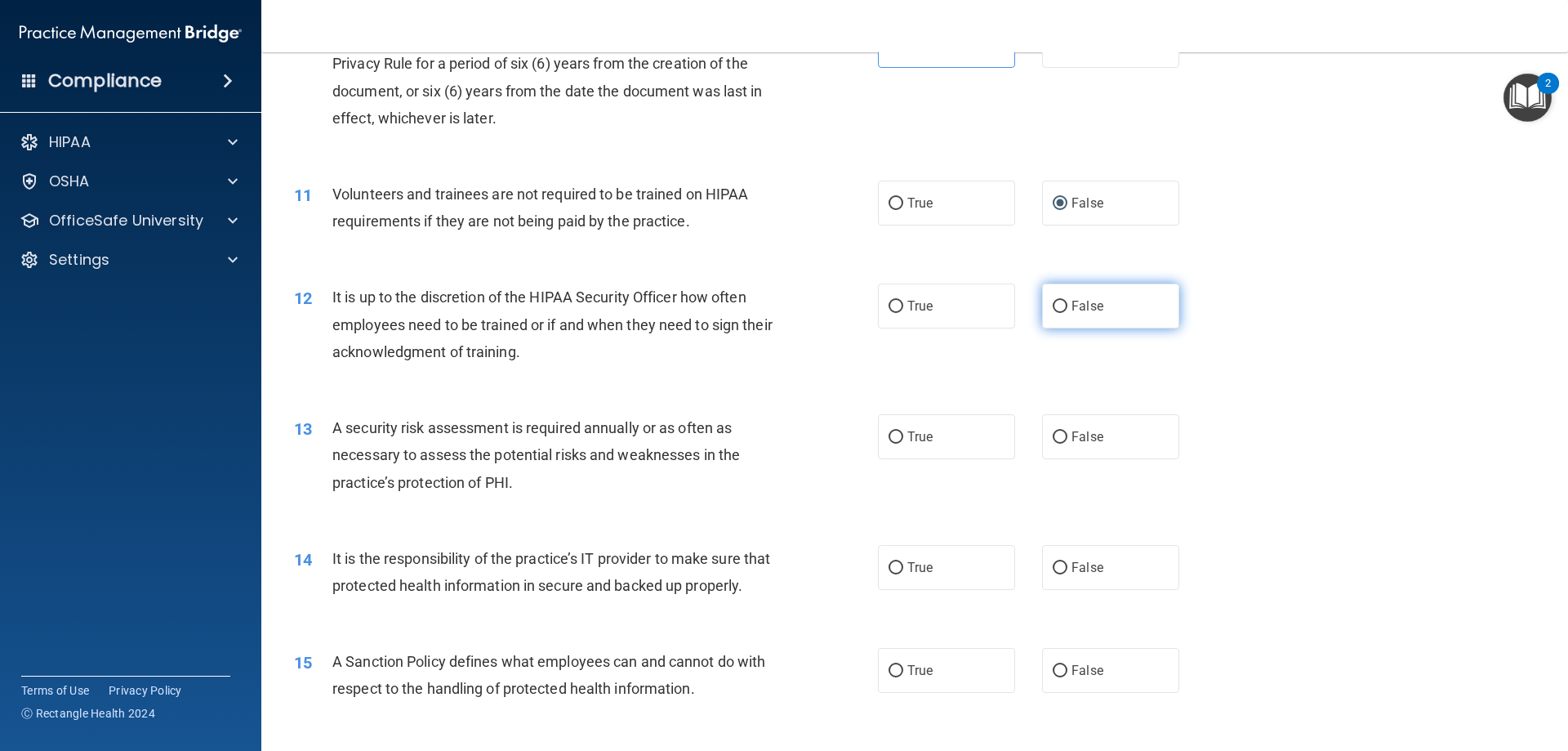
click at [1052, 309] on input "False" at bounding box center [1059, 307] width 14 height 13
radio input "true"
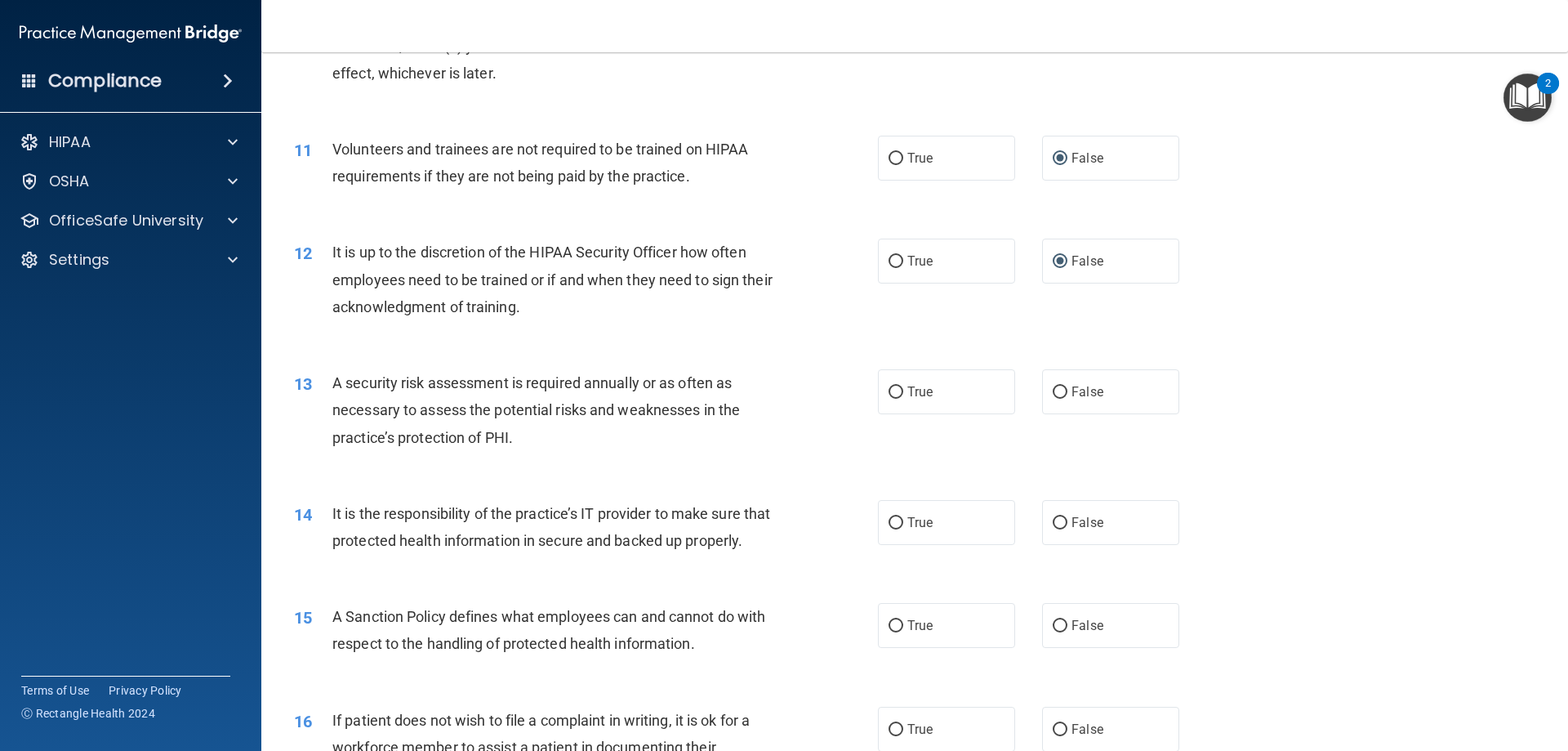
scroll to position [1470, 0]
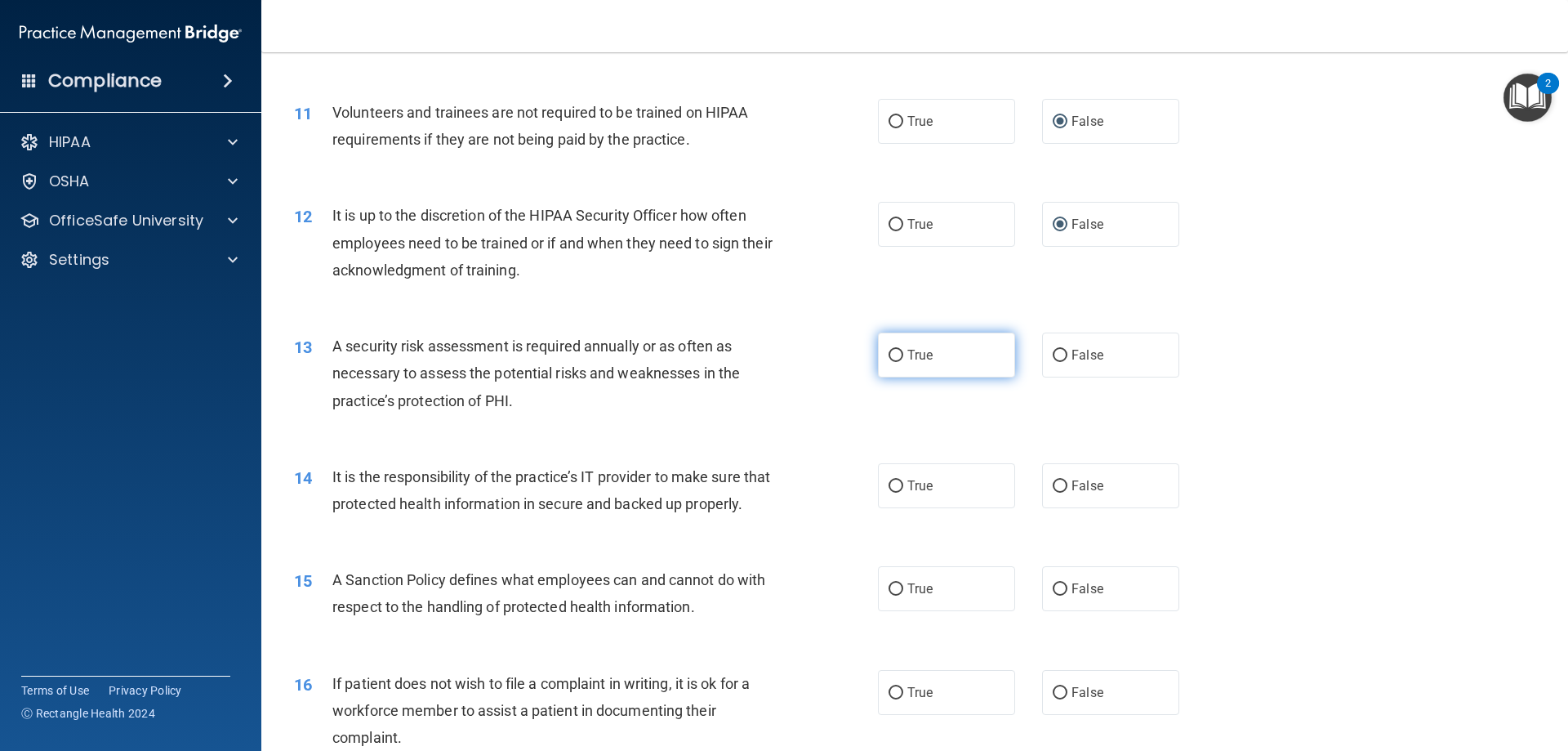
click at [918, 364] on label "True" at bounding box center [946, 355] width 137 height 45
click at [903, 362] on input "True" at bounding box center [895, 356] width 14 height 13
radio input "true"
click at [1057, 482] on input "False" at bounding box center [1059, 487] width 14 height 13
radio input "true"
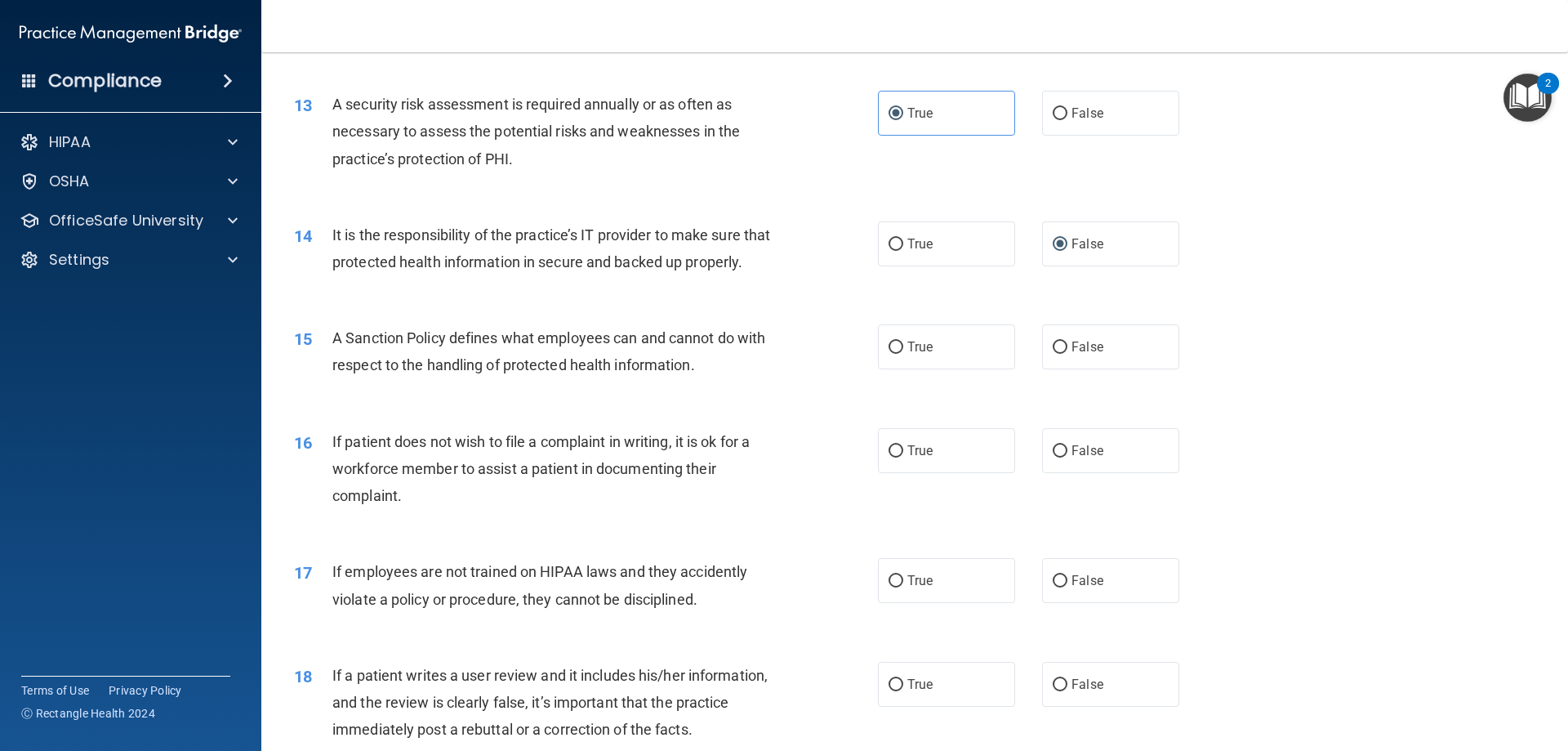
scroll to position [1716, 0]
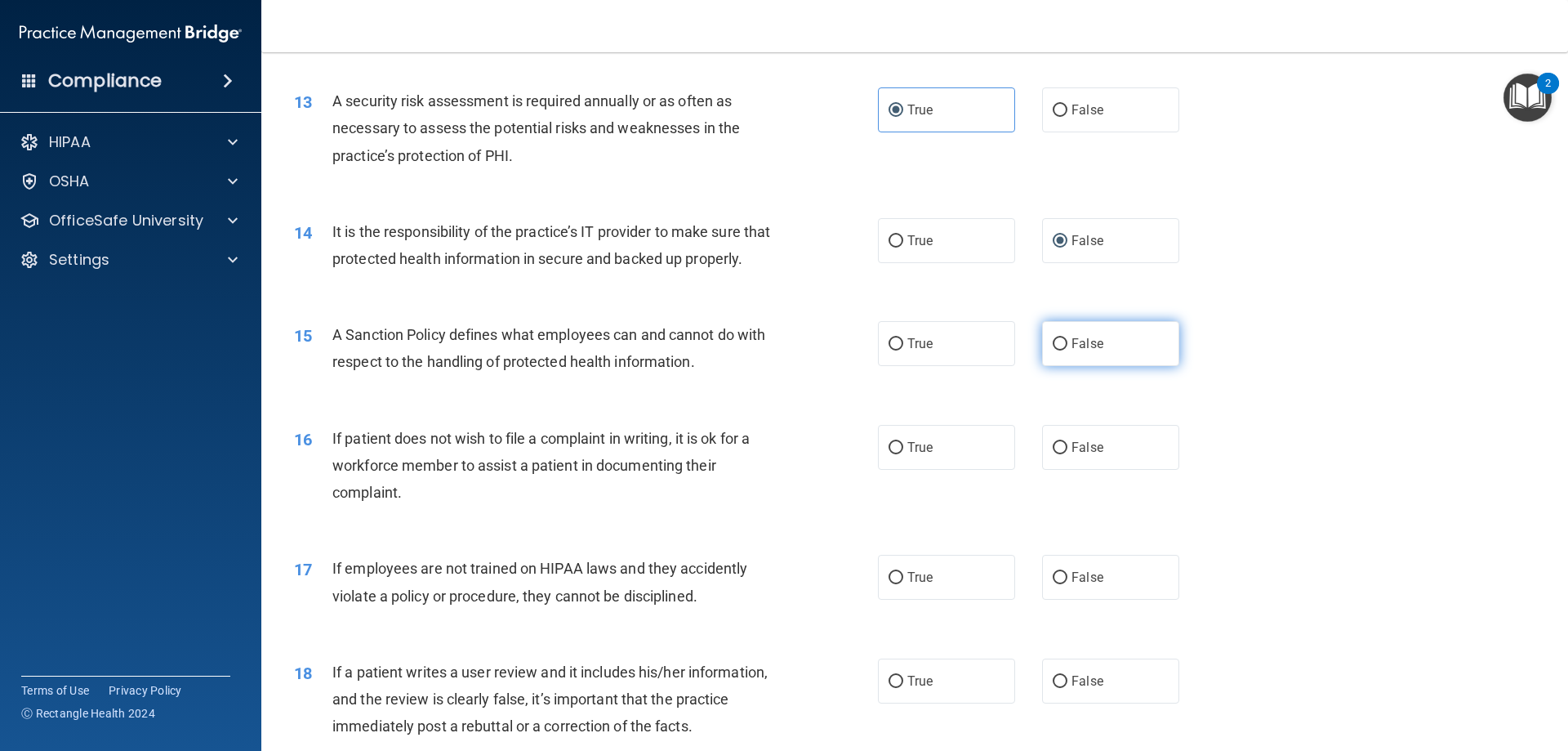
click at [1052, 351] on input "False" at bounding box center [1059, 344] width 14 height 13
radio input "true"
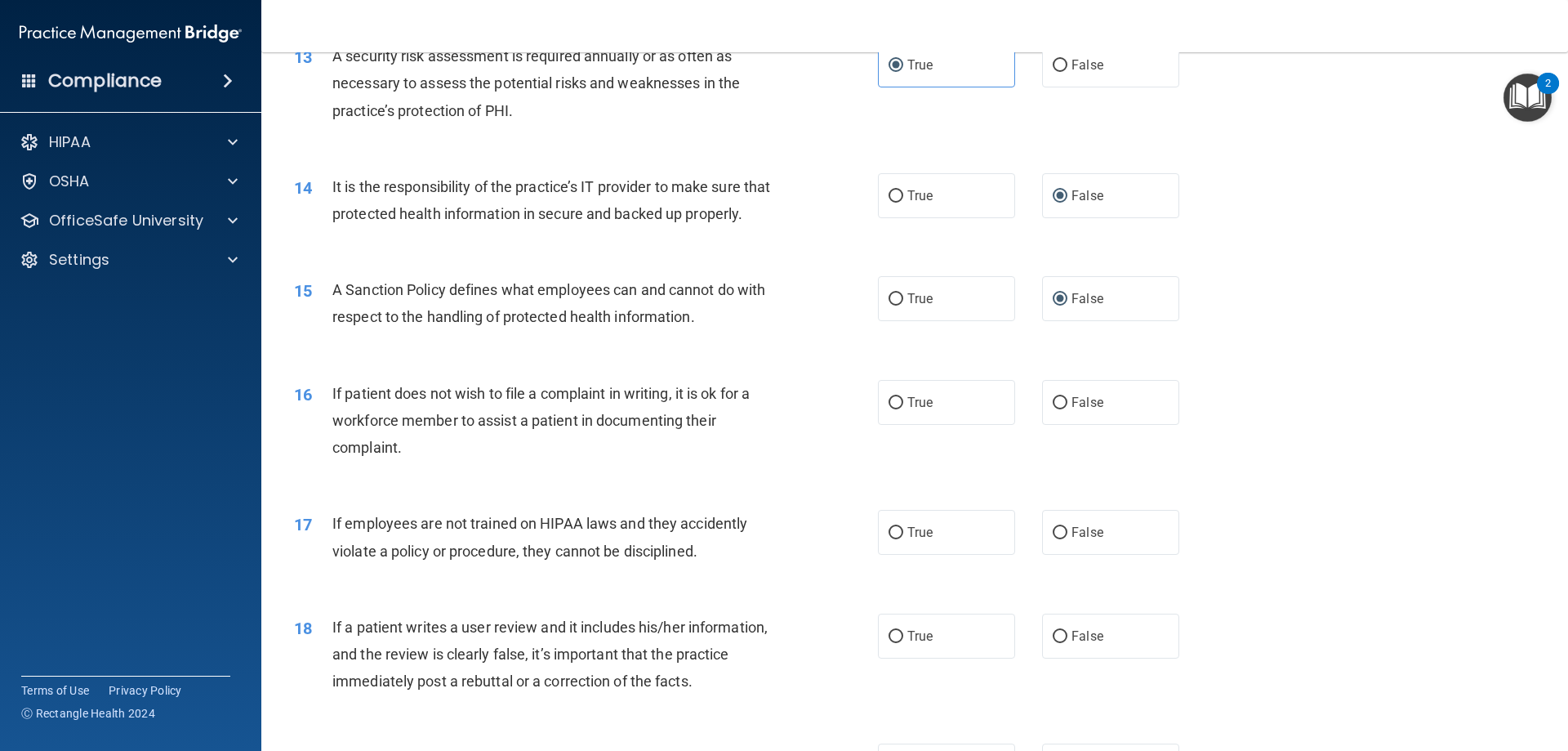
scroll to position [1797, 0]
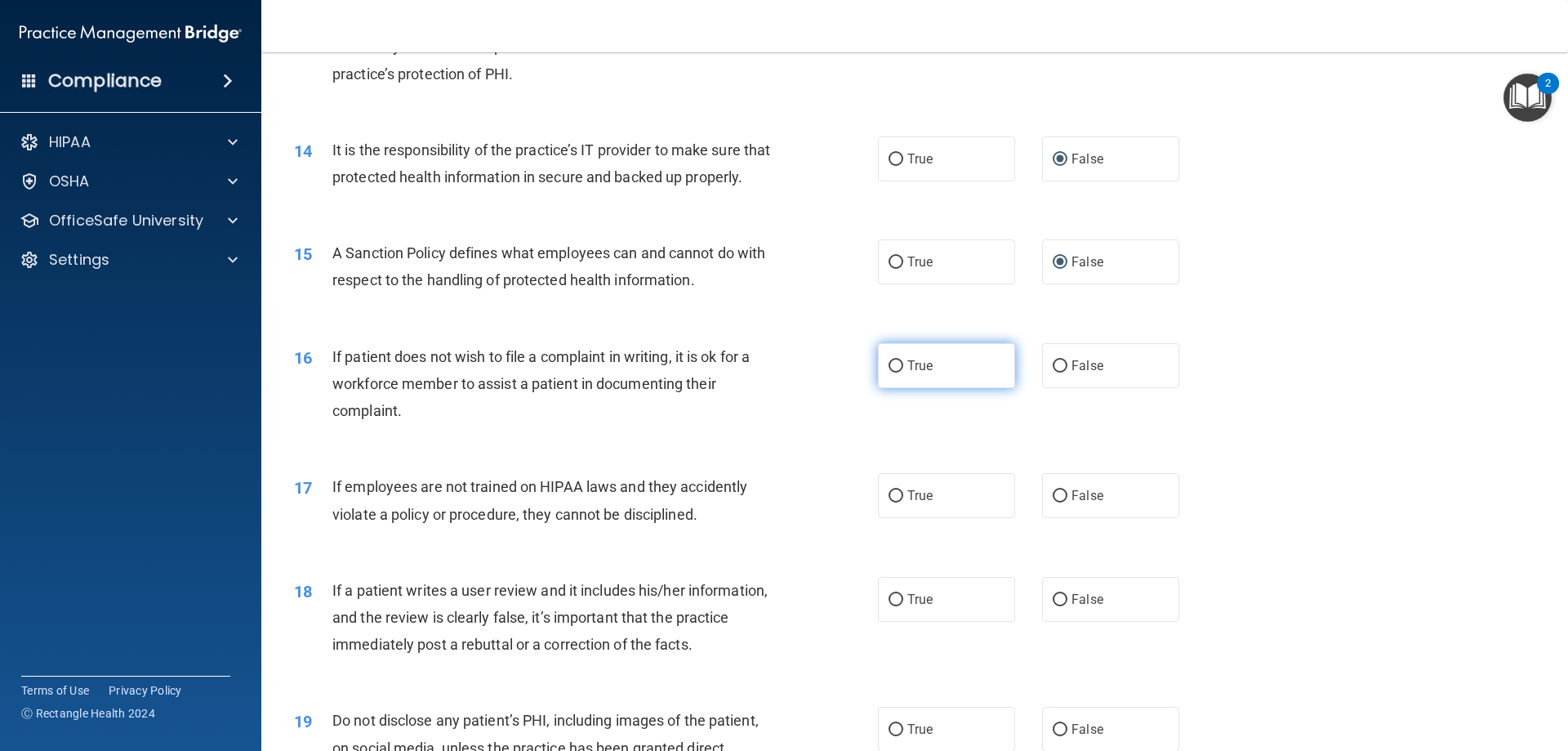
click at [890, 373] on input "True" at bounding box center [895, 366] width 14 height 13
radio input "true"
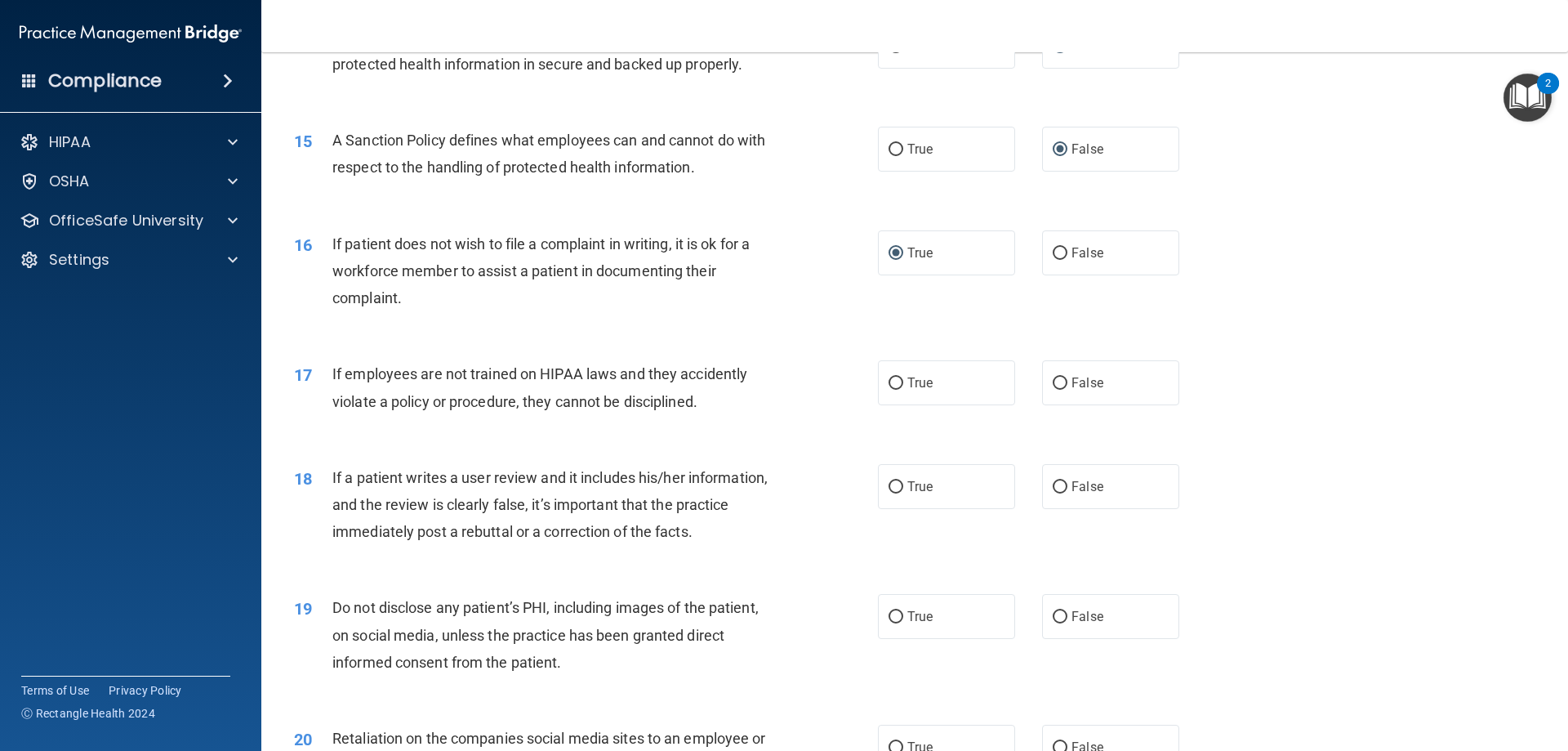
scroll to position [1961, 0]
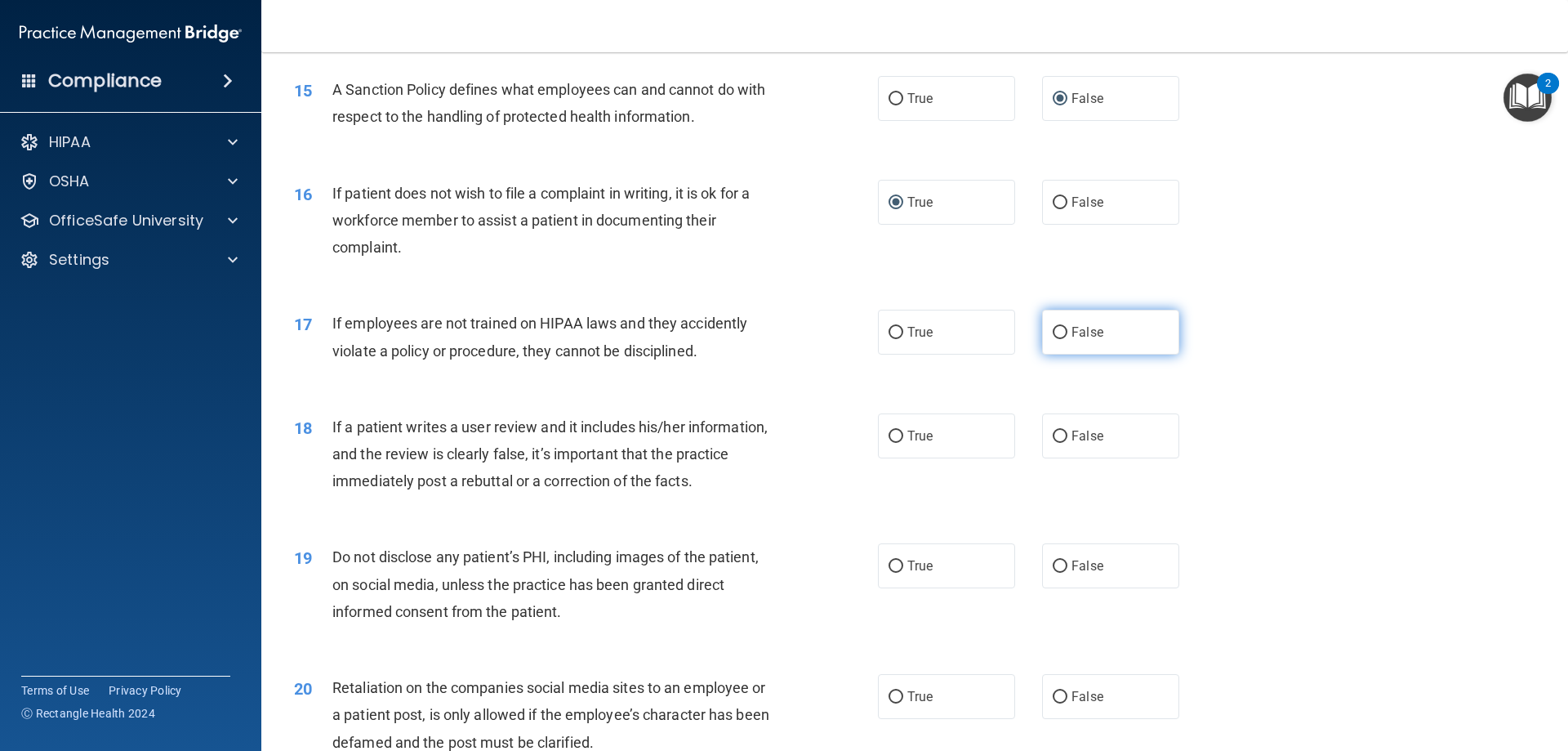
click at [1050, 355] on label "False" at bounding box center [1110, 331] width 137 height 45
click at [1052, 339] on input "False" at bounding box center [1059, 333] width 14 height 13
radio input "true"
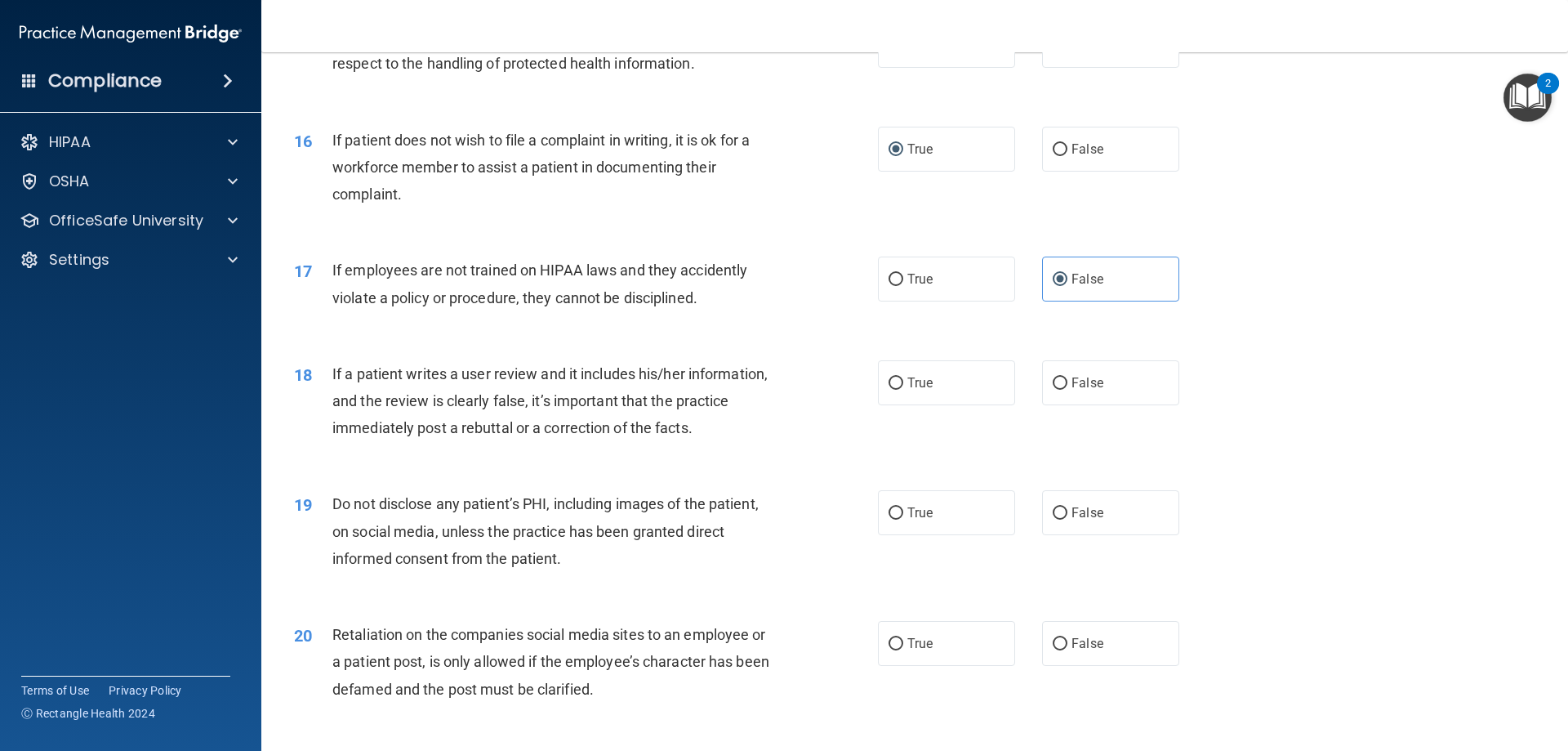
scroll to position [2042, 0]
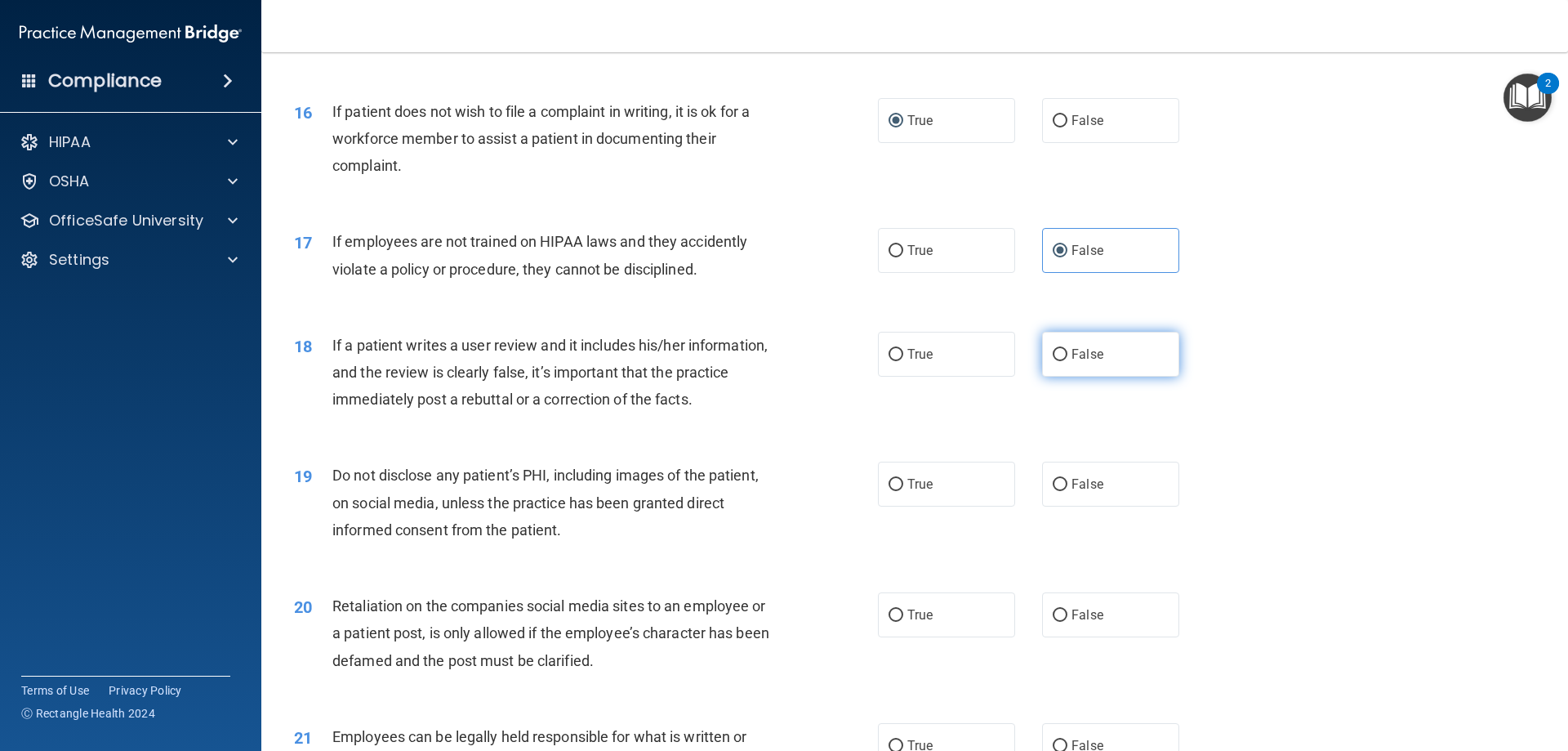
click at [1072, 362] on span "False" at bounding box center [1088, 354] width 32 height 15
click at [1067, 361] on input "False" at bounding box center [1059, 355] width 14 height 13
radio input "true"
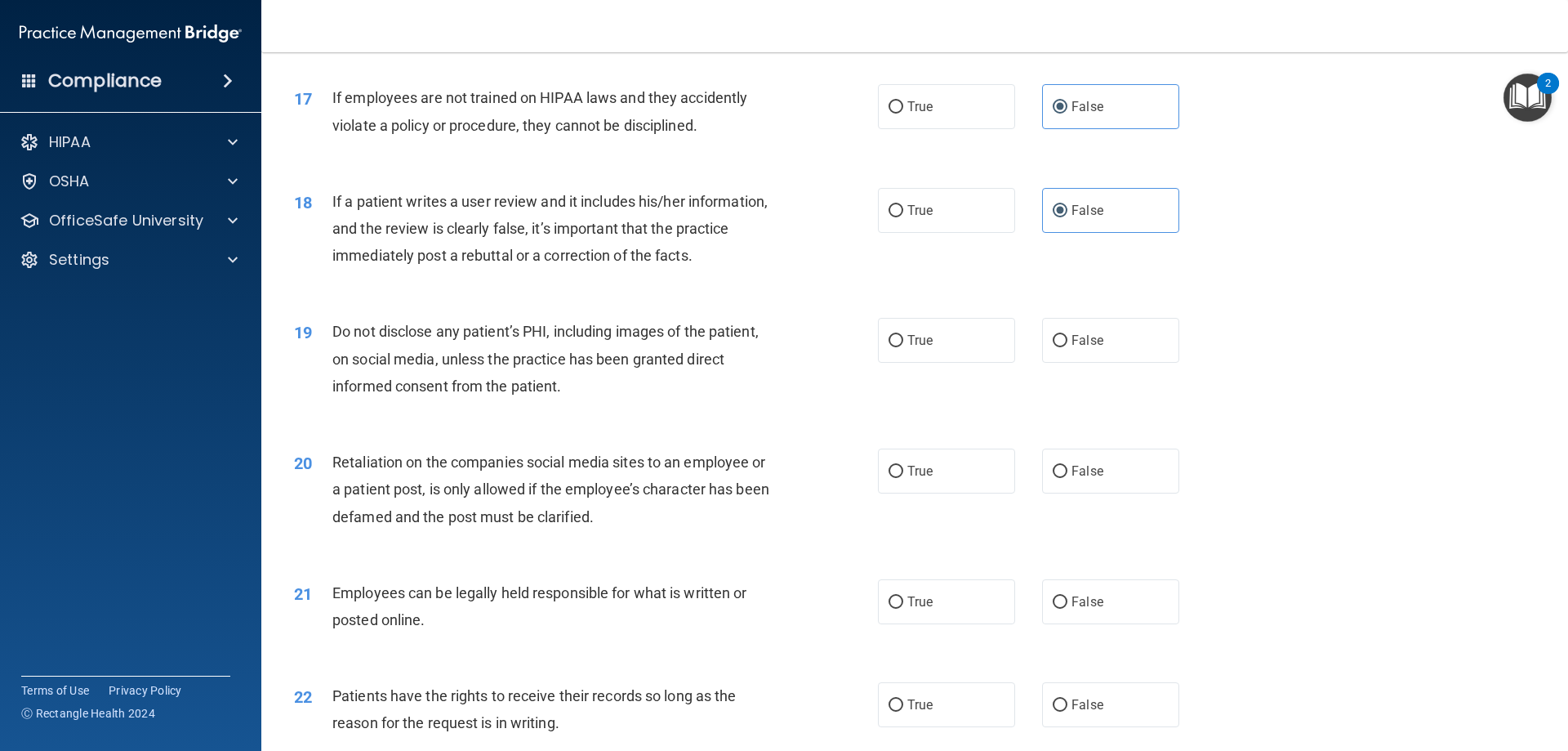
scroll to position [2206, 0]
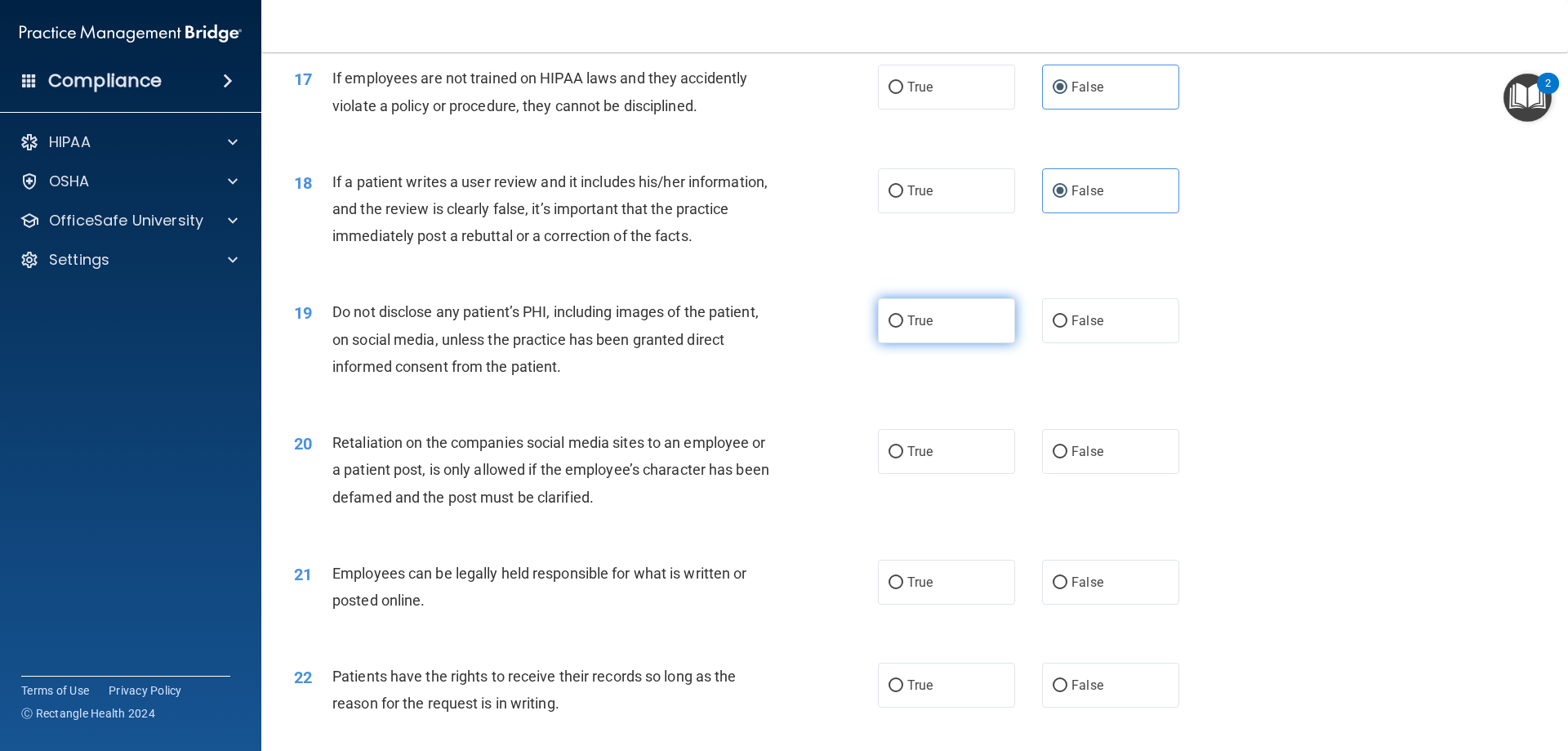
click at [896, 343] on label "True" at bounding box center [946, 320] width 137 height 45
click at [896, 328] on input "True" at bounding box center [895, 321] width 14 height 13
radio input "true"
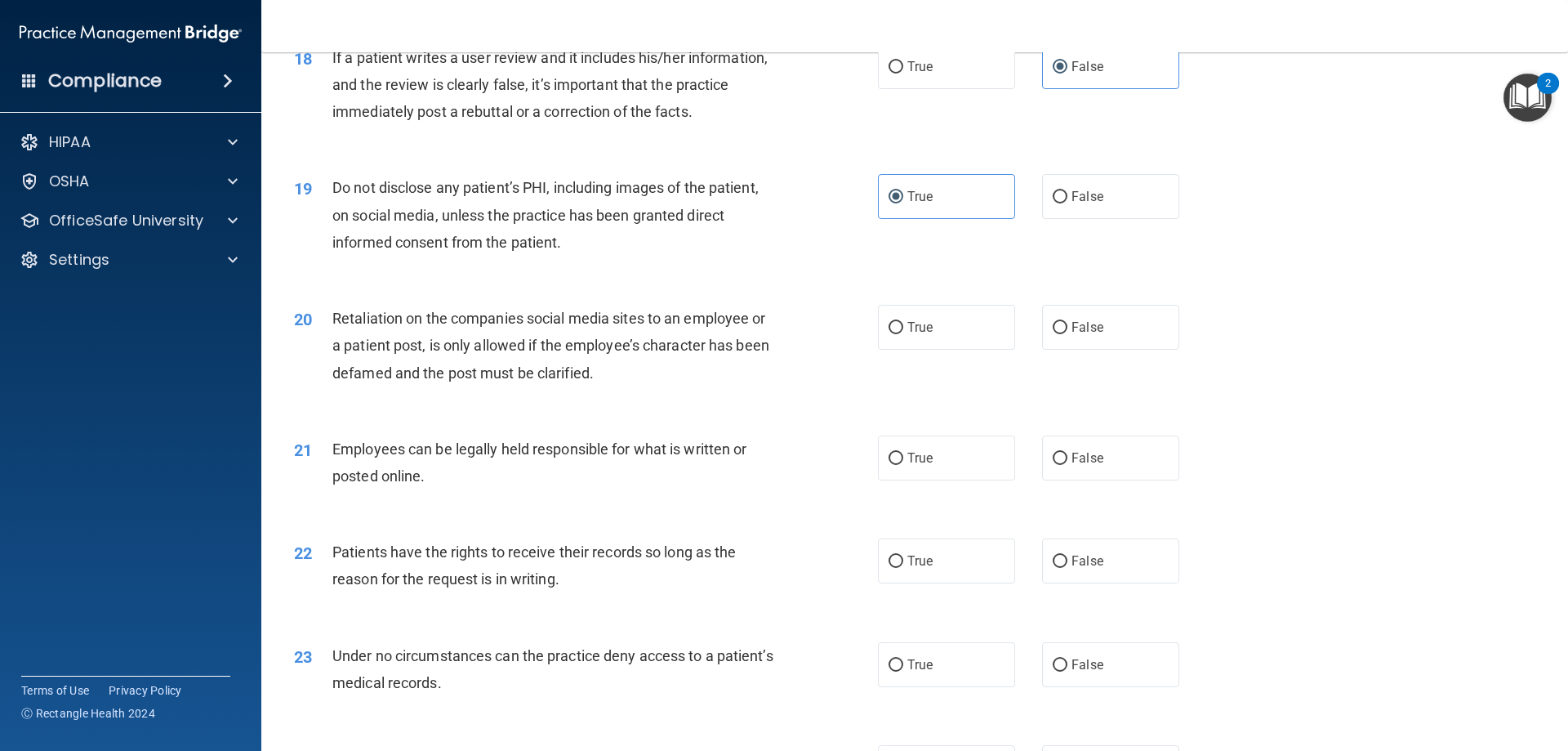
scroll to position [2369, 0]
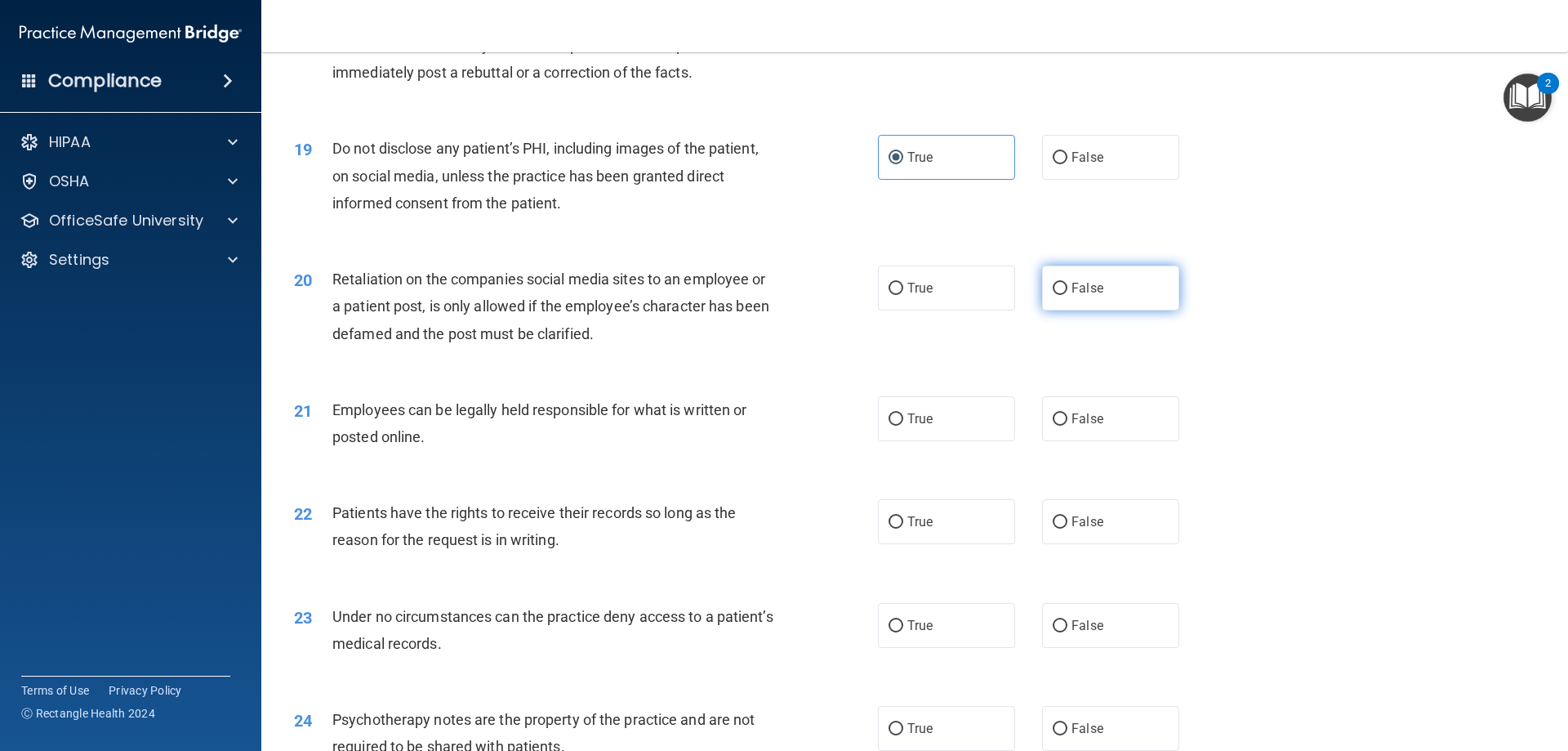
click at [1042, 310] on label "False" at bounding box center [1110, 287] width 137 height 45
click at [1052, 295] on input "False" at bounding box center [1059, 289] width 14 height 13
radio input "true"
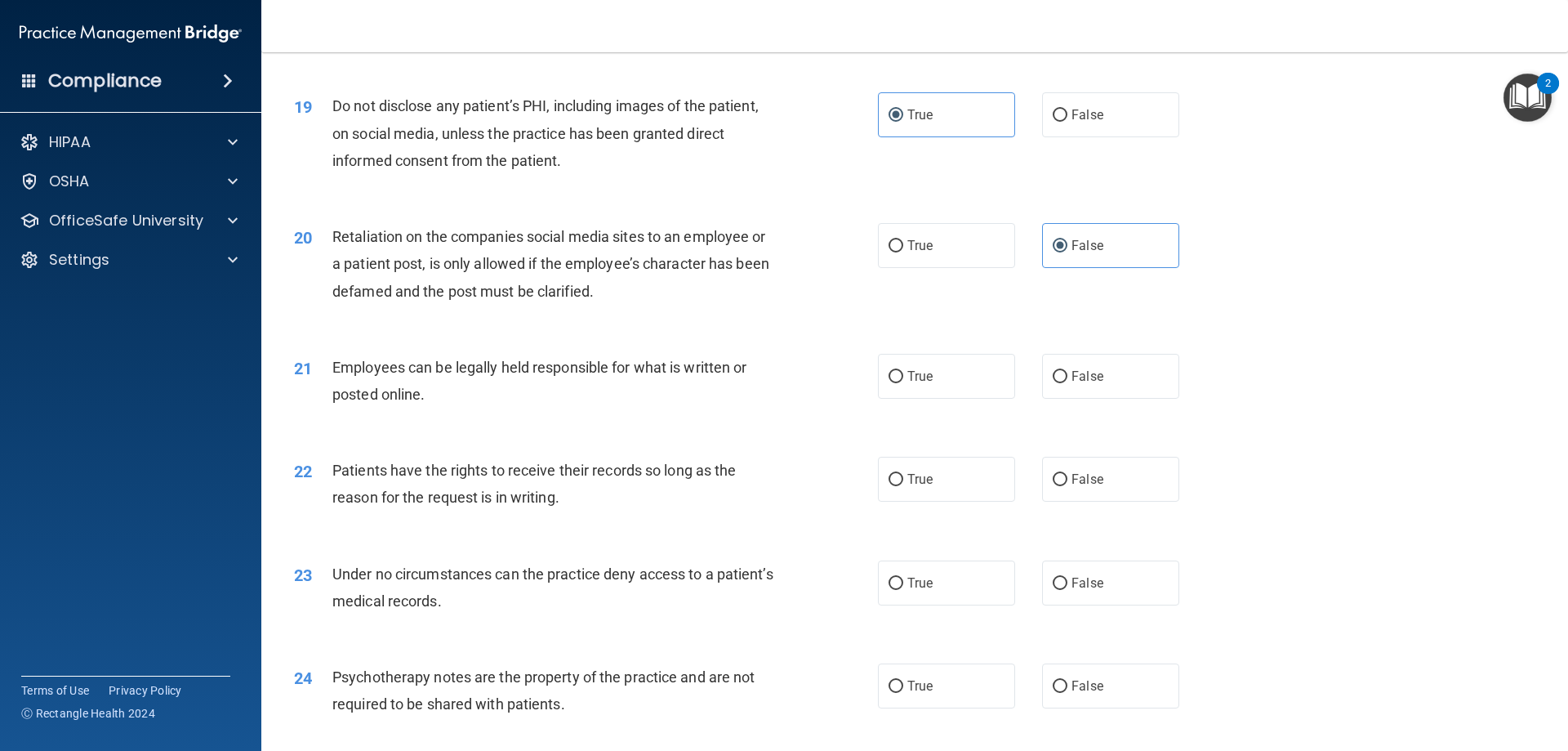
scroll to position [2451, 0]
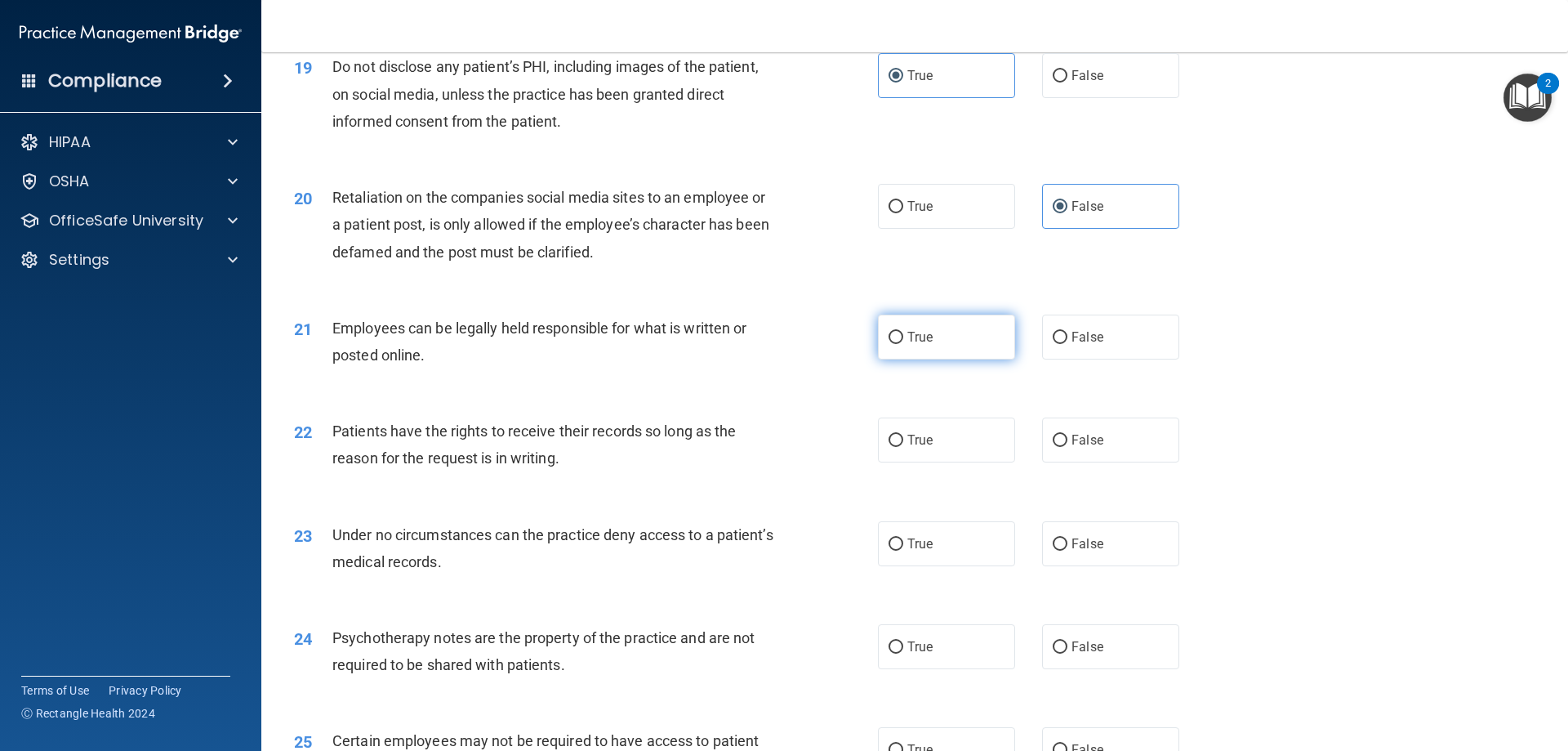
click at [894, 344] on input "True" at bounding box center [895, 338] width 14 height 13
radio input "true"
click at [1052, 447] on input "False" at bounding box center [1059, 440] width 14 height 13
radio input "true"
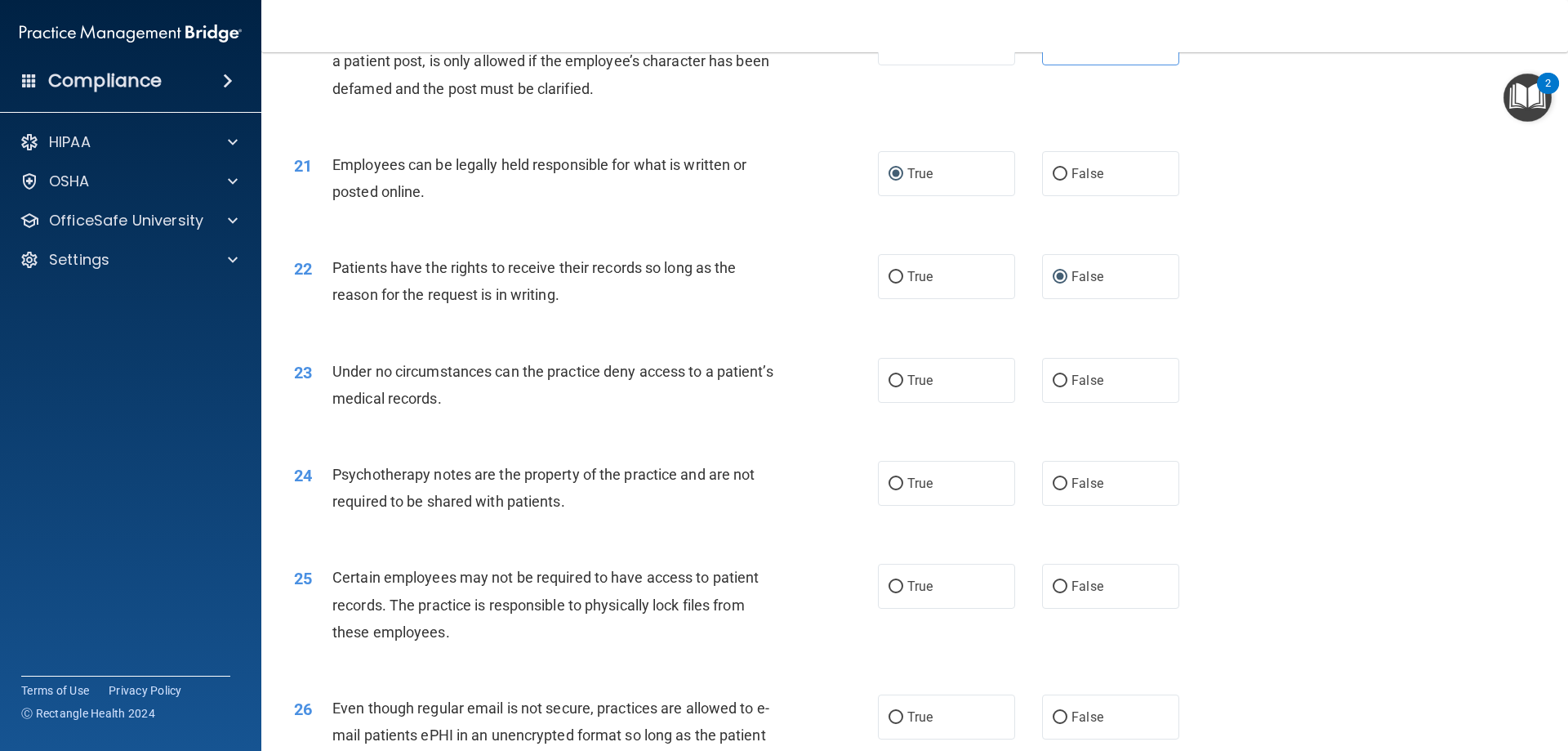
scroll to position [2696, 0]
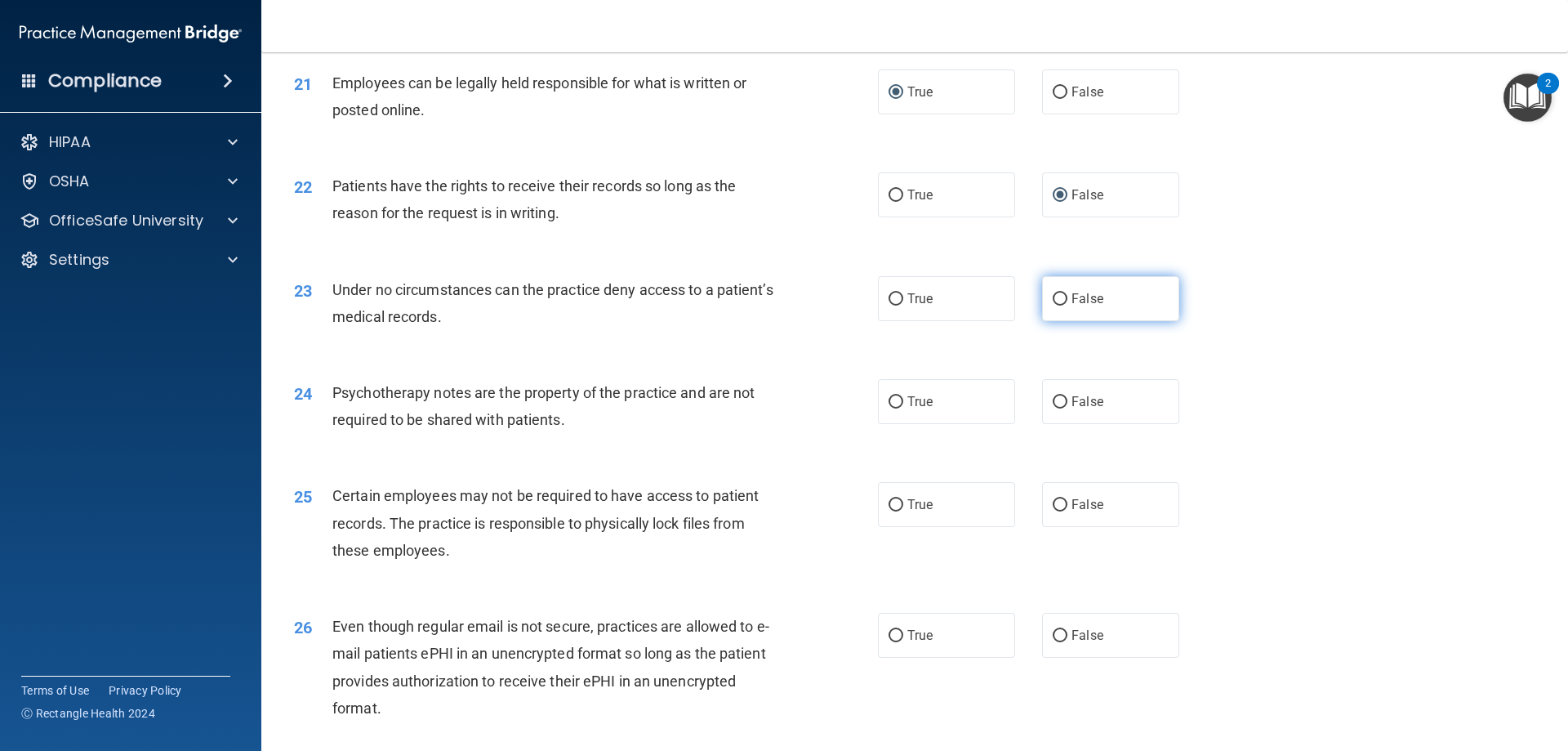
click at [1057, 306] on input "False" at bounding box center [1059, 299] width 14 height 13
radio input "true"
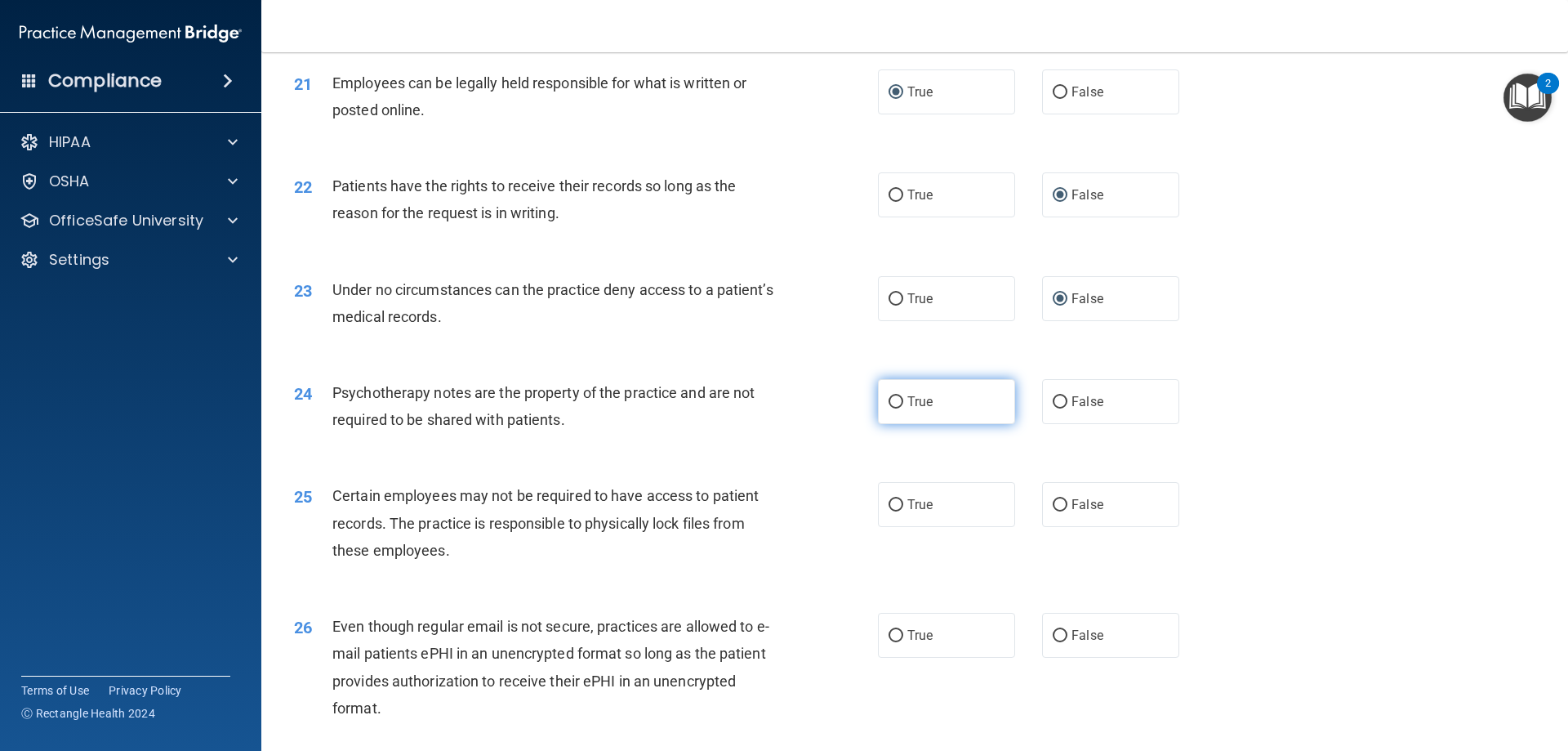
click at [888, 408] on input "True" at bounding box center [895, 402] width 14 height 13
radio input "true"
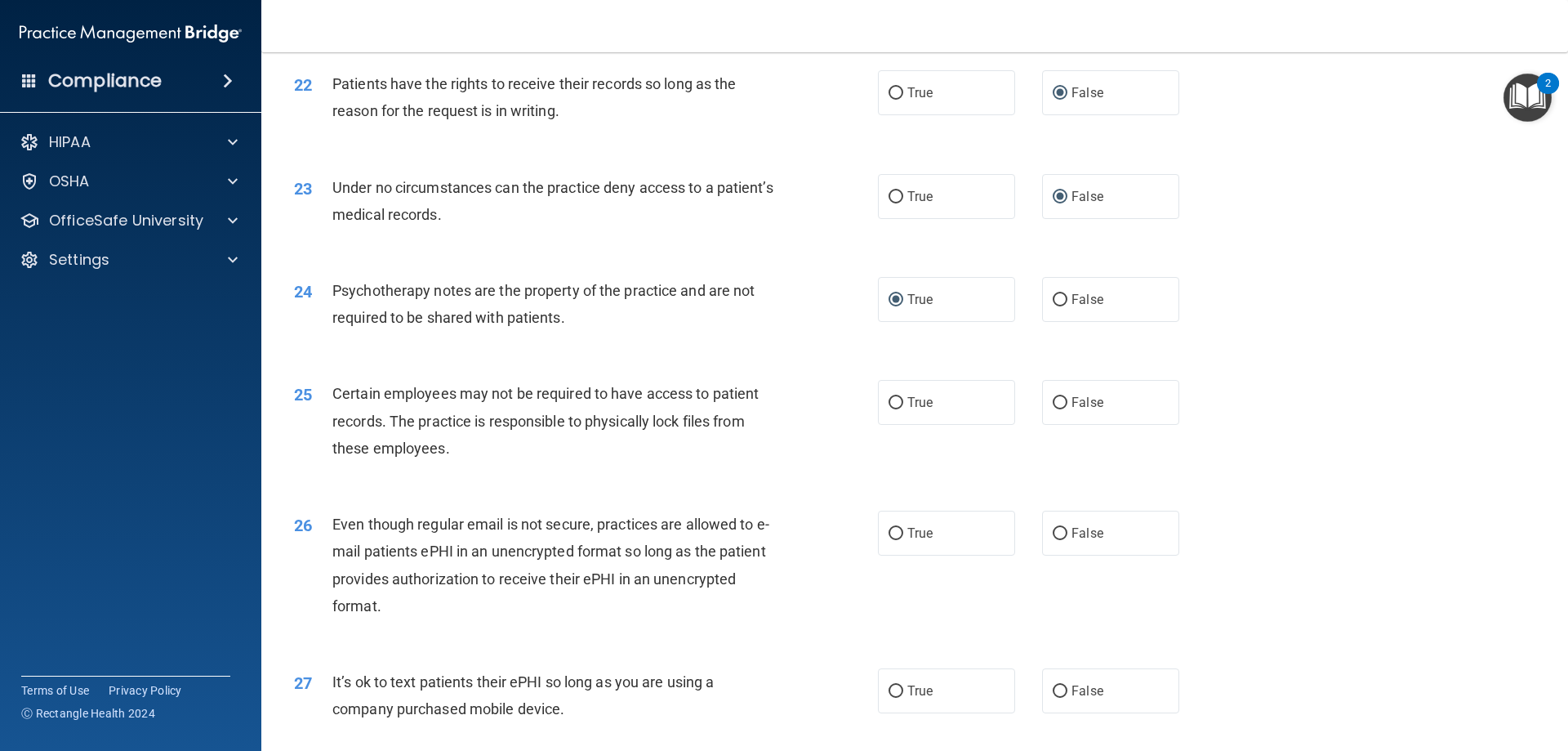
scroll to position [2859, 0]
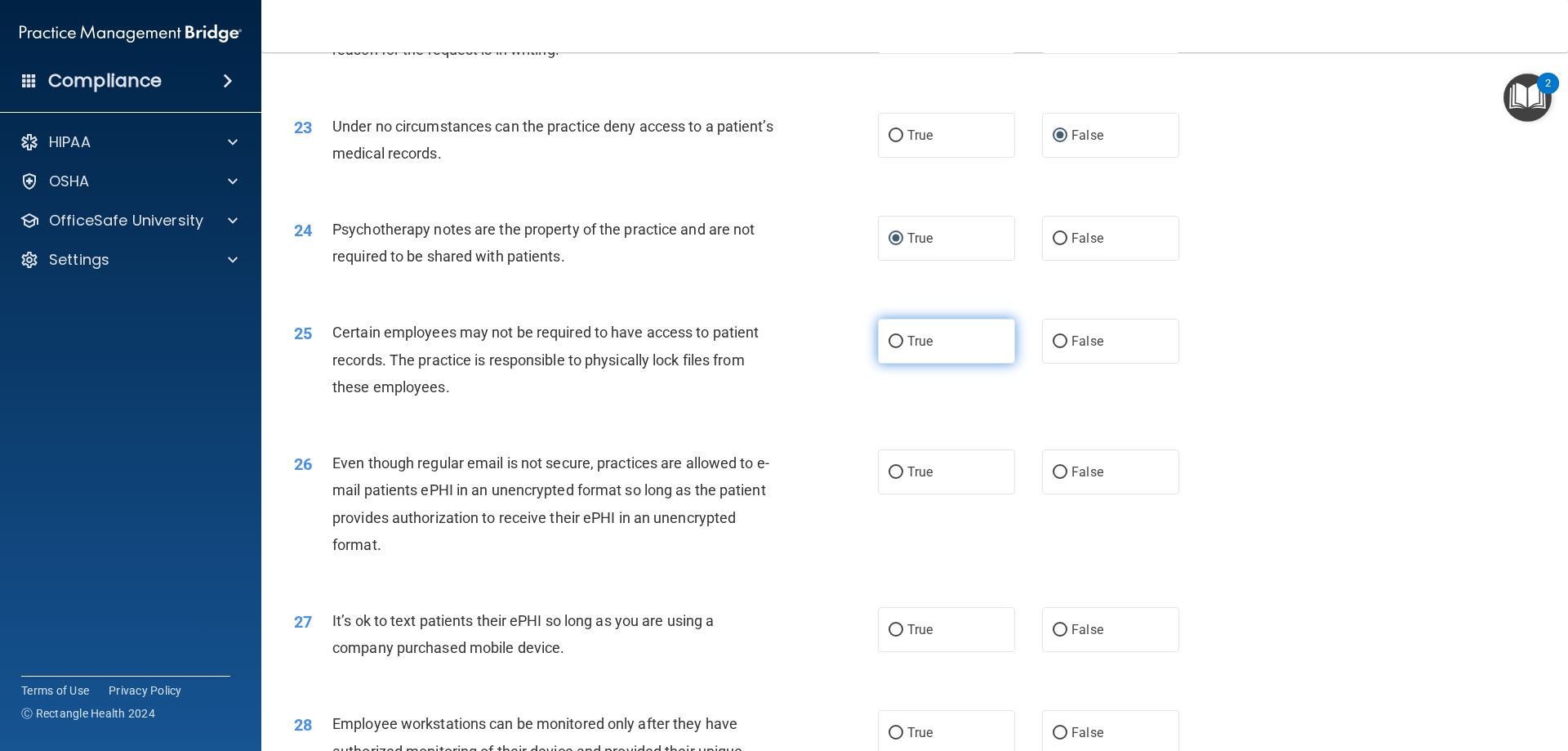
click at [900, 358] on label "True" at bounding box center [946, 340] width 137 height 45
click at [900, 348] on input "True" at bounding box center [895, 341] width 14 height 13
radio input "true"
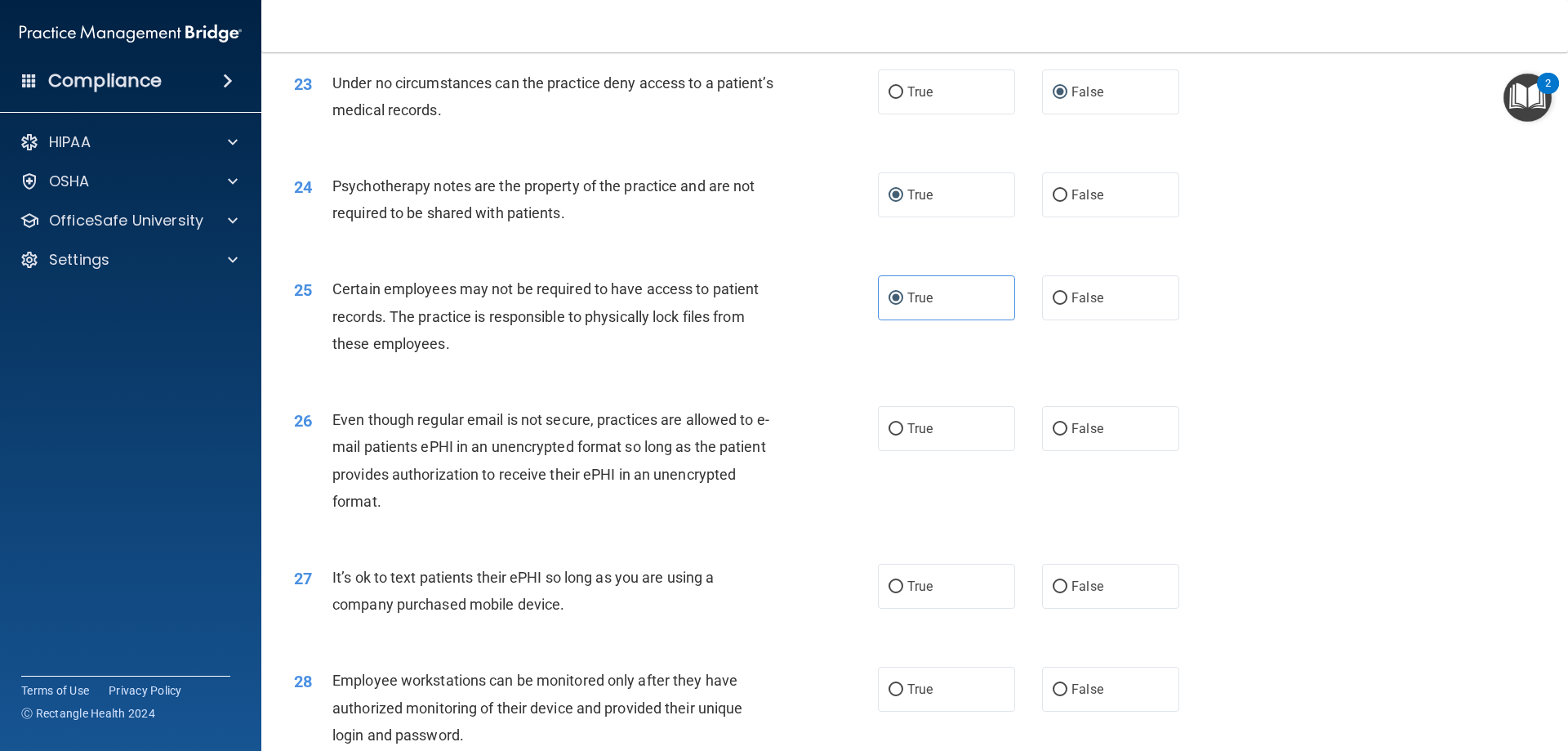
scroll to position [2941, 0]
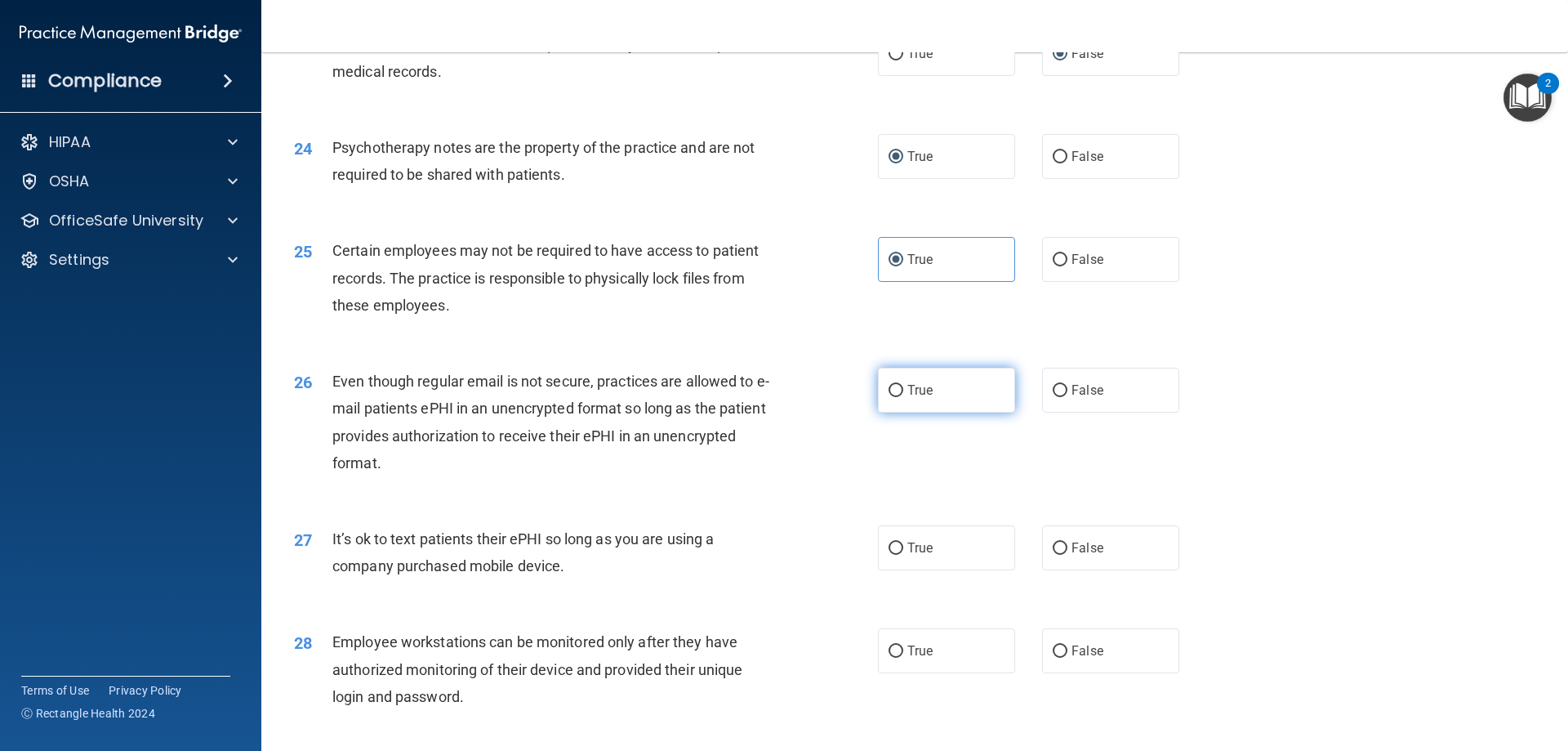
click at [891, 397] on input "True" at bounding box center [895, 390] width 14 height 13
radio input "true"
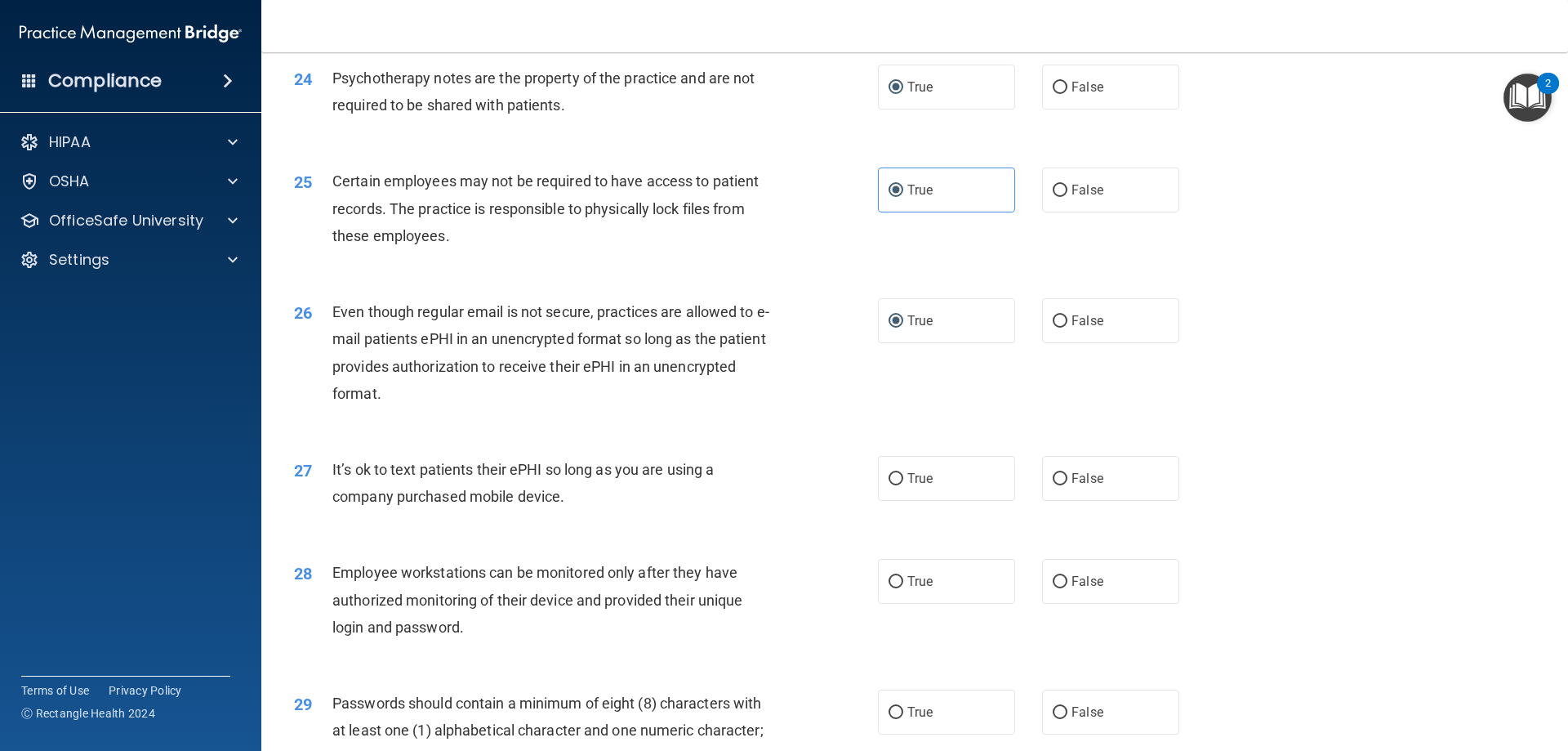
scroll to position [3104, 0]
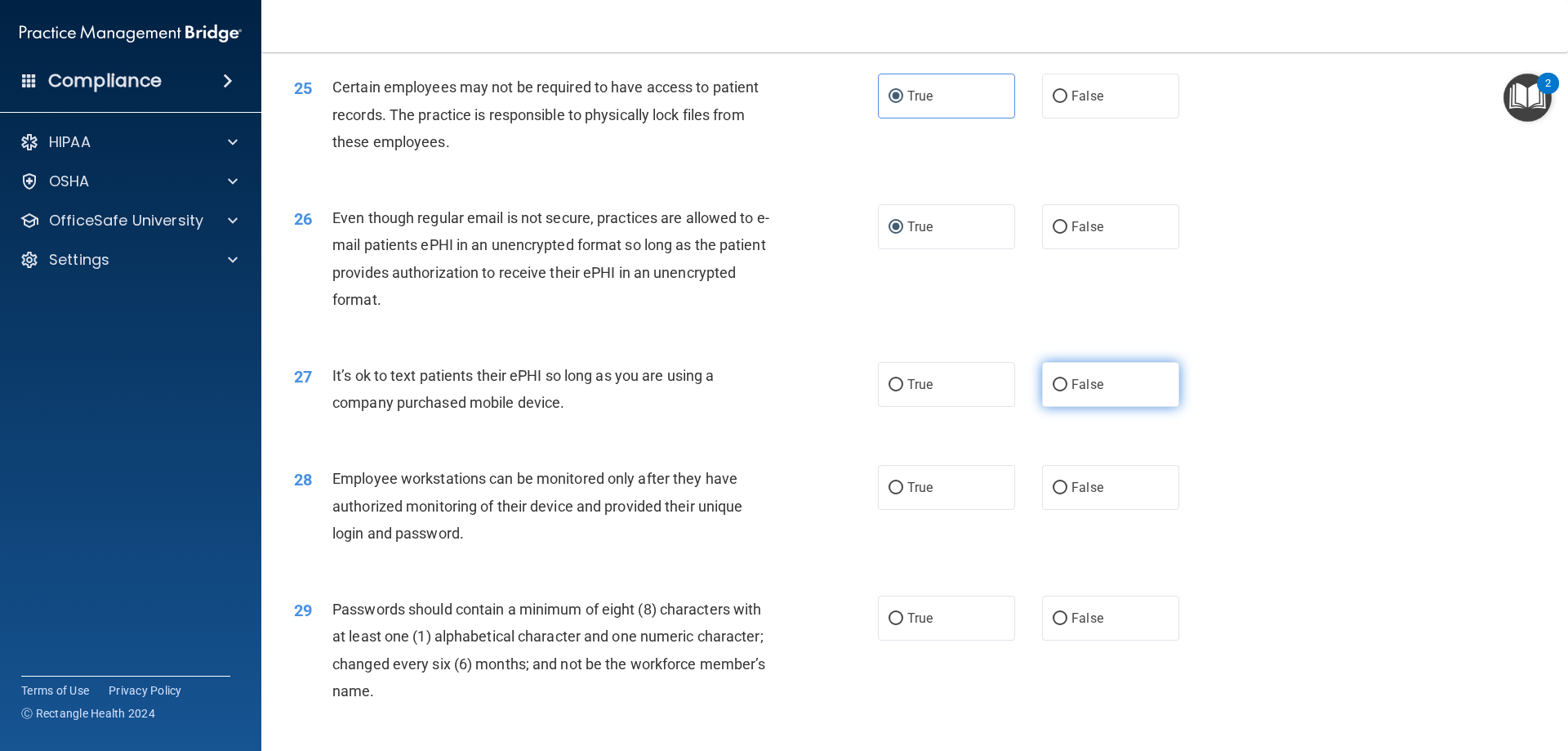
click at [1043, 407] on label "False" at bounding box center [1110, 384] width 137 height 45
click at [1052, 391] on input "False" at bounding box center [1059, 385] width 14 height 13
radio input "true"
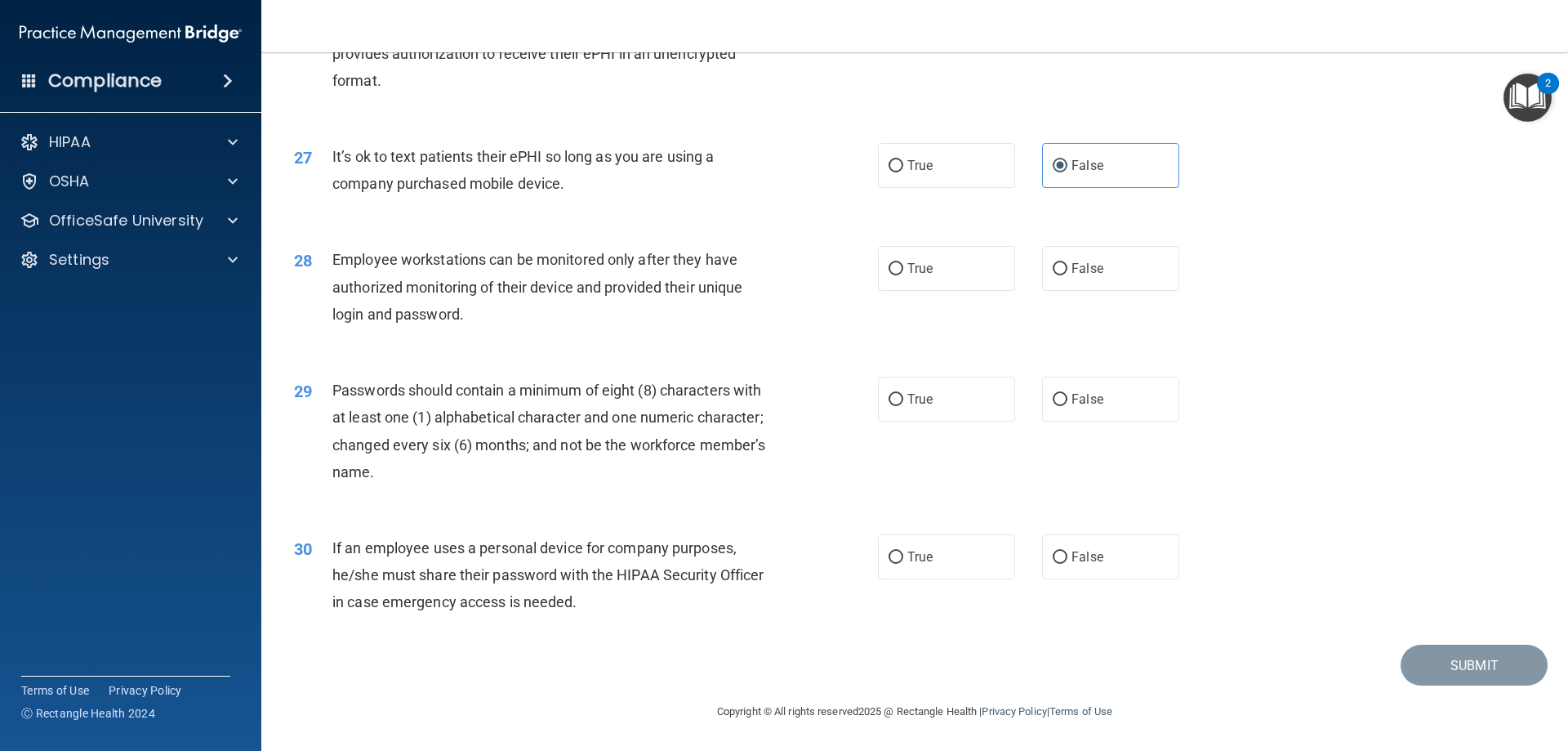
scroll to position [3350, 0]
click at [1042, 540] on label "False" at bounding box center [1110, 556] width 137 height 45
click at [1052, 552] on input "False" at bounding box center [1059, 558] width 14 height 13
radio input "true"
click at [910, 403] on span "True" at bounding box center [920, 399] width 25 height 15
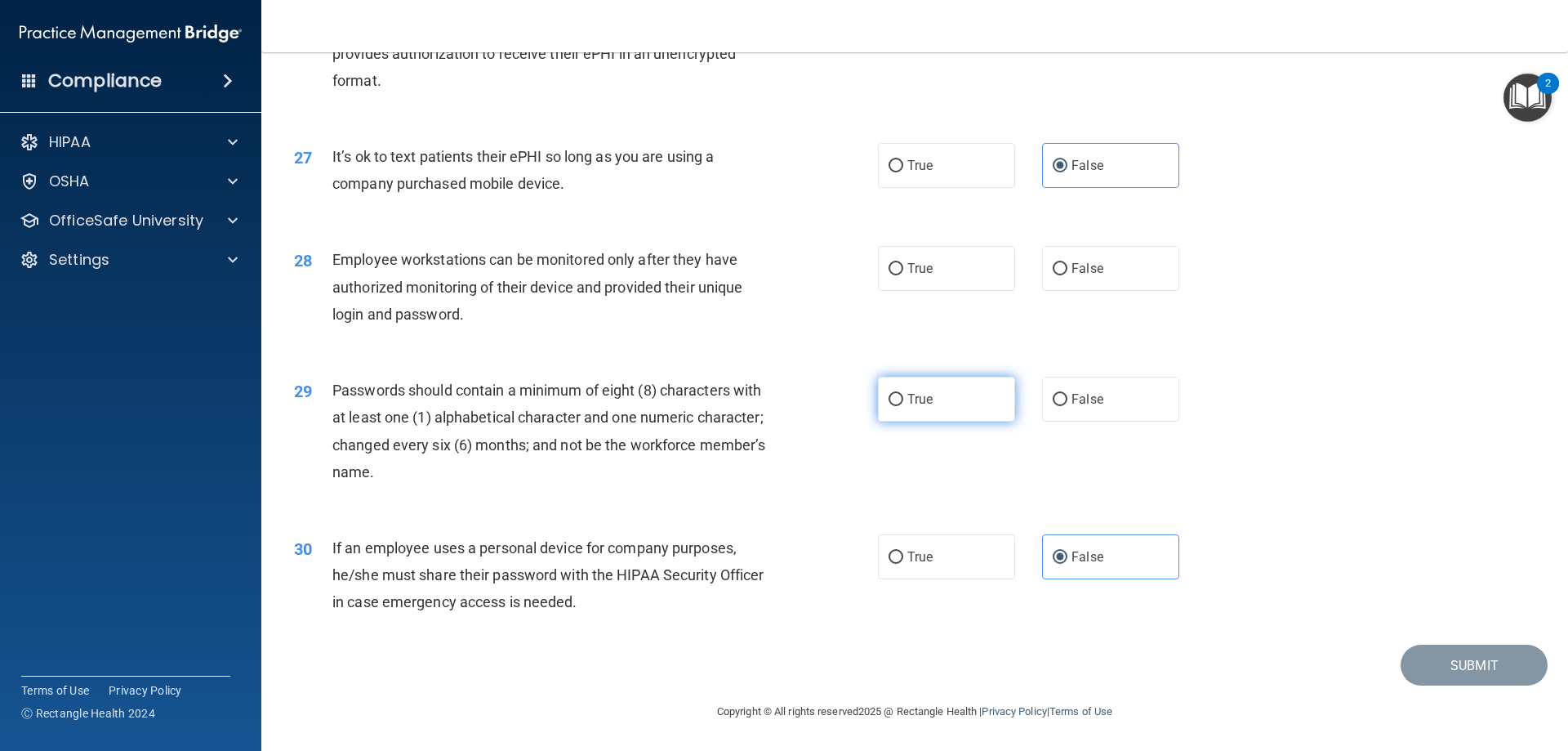
click at [903, 403] on input "True" at bounding box center [895, 400] width 14 height 13
radio input "true"
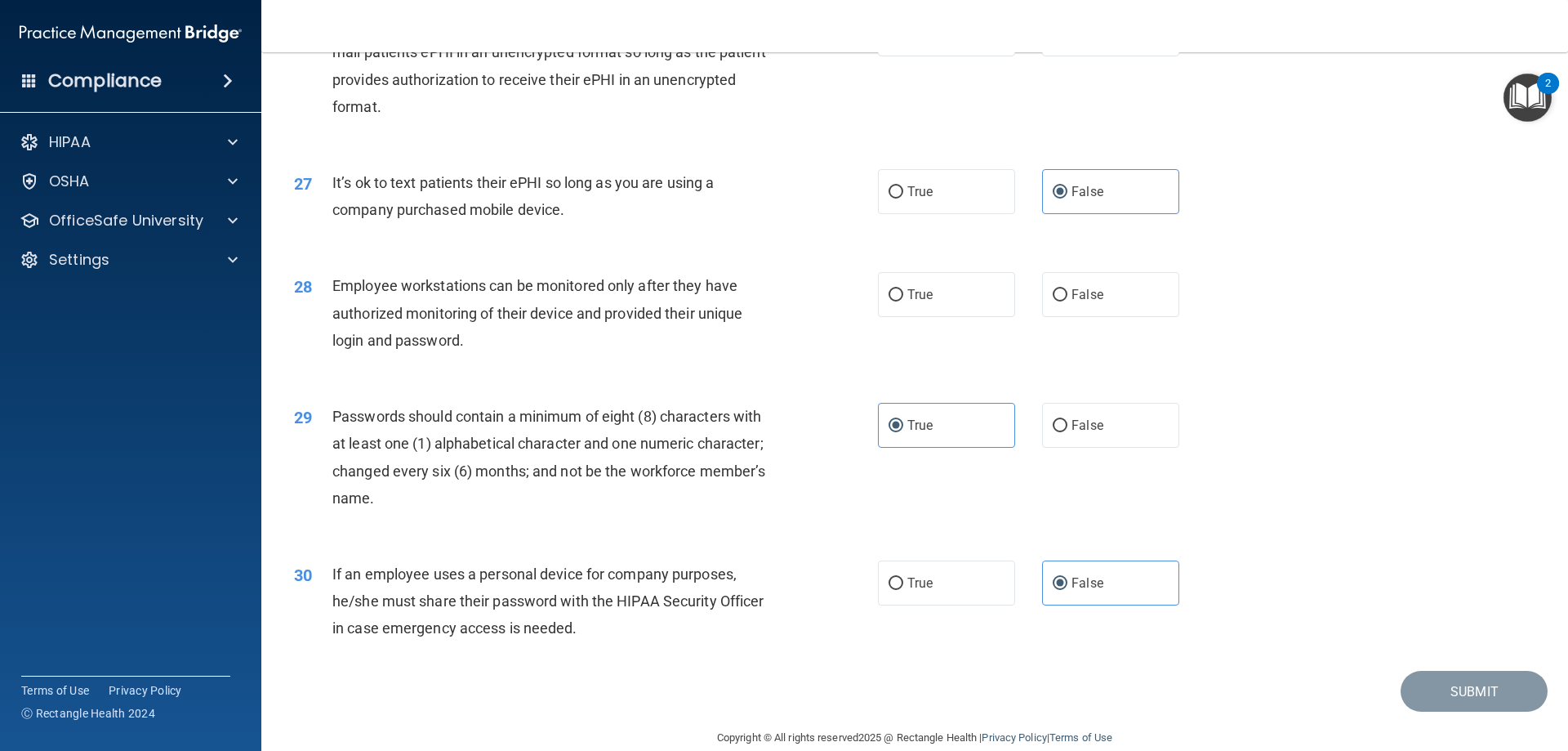
scroll to position [3268, 0]
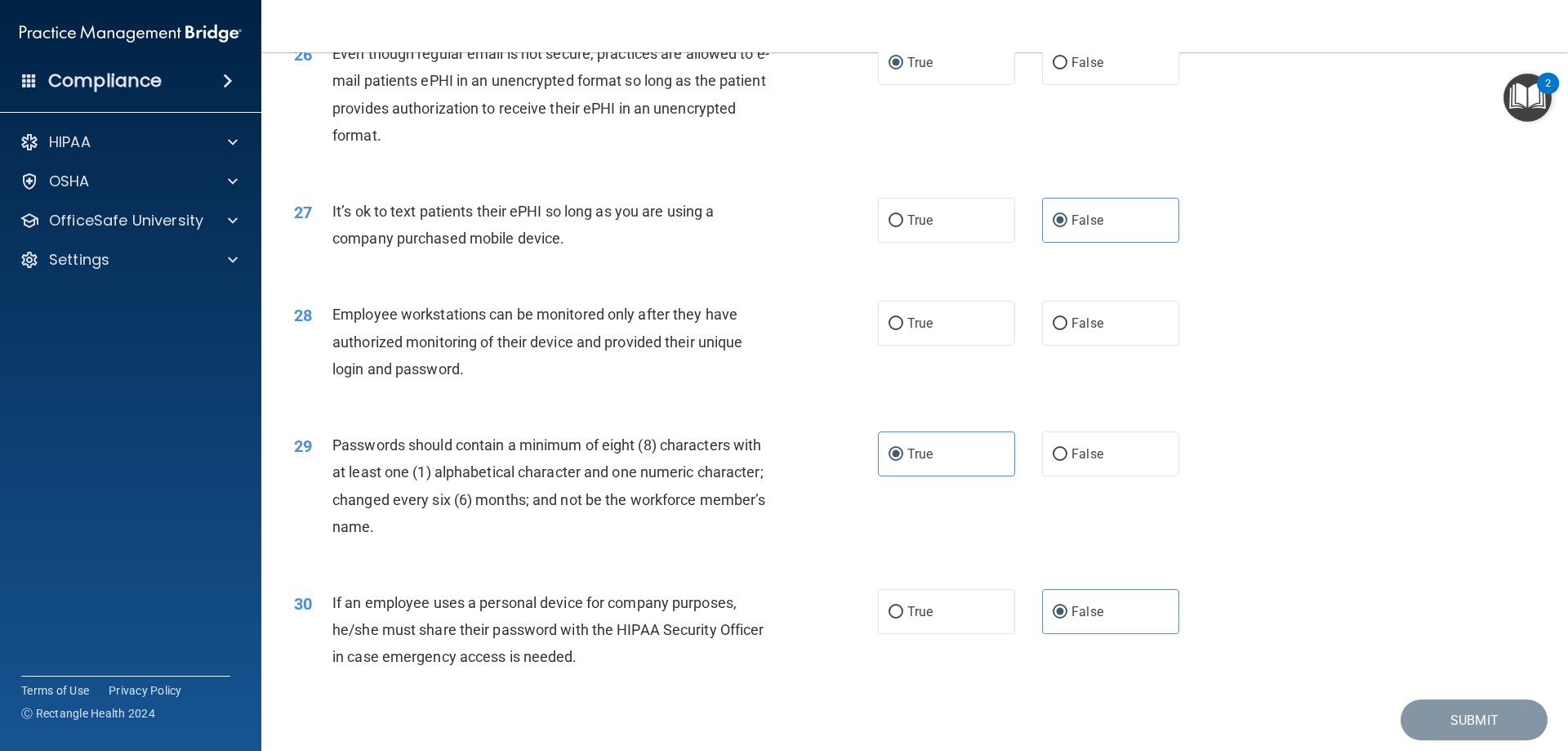
drag, startPoint x: 1051, startPoint y: 342, endPoint x: 1078, endPoint y: 420, distance: 82.5
click at [1053, 342] on label "False" at bounding box center [1110, 323] width 137 height 45
click at [1053, 330] on input "False" at bounding box center [1059, 324] width 14 height 13
radio input "true"
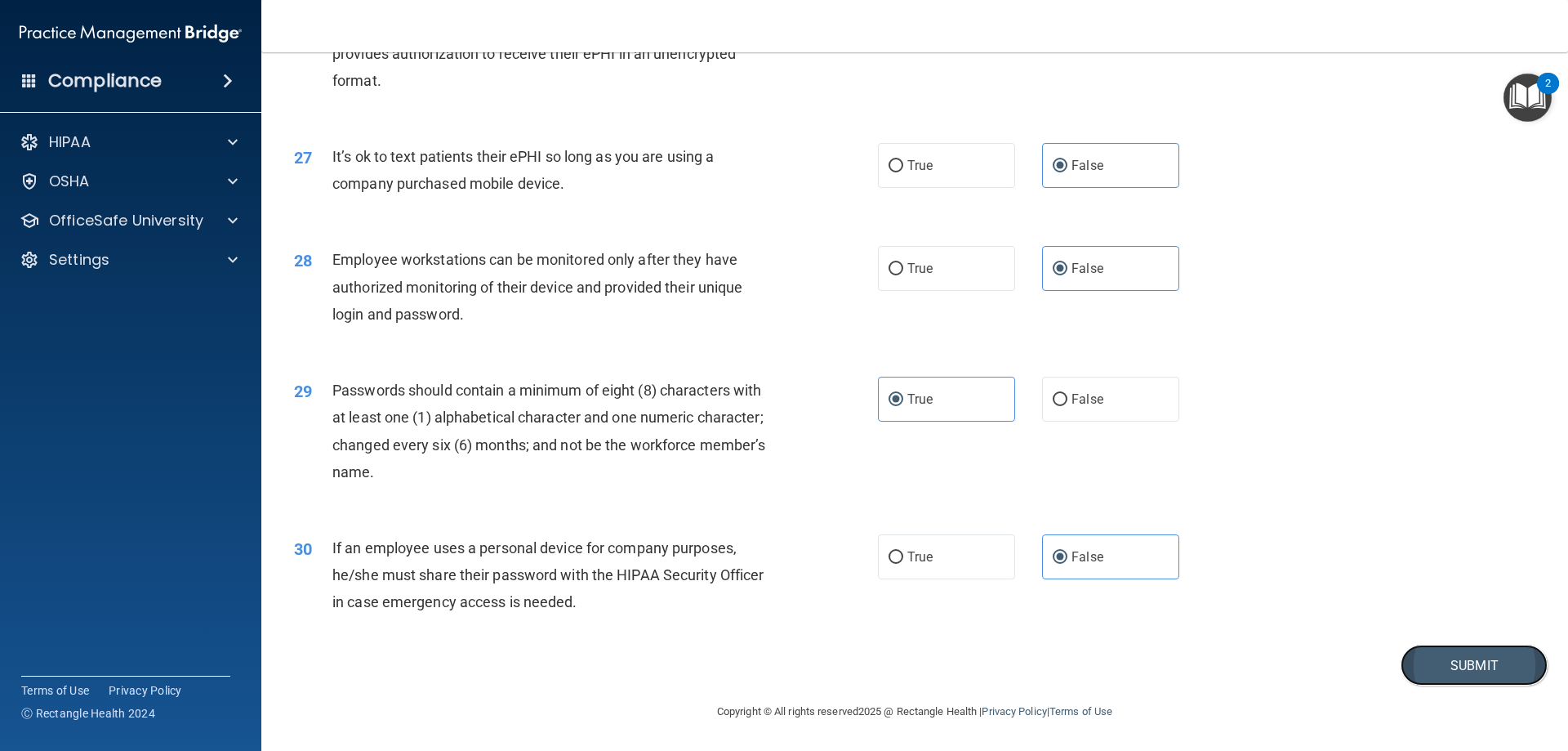
click at [1440, 666] on button "Submit" at bounding box center [1473, 665] width 147 height 41
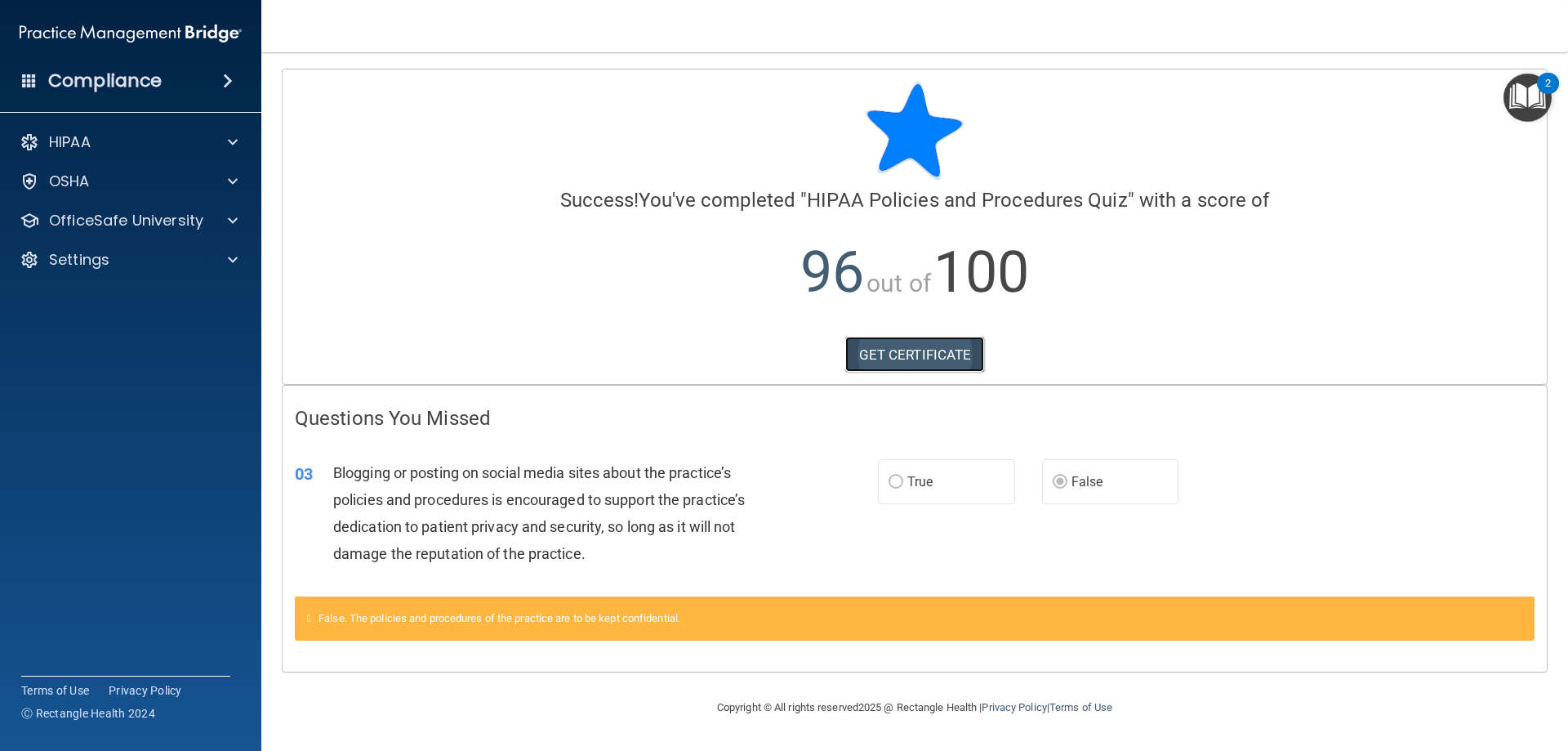
click at [914, 361] on link "GET CERTIFICATE" at bounding box center [914, 354] width 139 height 36
click at [155, 226] on p "OfficeSafe University" at bounding box center [126, 220] width 155 height 19
click at [162, 253] on div "HIPAA Training" at bounding box center [122, 259] width 223 height 16
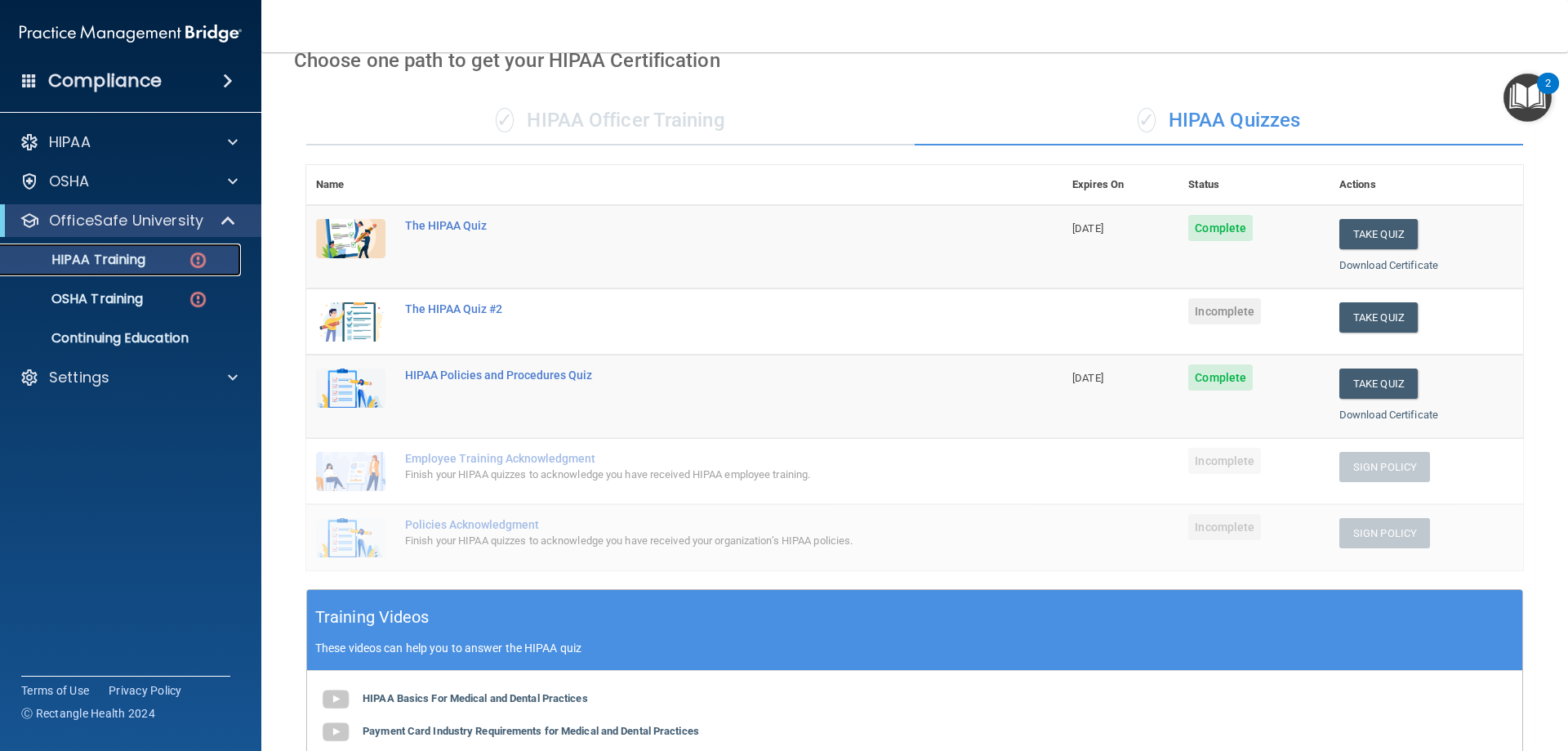
scroll to position [82, 0]
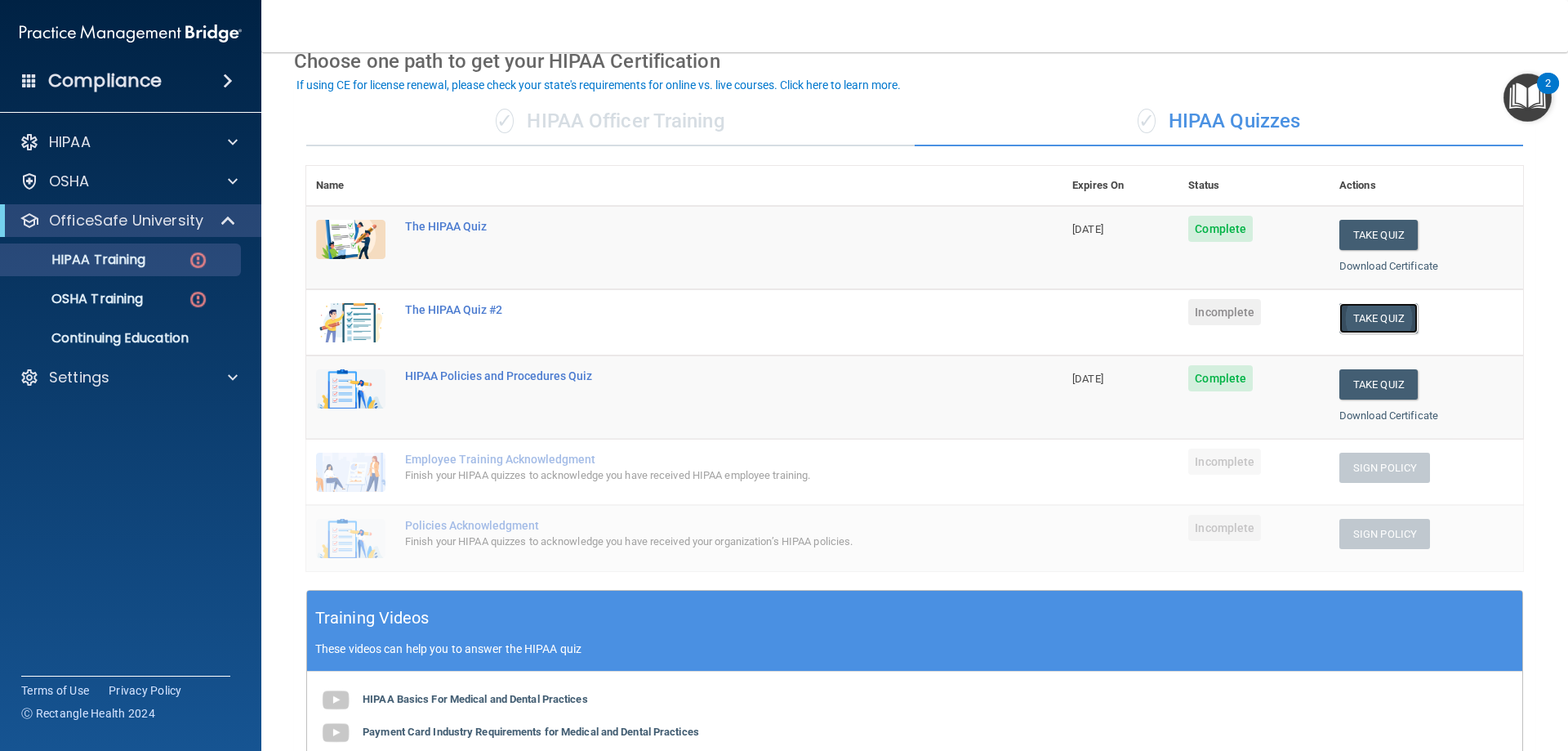
click at [1368, 318] on button "Take Quiz" at bounding box center [1378, 318] width 79 height 30
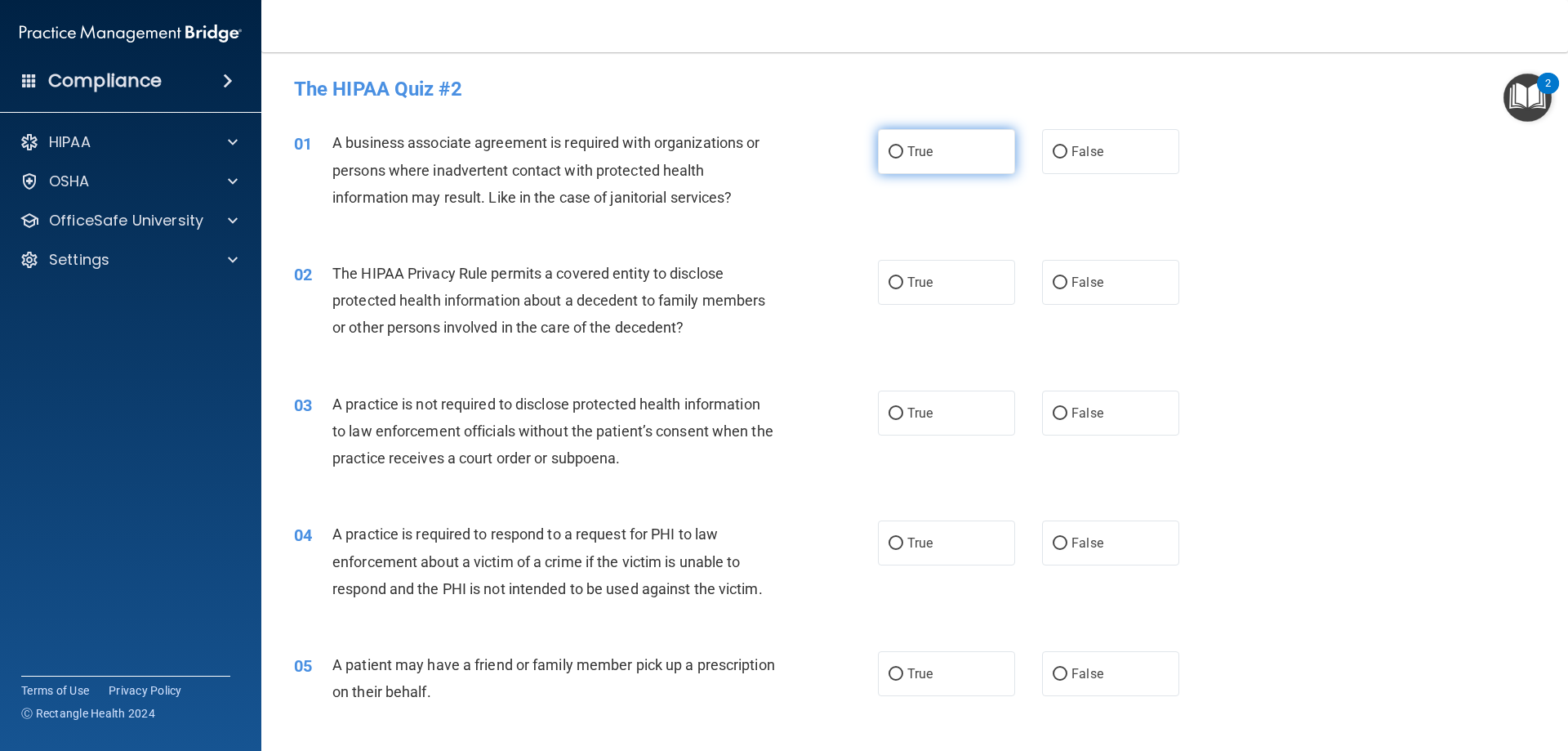
click at [895, 150] on input "True" at bounding box center [895, 152] width 14 height 13
radio input "true"
click at [894, 299] on label "True" at bounding box center [946, 281] width 137 height 45
click at [894, 289] on input "True" at bounding box center [895, 283] width 14 height 13
radio input "true"
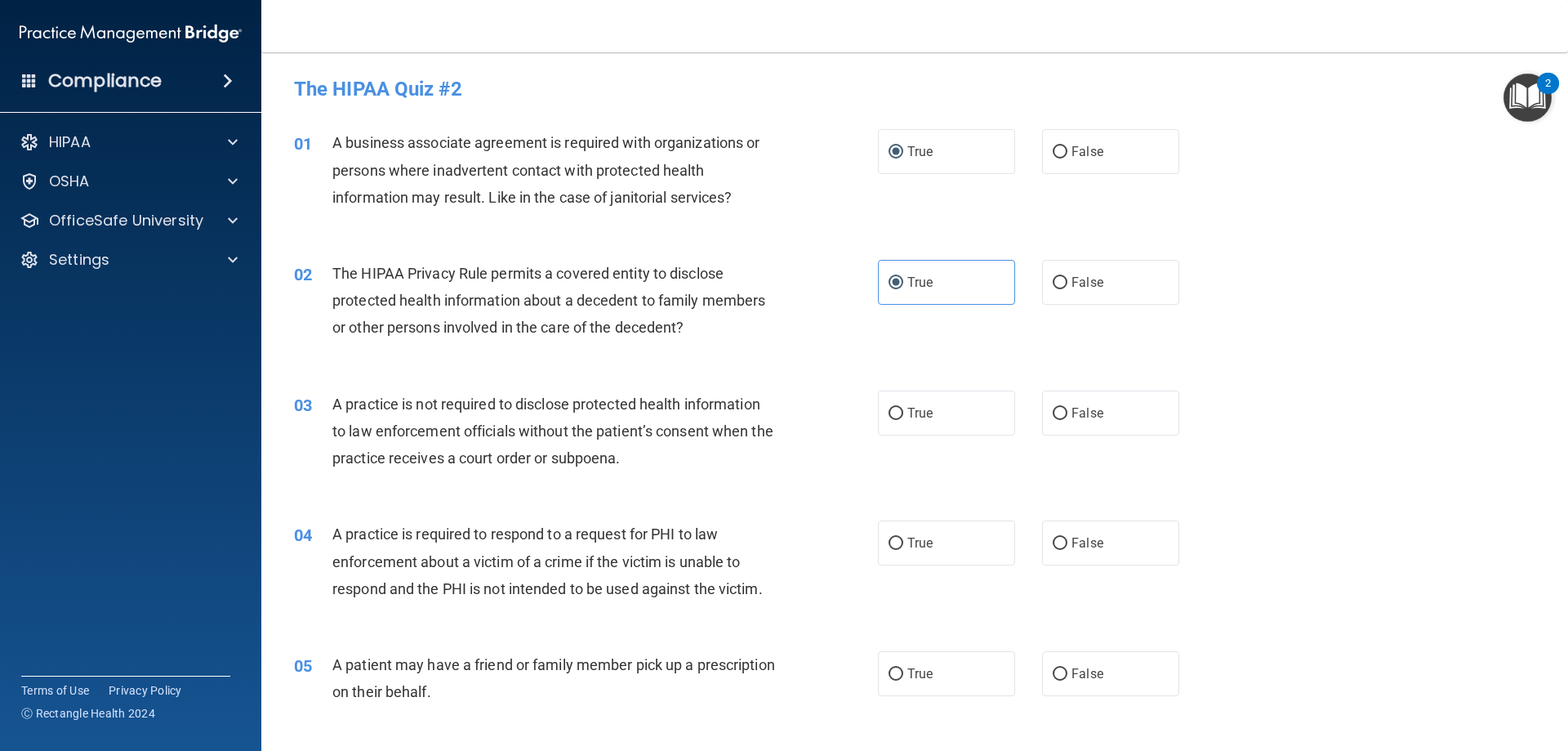
scroll to position [82, 0]
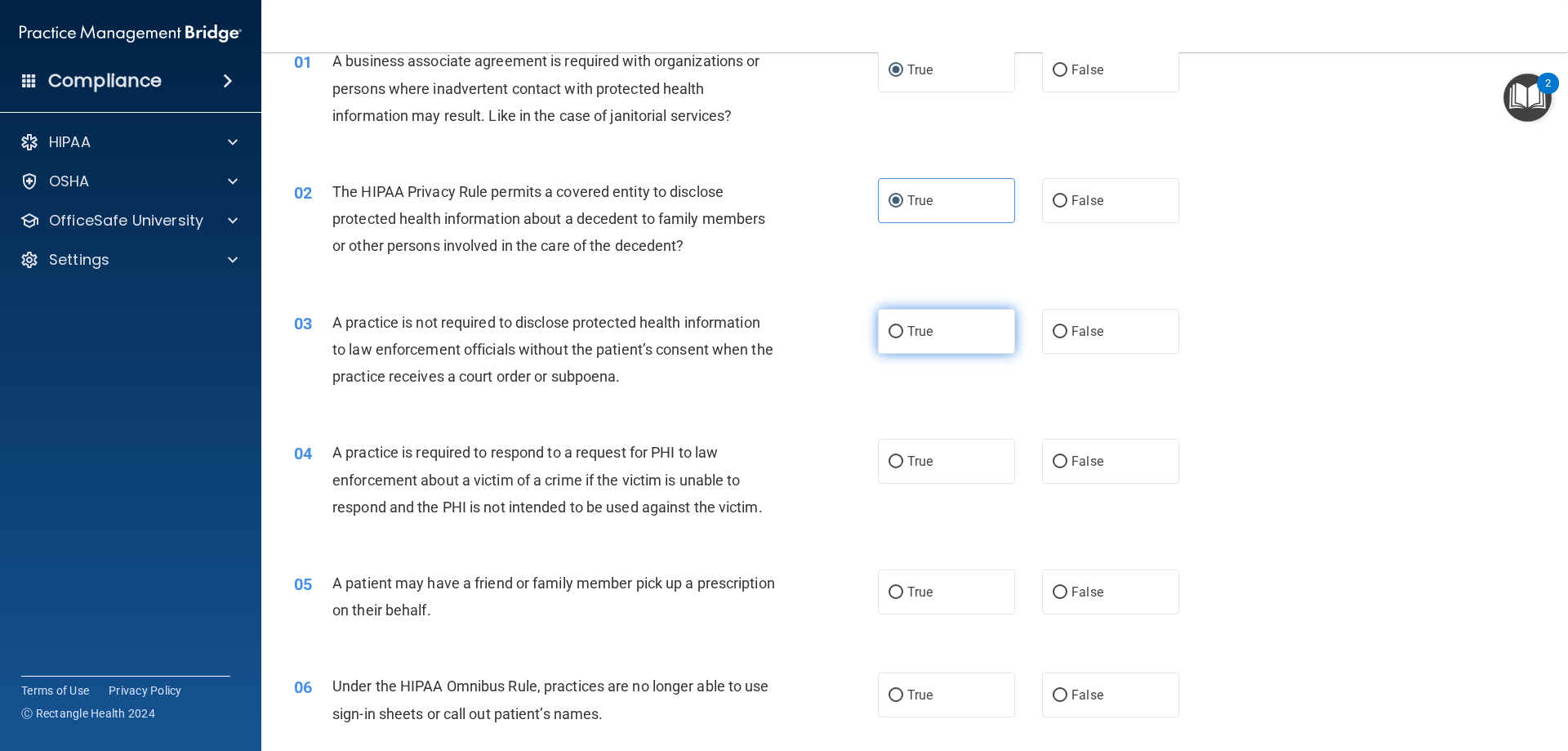
click at [898, 334] on label "True" at bounding box center [946, 331] width 137 height 45
click at [898, 334] on input "True" at bounding box center [895, 332] width 14 height 13
radio input "true"
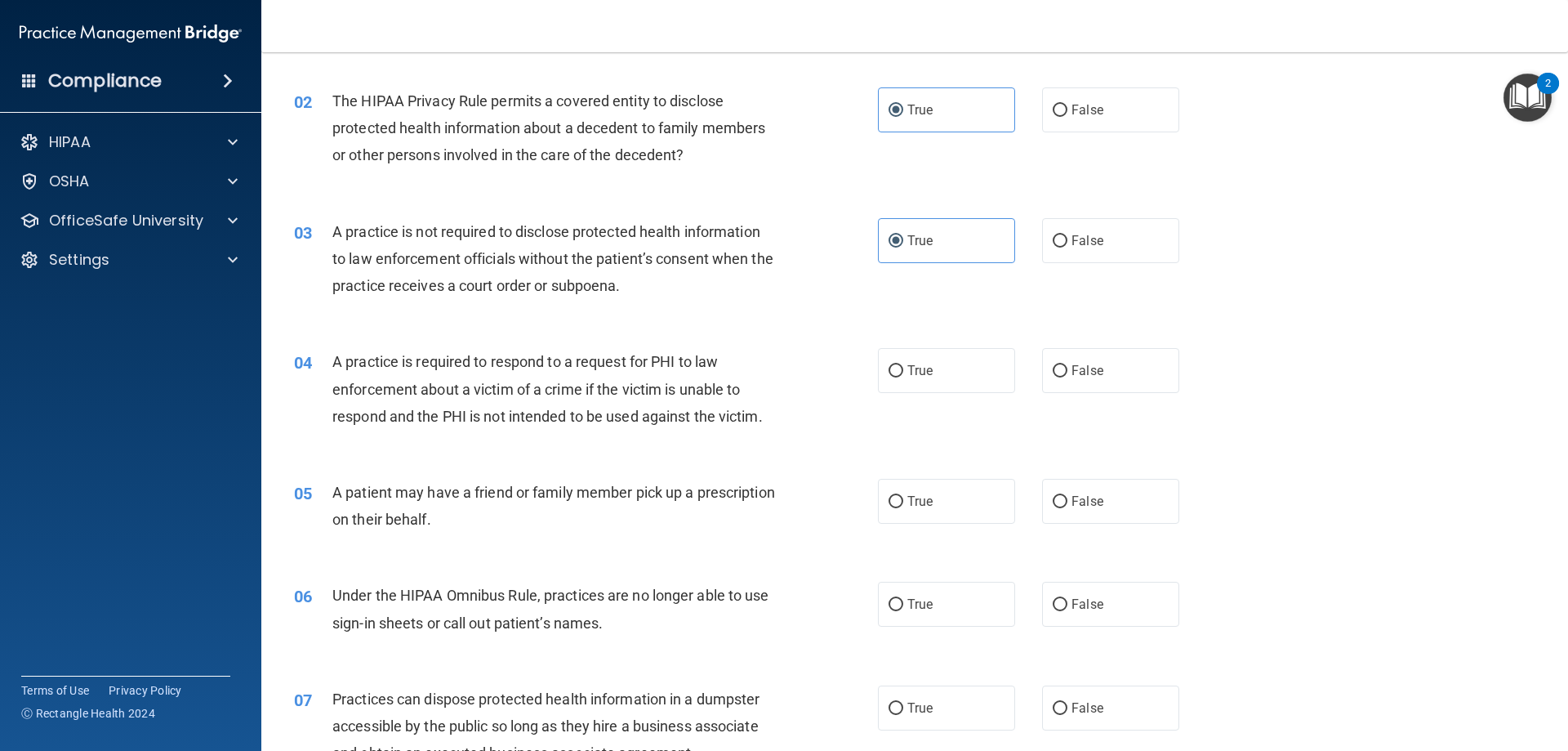
scroll to position [163, 0]
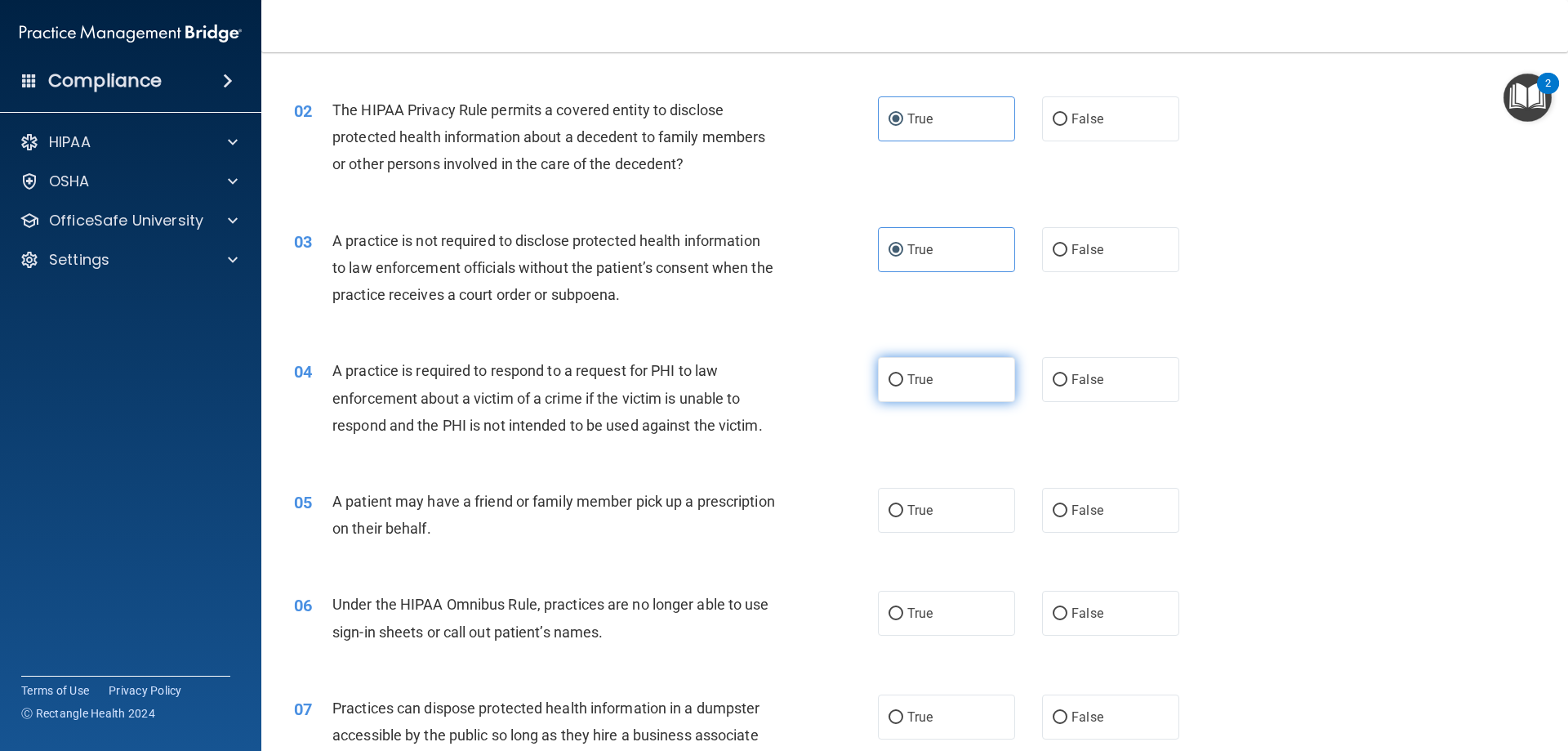
click at [926, 384] on span "True" at bounding box center [920, 379] width 25 height 15
click at [903, 384] on input "True" at bounding box center [895, 380] width 14 height 13
radio input "true"
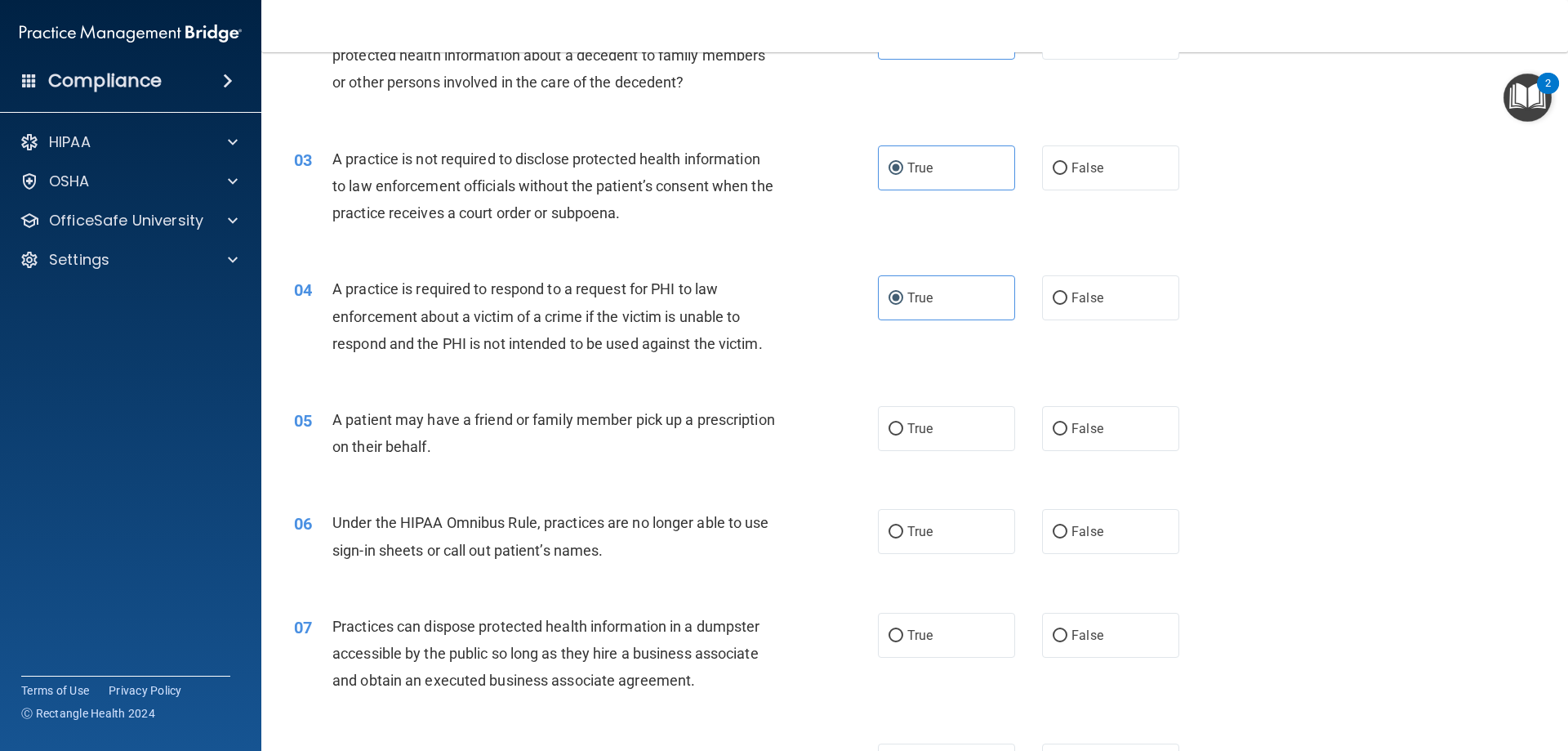
scroll to position [327, 0]
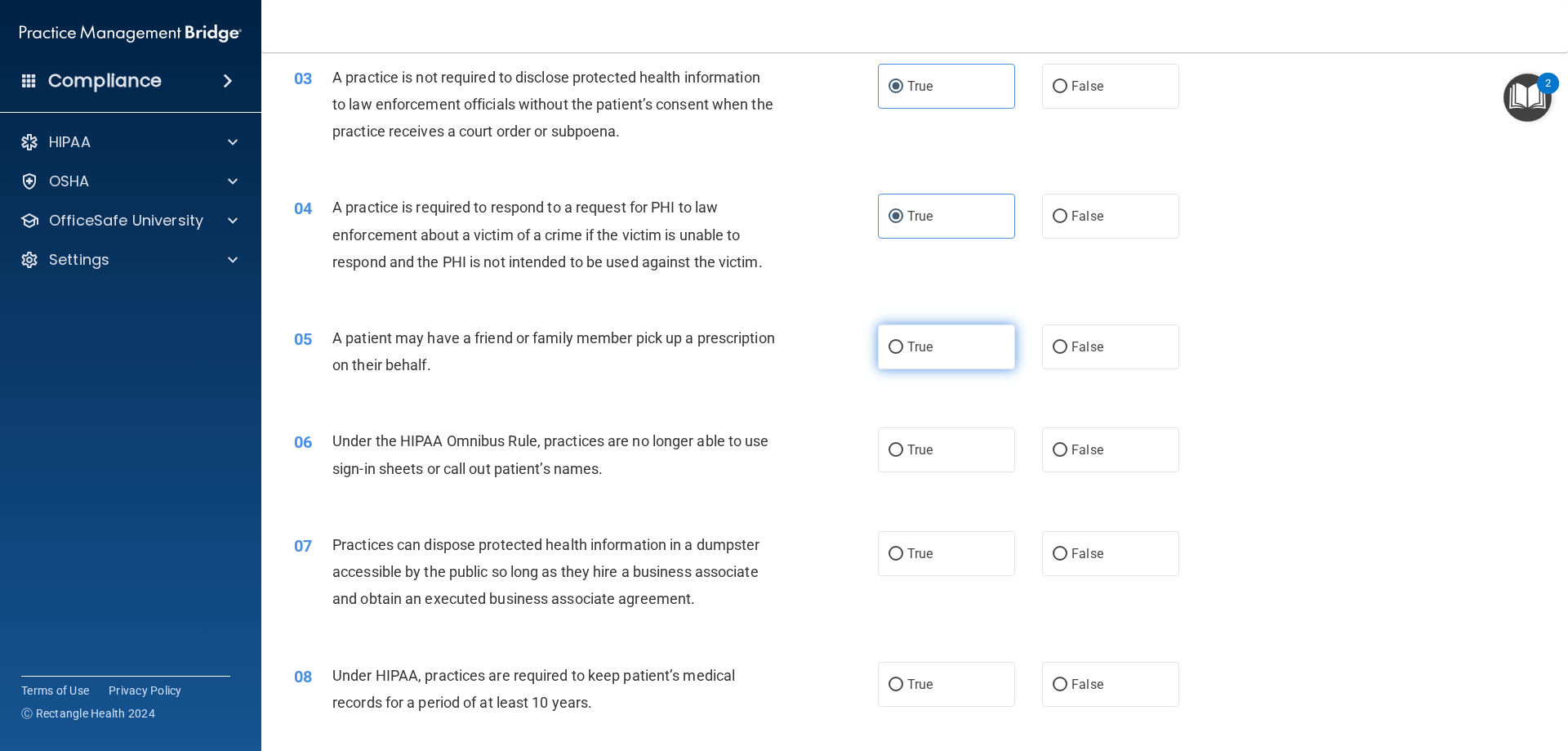
click at [895, 350] on input "True" at bounding box center [895, 347] width 14 height 13
radio input "true"
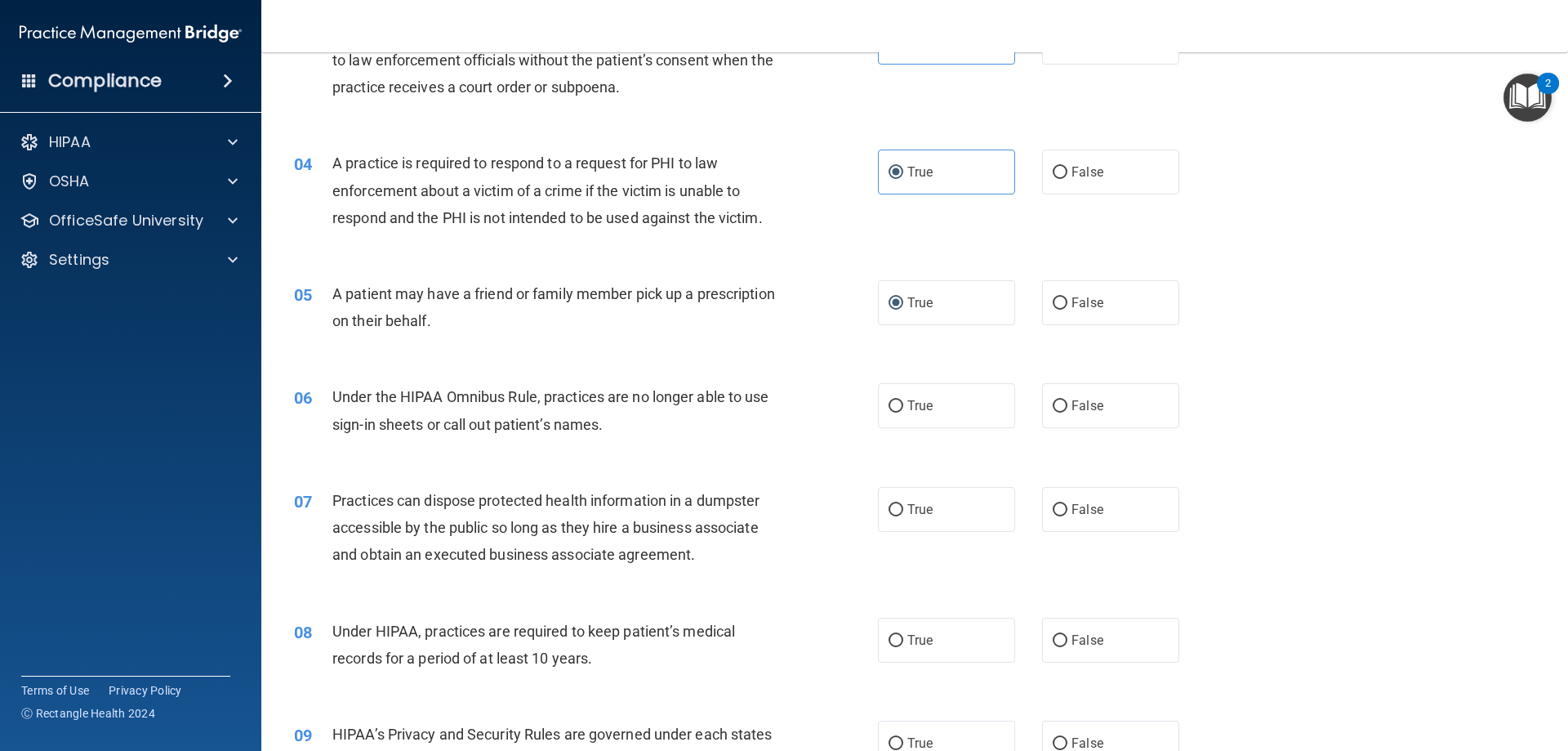
scroll to position [408, 0]
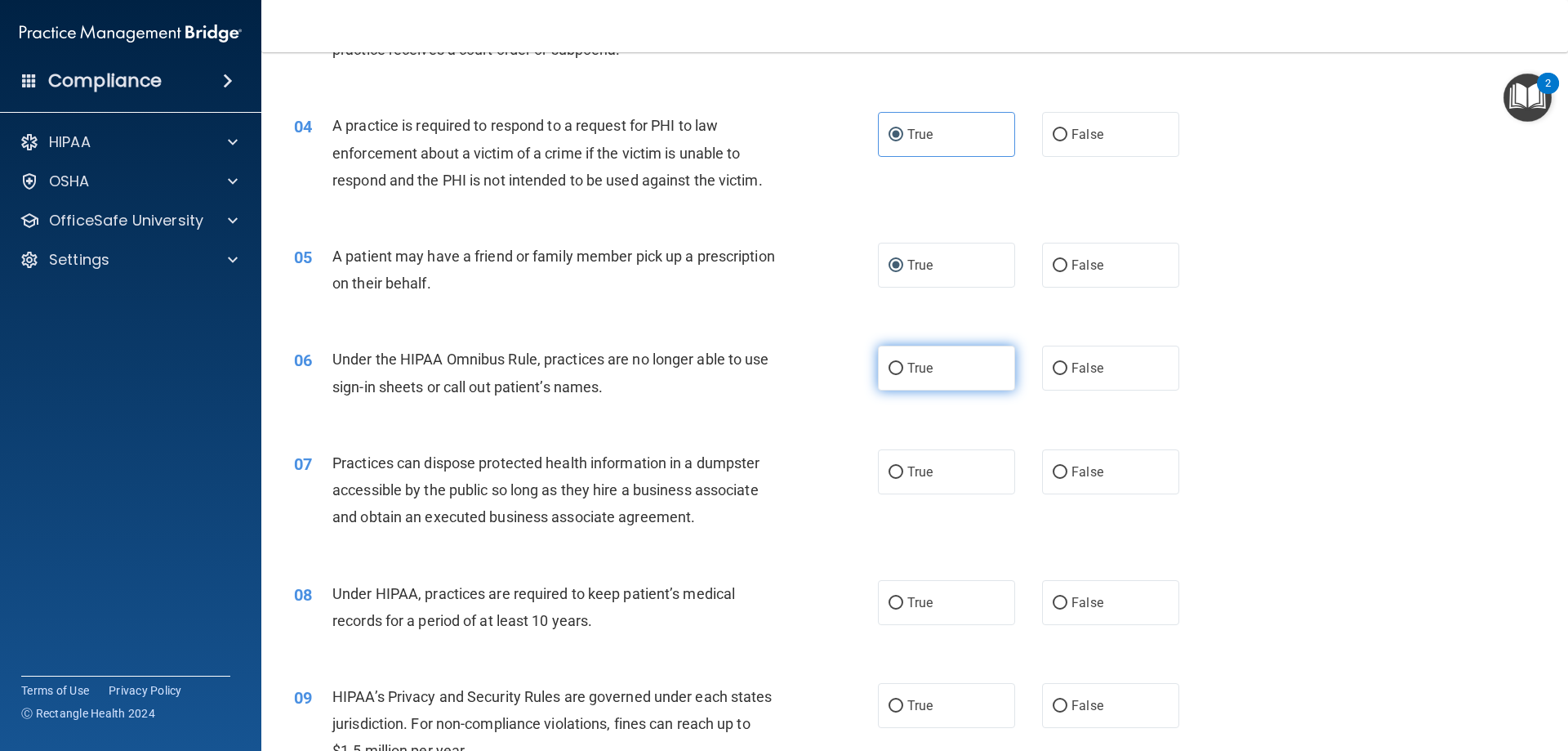
click at [889, 372] on input "True" at bounding box center [895, 368] width 14 height 13
radio input "true"
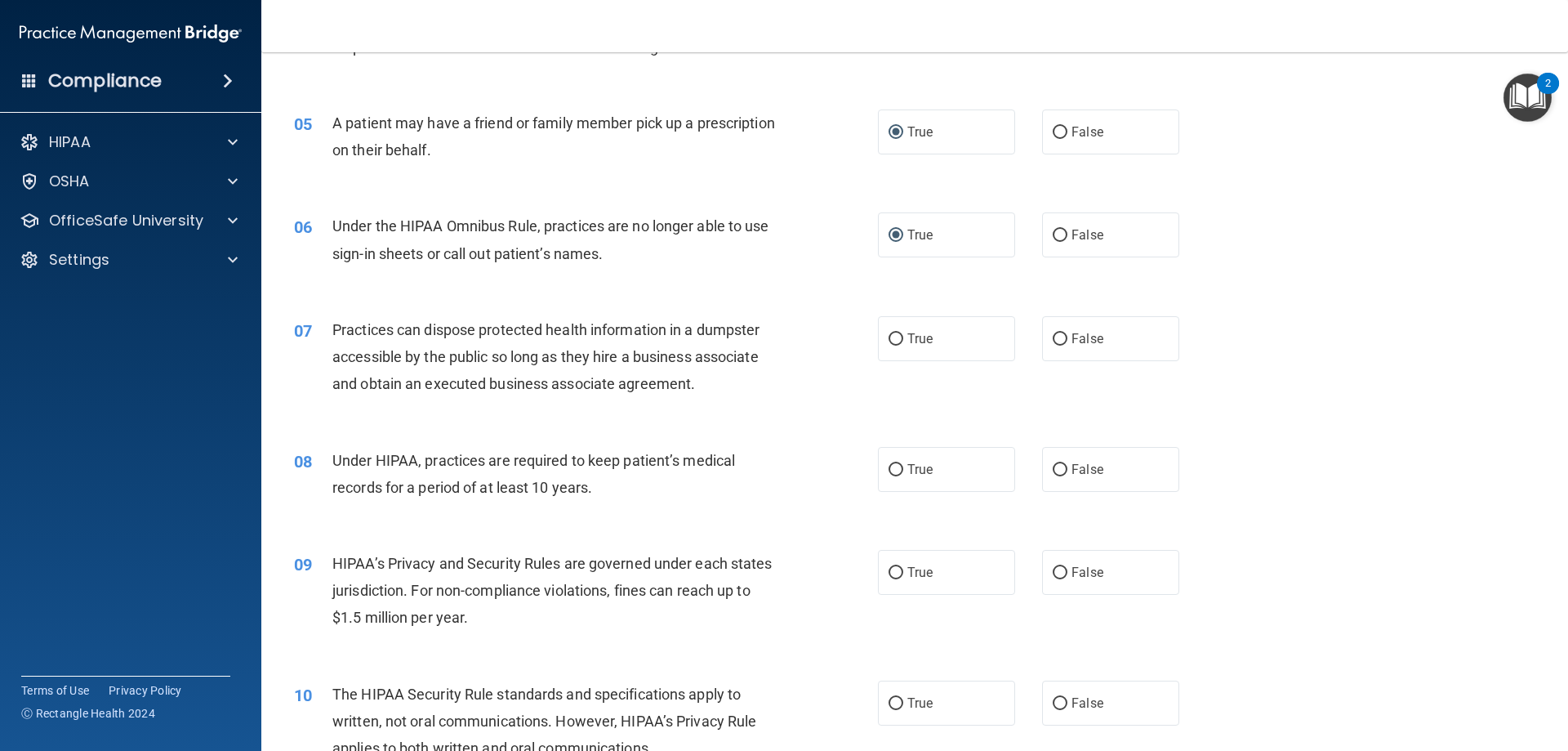
scroll to position [546, 0]
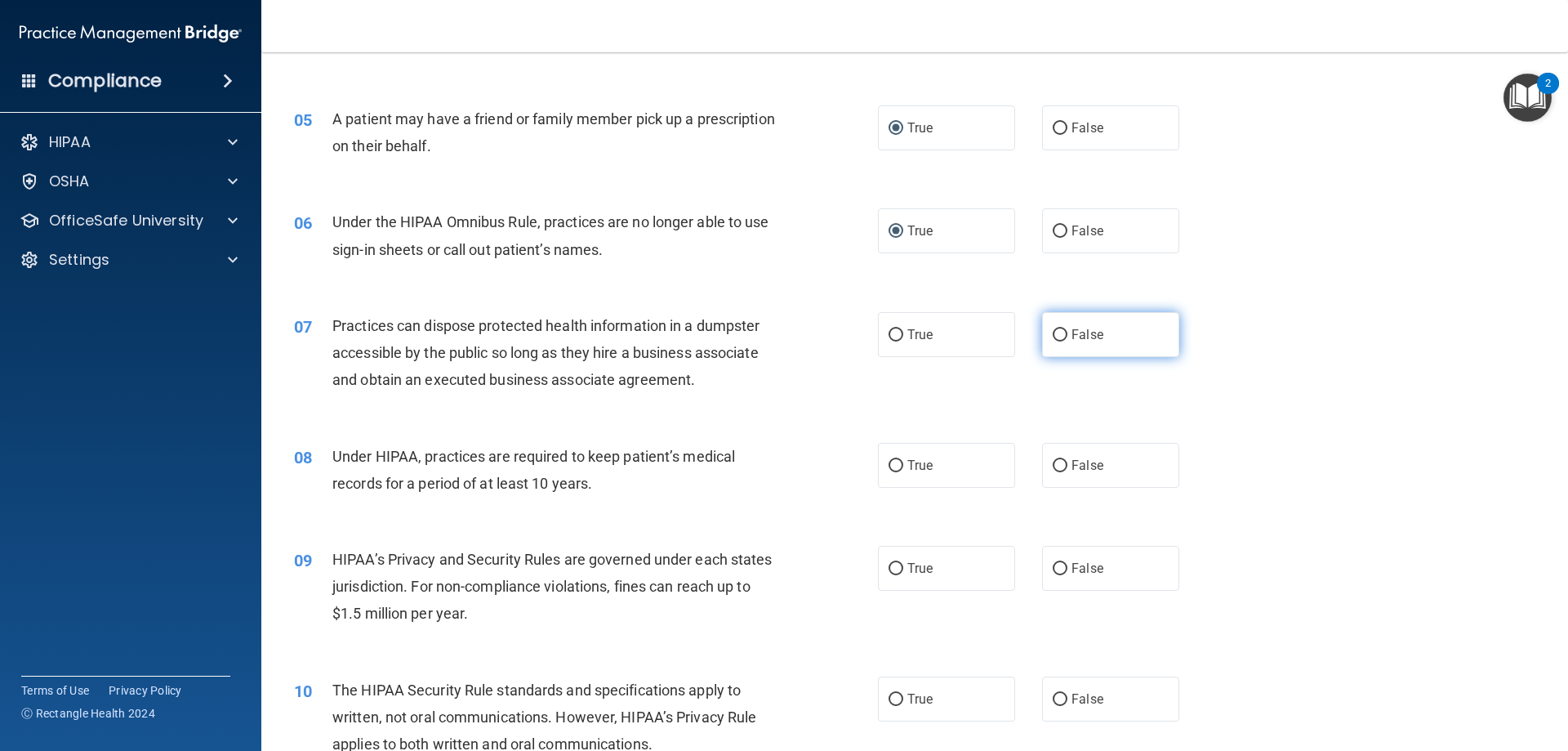
click at [1042, 335] on label "False" at bounding box center [1110, 334] width 137 height 45
click at [1052, 335] on input "False" at bounding box center [1059, 335] width 14 height 13
radio input "true"
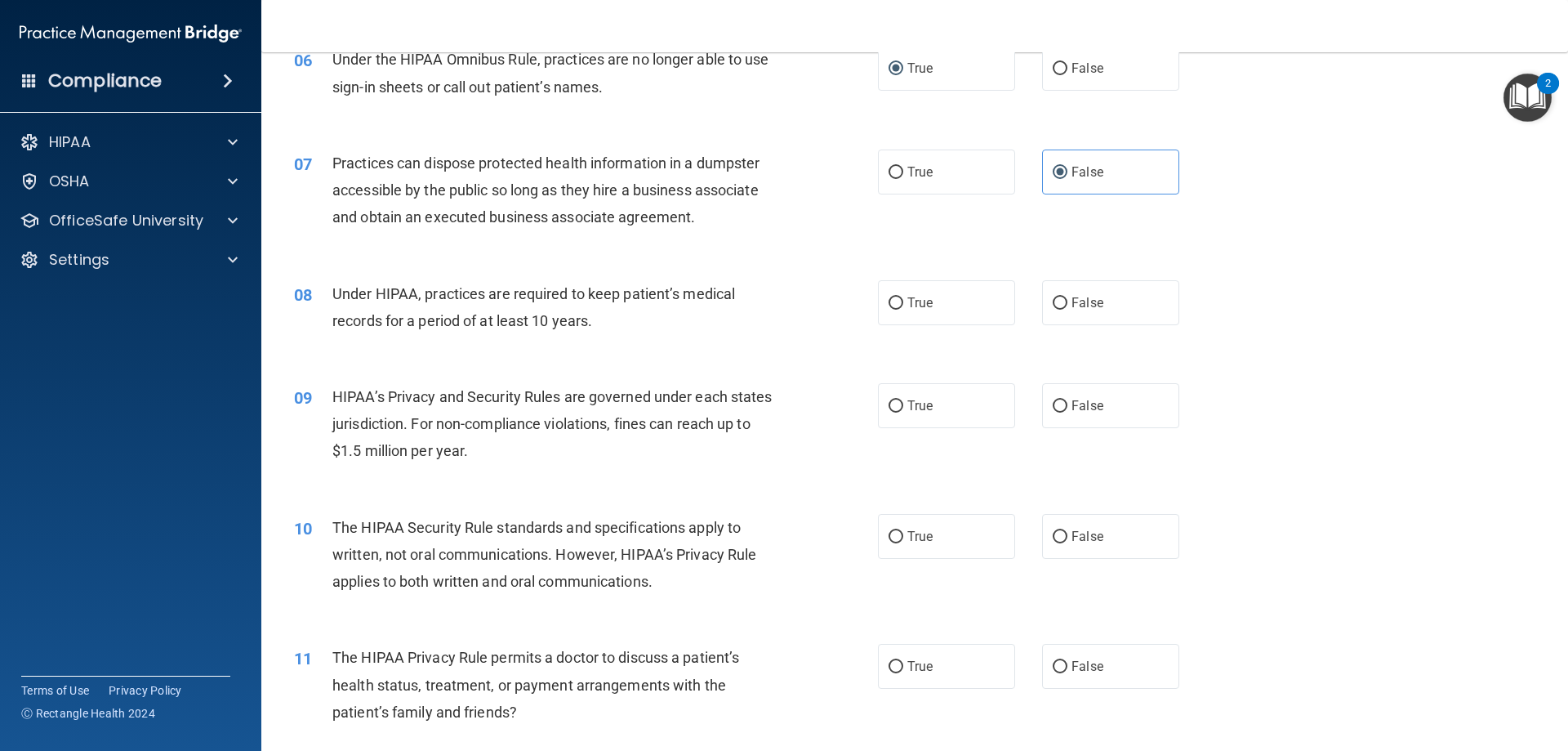
scroll to position [709, 0]
click at [886, 292] on label "True" at bounding box center [946, 302] width 137 height 45
click at [888, 297] on input "True" at bounding box center [895, 302] width 14 height 13
radio input "true"
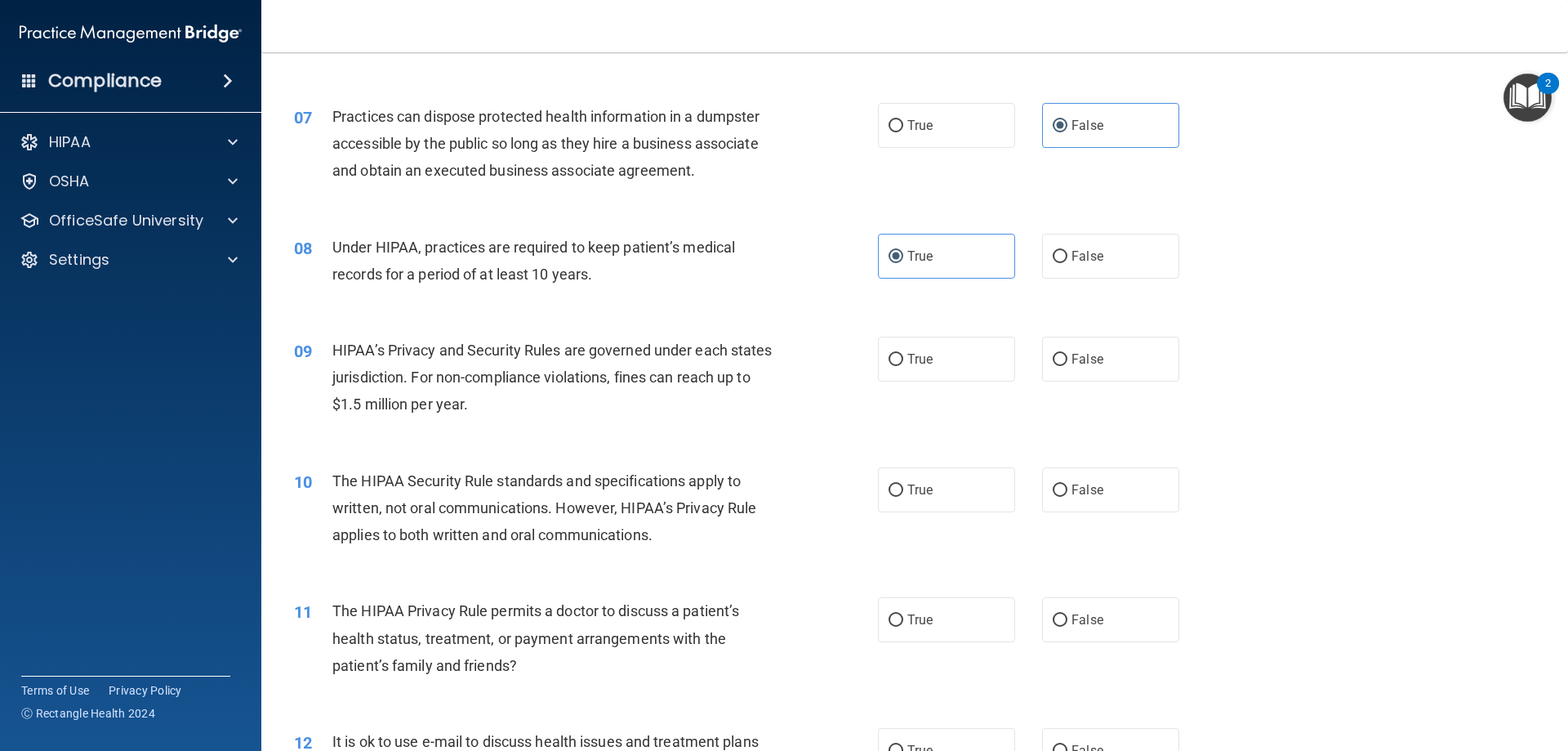
scroll to position [791, 0]
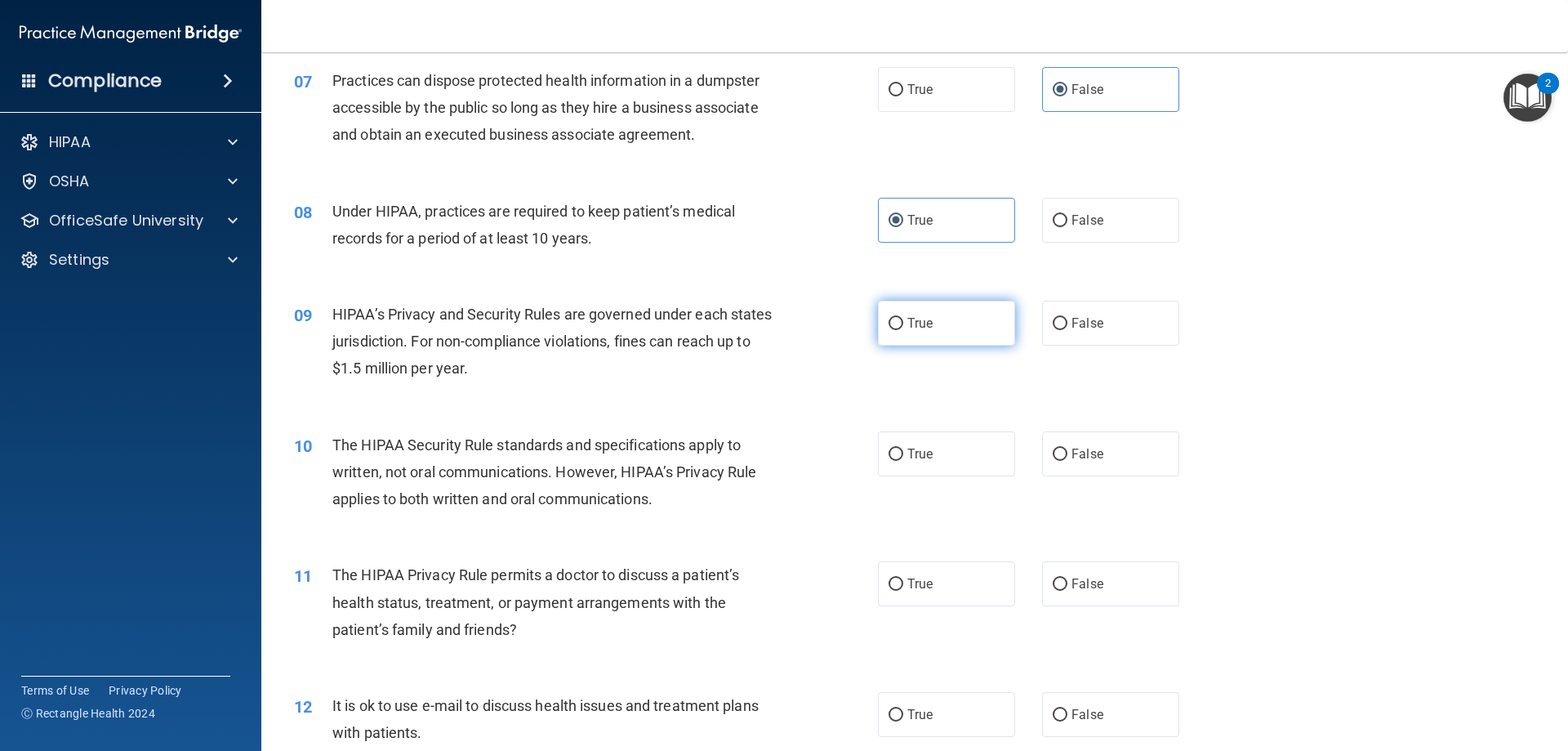
click at [878, 333] on label "True" at bounding box center [946, 323] width 137 height 45
click at [888, 330] on input "True" at bounding box center [895, 324] width 14 height 13
radio input "true"
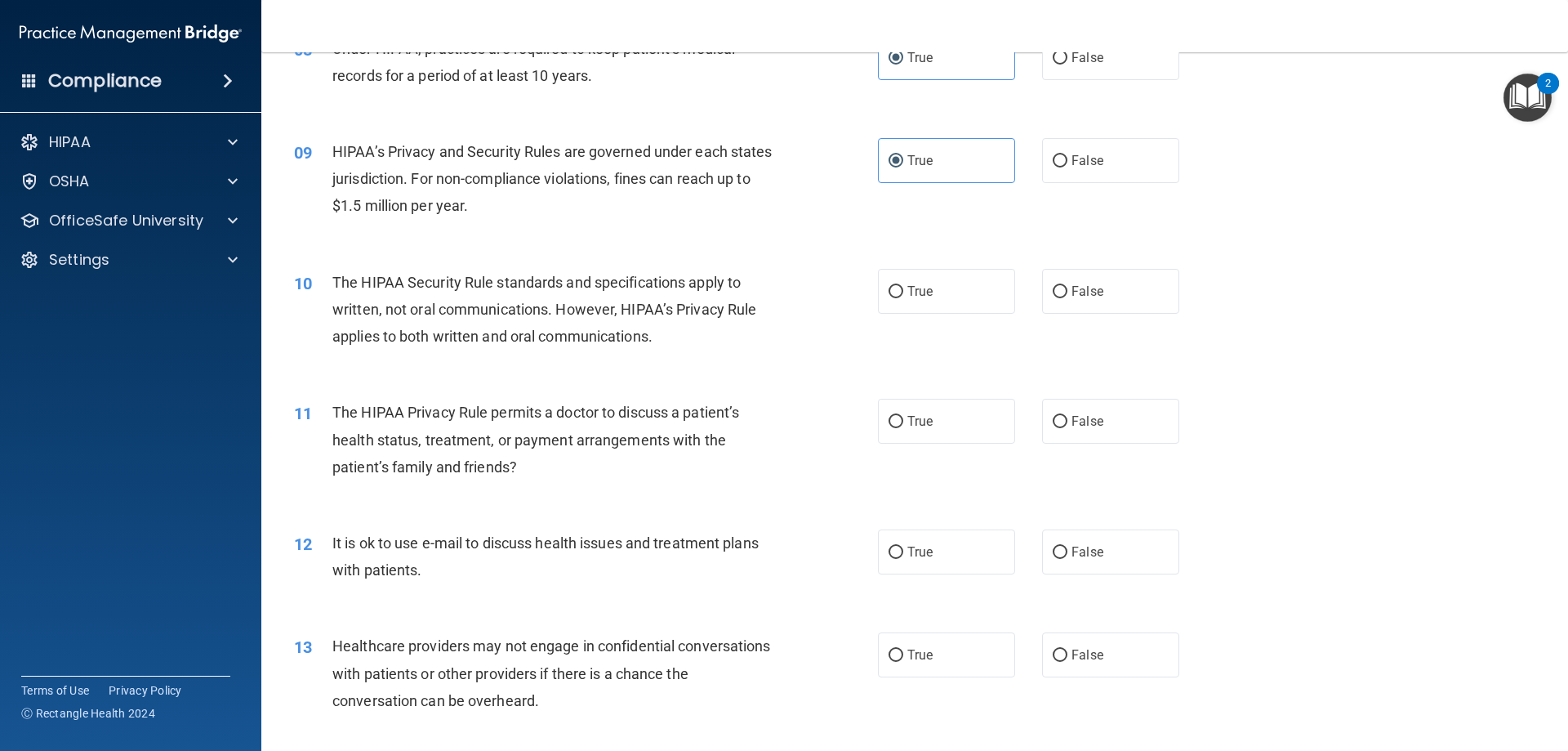
scroll to position [954, 0]
click at [898, 298] on label "True" at bounding box center [946, 290] width 137 height 45
click at [898, 297] on input "True" at bounding box center [895, 291] width 14 height 13
radio input "true"
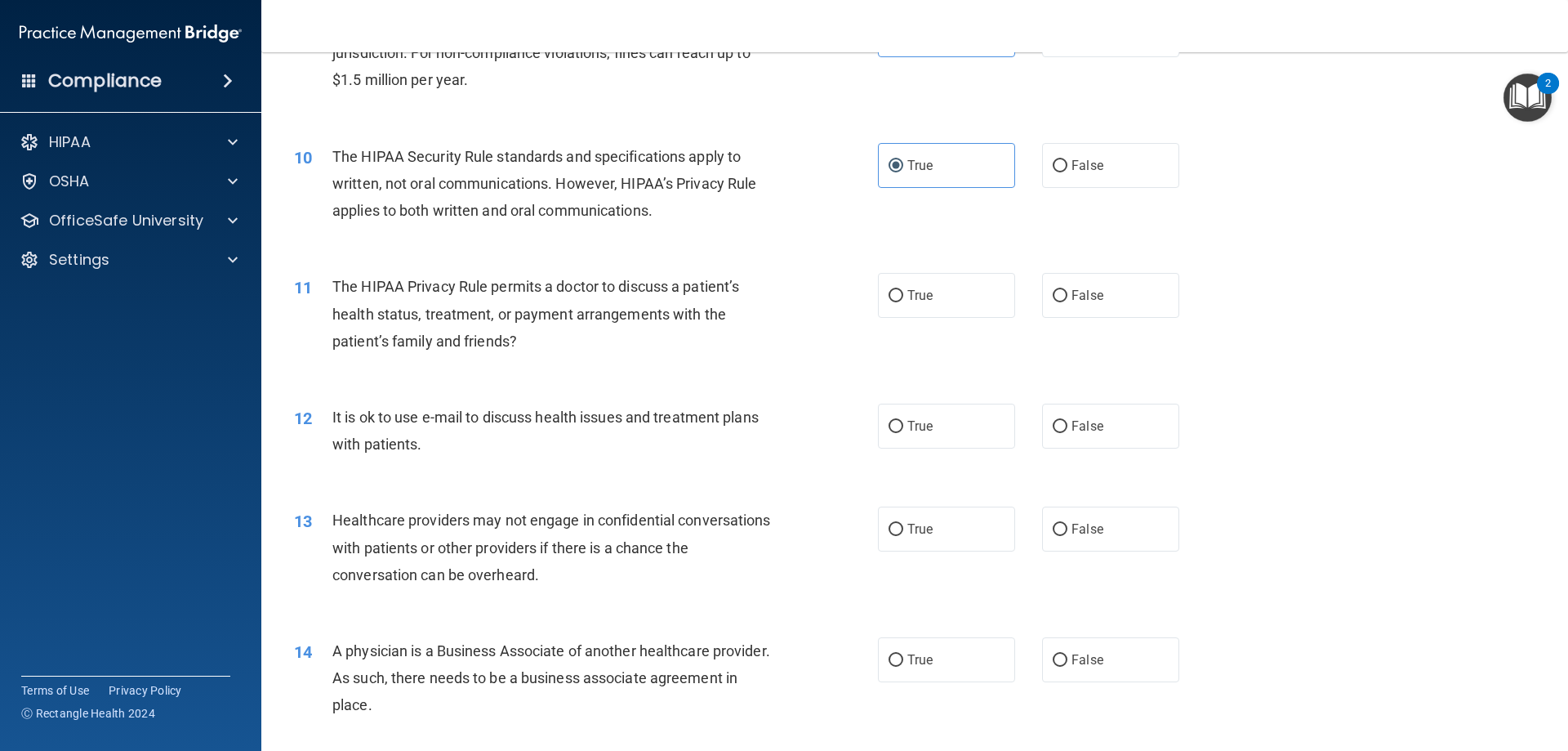
scroll to position [1118, 0]
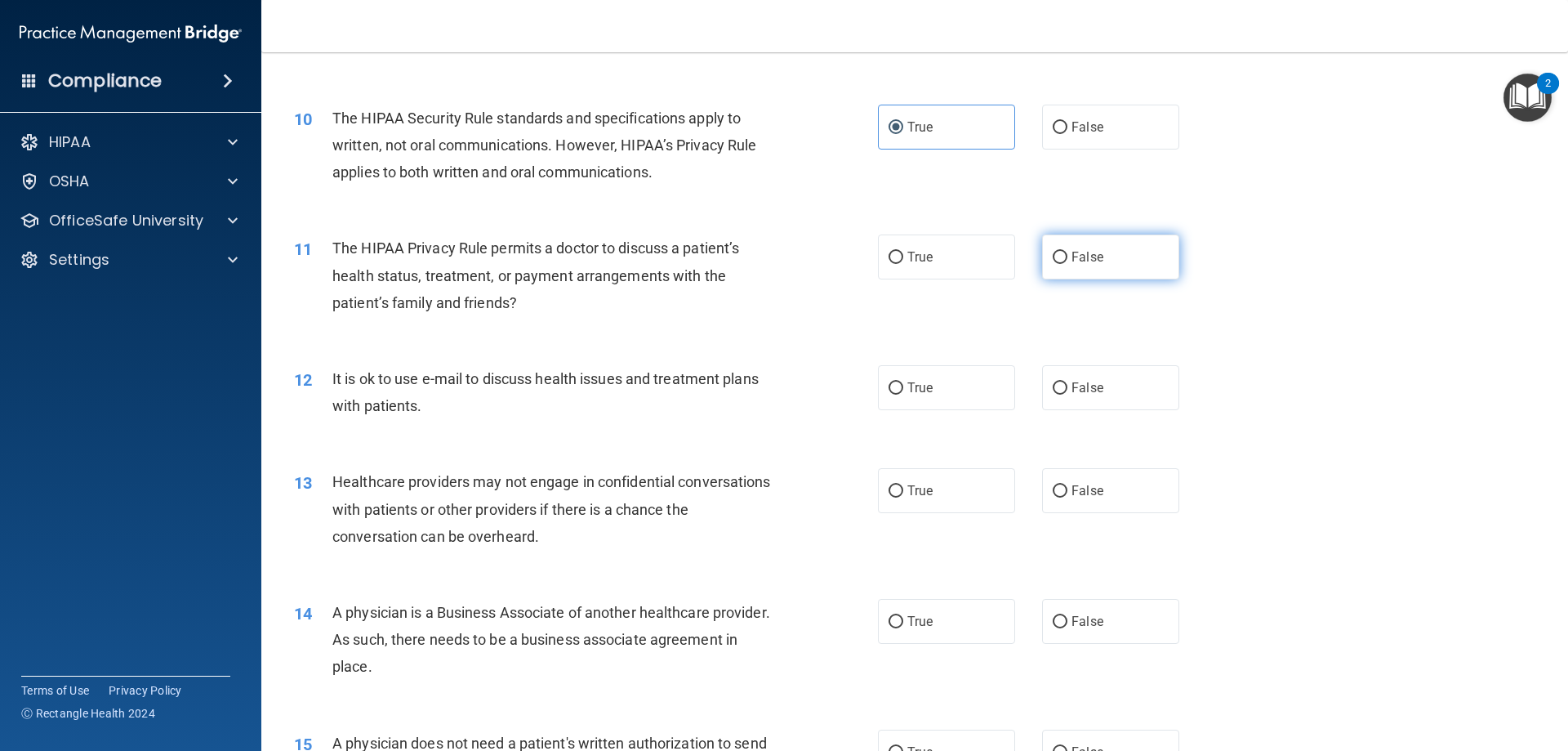
click at [1052, 253] on input "False" at bounding box center [1059, 258] width 14 height 13
radio input "true"
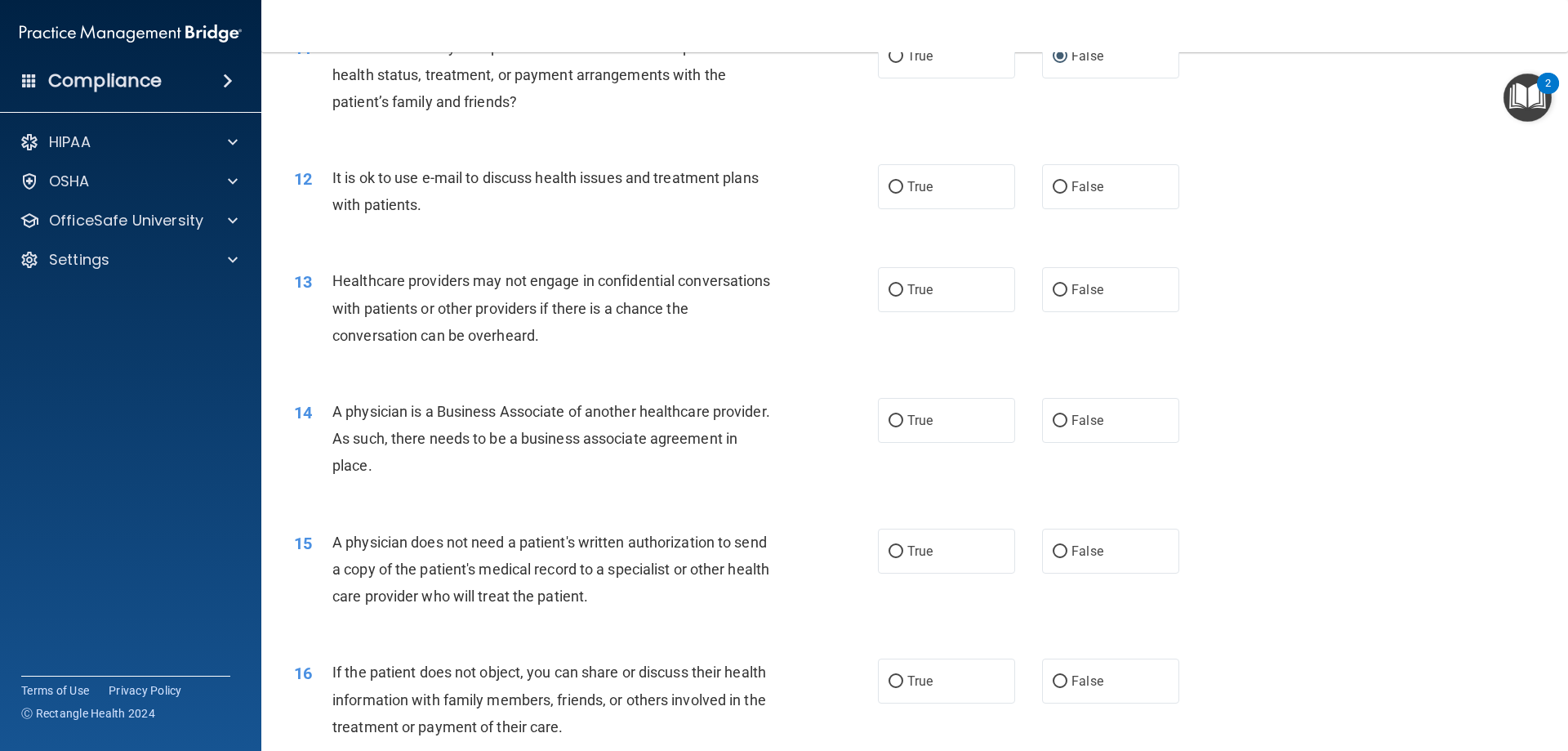
scroll to position [1281, 0]
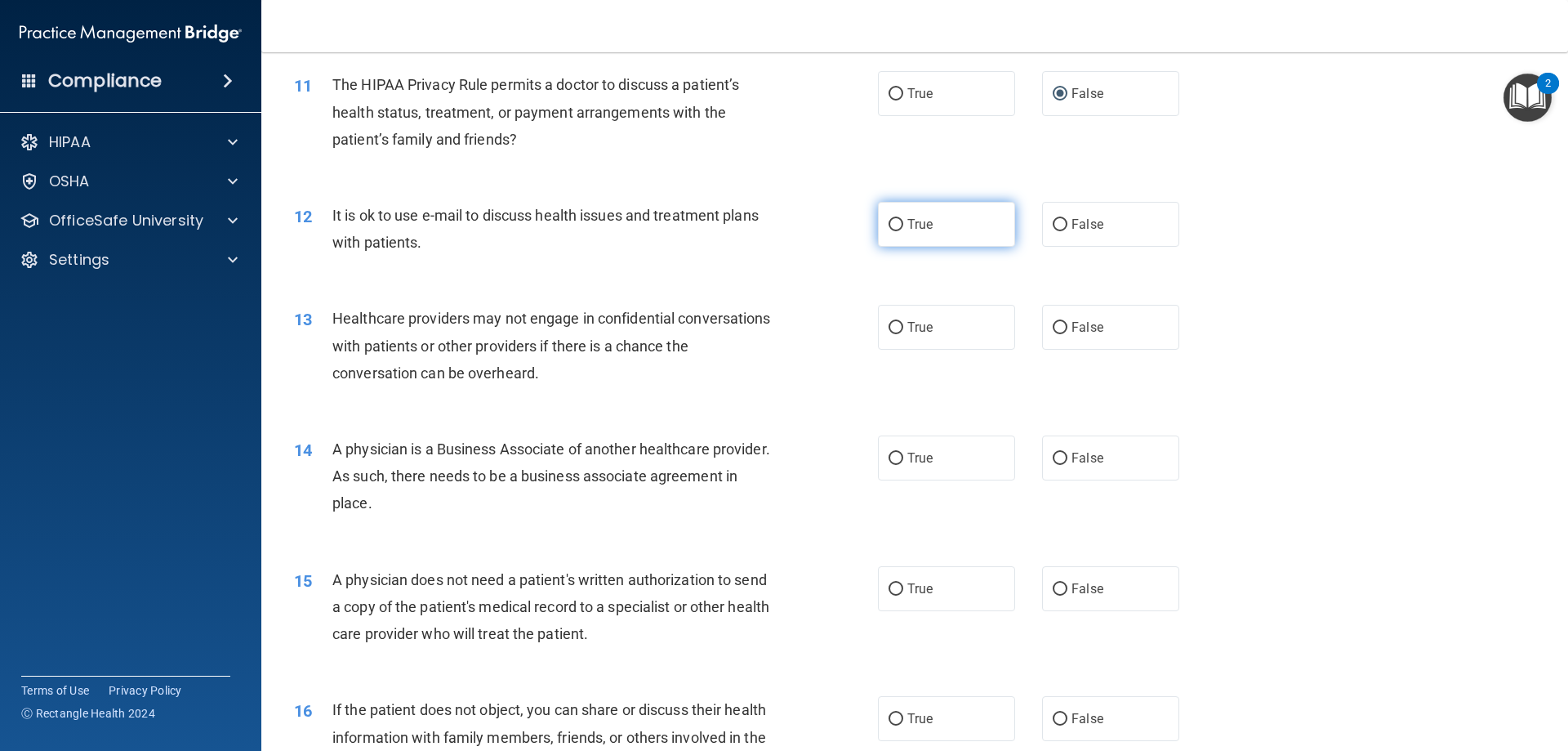
click at [907, 228] on span "True" at bounding box center [920, 224] width 25 height 15
click at [903, 228] on input "True" at bounding box center [895, 225] width 14 height 13
radio input "true"
click at [924, 329] on span "True" at bounding box center [920, 327] width 25 height 15
click at [903, 329] on input "True" at bounding box center [895, 328] width 14 height 13
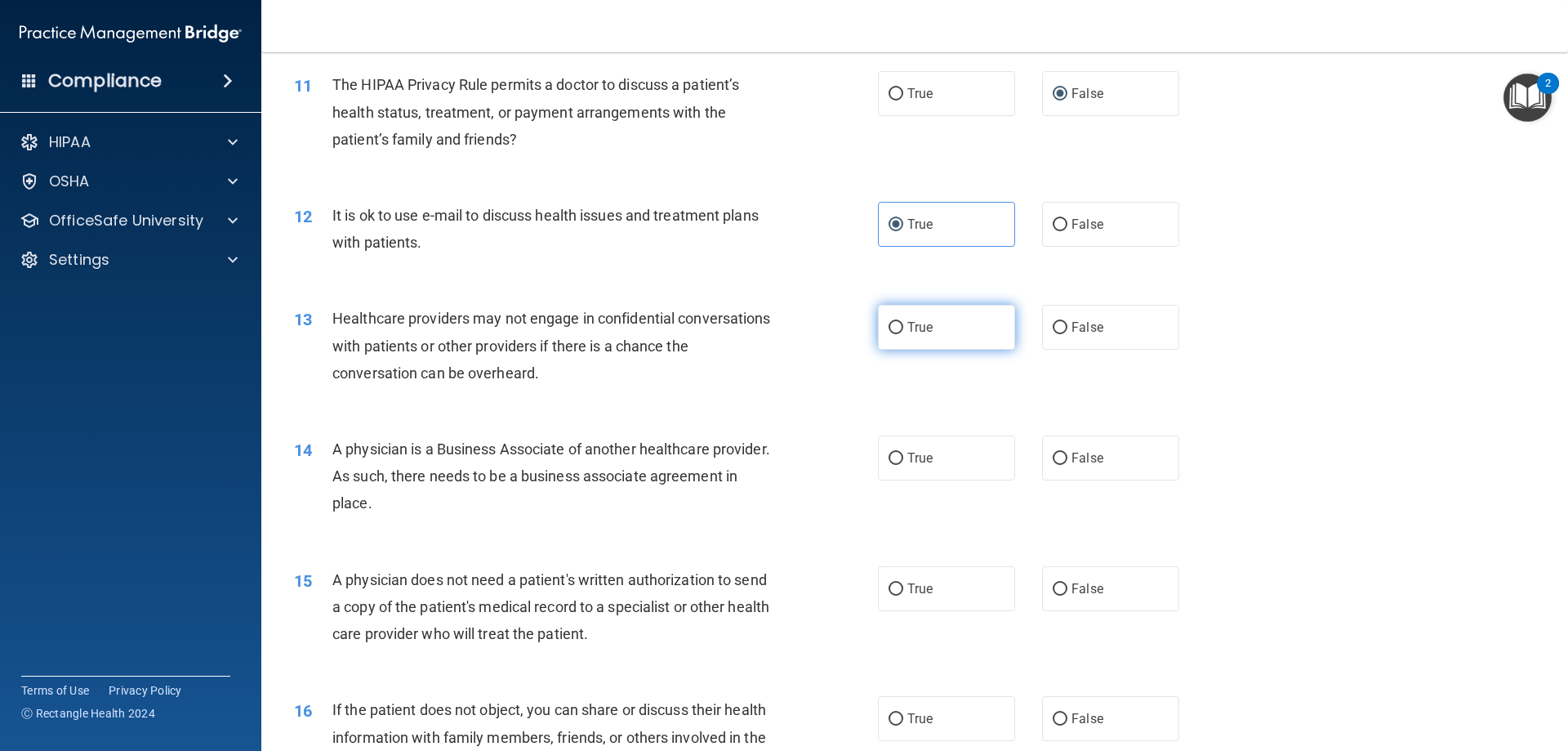
radio input "true"
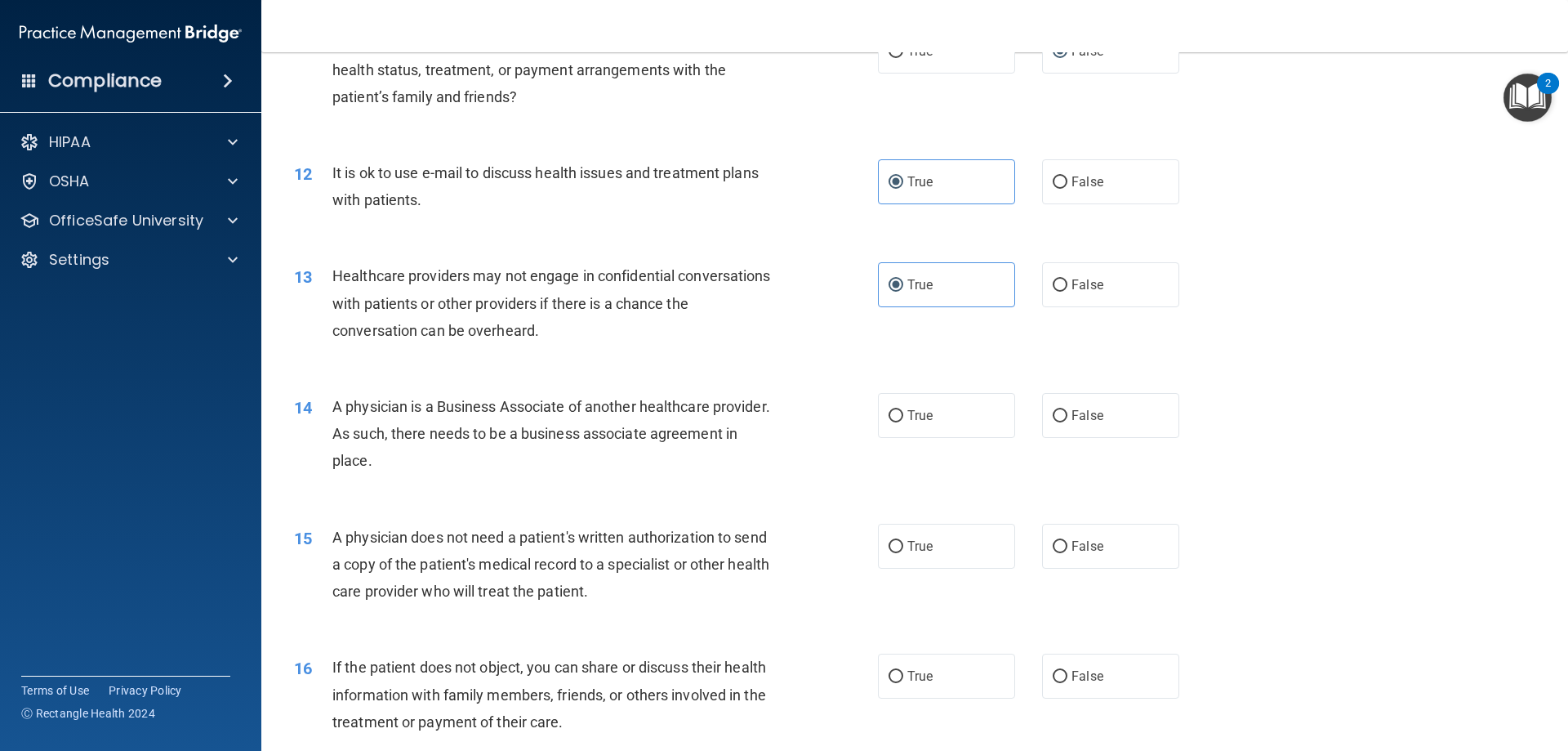
scroll to position [1363, 0]
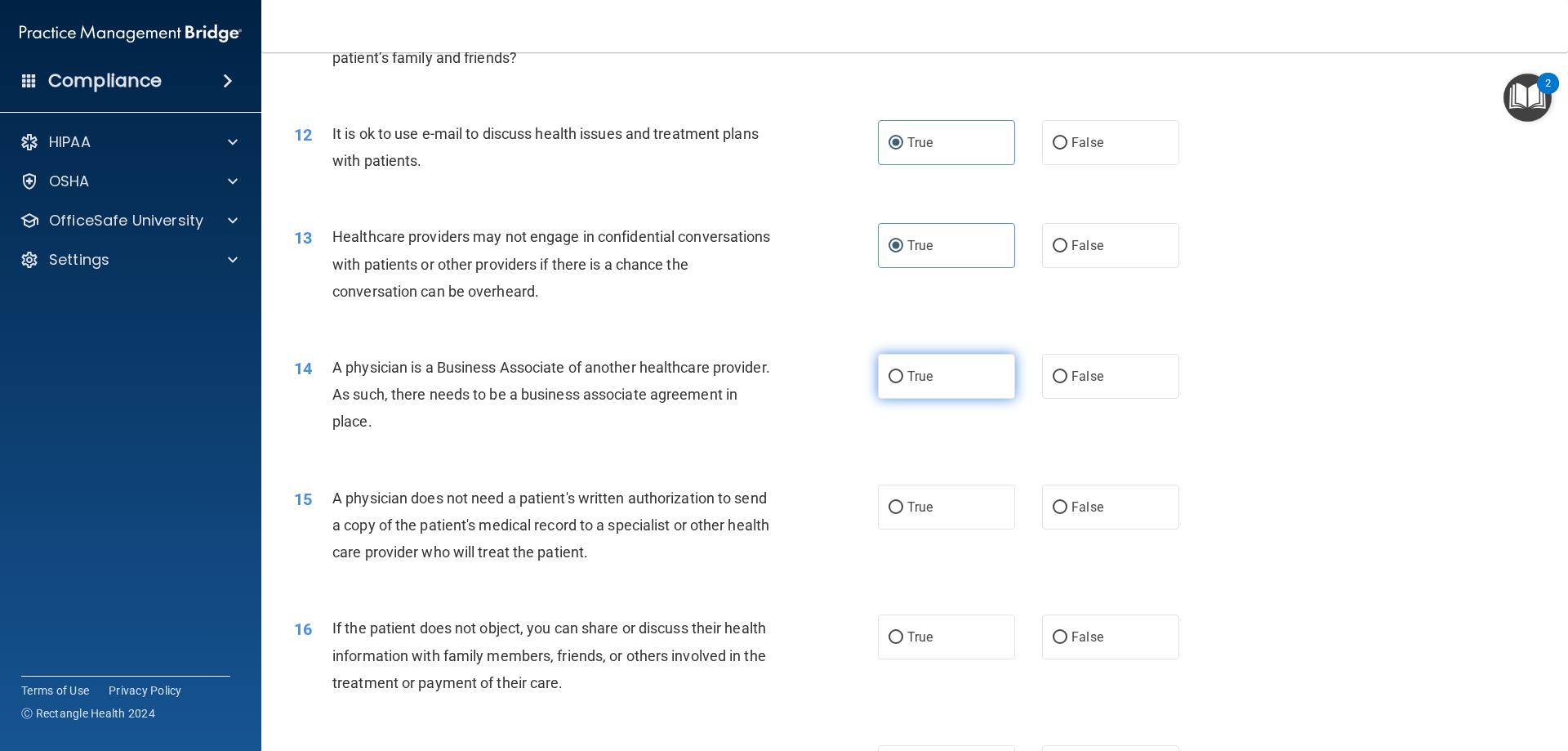
click at [907, 378] on span "True" at bounding box center [920, 376] width 25 height 15
click at [903, 378] on input "True" at bounding box center [895, 377] width 14 height 13
radio input "true"
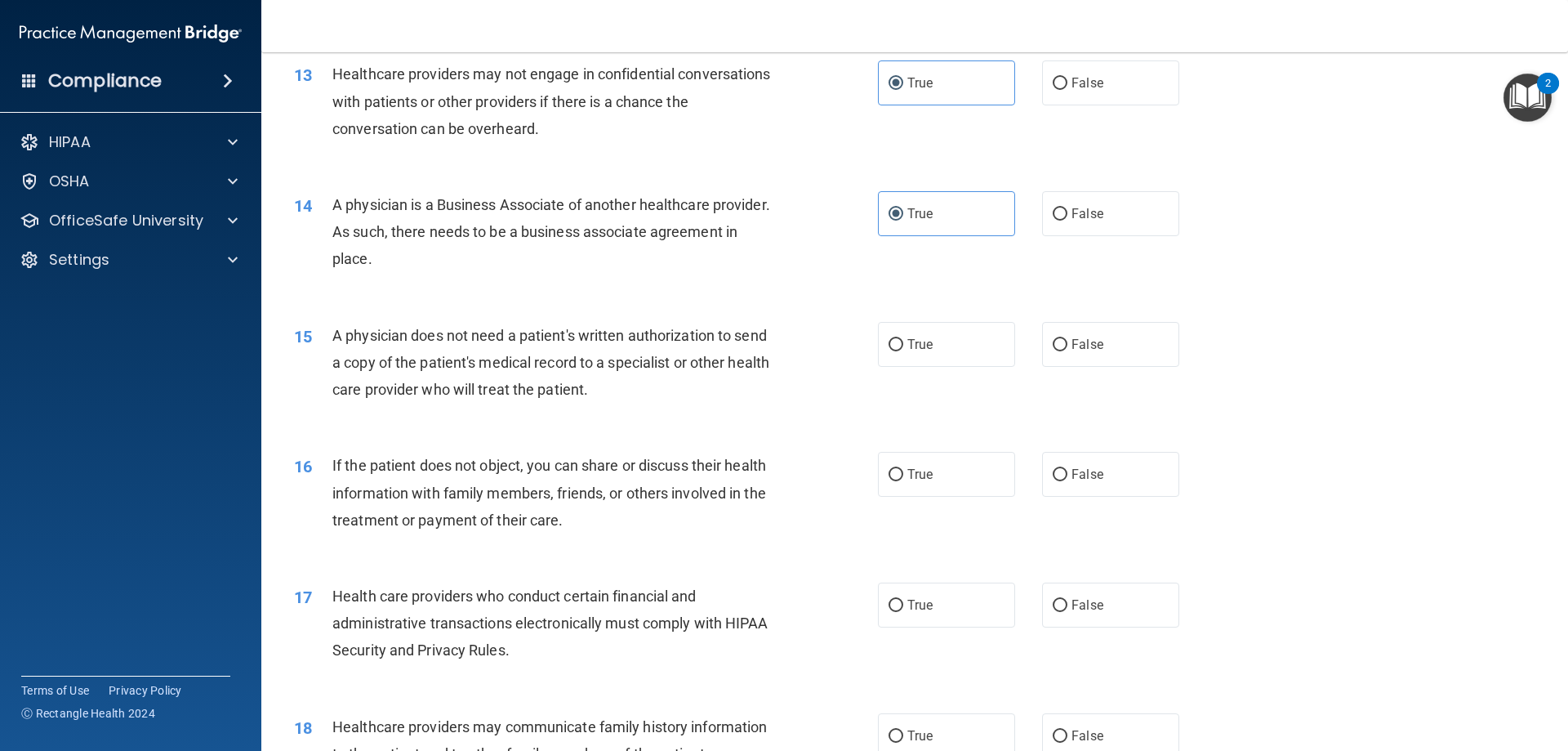
scroll to position [1526, 0]
click at [1042, 362] on label "False" at bounding box center [1110, 343] width 137 height 45
click at [1052, 351] on input "False" at bounding box center [1059, 344] width 14 height 13
radio input "true"
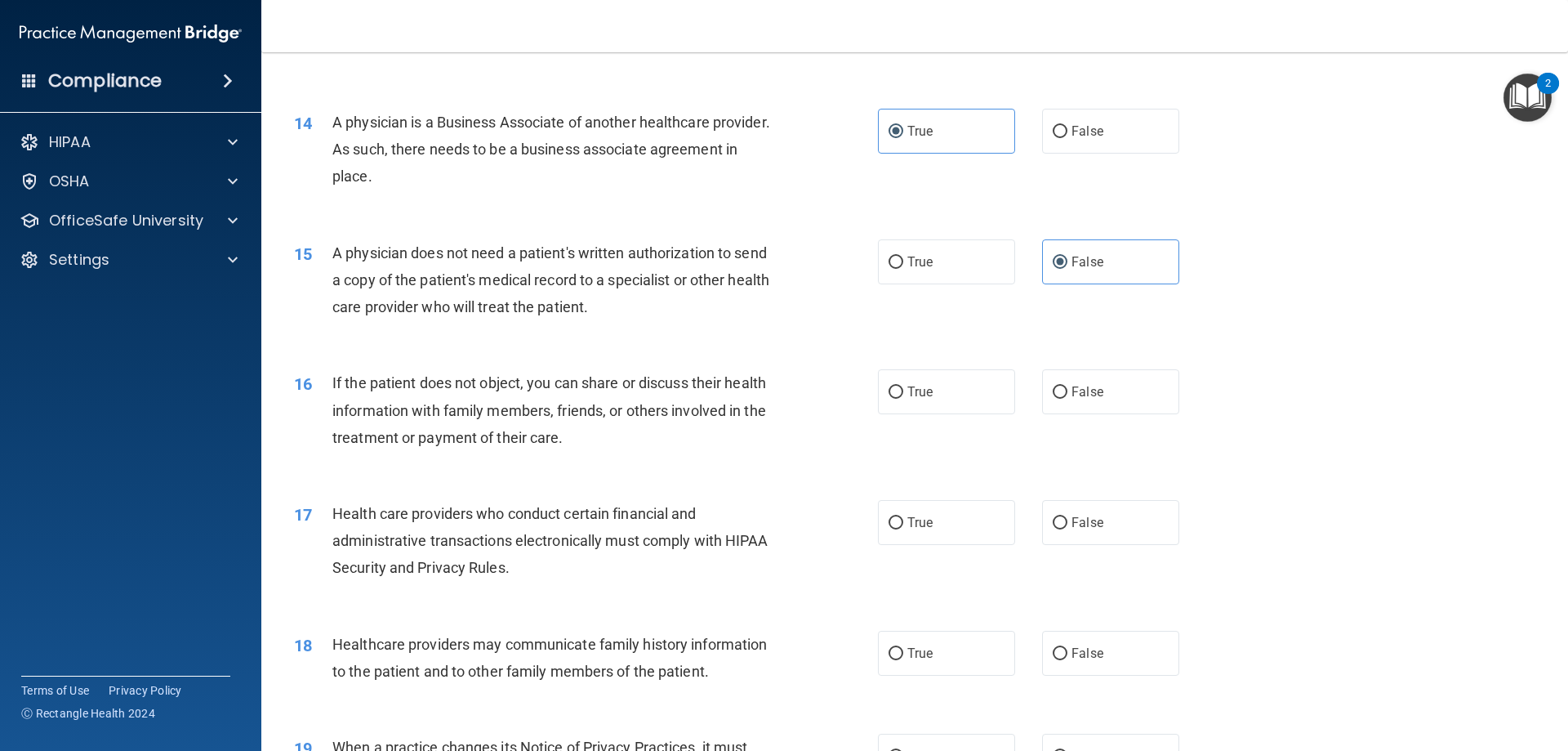
scroll to position [1690, 0]
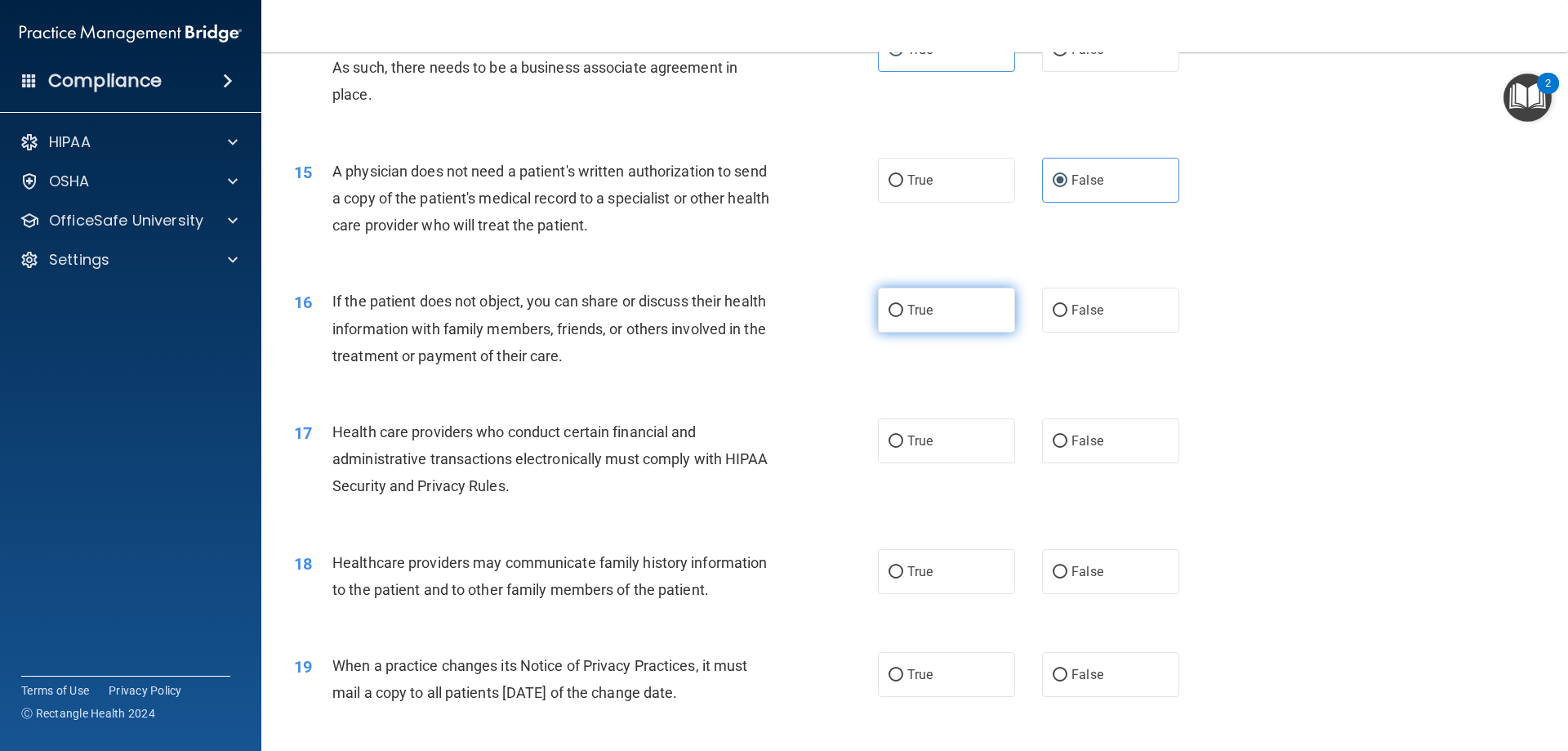
click at [878, 322] on label "True" at bounding box center [946, 309] width 137 height 45
click at [888, 317] on input "True" at bounding box center [895, 311] width 14 height 13
radio input "true"
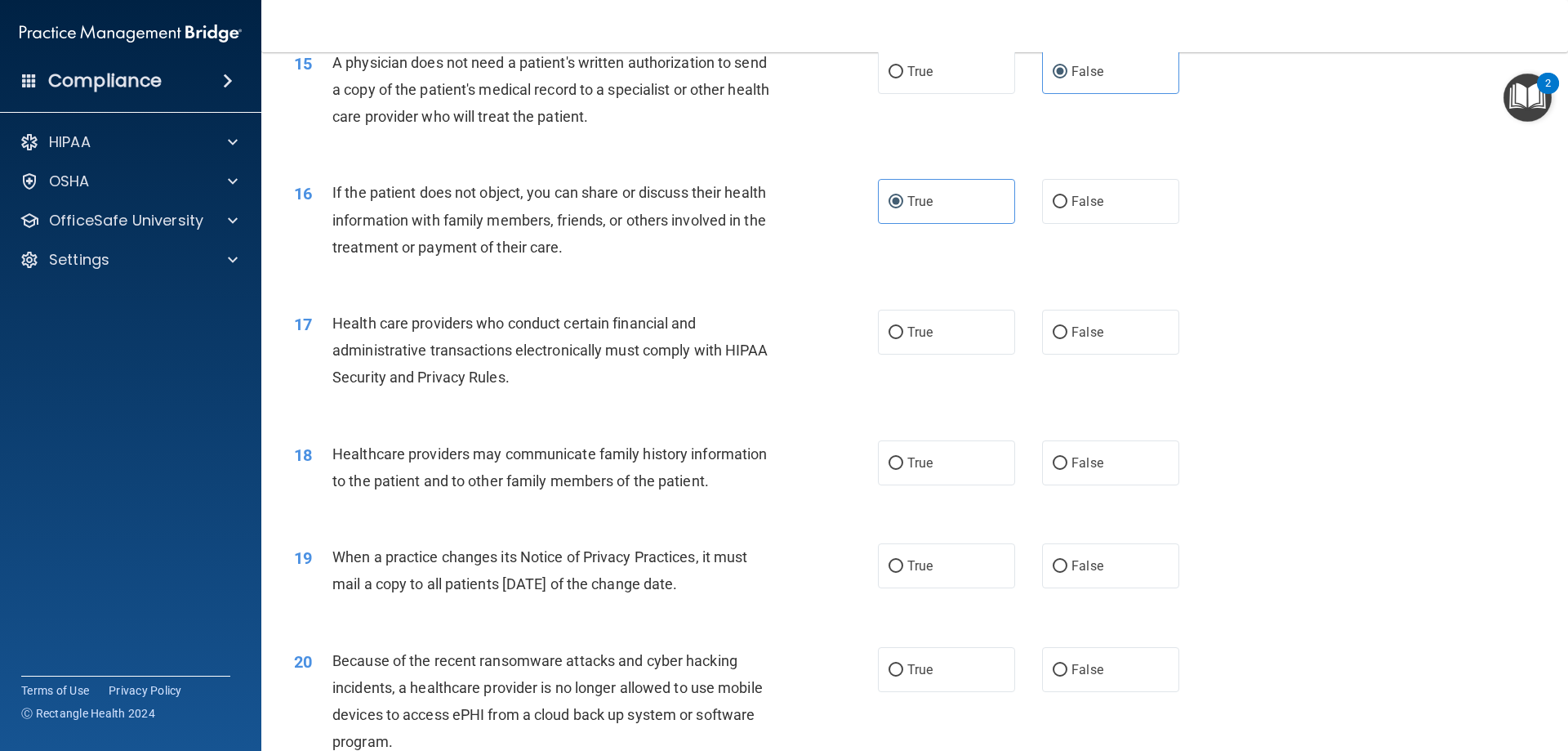
scroll to position [1853, 0]
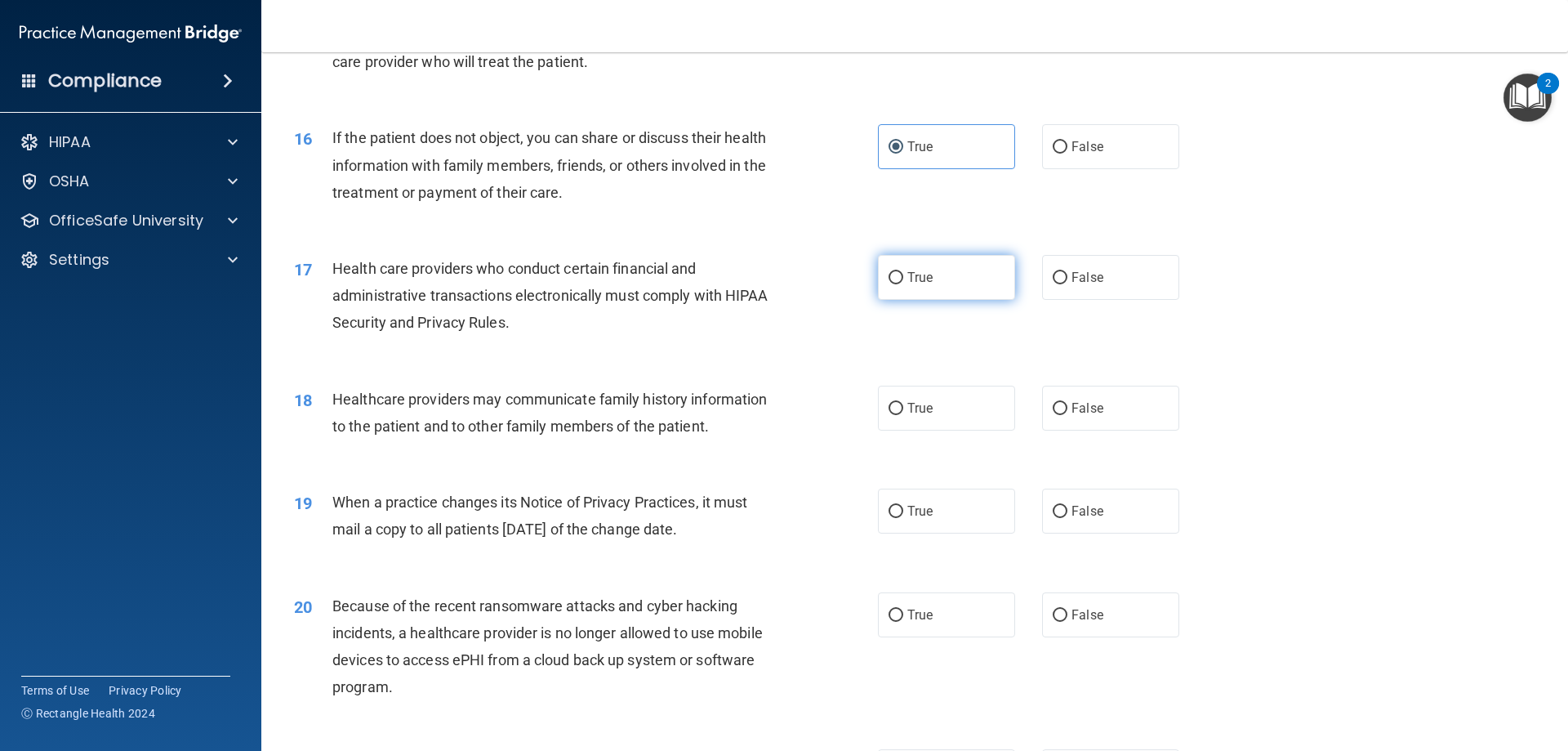
click at [888, 280] on input "True" at bounding box center [895, 278] width 14 height 13
radio input "true"
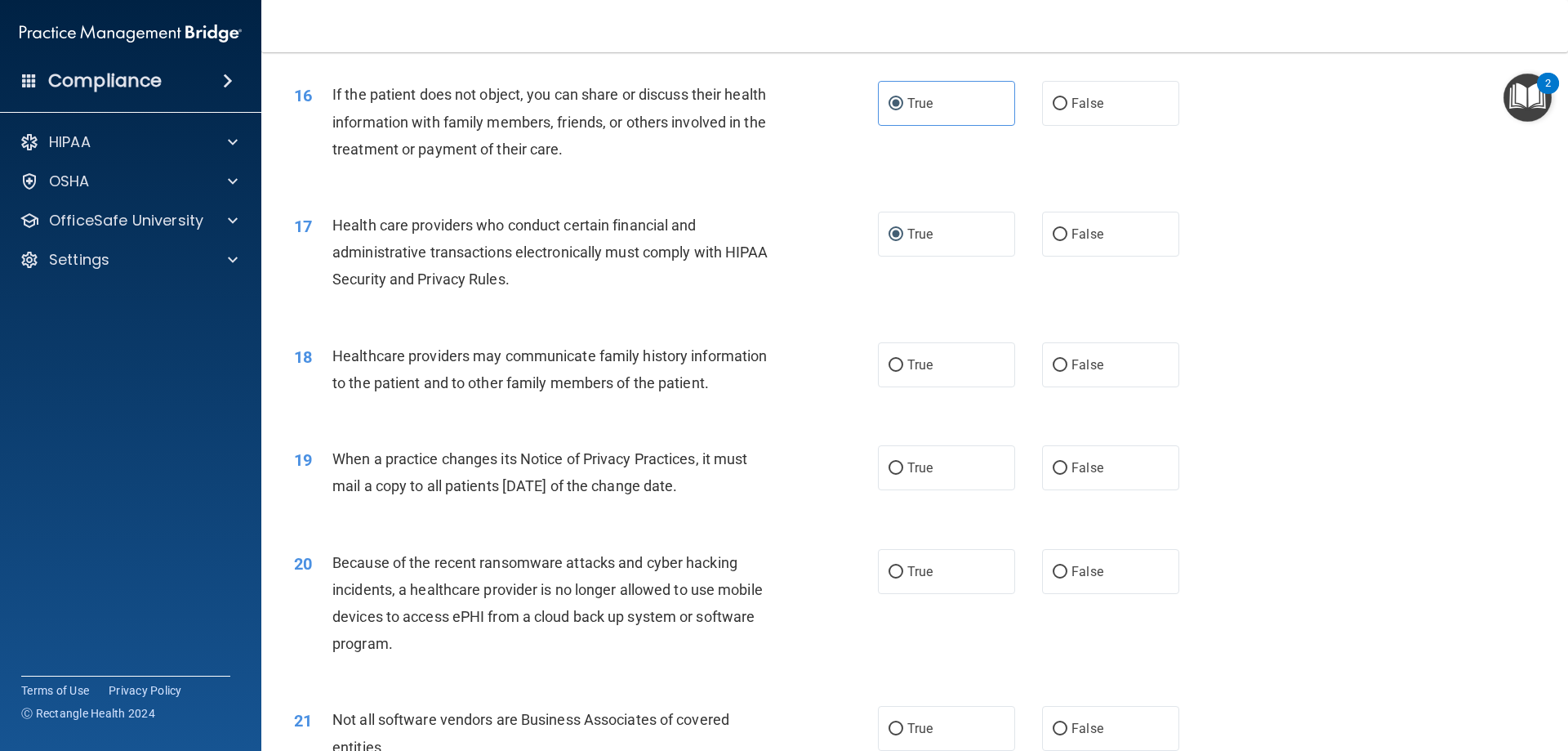
scroll to position [1935, 0]
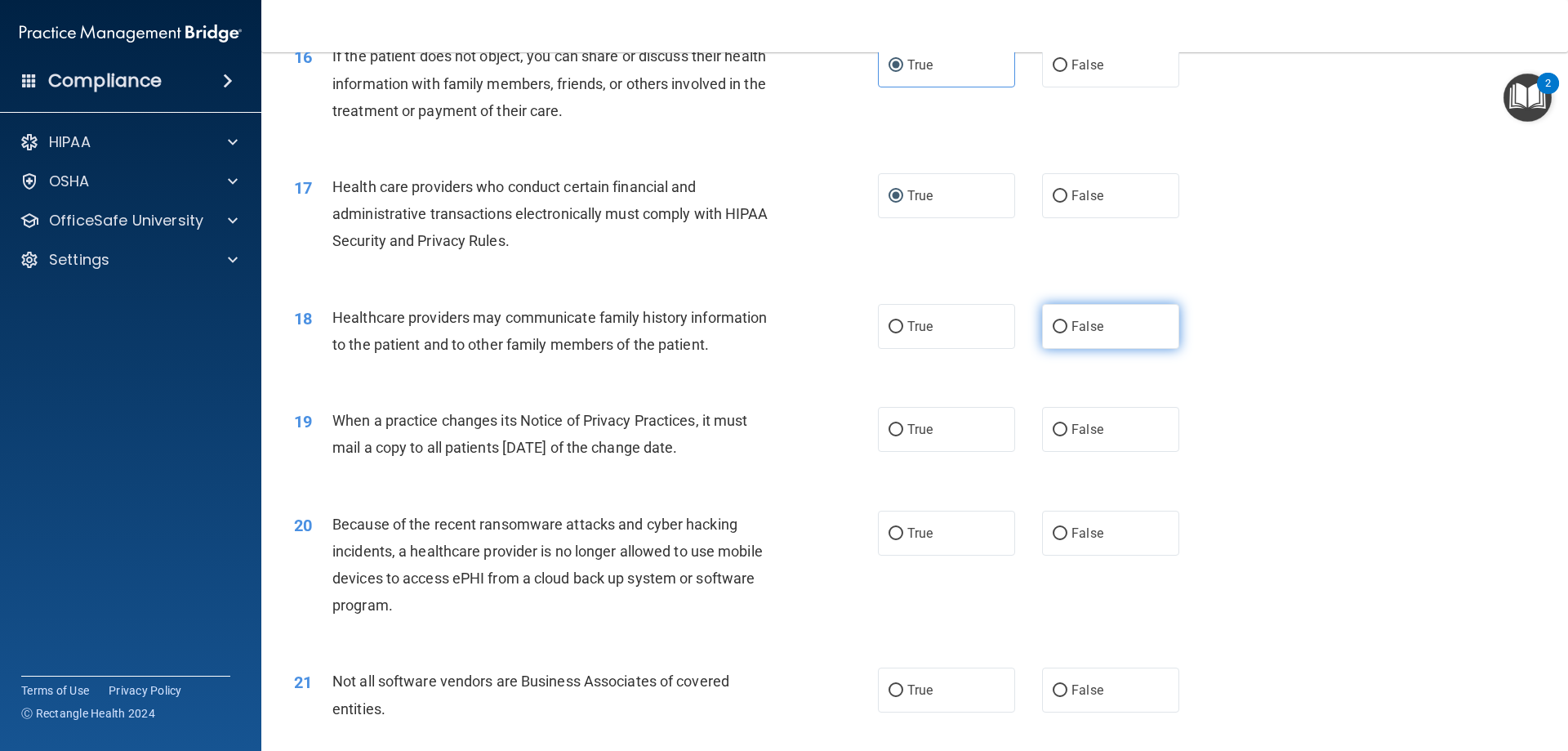
click at [1052, 329] on input "False" at bounding box center [1059, 327] width 14 height 13
radio input "true"
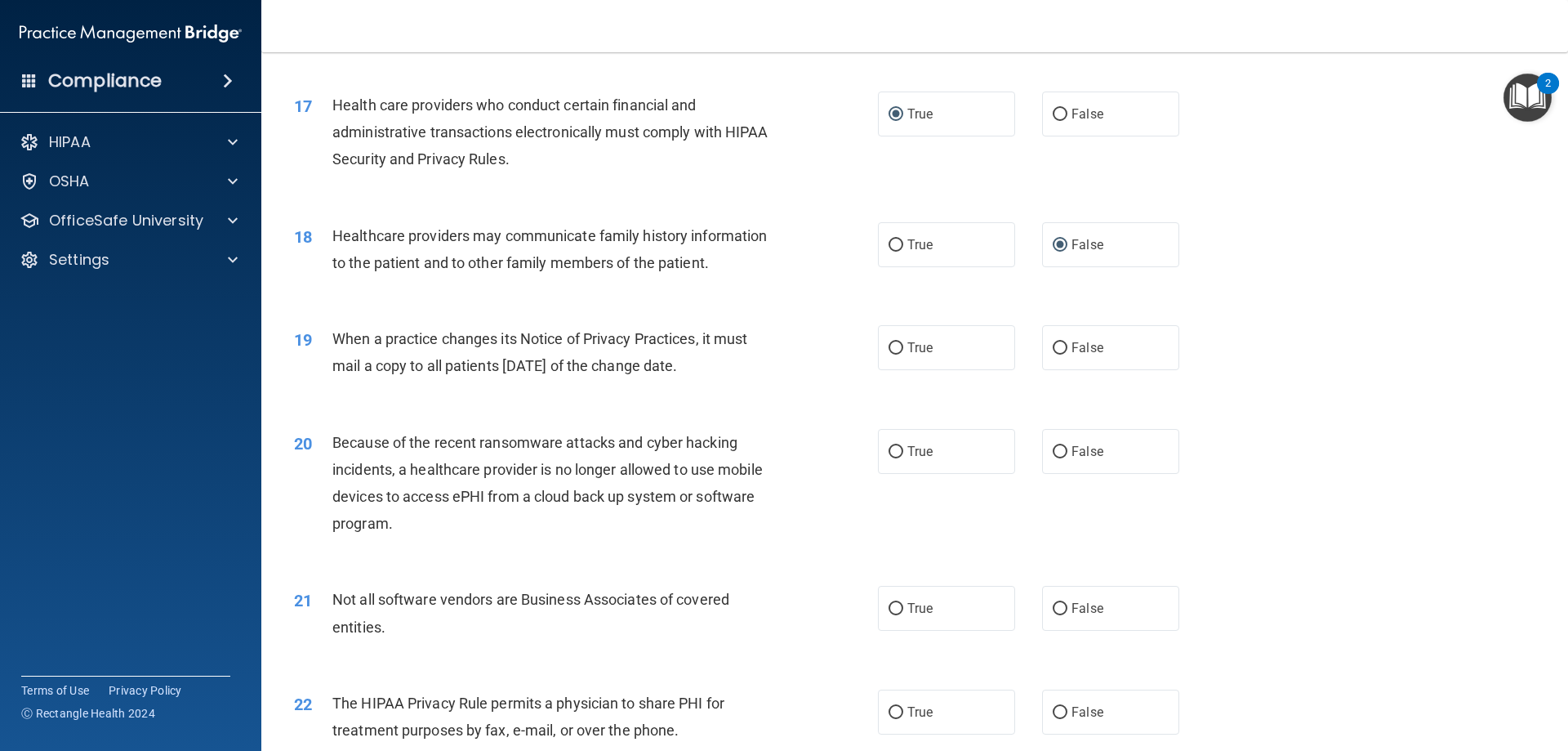
scroll to position [2098, 0]
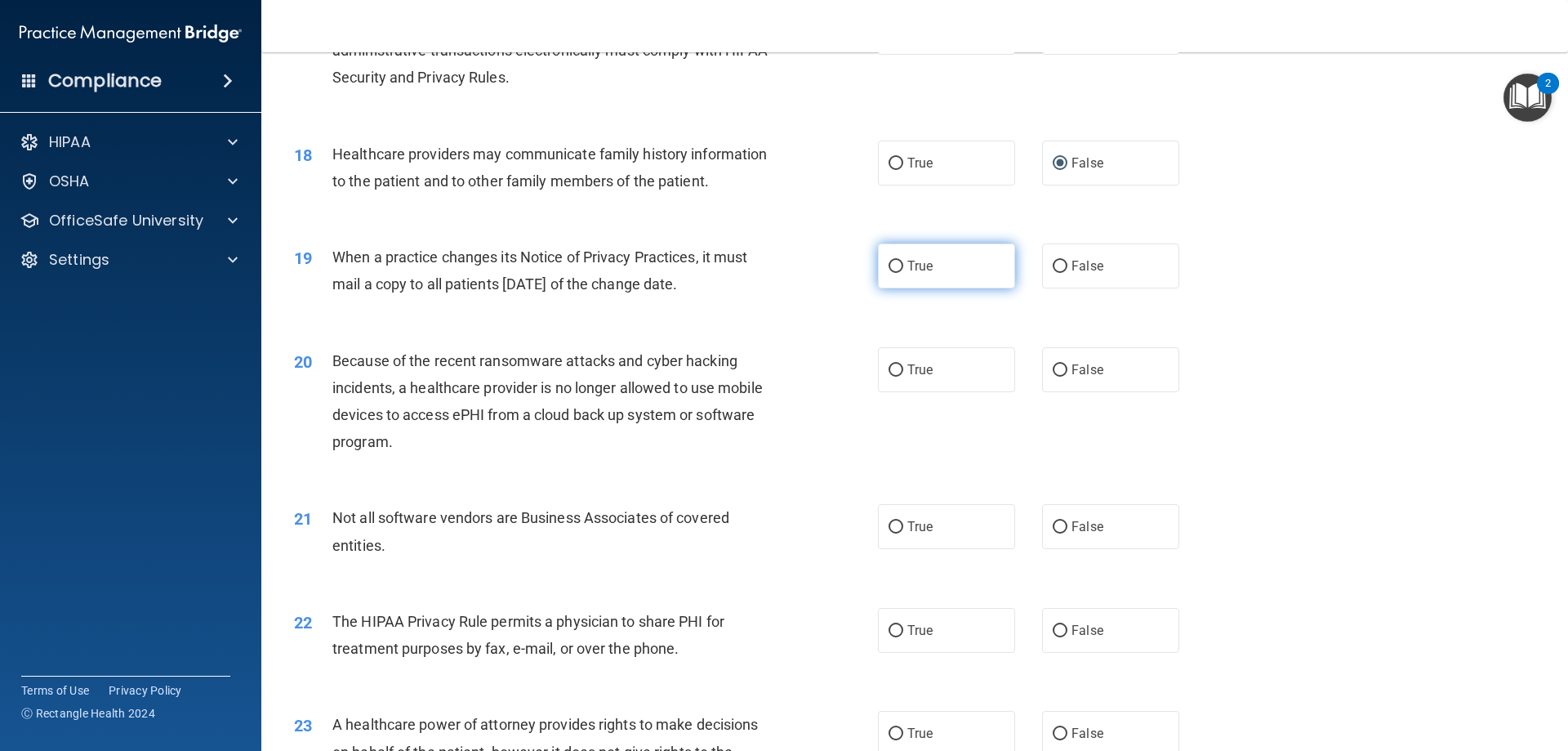
click at [899, 269] on label "True" at bounding box center [946, 265] width 137 height 45
click at [899, 269] on input "True" at bounding box center [895, 266] width 14 height 13
radio input "true"
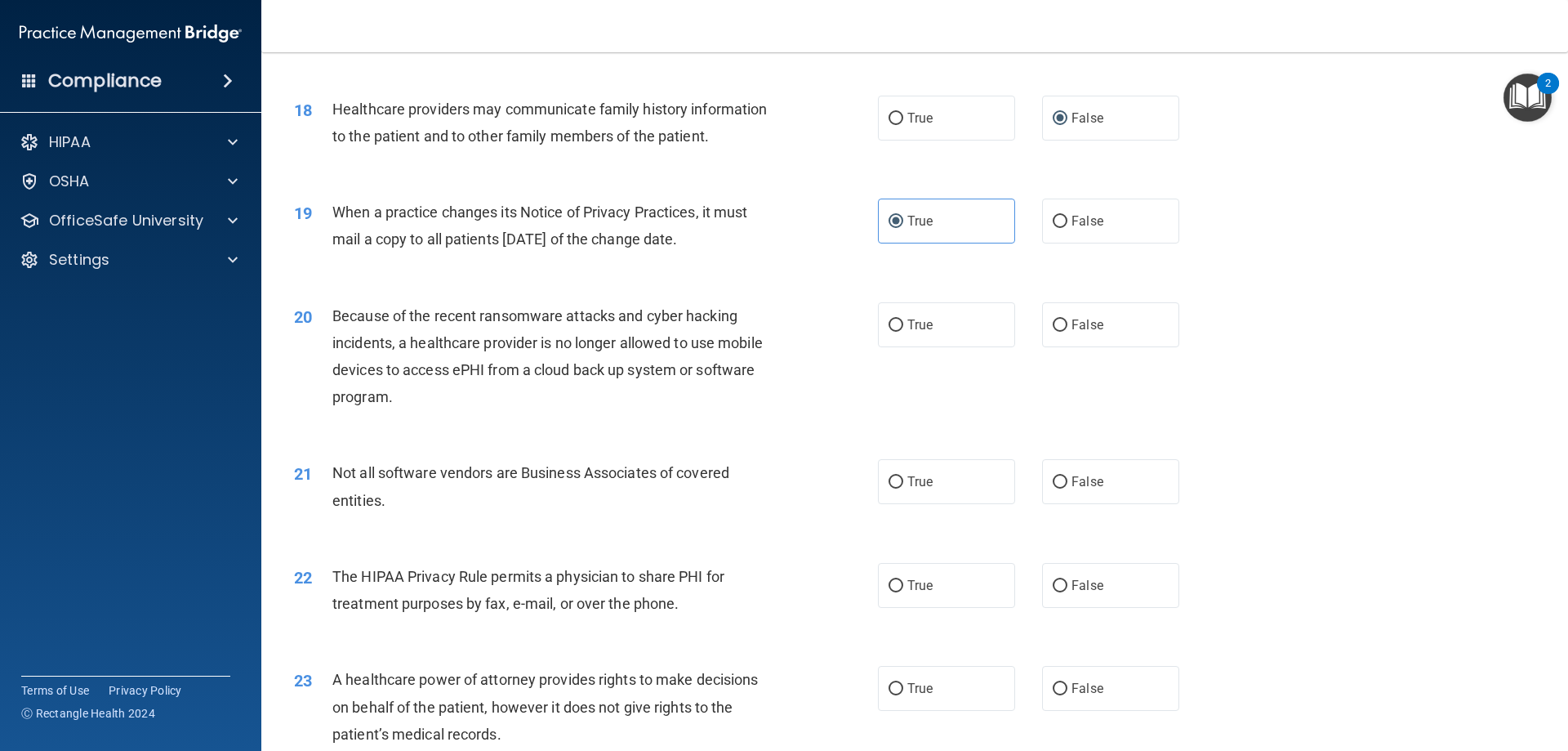
scroll to position [2180, 0]
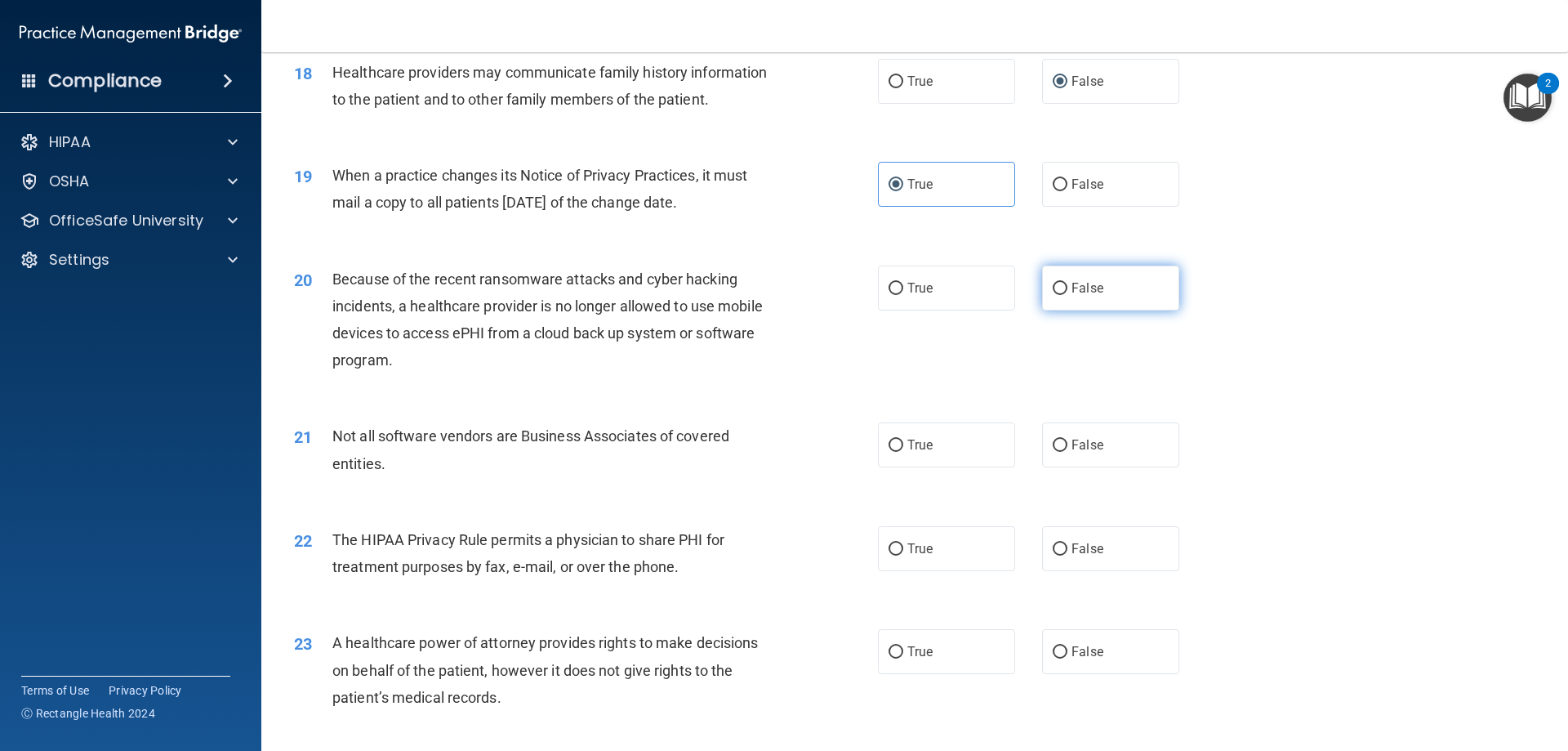
click at [1072, 283] on span "False" at bounding box center [1088, 288] width 32 height 15
click at [1067, 283] on input "False" at bounding box center [1059, 289] width 14 height 13
radio input "true"
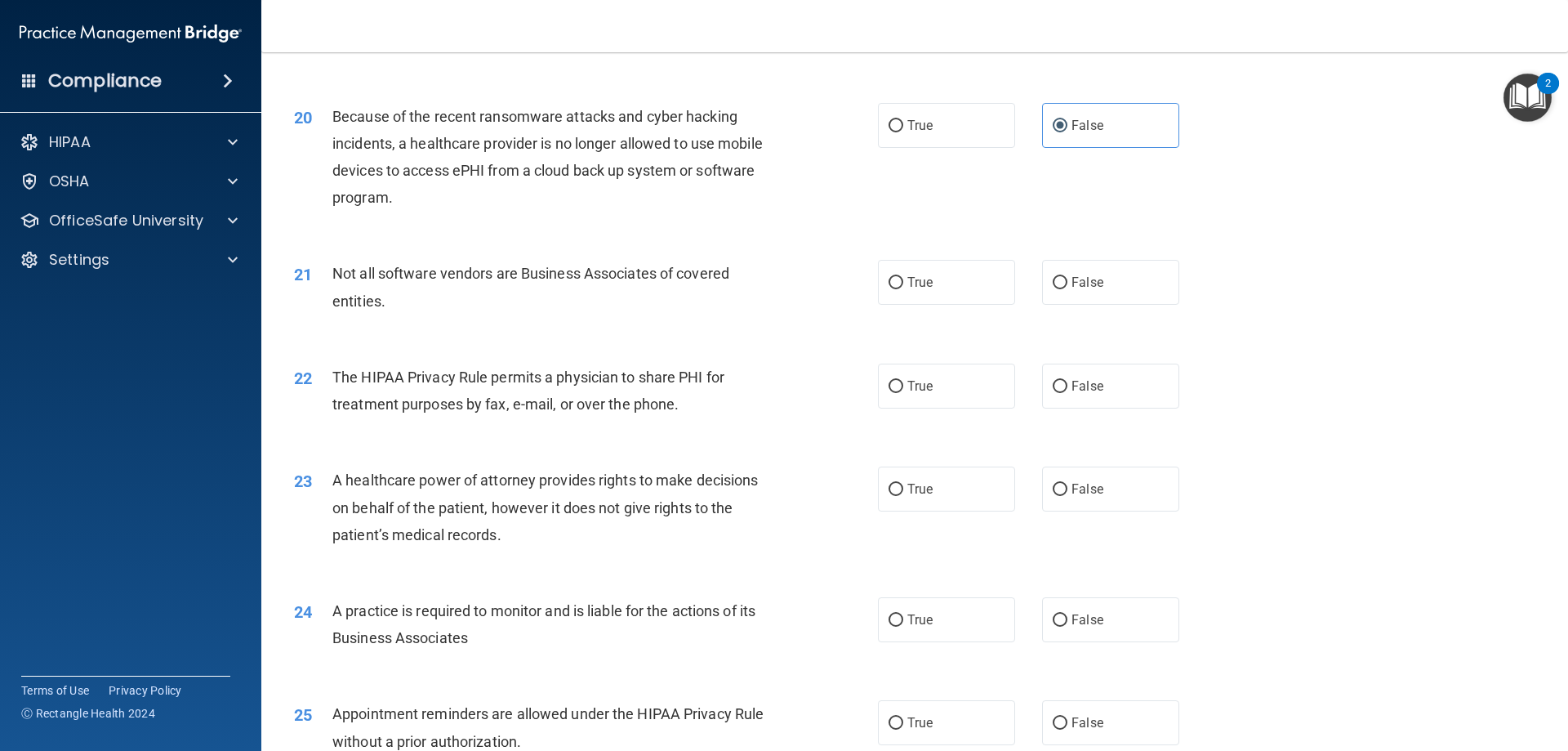
scroll to position [2343, 0]
click at [1120, 279] on label "False" at bounding box center [1110, 281] width 137 height 45
click at [1067, 279] on input "False" at bounding box center [1059, 282] width 14 height 13
radio input "true"
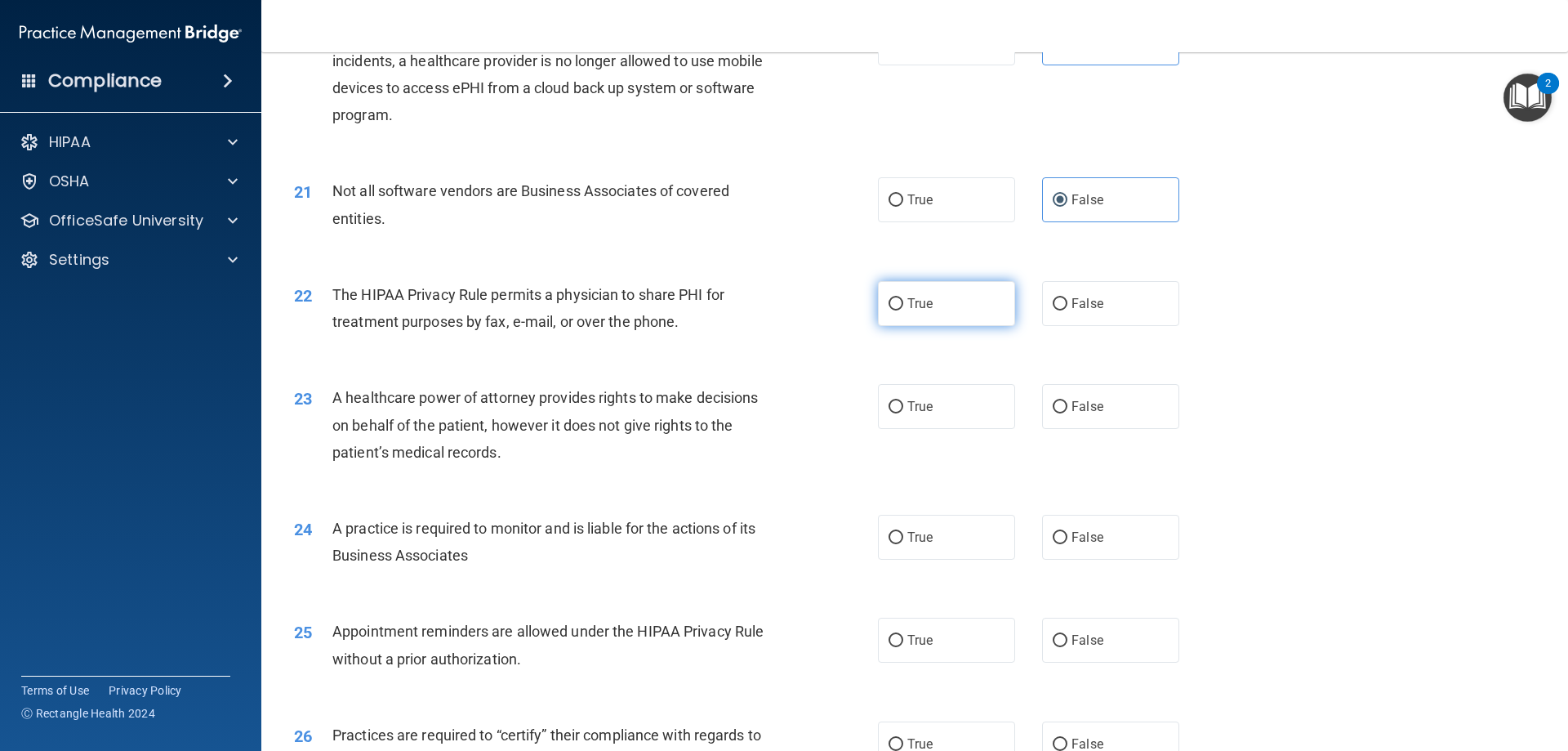
click at [898, 307] on label "True" at bounding box center [946, 303] width 137 height 45
click at [898, 307] on input "True" at bounding box center [895, 304] width 14 height 13
radio input "true"
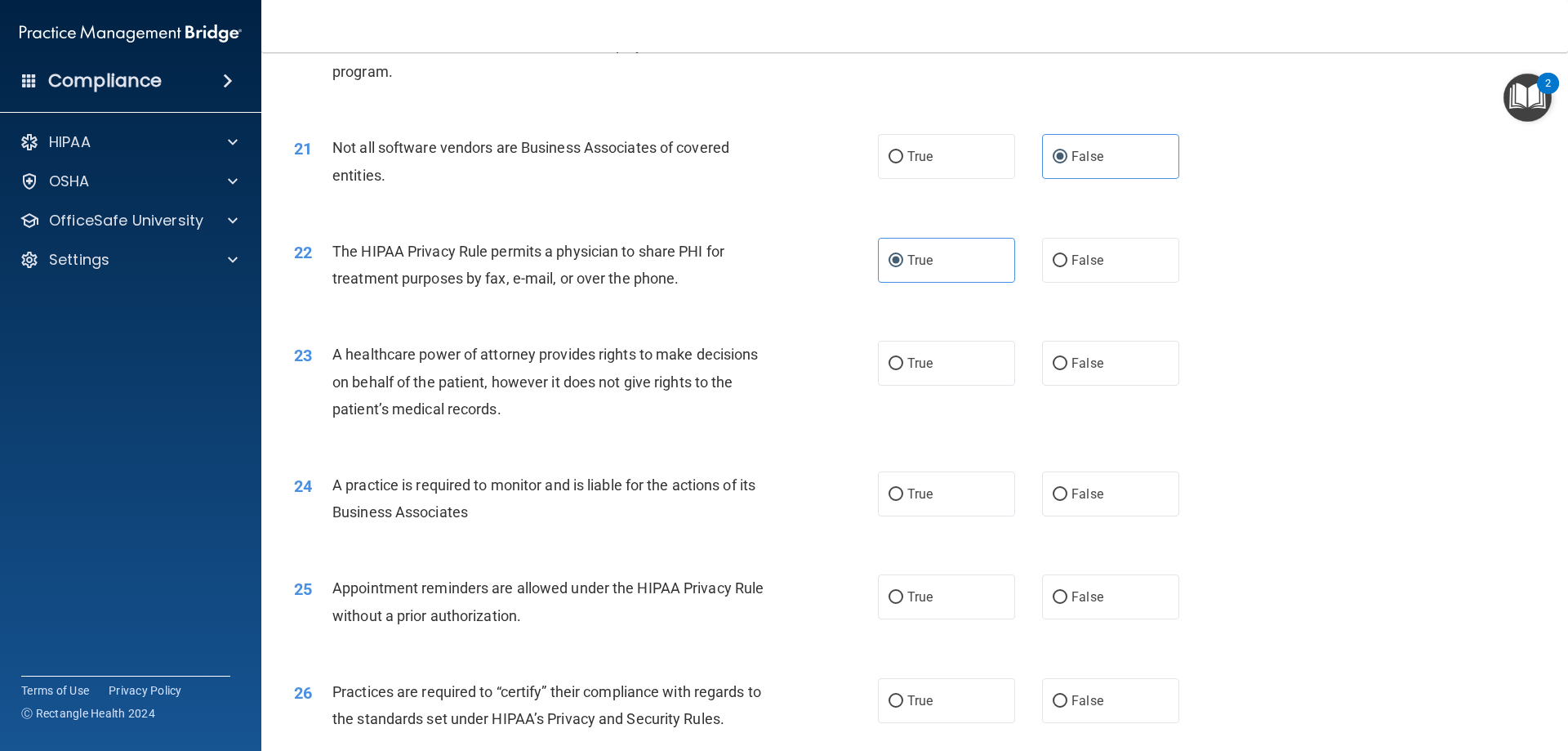
scroll to position [2506, 0]
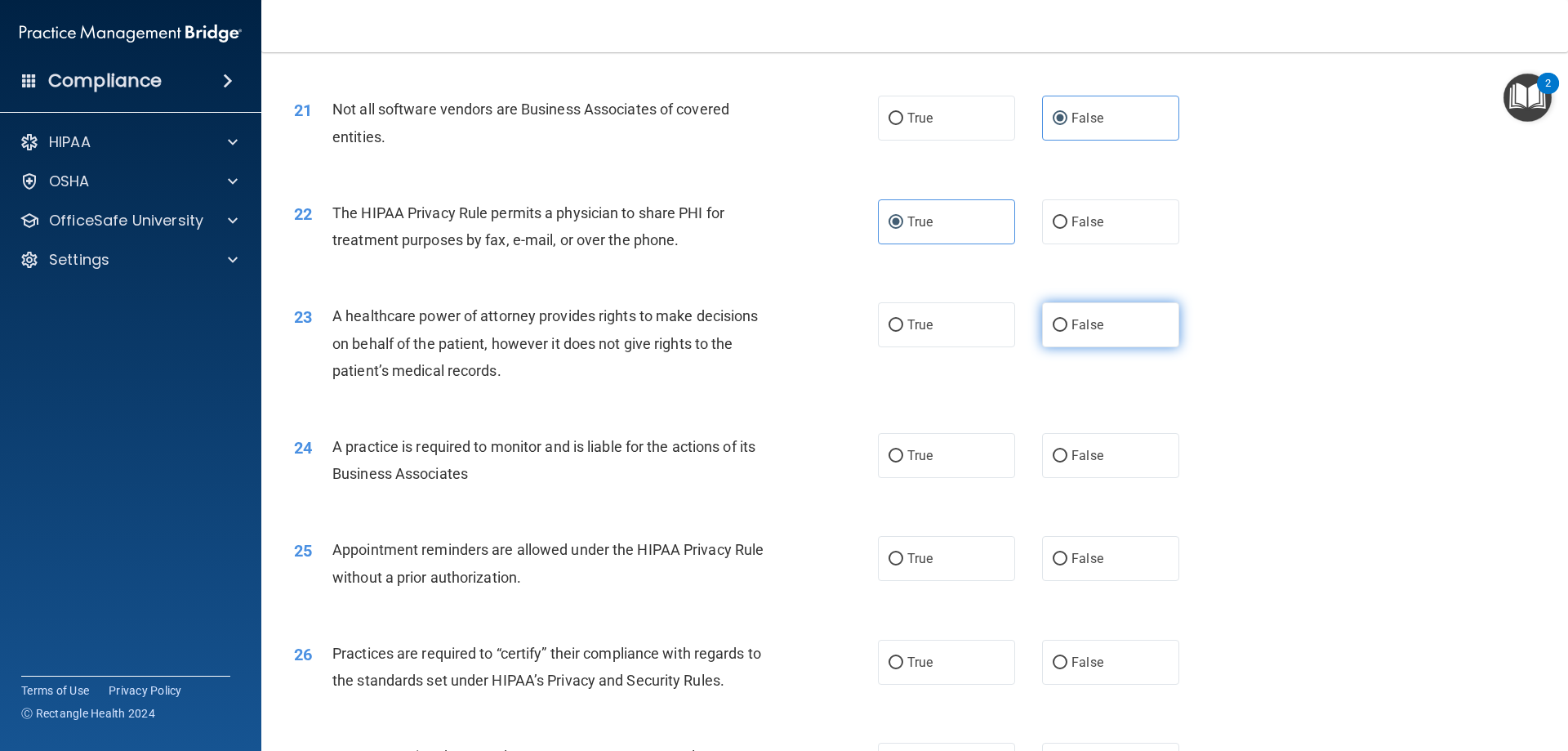
click at [1072, 325] on span "False" at bounding box center [1088, 324] width 32 height 15
click at [1065, 325] on input "False" at bounding box center [1059, 325] width 14 height 13
radio input "true"
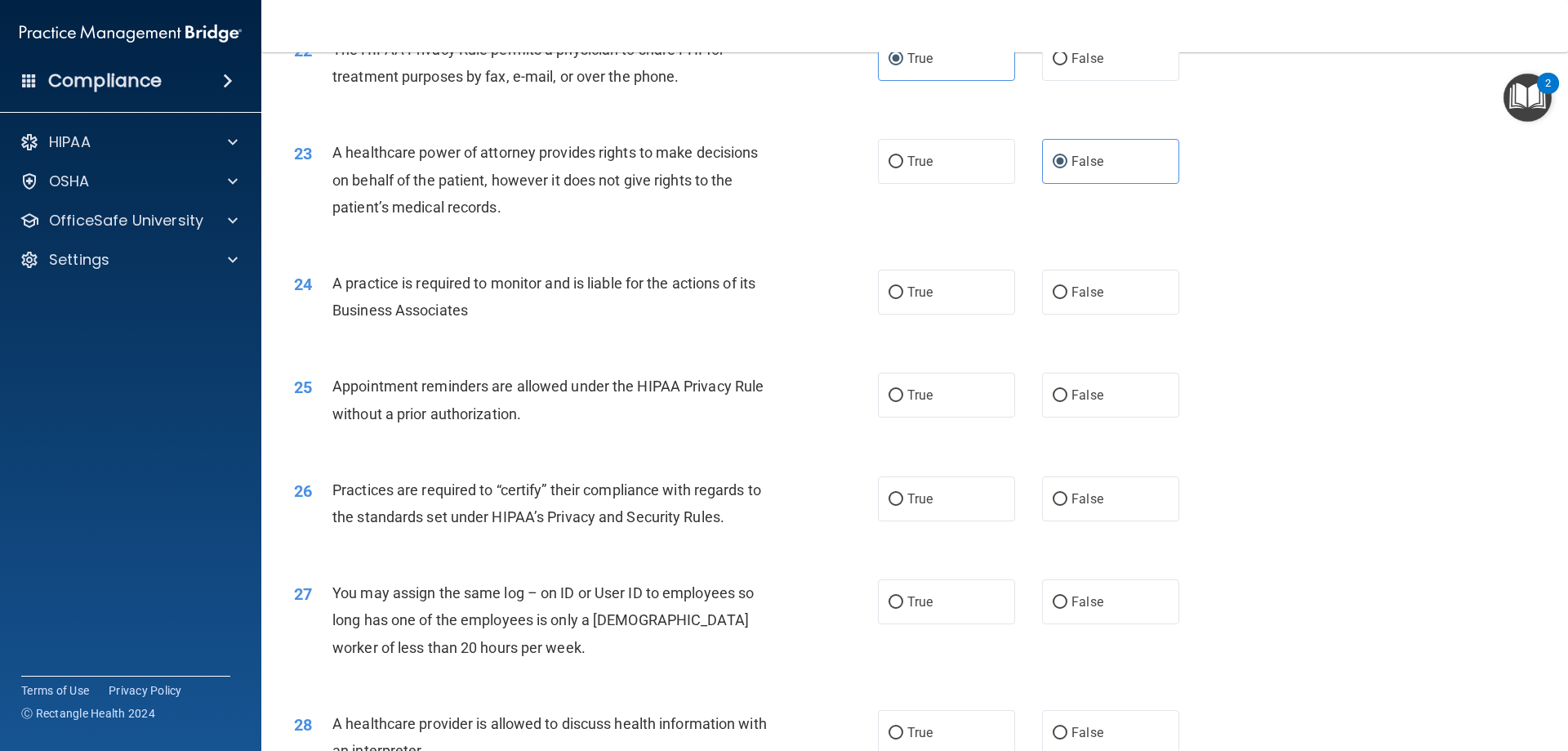
scroll to position [2751, 0]
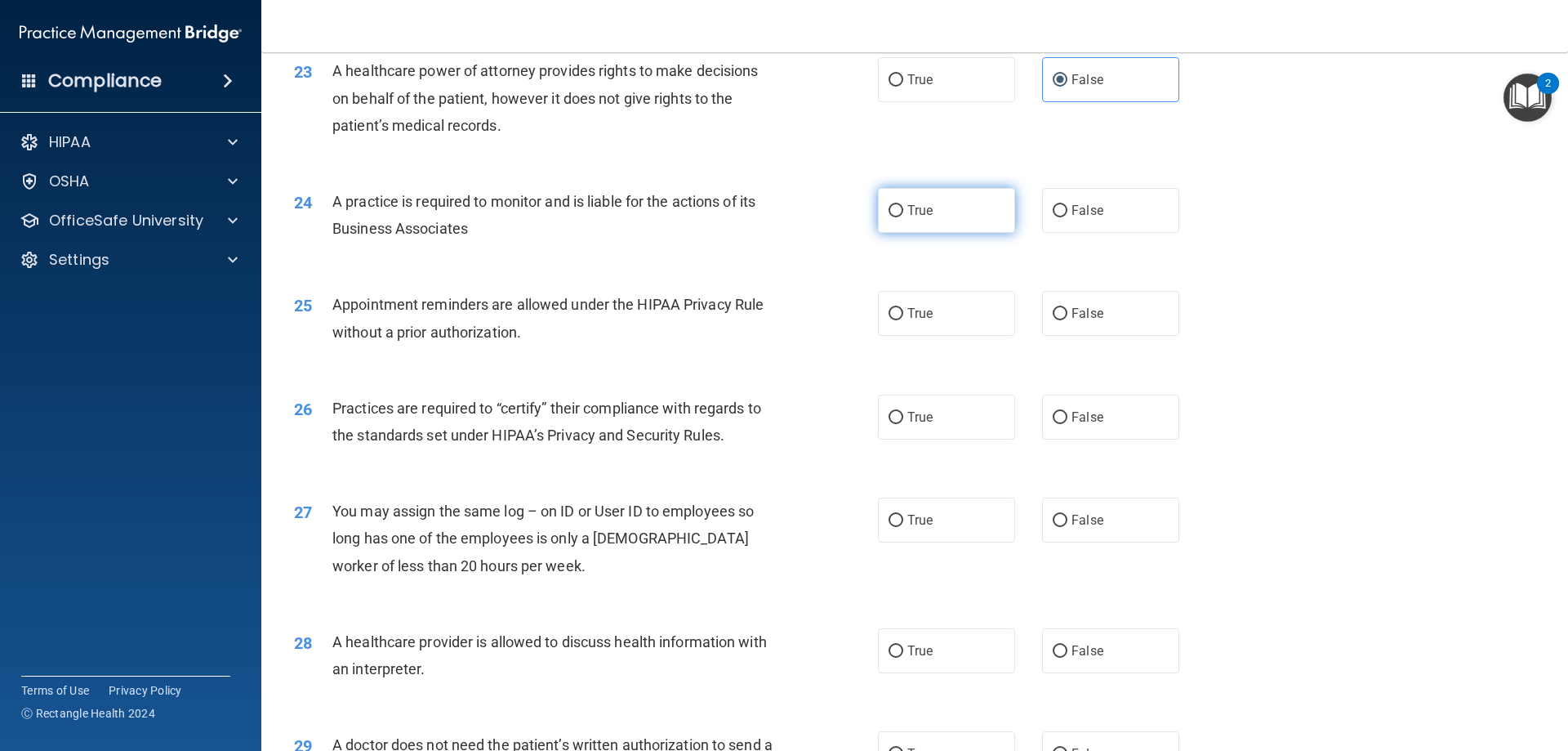
click at [888, 215] on input "True" at bounding box center [895, 211] width 14 height 13
radio input "true"
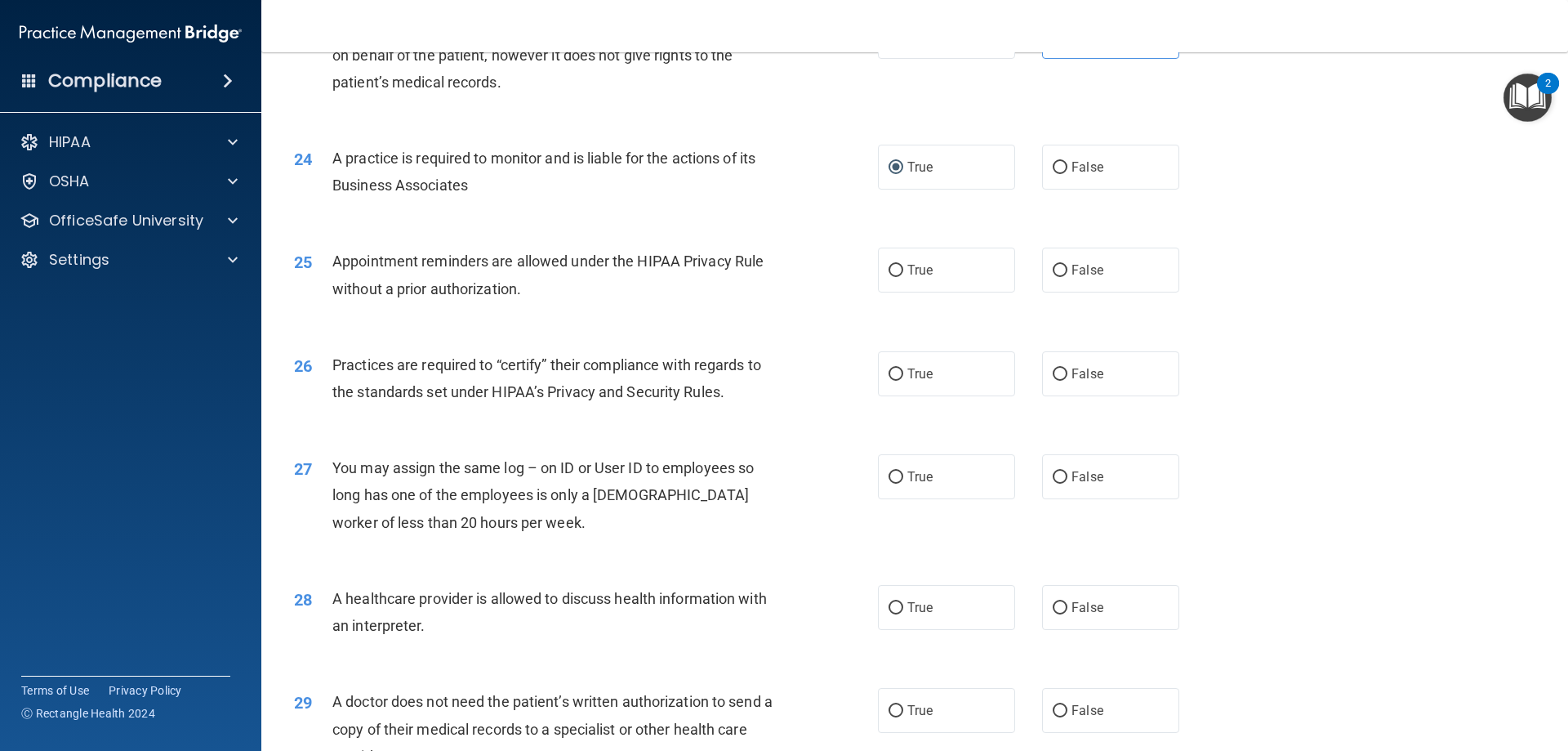
scroll to position [2833, 0]
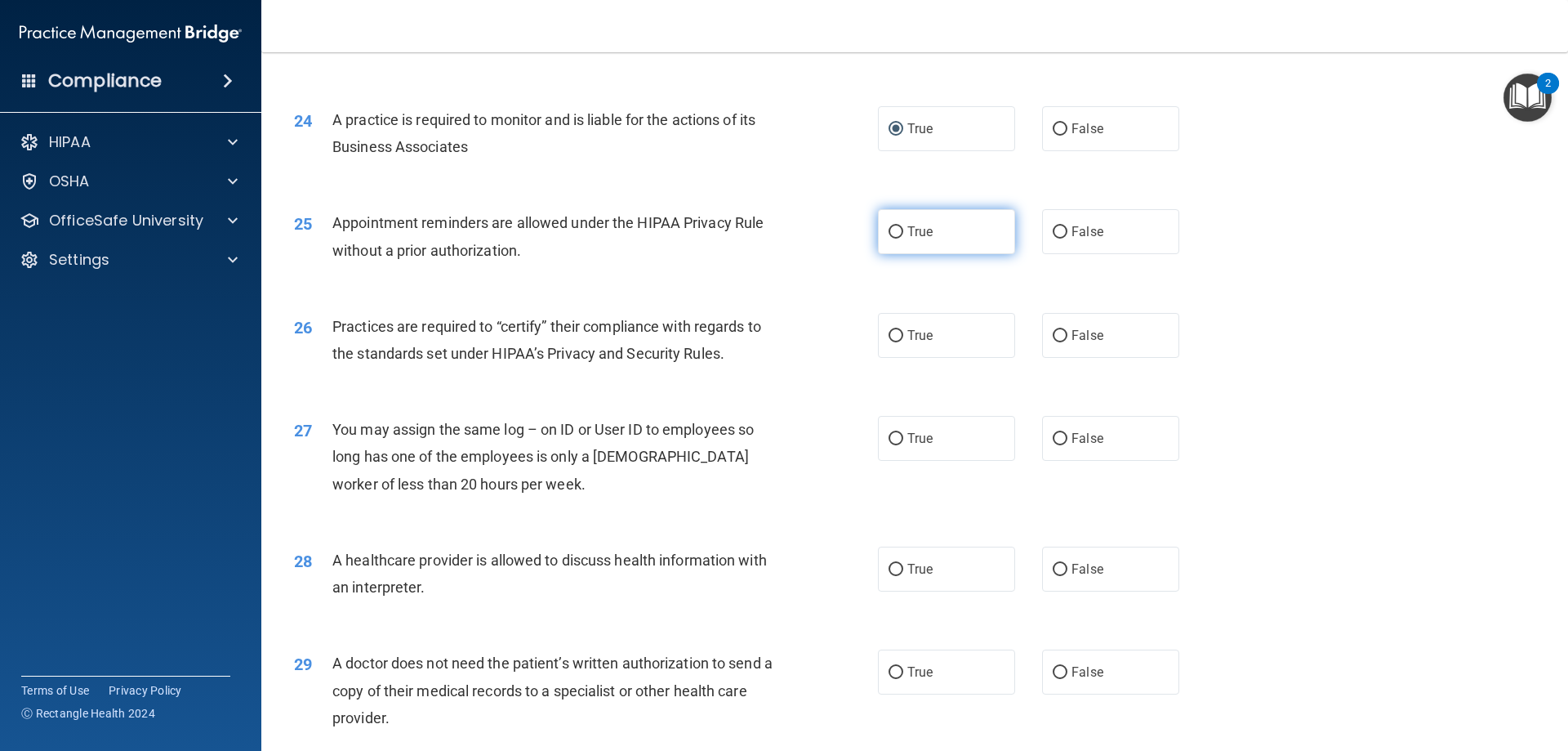
click at [912, 235] on span "True" at bounding box center [920, 231] width 25 height 15
click at [903, 235] on input "True" at bounding box center [895, 232] width 14 height 13
radio input "true"
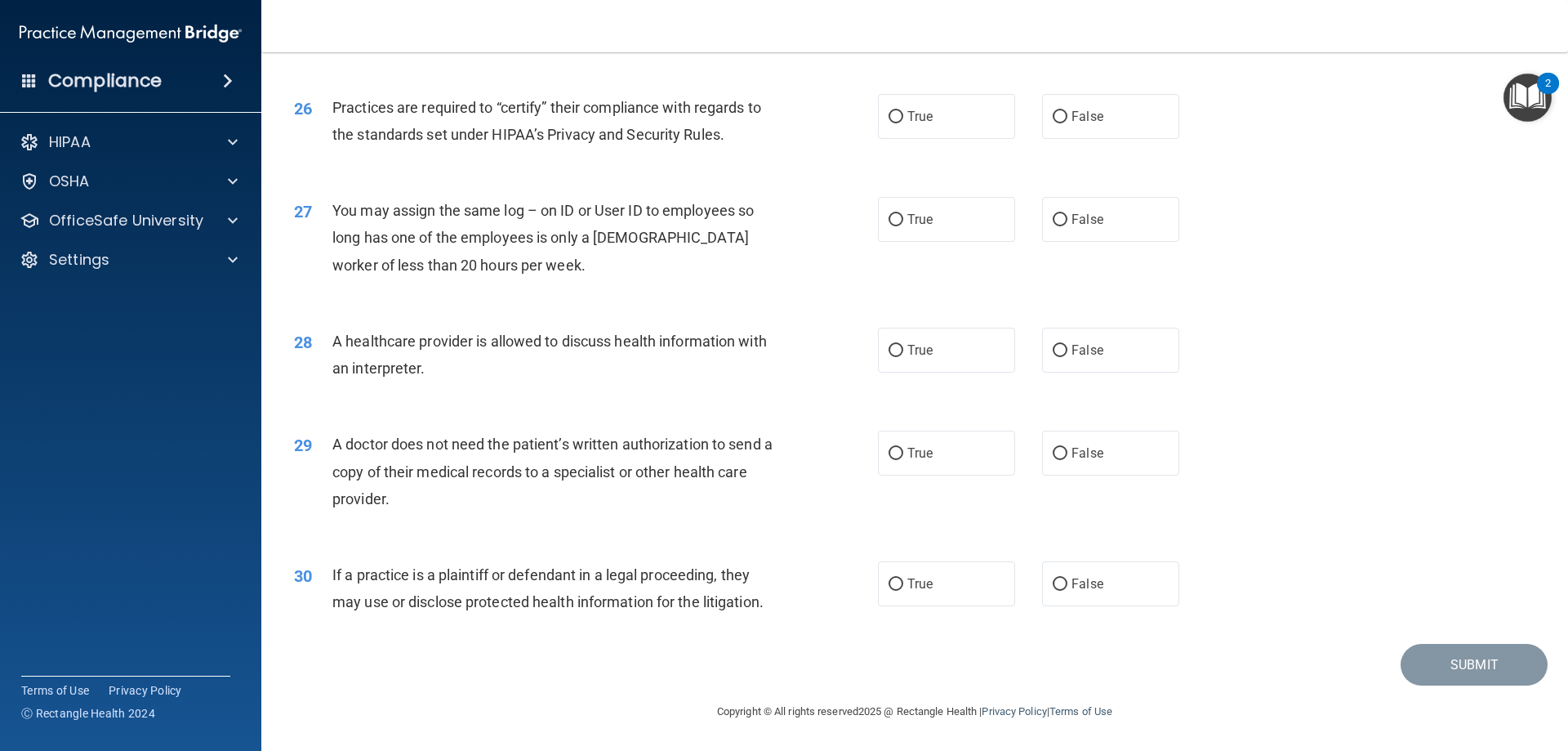
scroll to position [2970, 0]
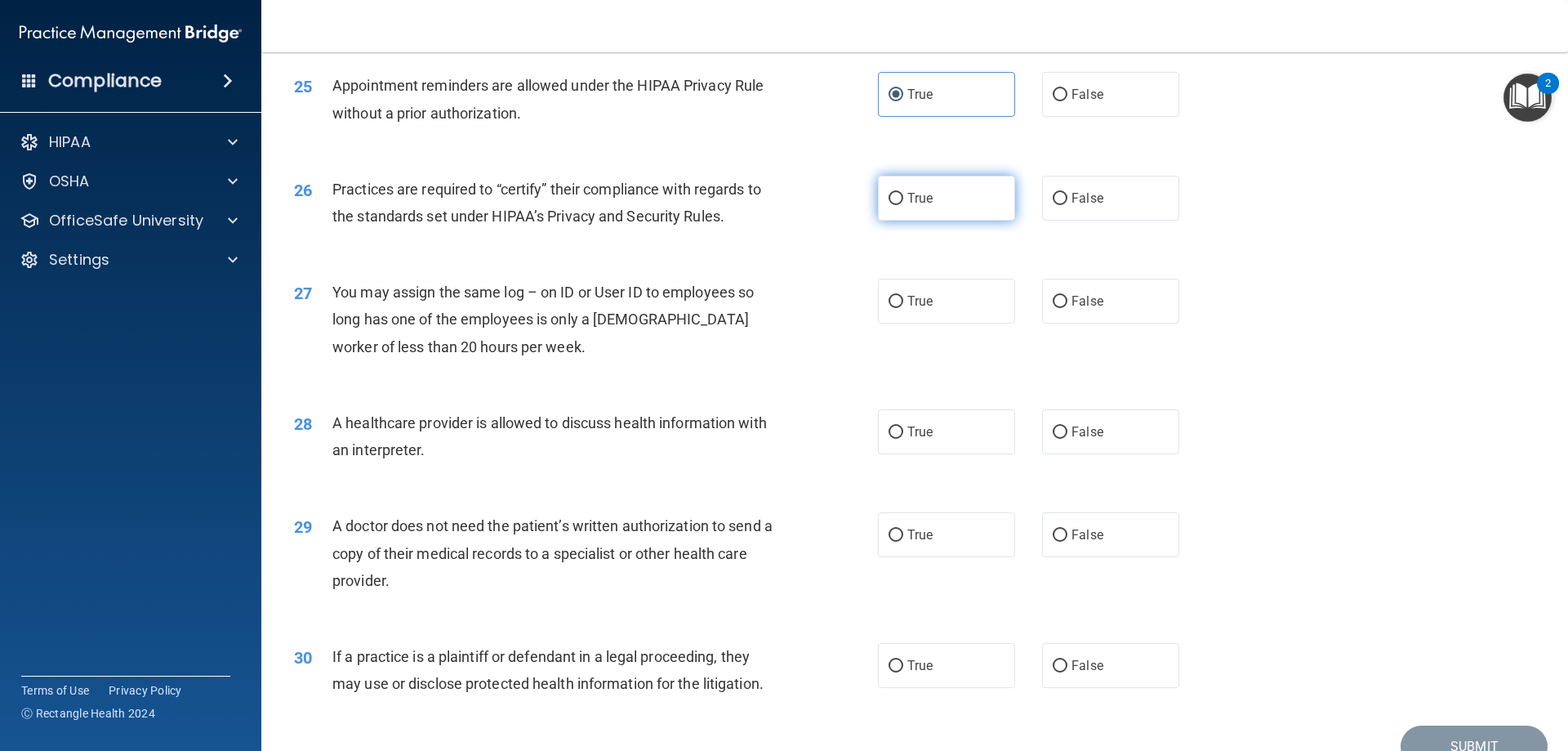
click at [902, 206] on label "True" at bounding box center [946, 198] width 137 height 45
click at [902, 205] on input "True" at bounding box center [895, 199] width 14 height 13
radio input "true"
click at [1053, 312] on label "False" at bounding box center [1110, 301] width 137 height 45
click at [1053, 308] on input "False" at bounding box center [1059, 302] width 14 height 13
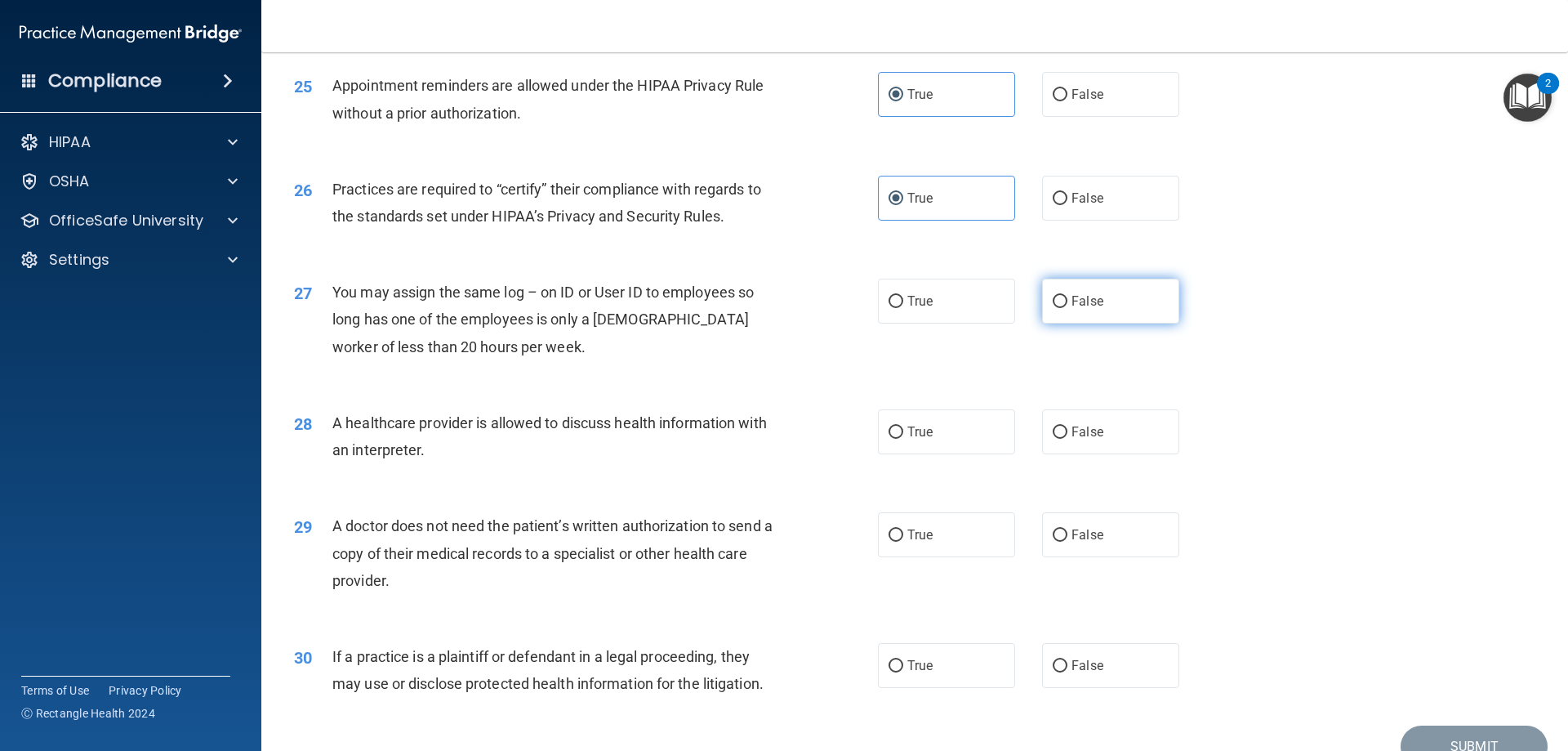
radio input "true"
click at [1053, 312] on label "False" at bounding box center [1110, 301] width 137 height 45
click at [1053, 308] on input "False" at bounding box center [1059, 302] width 14 height 13
click at [905, 313] on label "True" at bounding box center [946, 301] width 137 height 45
click at [903, 308] on input "True" at bounding box center [895, 302] width 14 height 13
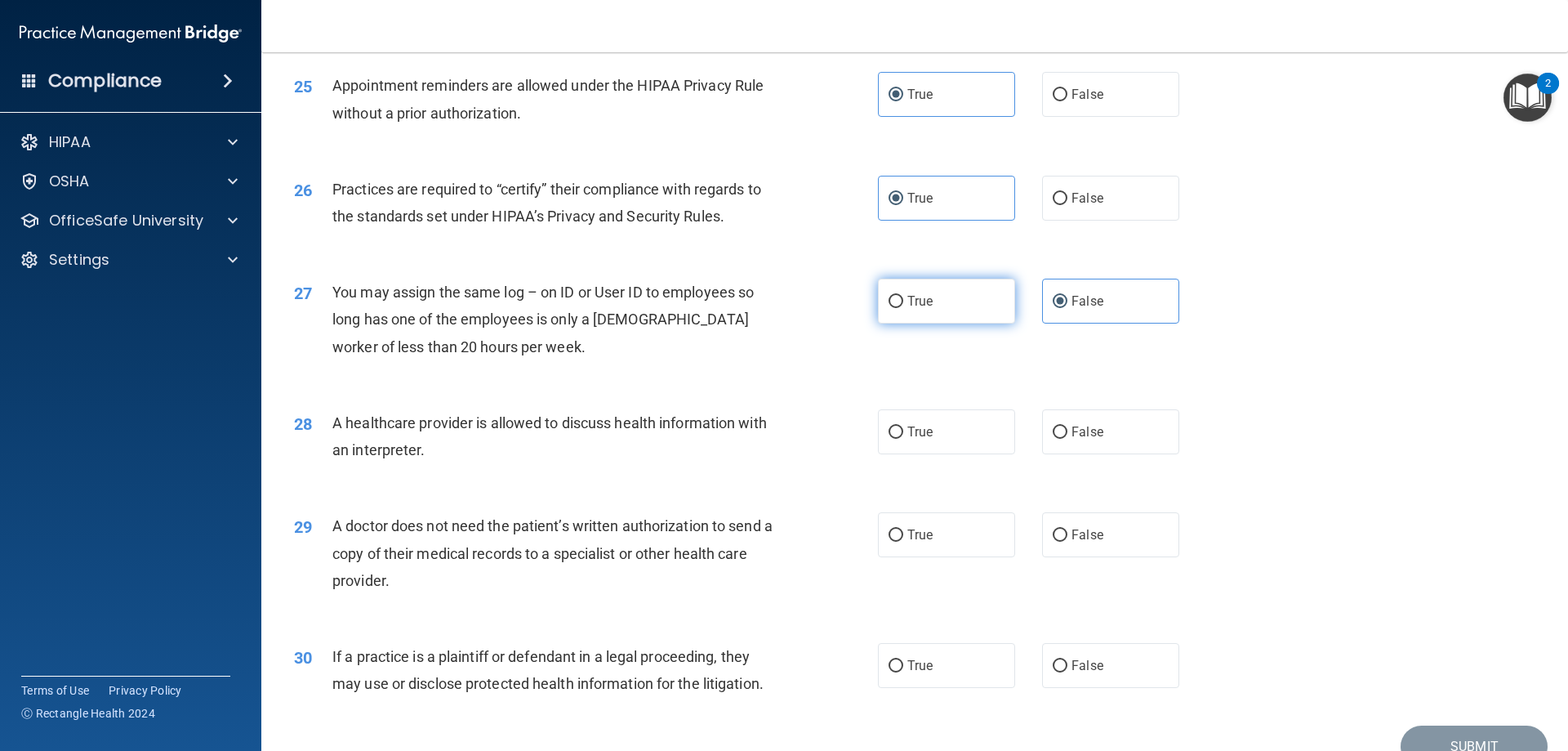
radio input "true"
drag, startPoint x: 1044, startPoint y: 297, endPoint x: 1028, endPoint y: 300, distance: 16.3
click at [1042, 300] on label "False" at bounding box center [1110, 301] width 137 height 45
click at [1052, 300] on input "False" at bounding box center [1059, 302] width 14 height 13
radio input "true"
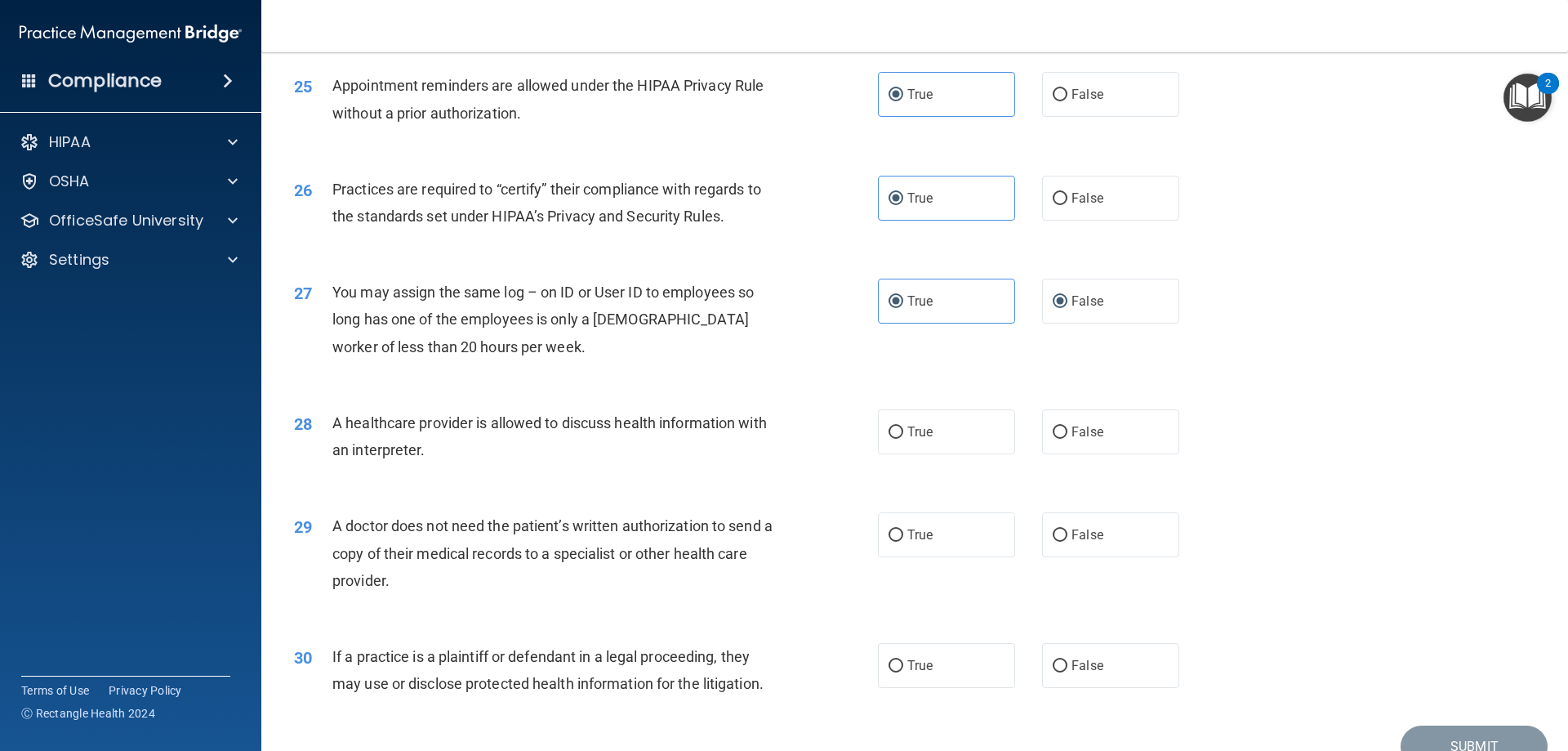
radio input "false"
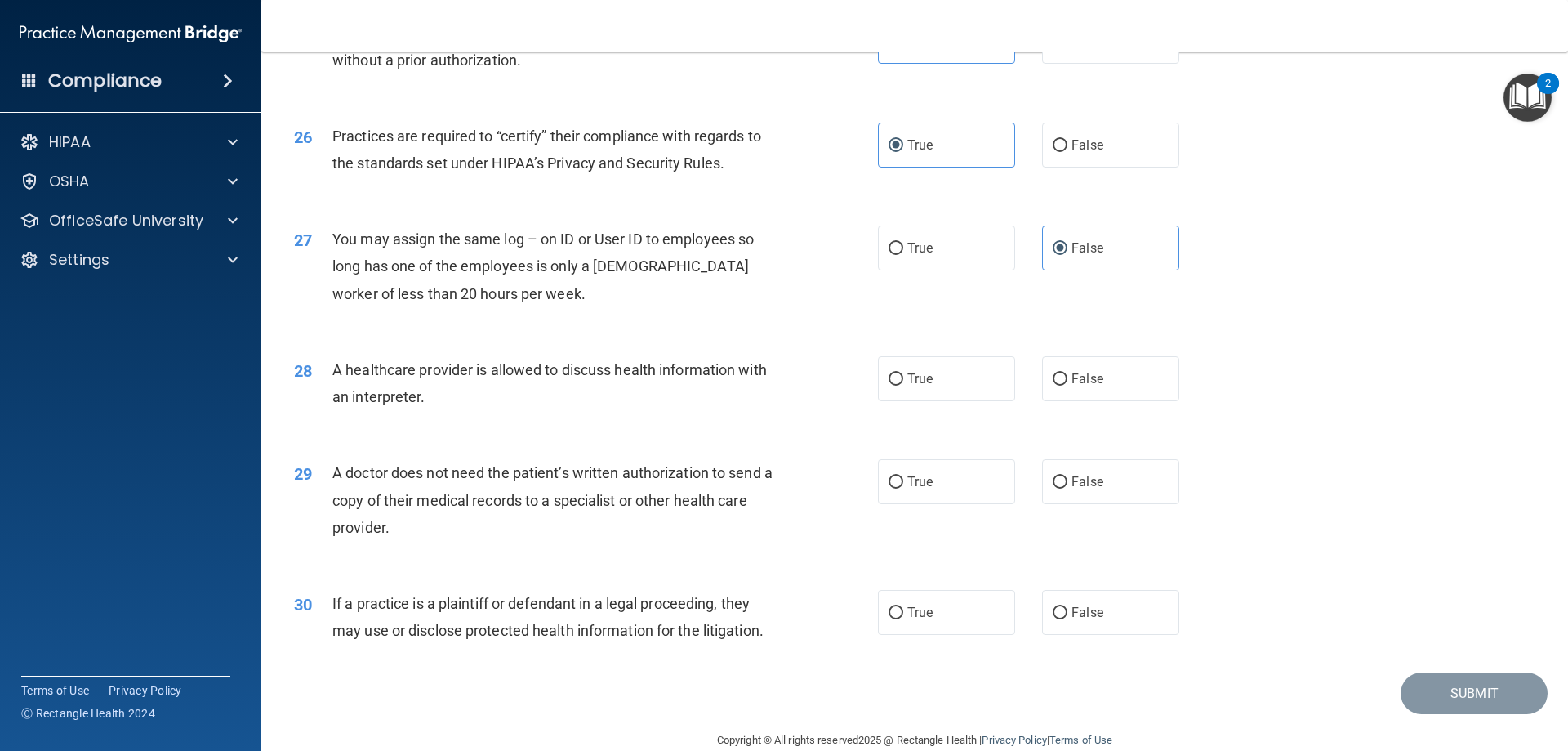
scroll to position [3051, 0]
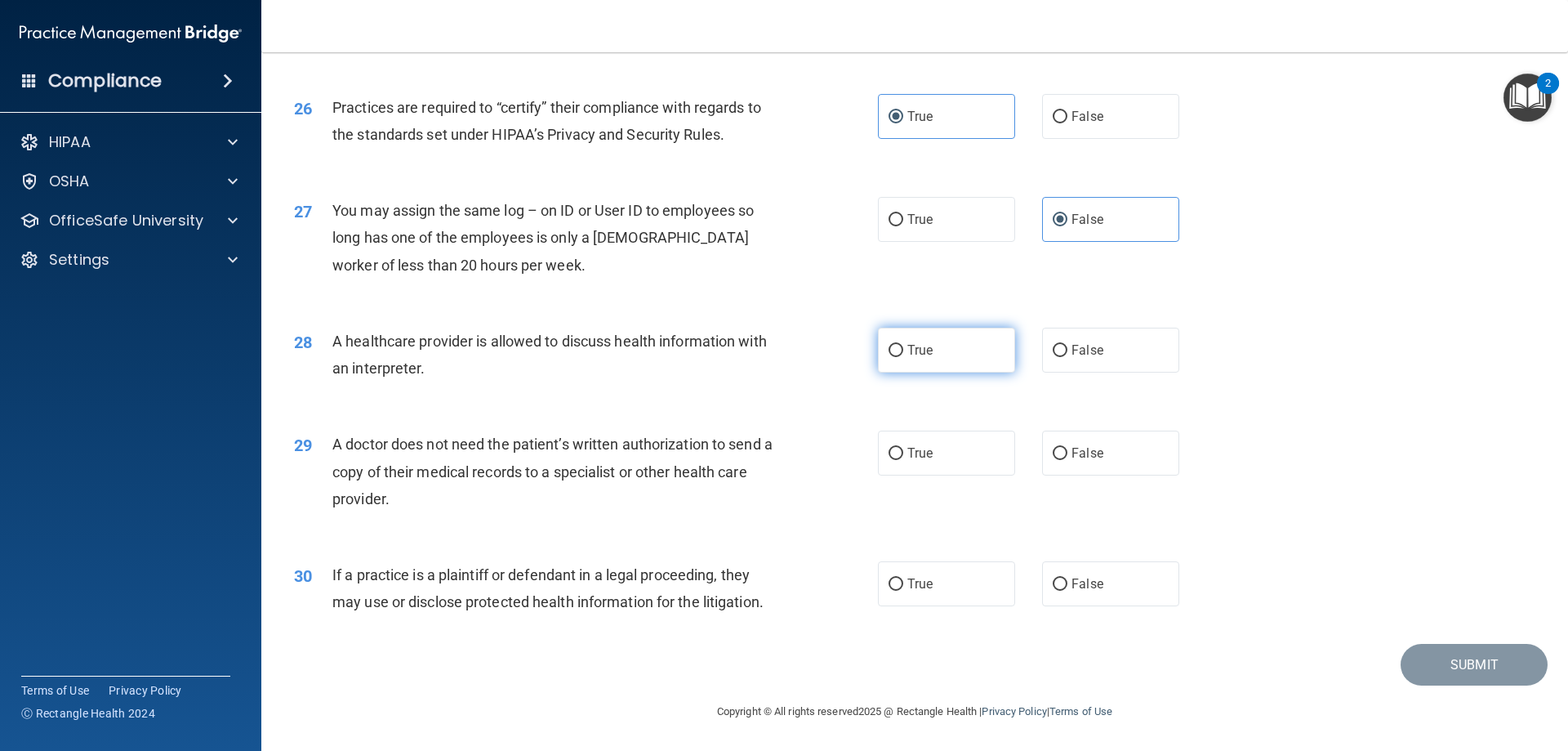
click at [892, 348] on input "True" at bounding box center [895, 351] width 14 height 13
radio input "true"
click at [1055, 444] on label "False" at bounding box center [1110, 453] width 137 height 45
click at [1055, 448] on input "False" at bounding box center [1059, 454] width 14 height 13
radio input "true"
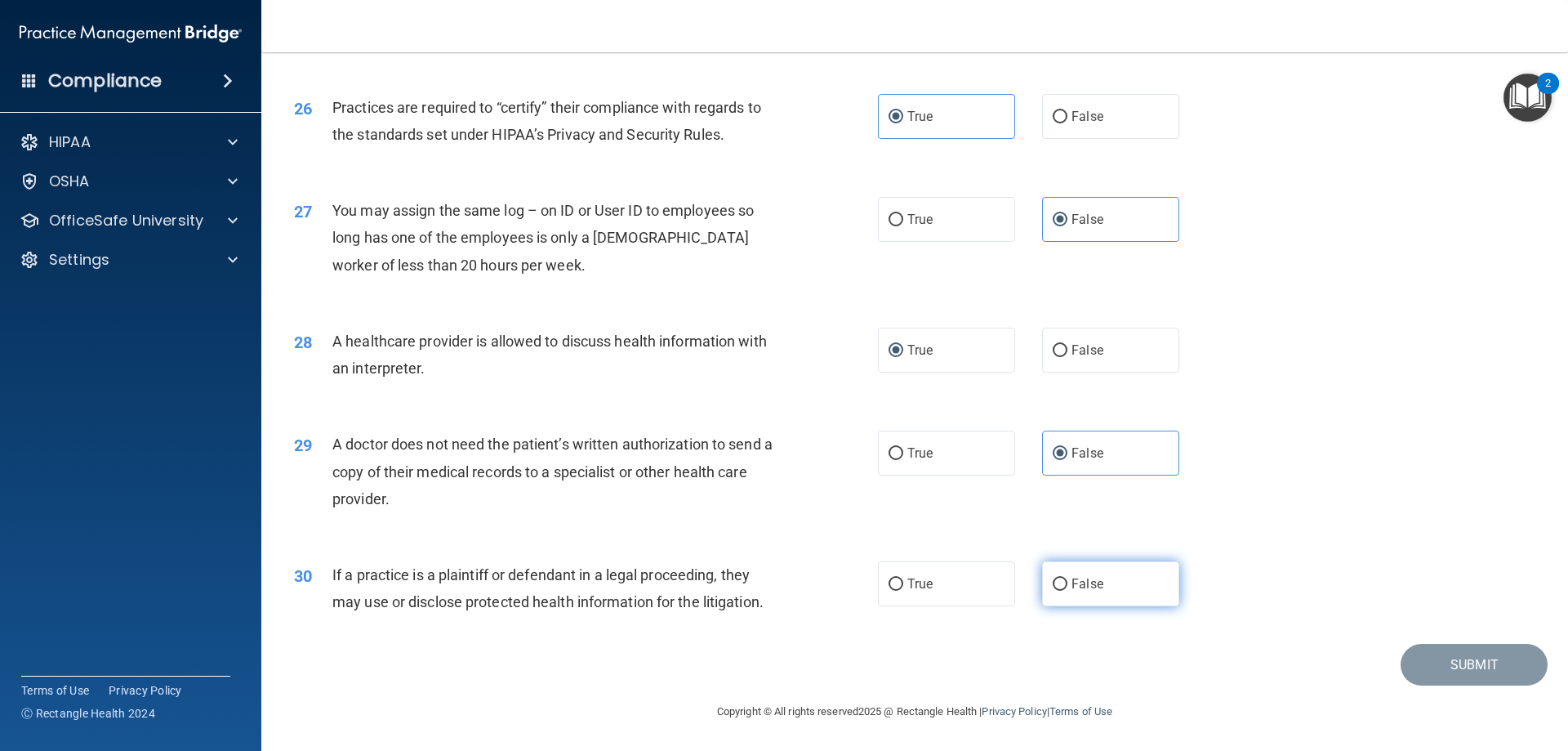
click at [1059, 574] on label "False" at bounding box center [1110, 583] width 137 height 45
click at [1059, 579] on input "False" at bounding box center [1059, 585] width 14 height 13
radio input "true"
click at [1469, 656] on button "Submit" at bounding box center [1473, 664] width 147 height 41
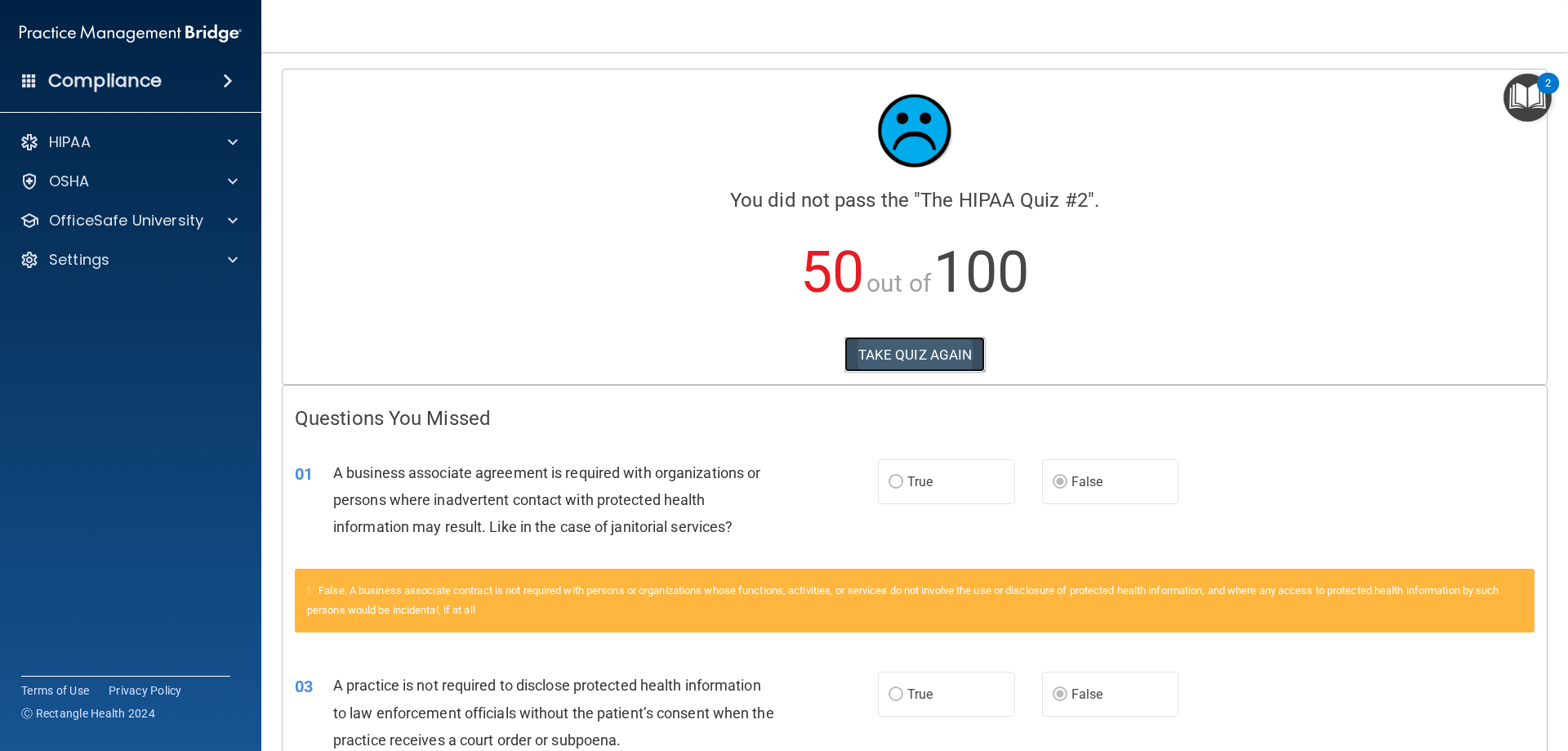
click at [933, 351] on button "TAKE QUIZ AGAIN" at bounding box center [914, 354] width 141 height 36
